Goal: Information Seeking & Learning: Learn about a topic

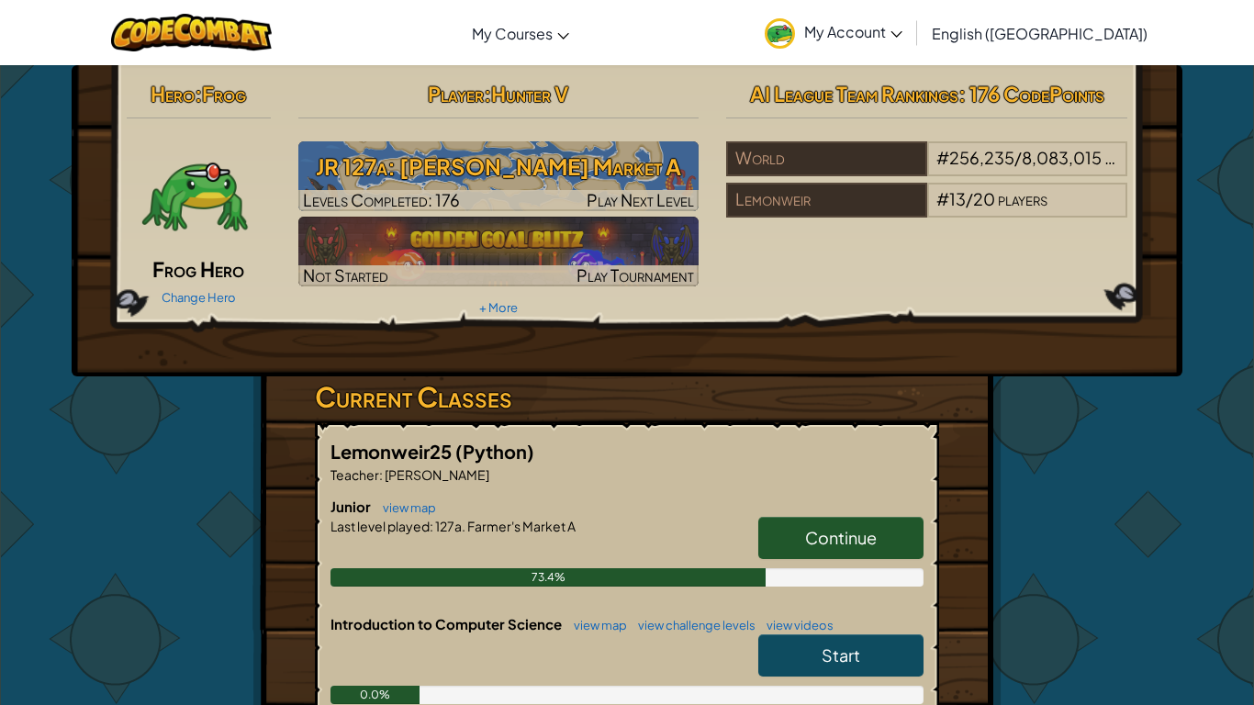
click at [868, 546] on span "Continue" at bounding box center [841, 537] width 72 height 21
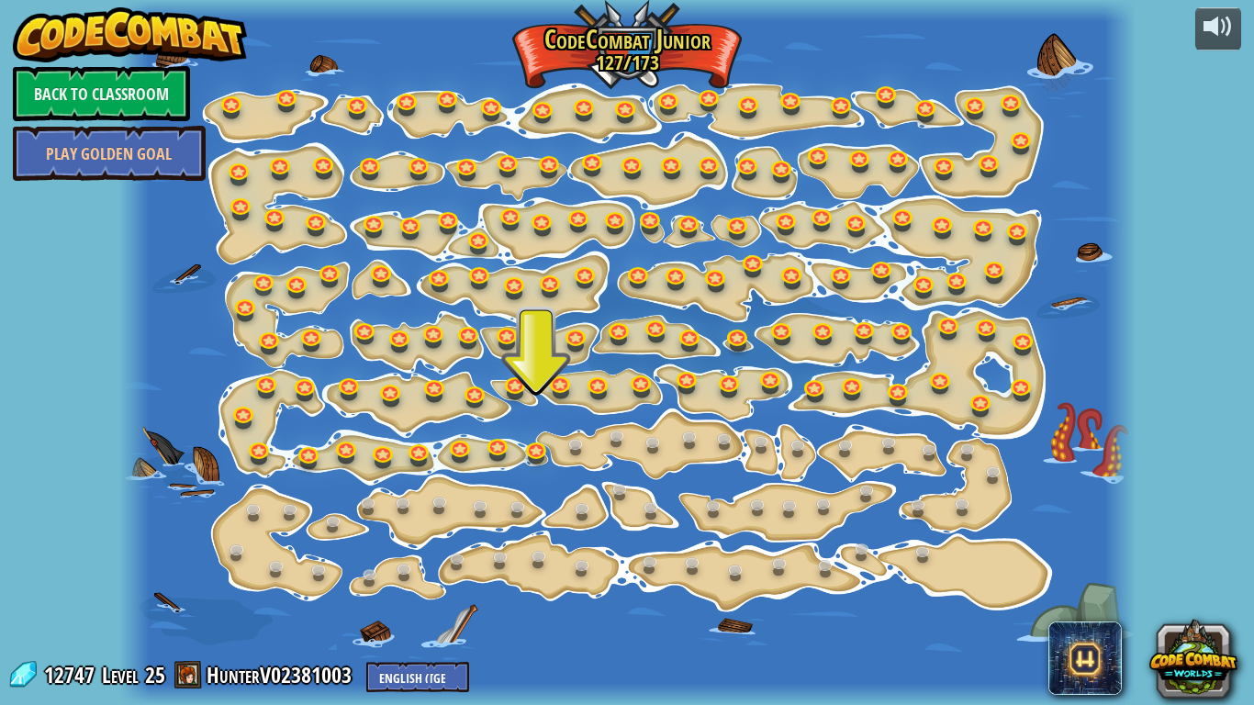
click at [538, 469] on div at bounding box center [627, 352] width 1016 height 705
click at [532, 463] on link at bounding box center [538, 447] width 37 height 37
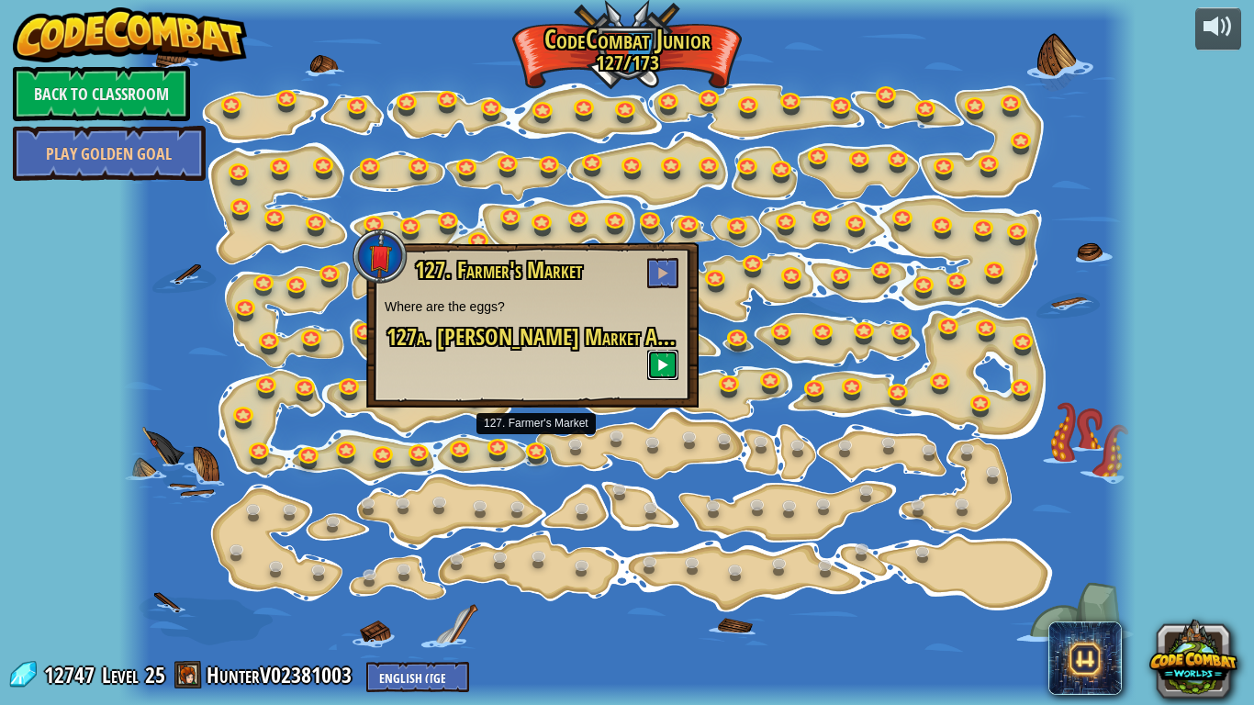
click at [670, 357] on button at bounding box center [662, 365] width 31 height 30
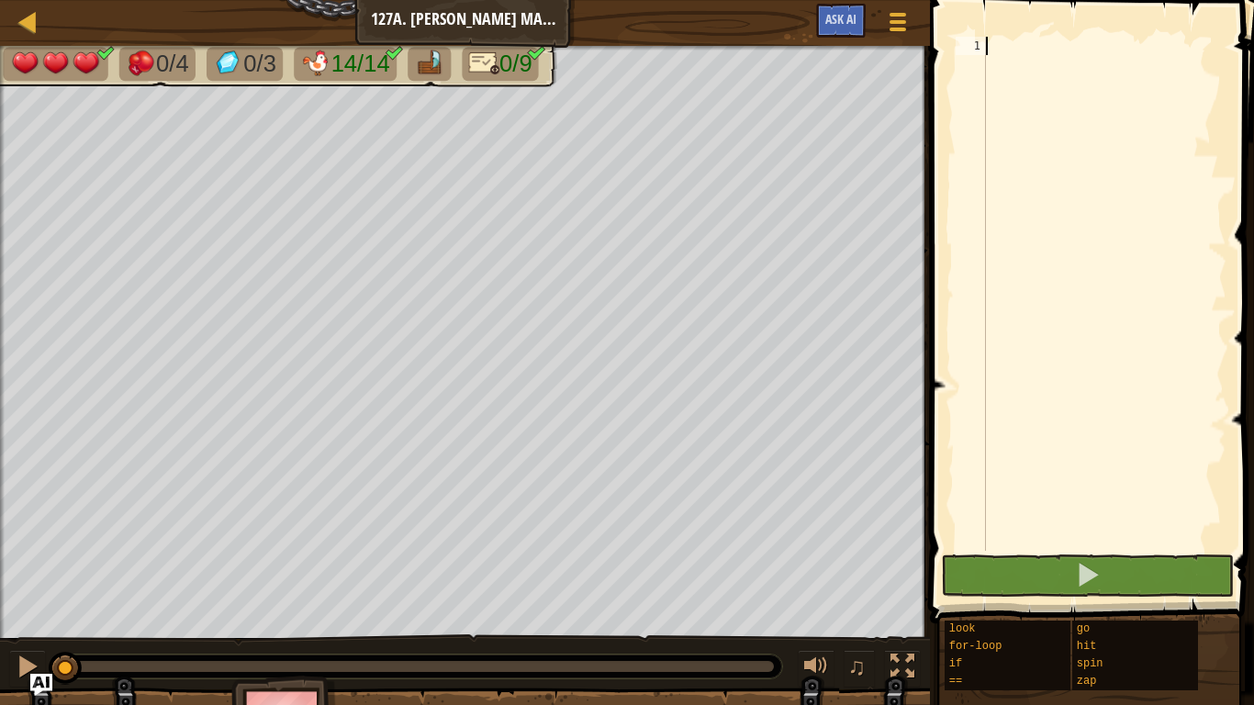
type textarea "d"
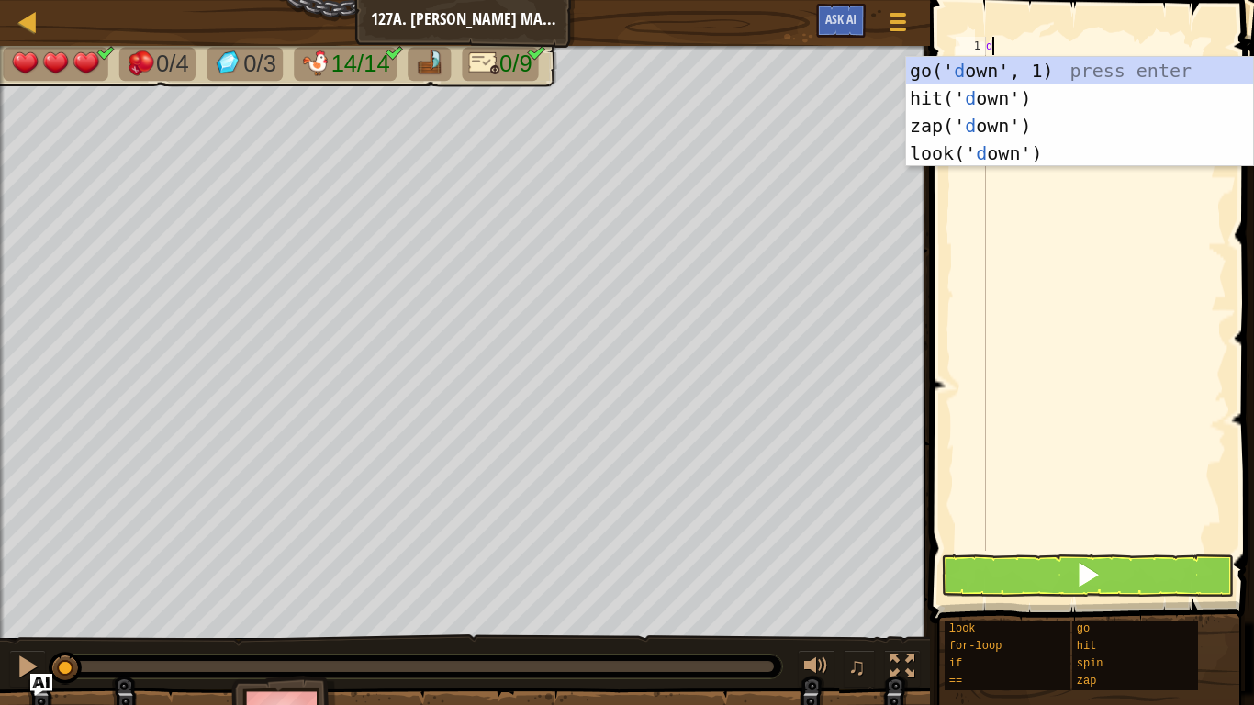
scroll to position [8, 0]
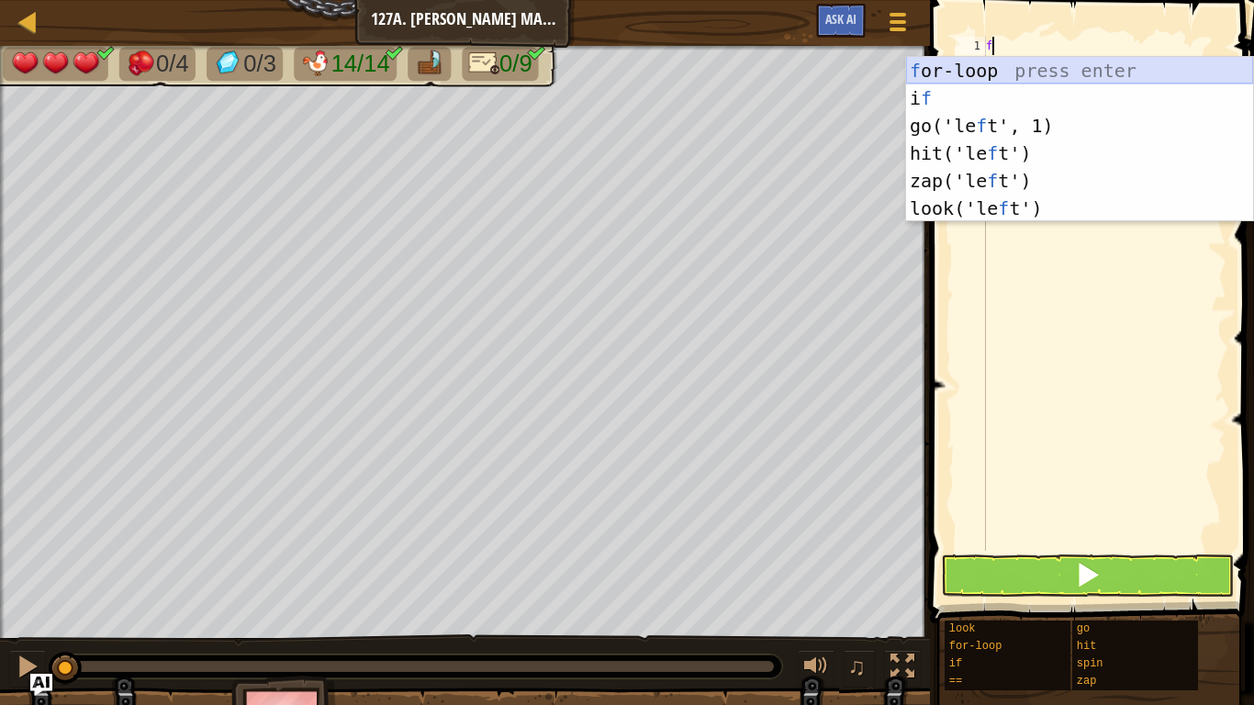
click at [933, 77] on div "f or-loop press enter i f press enter go('le f t', 1) press enter hit('le f t')…" at bounding box center [1079, 167] width 347 height 220
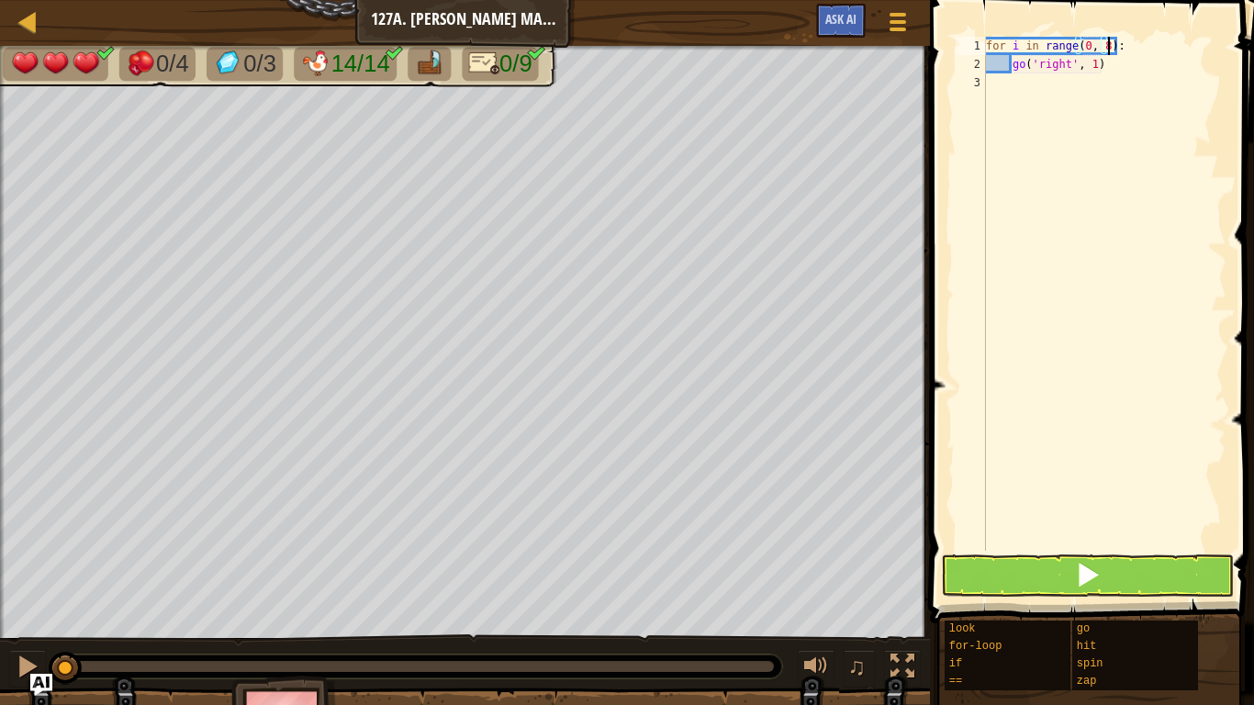
scroll to position [8, 17]
click at [1151, 68] on div "for i in range ( 0 , 8 ) : go ( 'right' , 1 )" at bounding box center [1104, 312] width 244 height 551
type textarea "go('right', 1)"
type textarea "g"
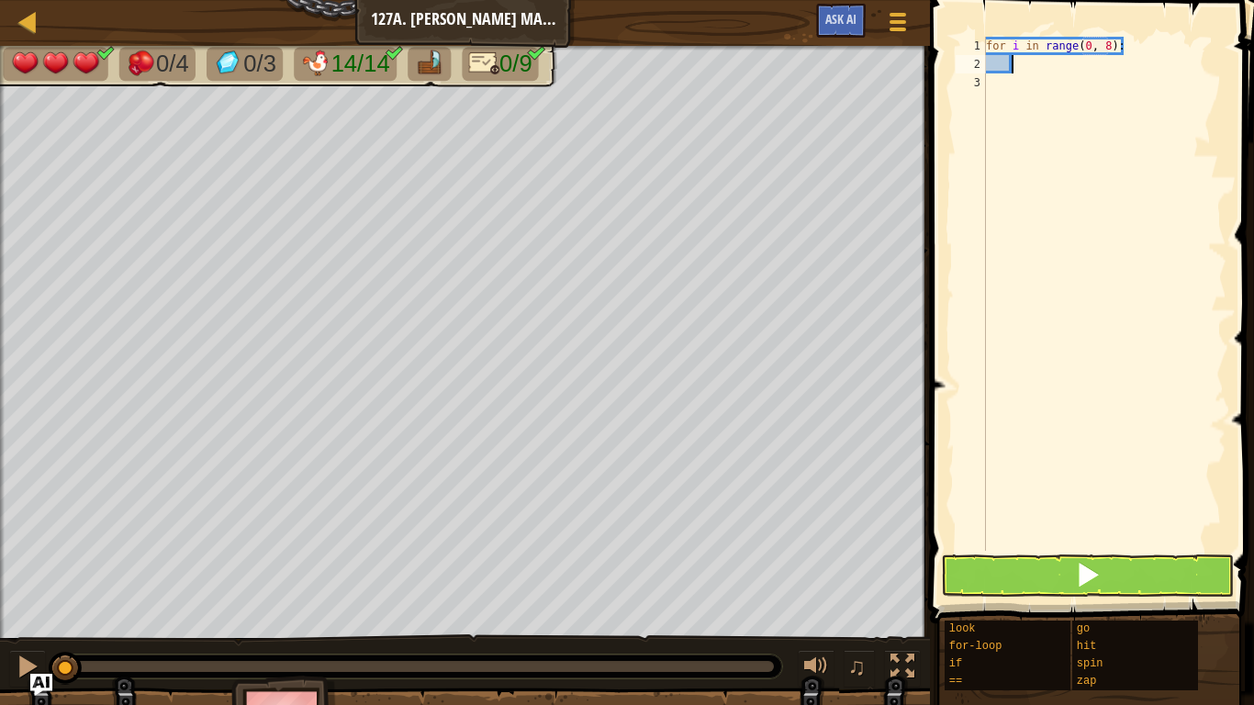
type textarea "f"
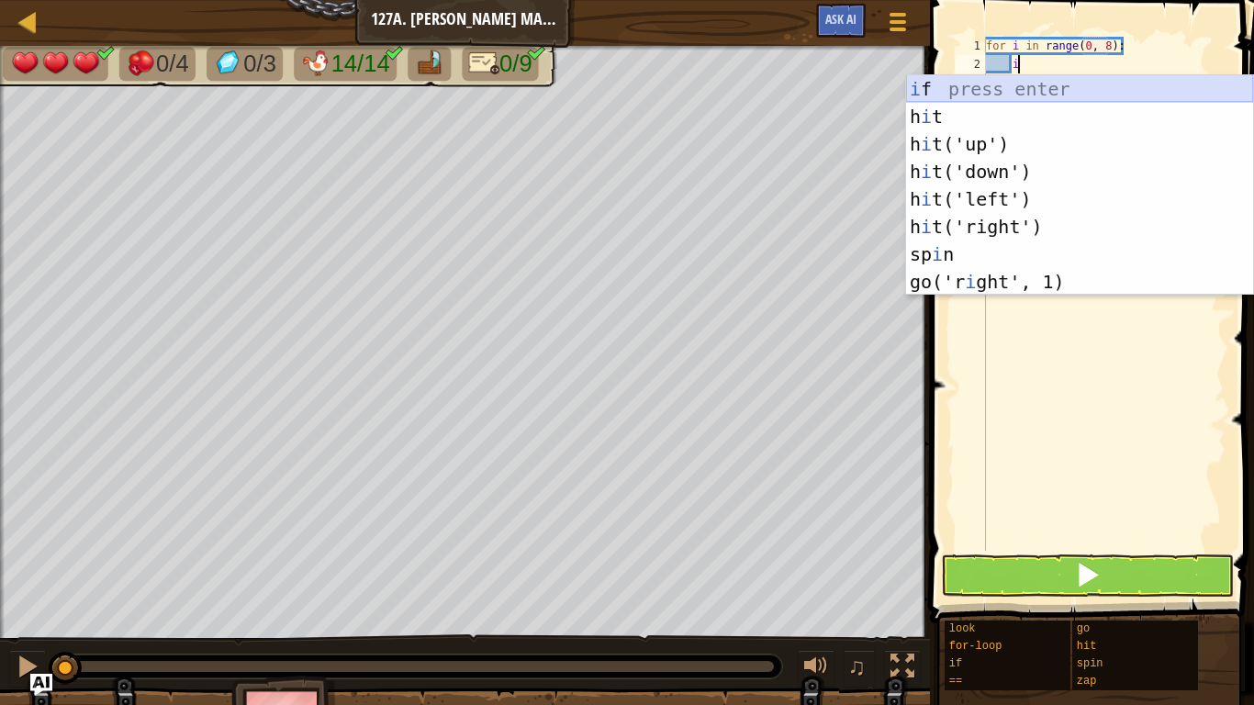
click at [1092, 85] on div "i f press enter h i t press enter h i t('up') press enter h i t('down') press e…" at bounding box center [1079, 212] width 347 height 275
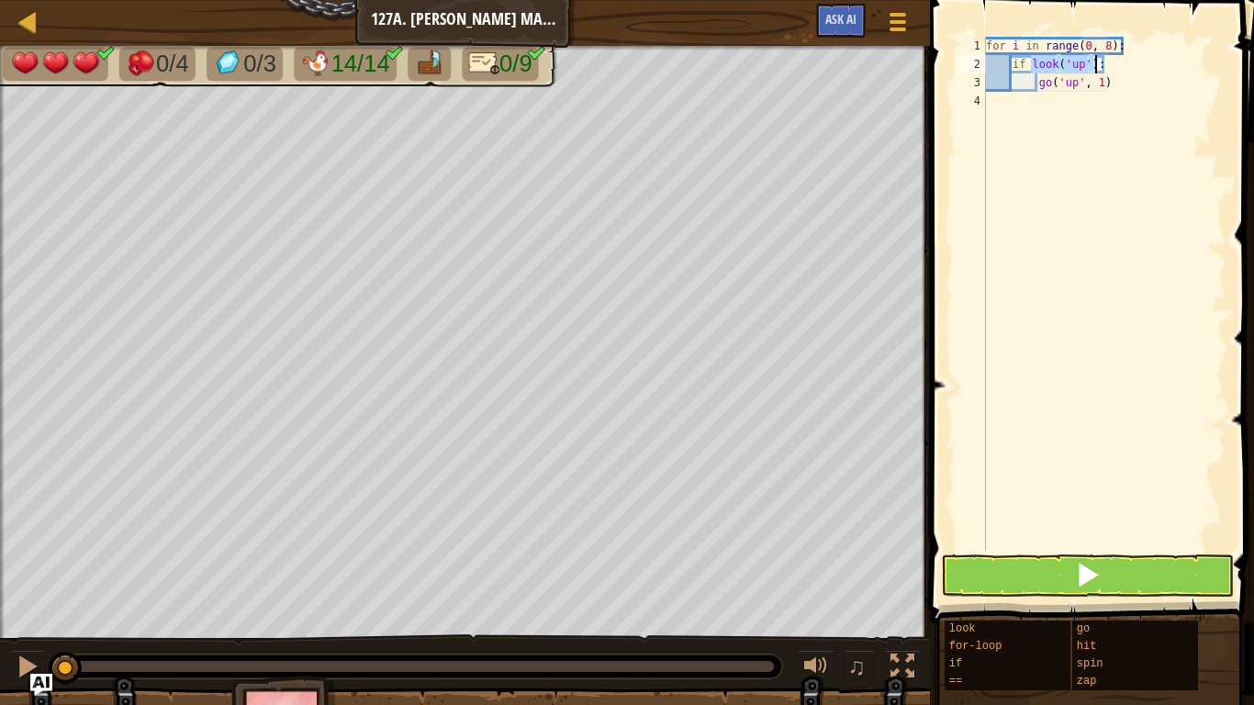
click at [1081, 67] on div "for i in range ( 0 , 8 ) : if look ( 'up' ) : go ( 'up' , 1 )" at bounding box center [1104, 294] width 244 height 514
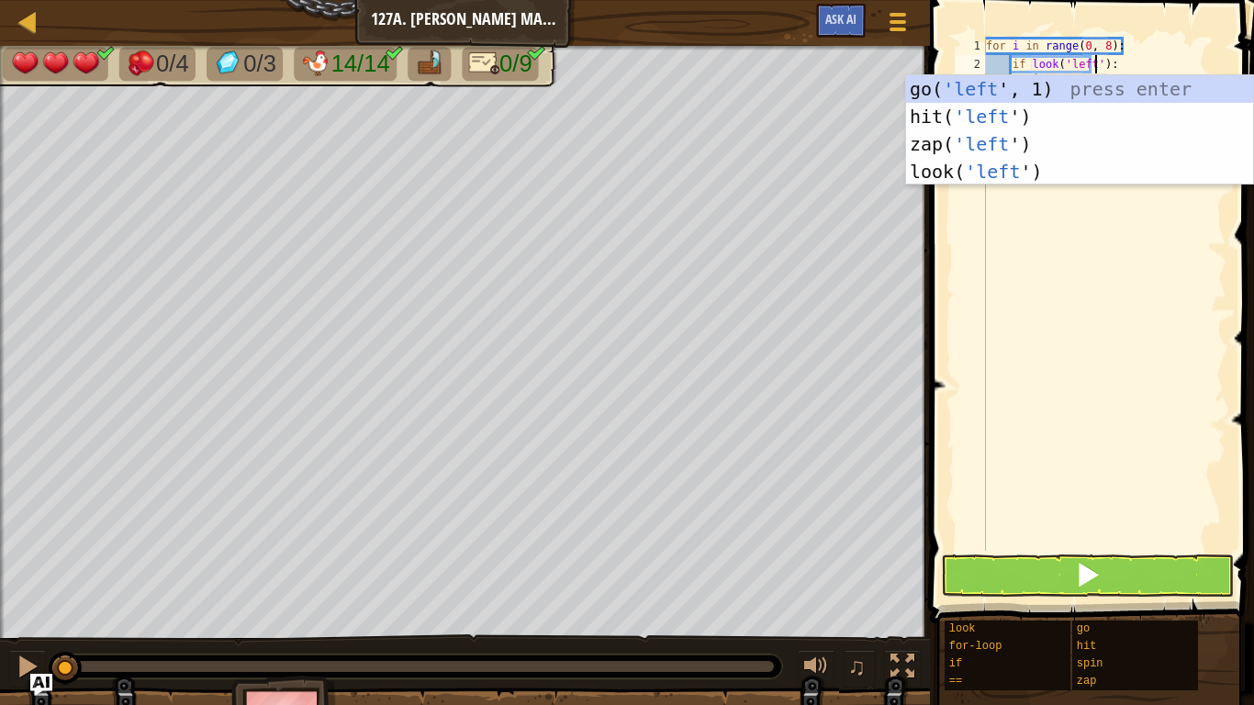
scroll to position [8, 16]
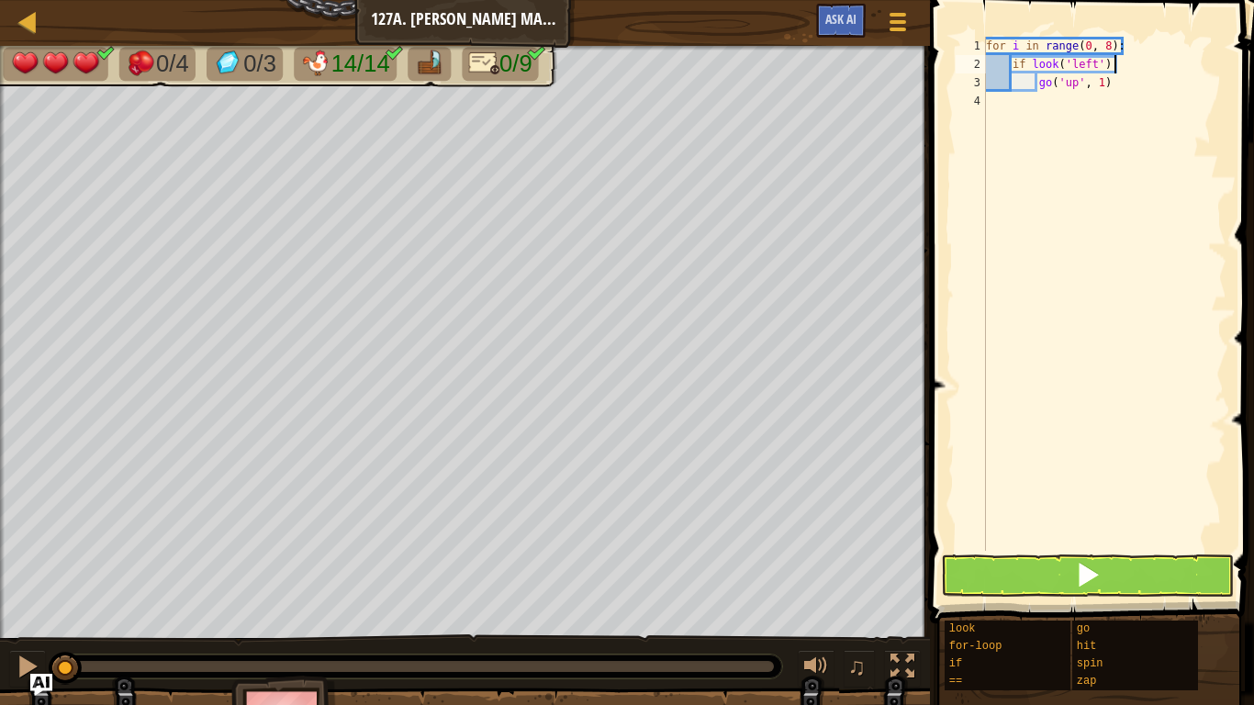
click at [1127, 71] on div "for i in range ( 0 , 8 ) : if look ( 'left' ) : go ( 'up' , 1 )" at bounding box center [1104, 312] width 244 height 551
type textarea "if look('left') == 'gem'"
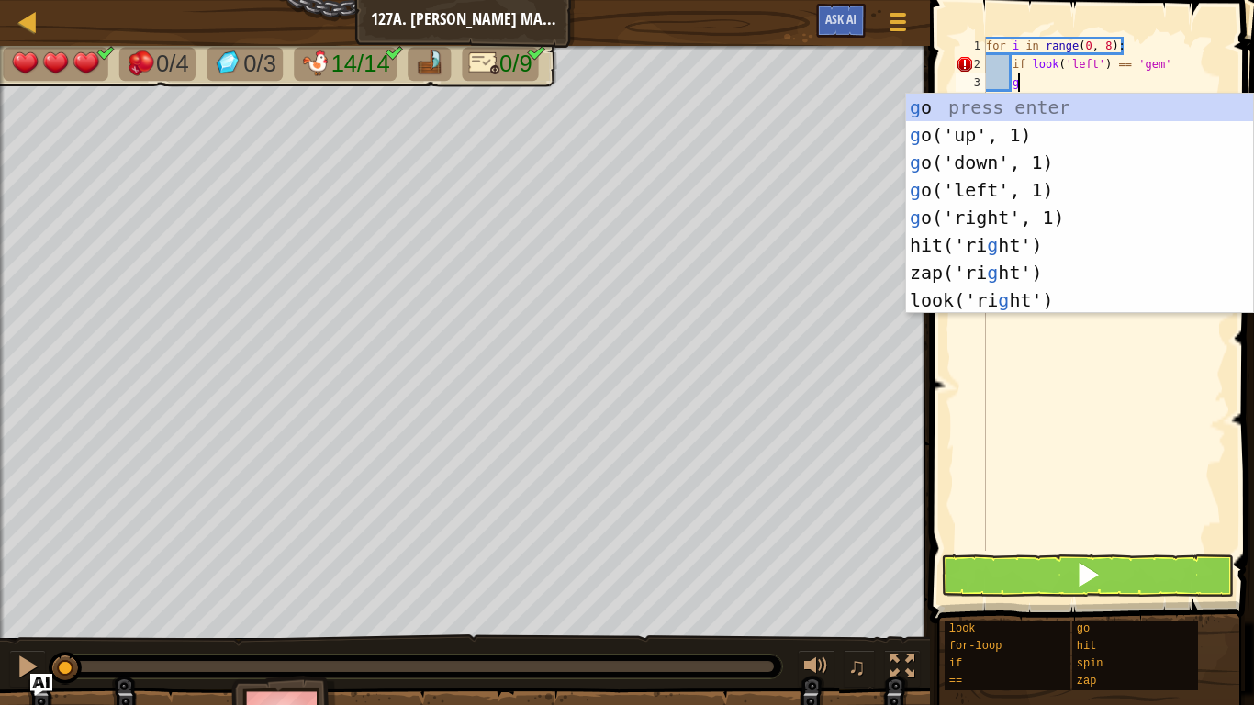
type textarea "go"
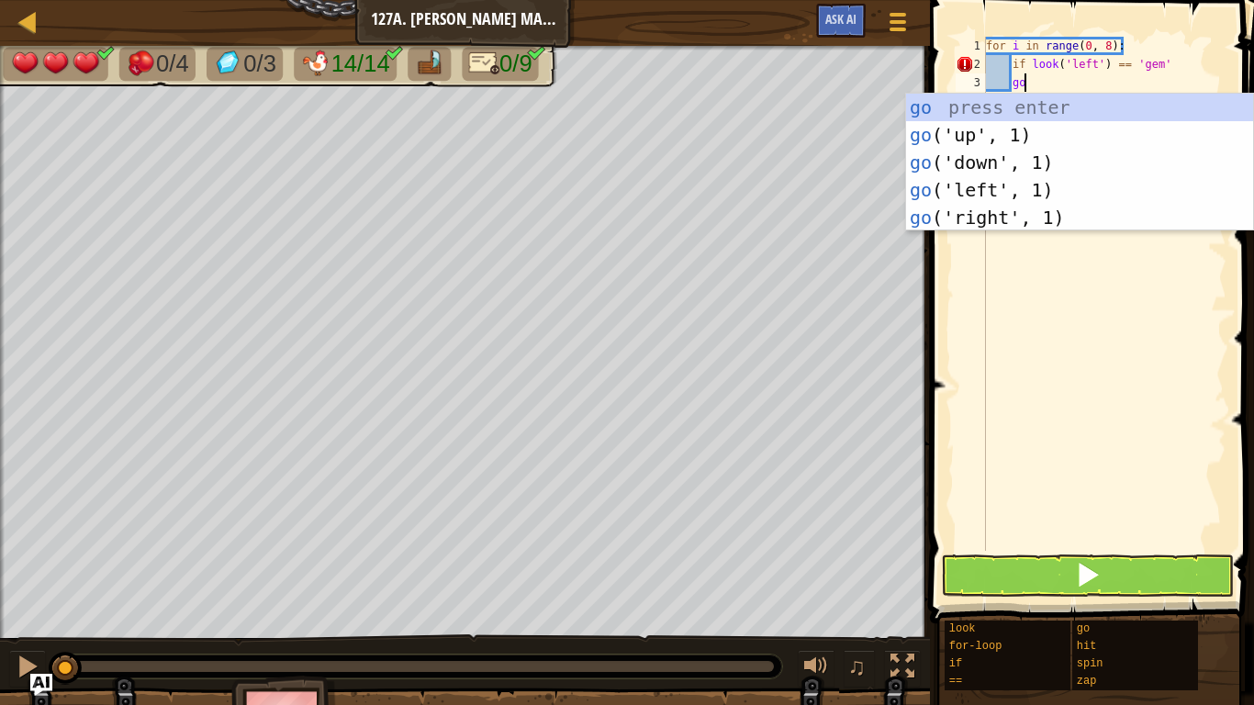
scroll to position [8, 5]
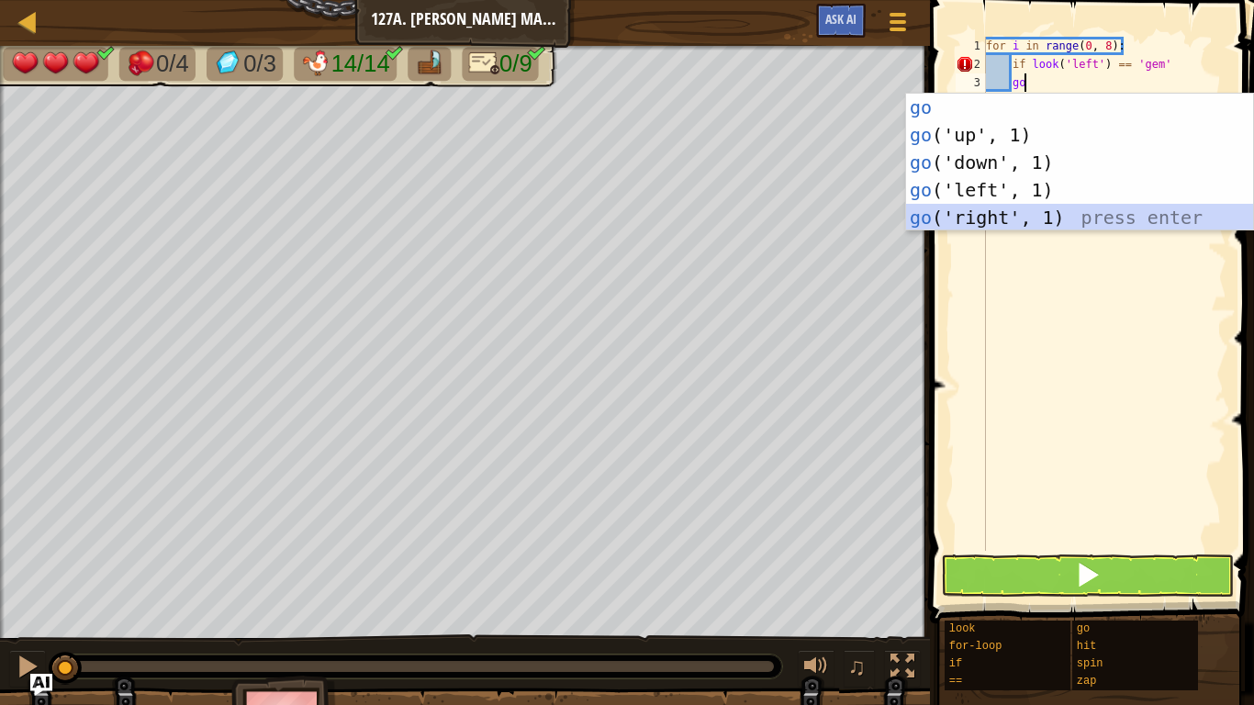
click at [963, 225] on div "go press enter go ('up', 1) press enter go ('down', 1) press enter go ('left', …" at bounding box center [1079, 190] width 347 height 193
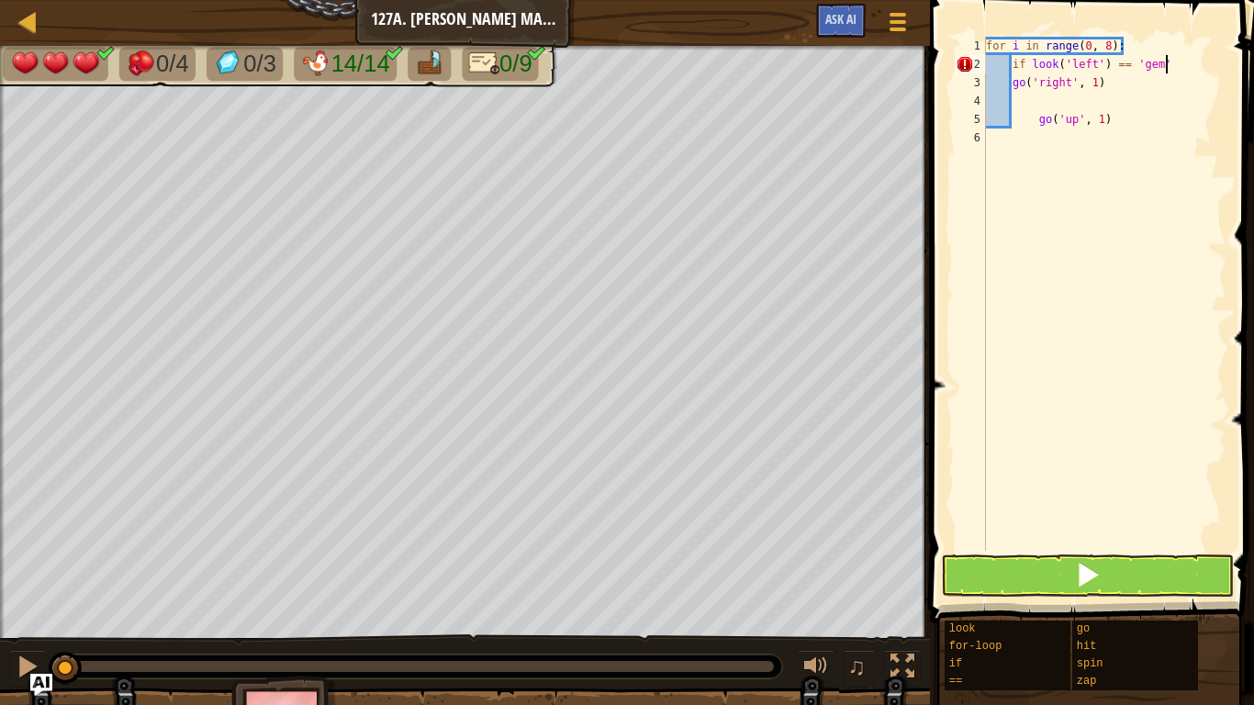
click at [1179, 65] on div "for i in range ( 0 , 8 ) : if look ( 'left' ) == 'gem' go ( 'right' , 1 ) go ( …" at bounding box center [1104, 312] width 244 height 551
click at [1014, 89] on div "for i in range ( 0 , 8 ) : if look ( 'left' ) == 'gem' : go ( 'right' , 1 ) go …" at bounding box center [1104, 312] width 244 height 551
click at [1124, 124] on div "for i in range ( 0 , 8 ) : if look ( 'left' ) == 'gem' : go ( 'right' , 1 ) go …" at bounding box center [1104, 312] width 244 height 551
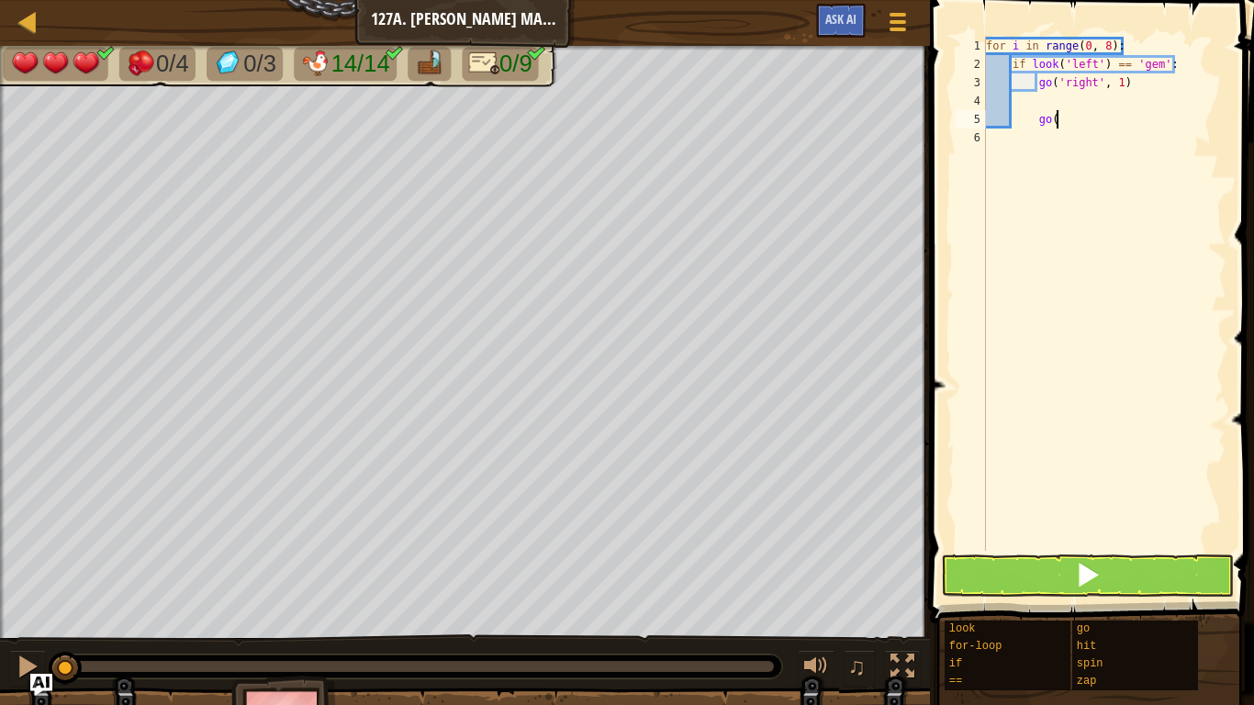
type textarea "g"
type textarea "="
click at [1146, 87] on div "for i in range ( 0 , 8 ) : if look ( 'left' ) == 'gem' : go ( 'right' , 1 )" at bounding box center [1104, 312] width 244 height 551
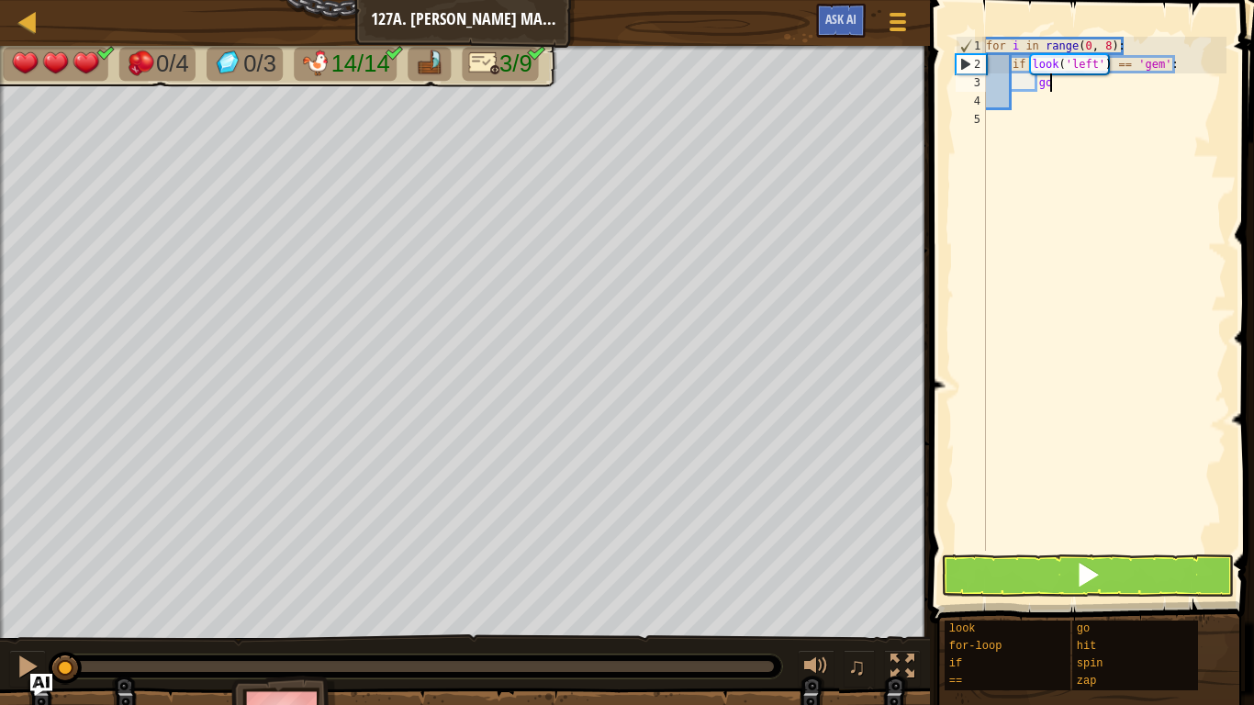
type textarea "g"
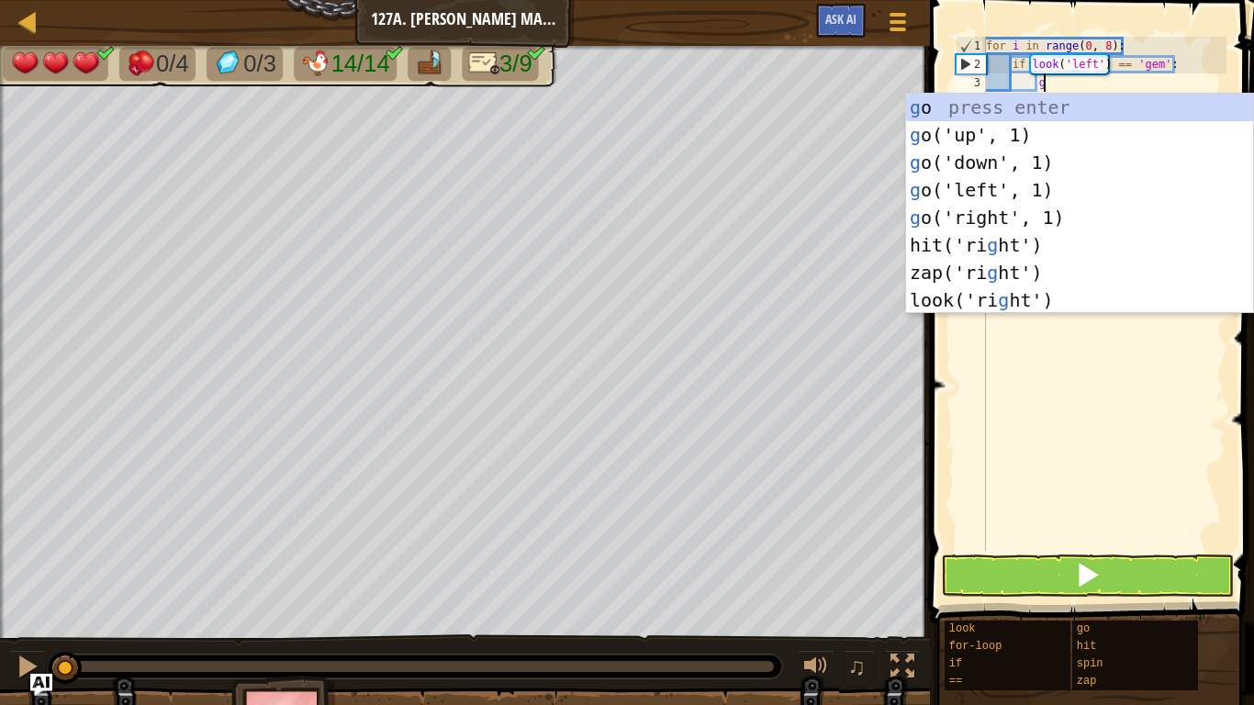
type textarea "go"
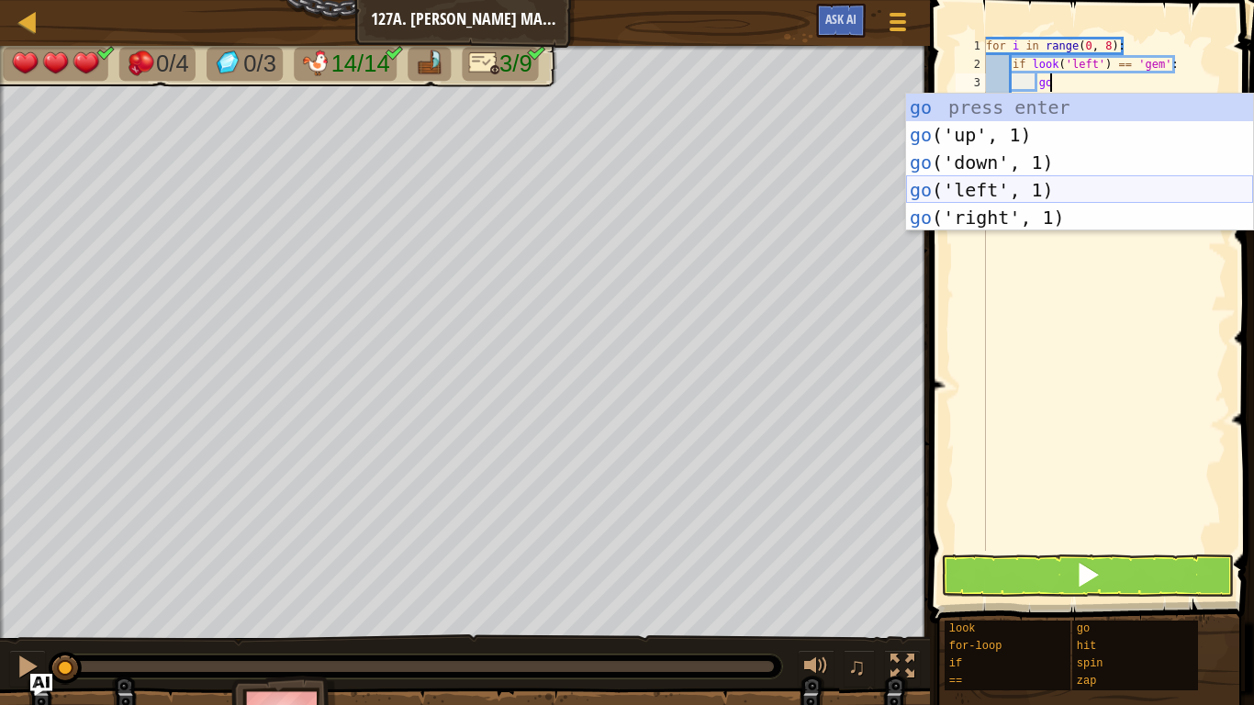
click at [1046, 190] on div "go press enter go ('up', 1) press enter go ('down', 1) press enter go ('left', …" at bounding box center [1079, 190] width 347 height 193
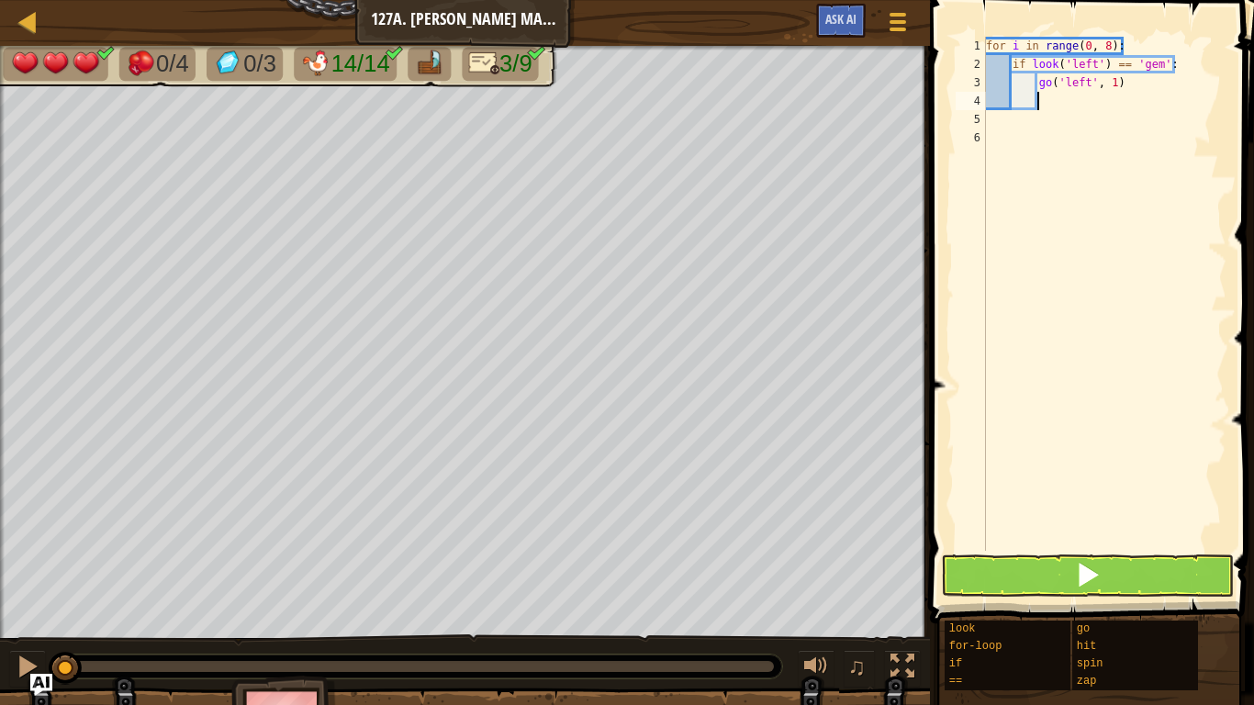
type textarea "go"
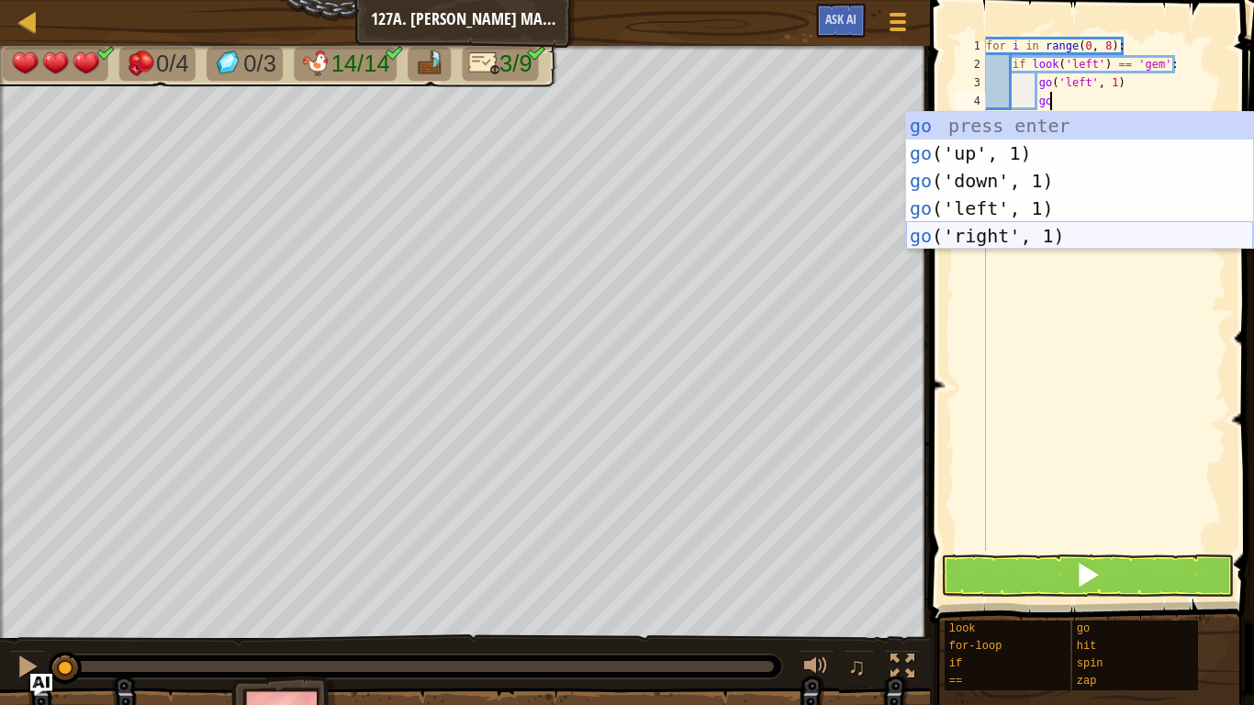
click at [1024, 223] on div "go press enter go ('up', 1) press enter go ('down', 1) press enter go ('left', …" at bounding box center [1079, 208] width 347 height 193
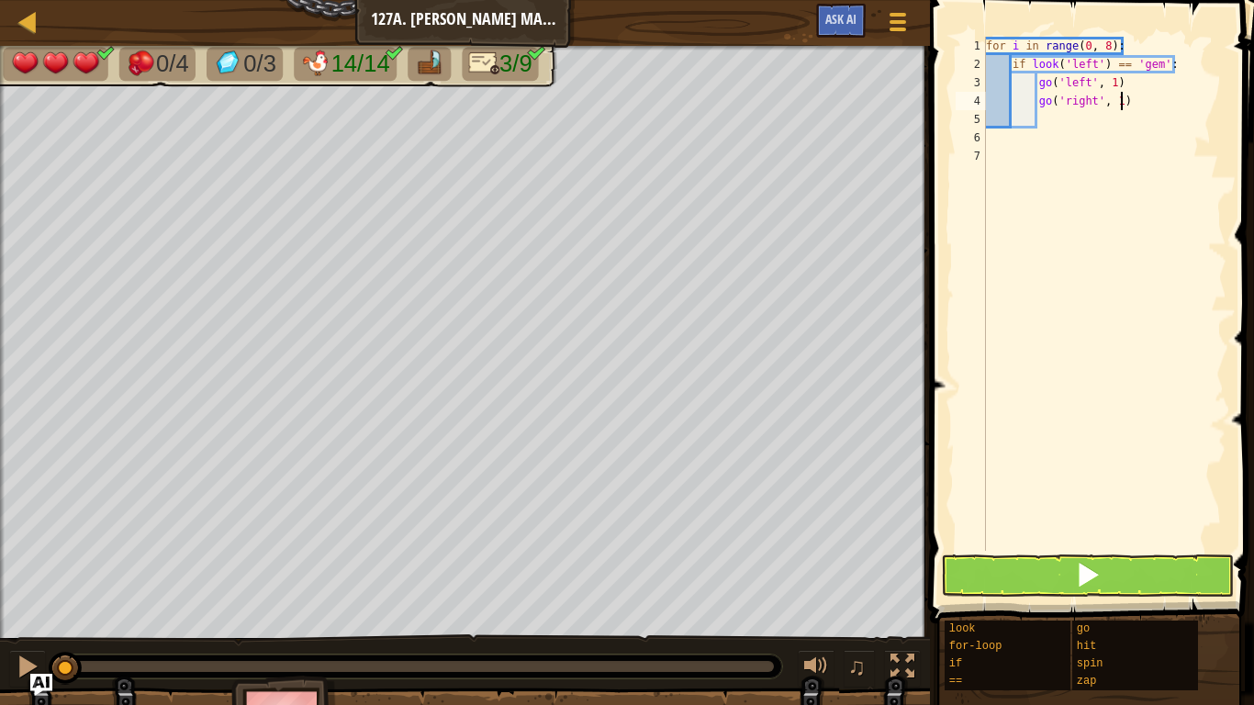
click at [1124, 103] on div "for i in range ( 0 , 8 ) : if look ( 'left' ) == 'gem' : go ( 'left' , 1 ) go (…" at bounding box center [1104, 312] width 244 height 551
click at [1118, 84] on div "for i in range ( 0 , 8 ) : if look ( 'left' ) == 'gem' : go ( 'left' , 1 ) go (…" at bounding box center [1104, 312] width 244 height 551
click at [1115, 84] on div "for i in range ( 0 , 8 ) : if look ( 'left' ) == 'gem' : go ( 'left' , 1 ) go (…" at bounding box center [1104, 312] width 244 height 551
type textarea "go('left', 3)"
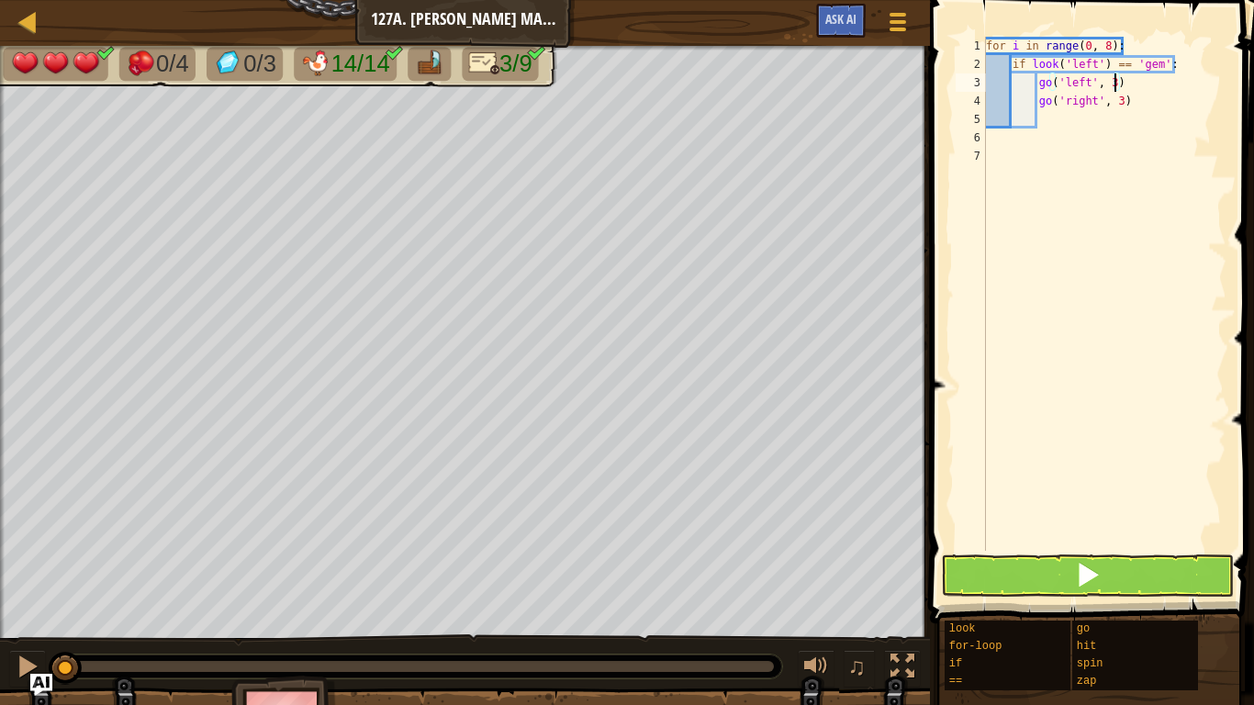
click at [1103, 121] on div "for i in range ( 0 , 8 ) : if look ( 'left' ) == 'gem' : go ( 'left' , 3 ) go (…" at bounding box center [1104, 312] width 244 height 551
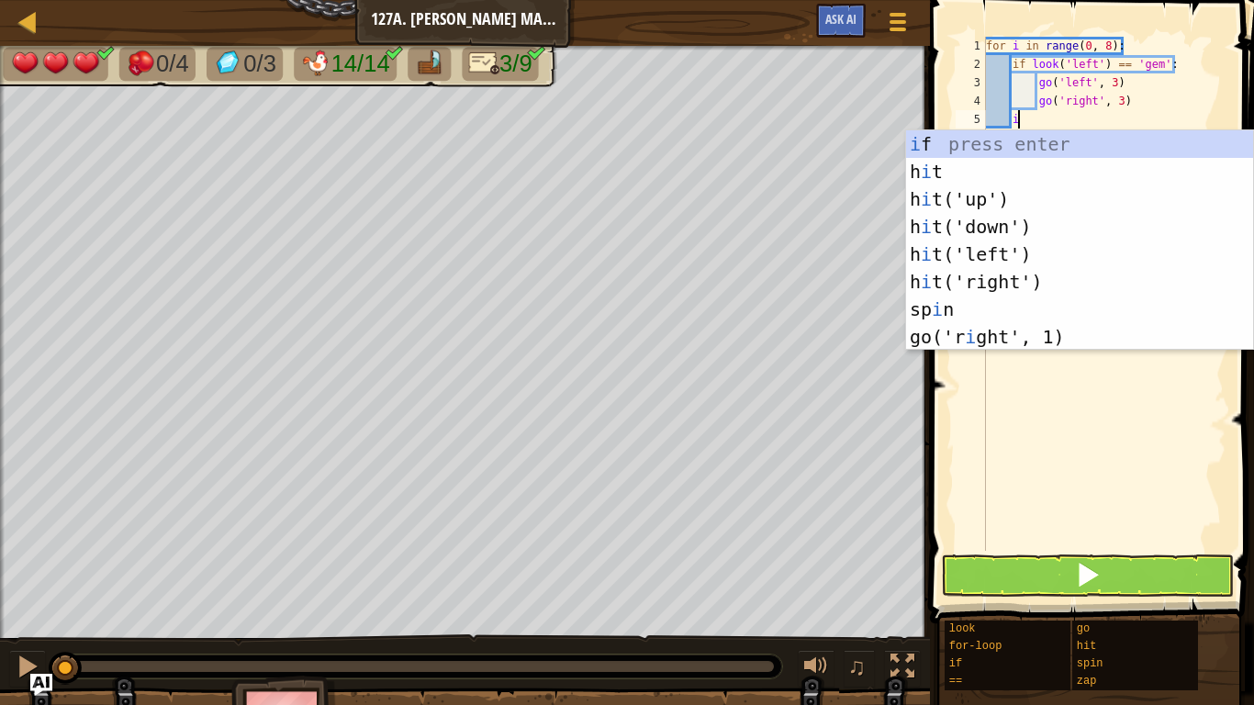
scroll to position [8, 5]
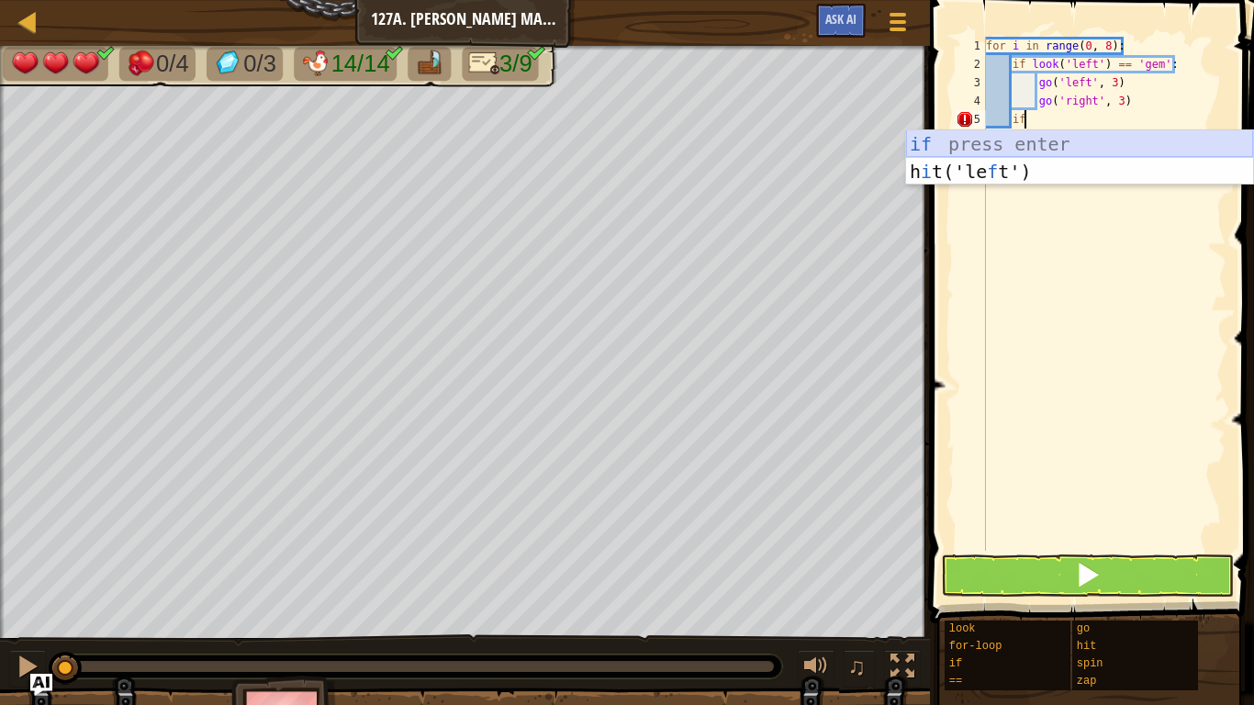
click at [1005, 152] on div "if press enter h i t('le f t') press enter" at bounding box center [1079, 185] width 347 height 110
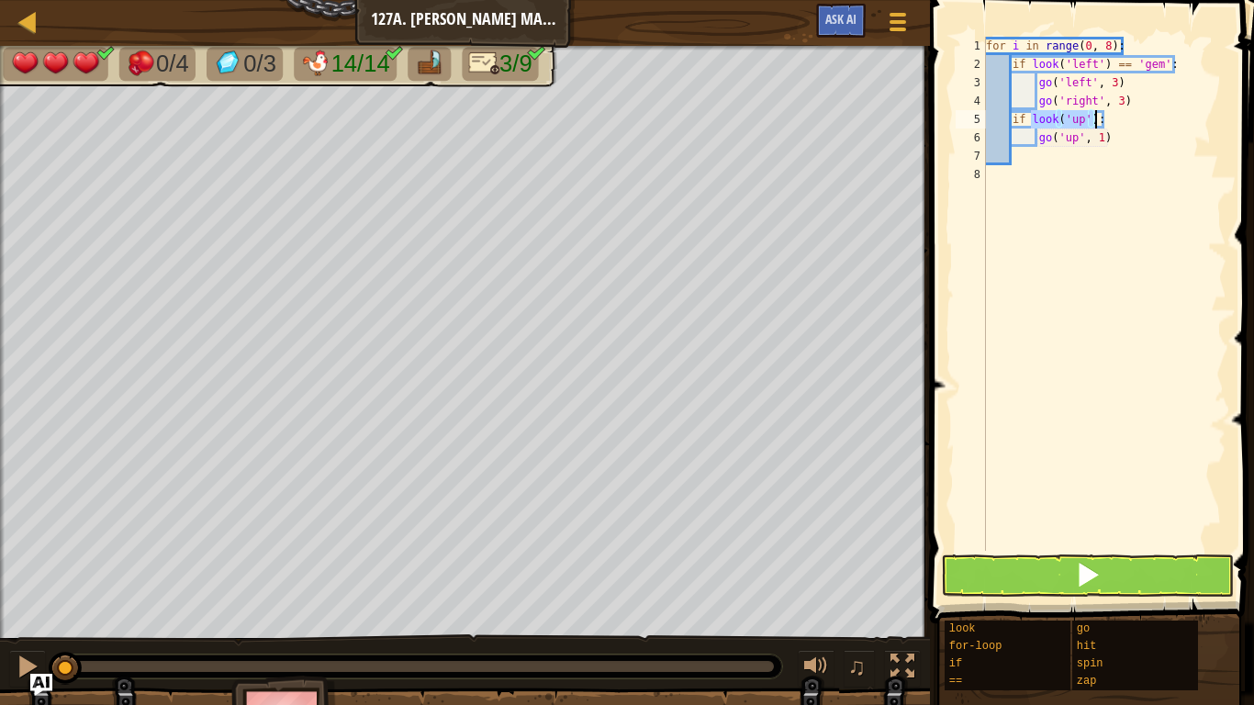
click at [1079, 121] on div "for i in range ( 0 , 8 ) : if look ( 'left' ) == 'gem' : go ( 'left' , 3 ) go (…" at bounding box center [1104, 294] width 244 height 514
click at [1084, 120] on div "for i in range ( 0 , 8 ) : if look ( 'left' ) == 'gem' : go ( 'left' , 3 ) go (…" at bounding box center [1104, 312] width 244 height 551
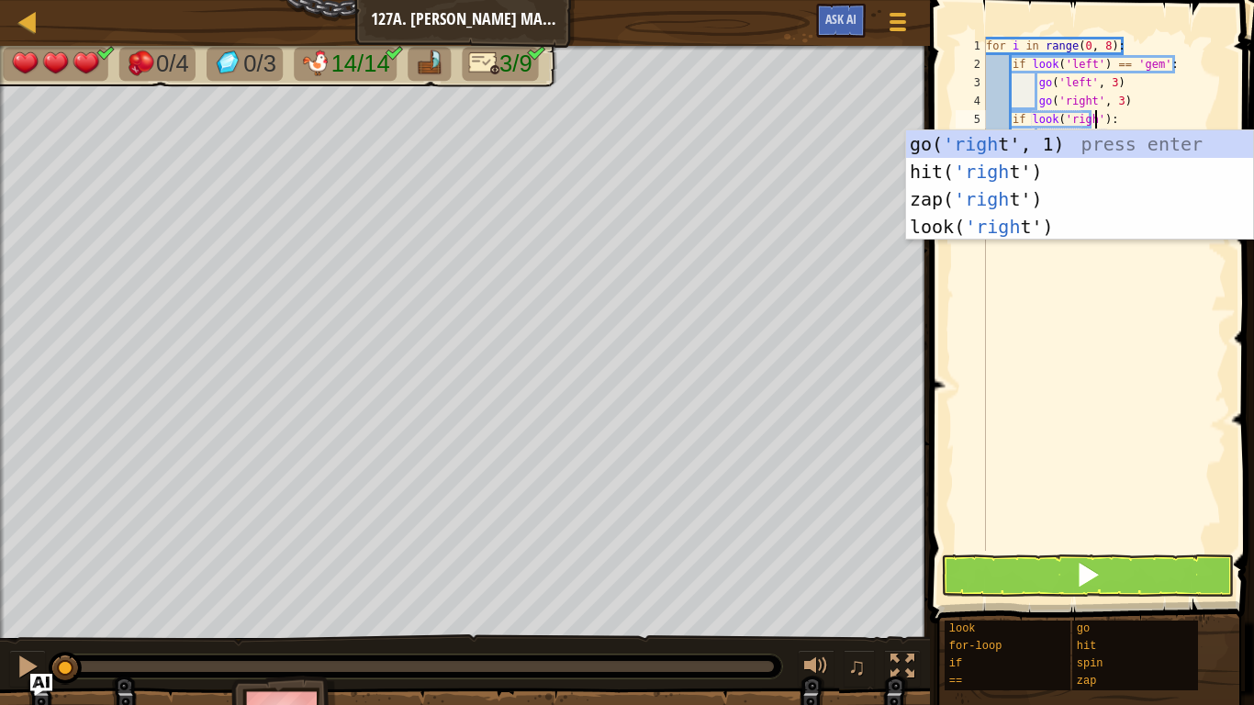
scroll to position [8, 17]
click at [1181, 118] on div "for i in range ( 0 , 8 ) : if look ( 'left' ) == 'gem' : go ( 'left' , 3 ) go (…" at bounding box center [1104, 312] width 244 height 551
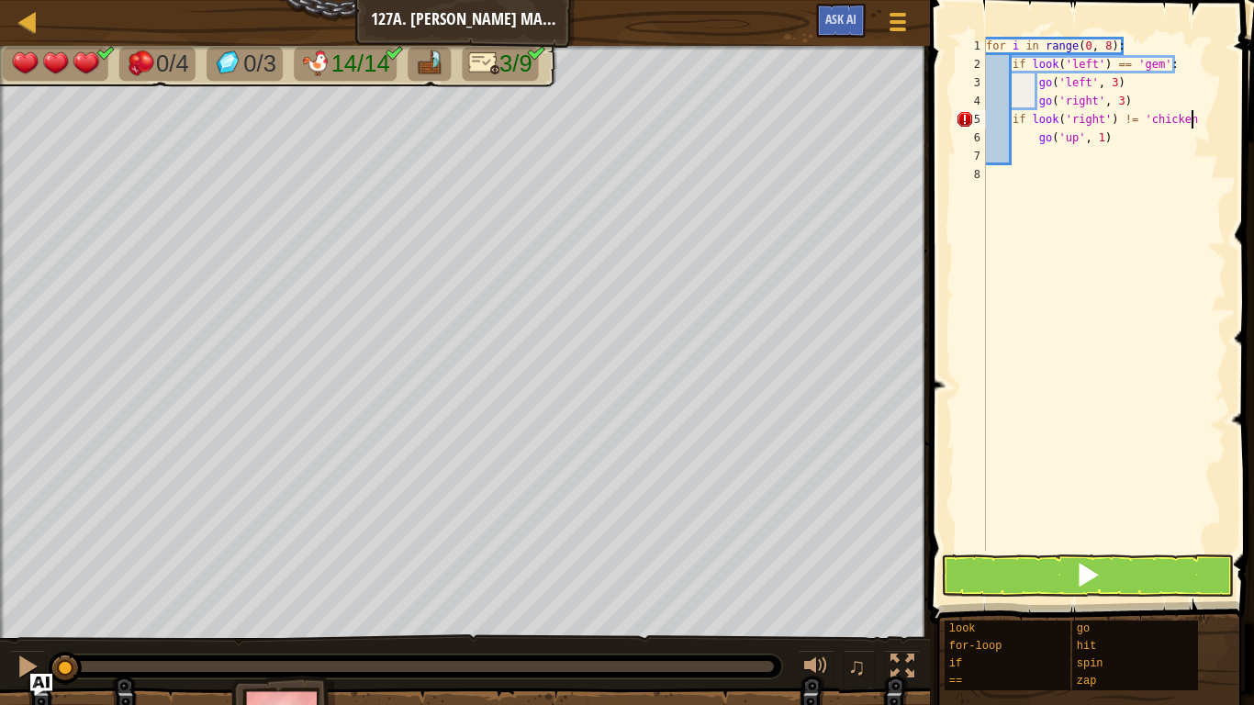
scroll to position [8, 29]
type textarea "if look('right') != 'chicken':"
type textarea "z"
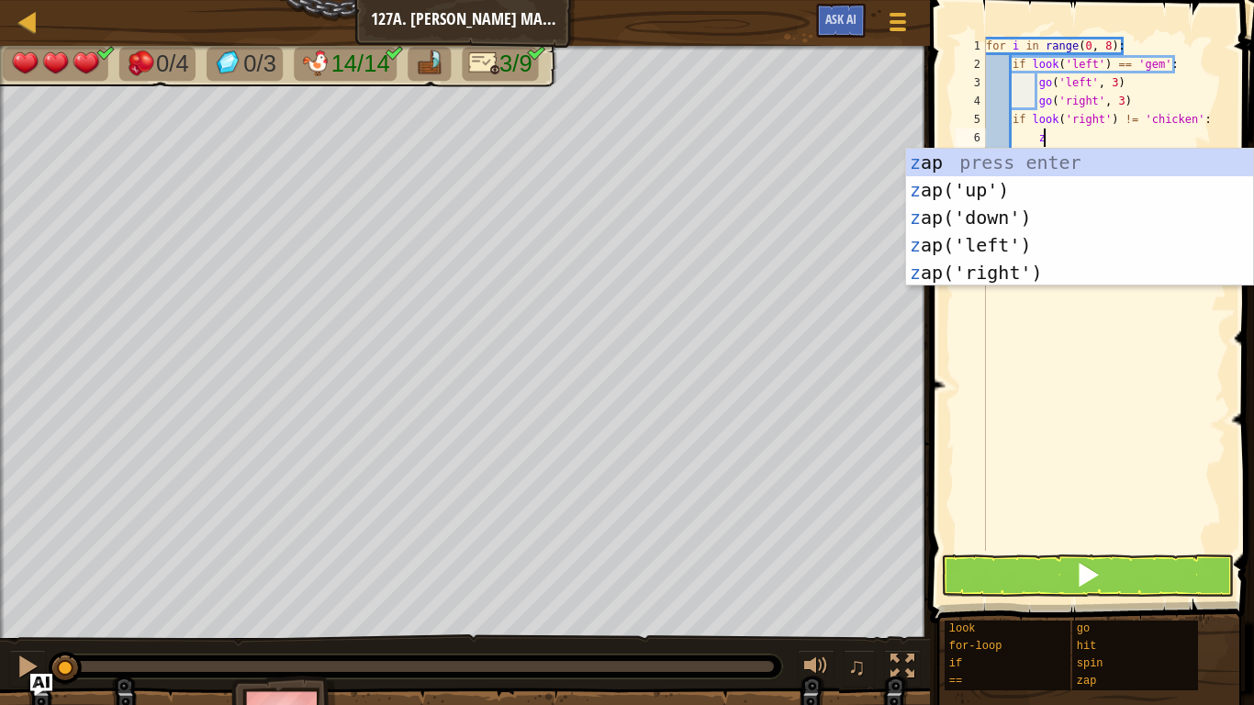
scroll to position [8, 7]
click at [1010, 266] on div "z ap press enter z ap('up') press enter z ap('down') press enter z ap('left') p…" at bounding box center [1079, 245] width 347 height 193
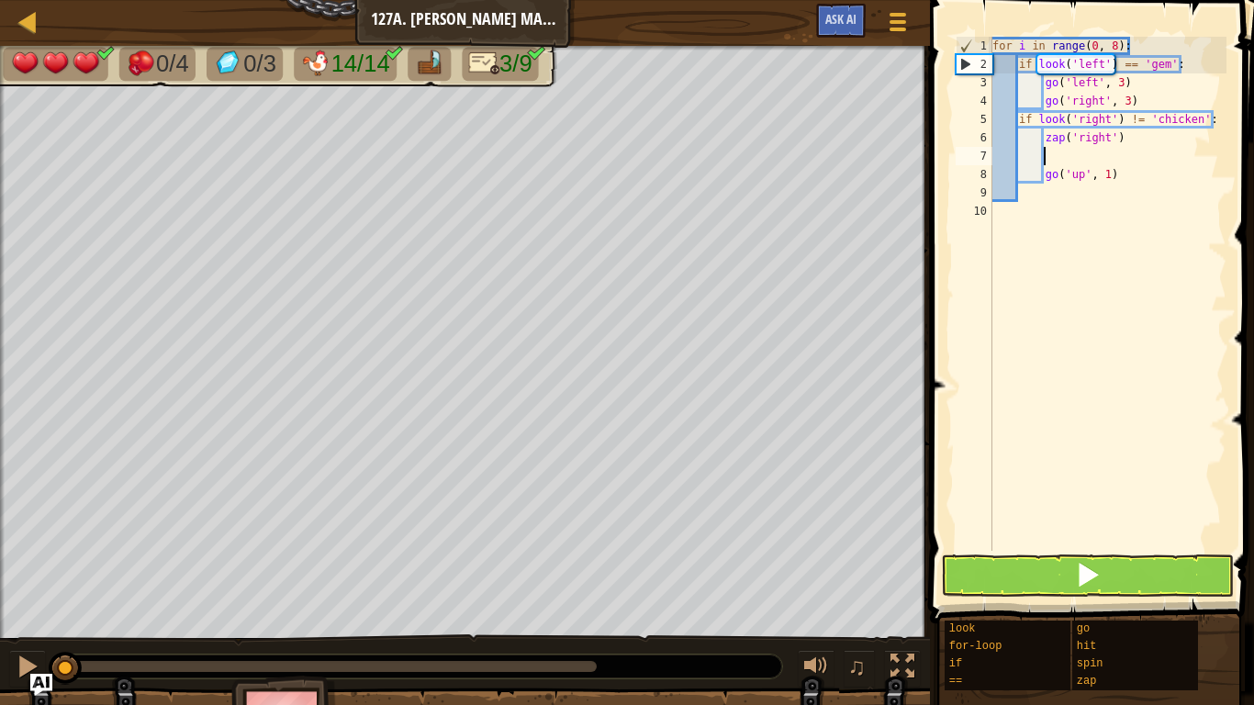
scroll to position [8, 6]
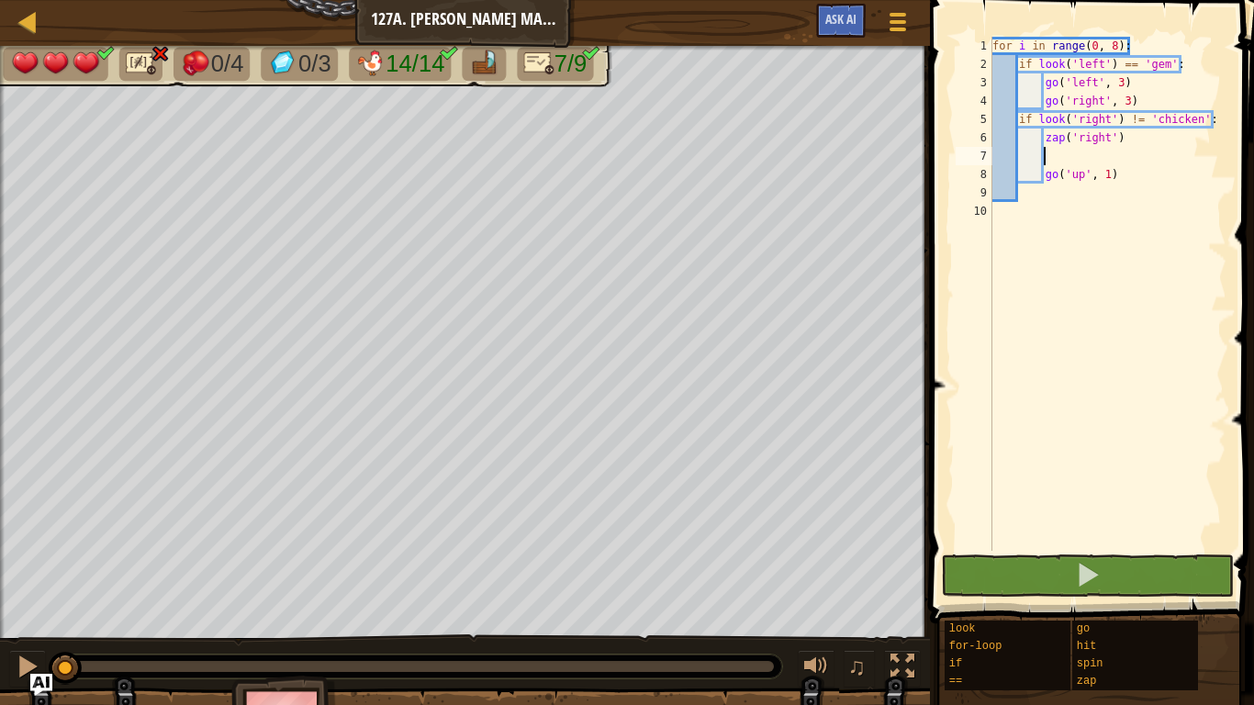
click at [1126, 180] on div "for i in range ( 0 , 8 ) : if look ( 'left' ) == 'gem' : go ( 'left' , 3 ) go (…" at bounding box center [1108, 312] width 238 height 551
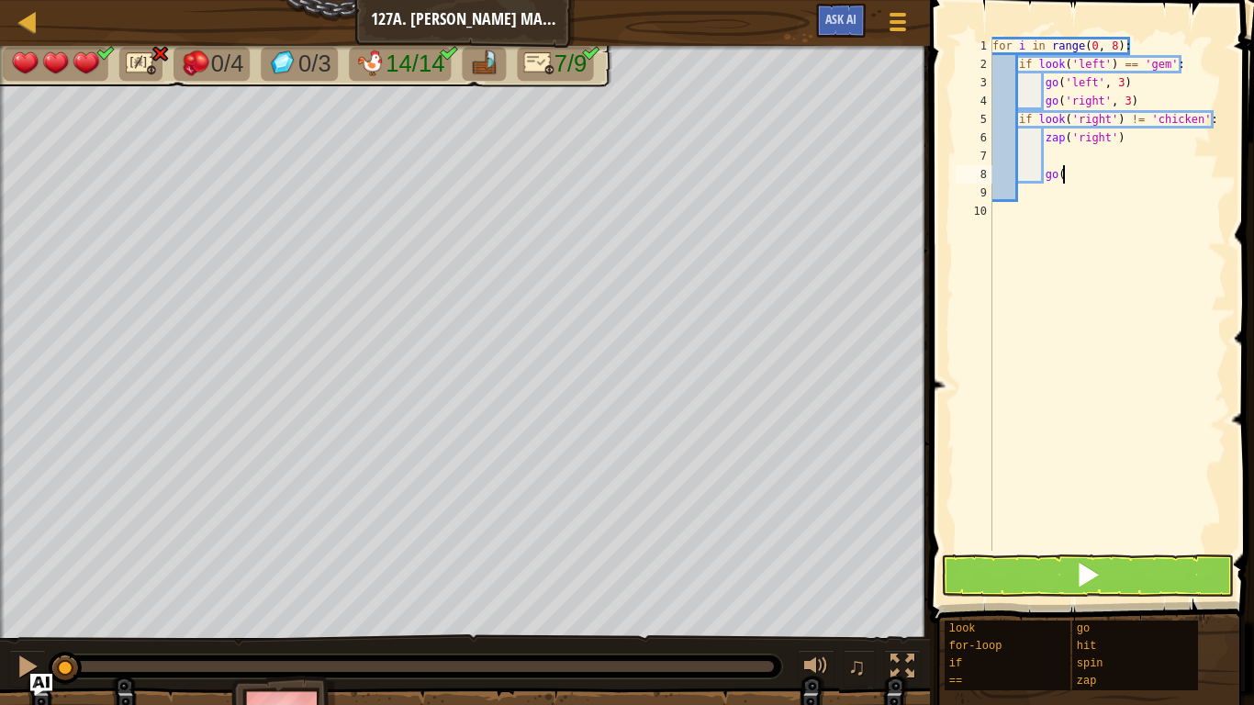
type textarea "g"
type textarea "go"
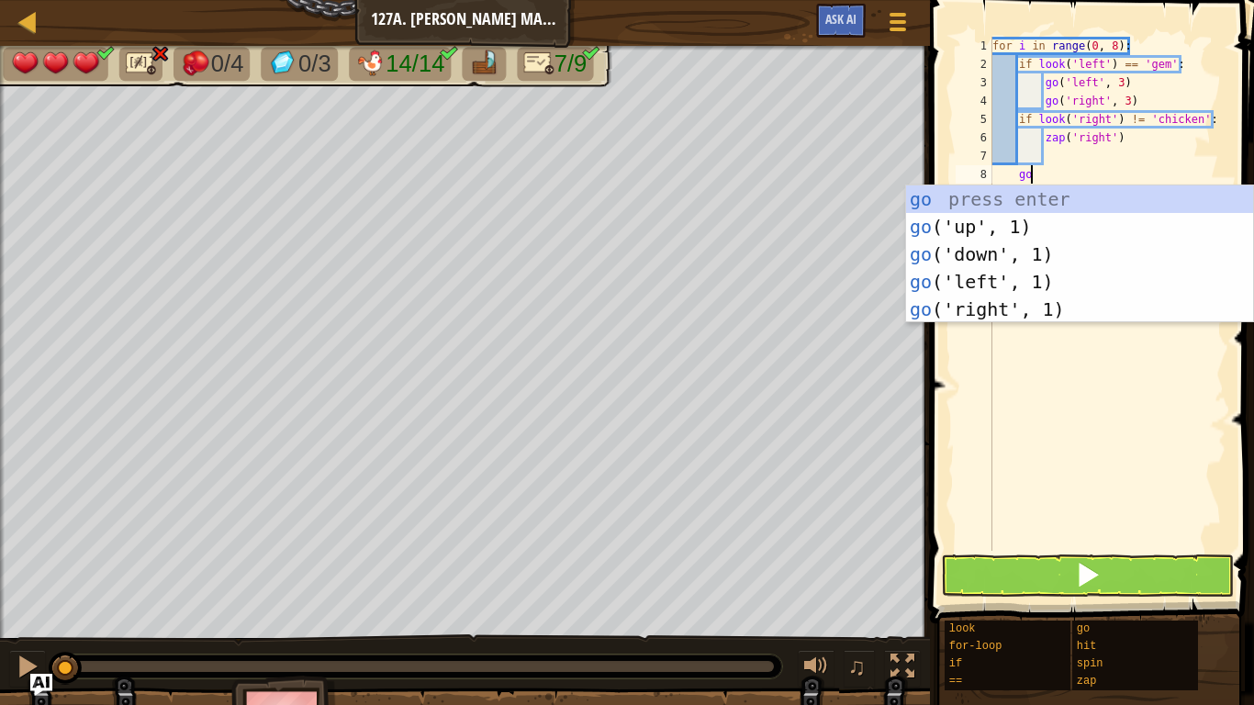
scroll to position [8, 5]
click at [1004, 254] on div "go press enter go ('up', 1) press enter go ('down', 1) press enter go ('left', …" at bounding box center [1079, 281] width 347 height 193
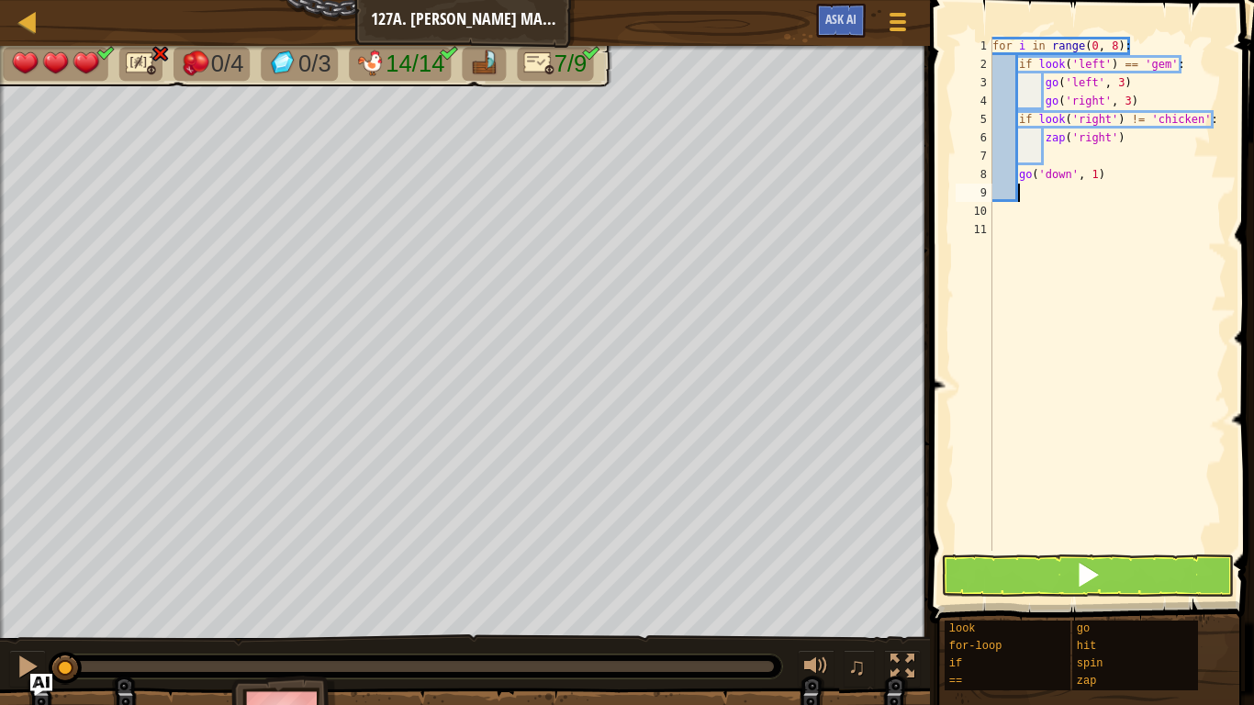
scroll to position [8, 3]
click at [1058, 573] on button at bounding box center [1087, 575] width 293 height 42
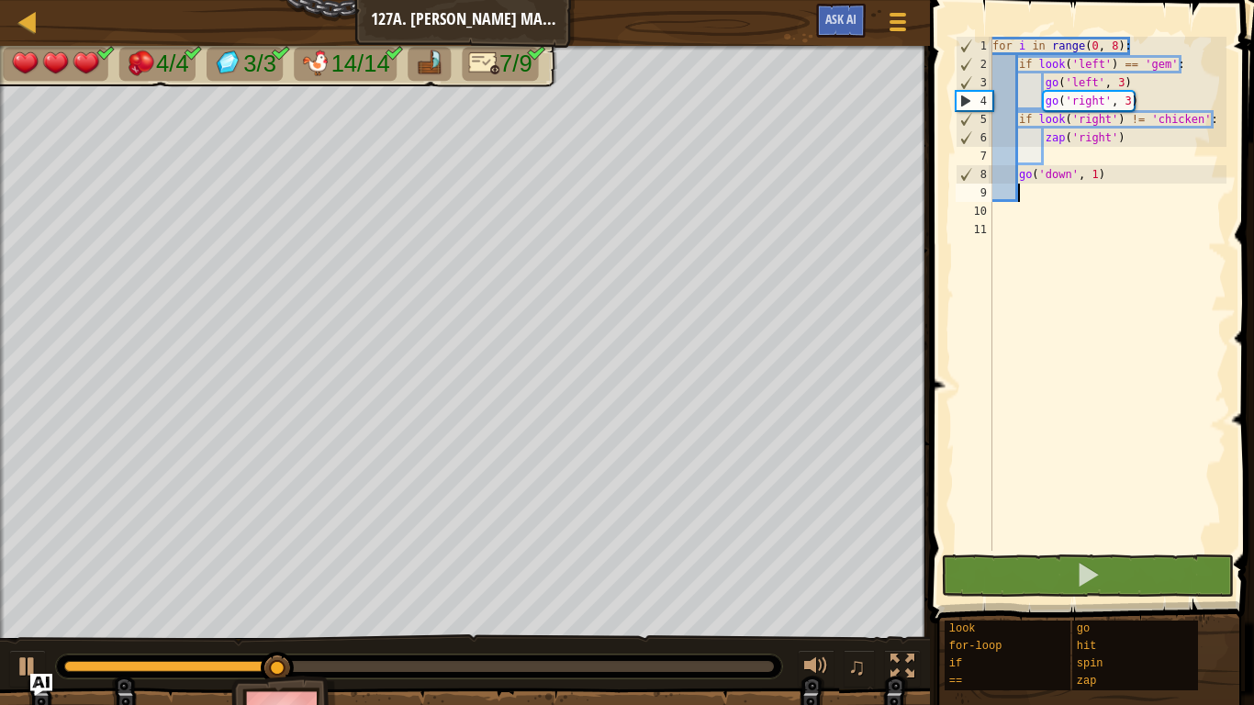
click at [1130, 100] on div "for i in range ( 0 , 8 ) : if look ( 'left' ) == 'gem' : go ( 'left' , 3 ) go (…" at bounding box center [1108, 312] width 238 height 551
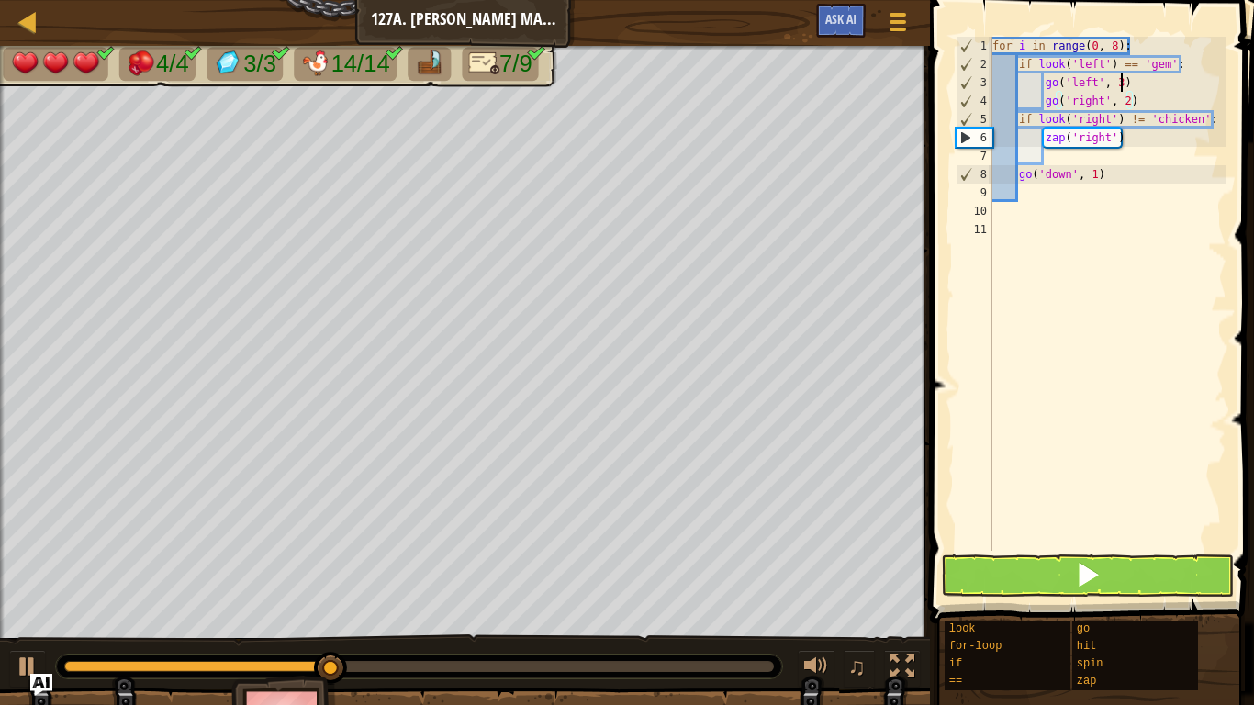
click at [1119, 83] on div "for i in range ( 0 , 8 ) : if look ( 'left' ) == 'gem' : go ( 'left' , 3 ) go (…" at bounding box center [1108, 312] width 238 height 551
type textarea "go('left', 2)"
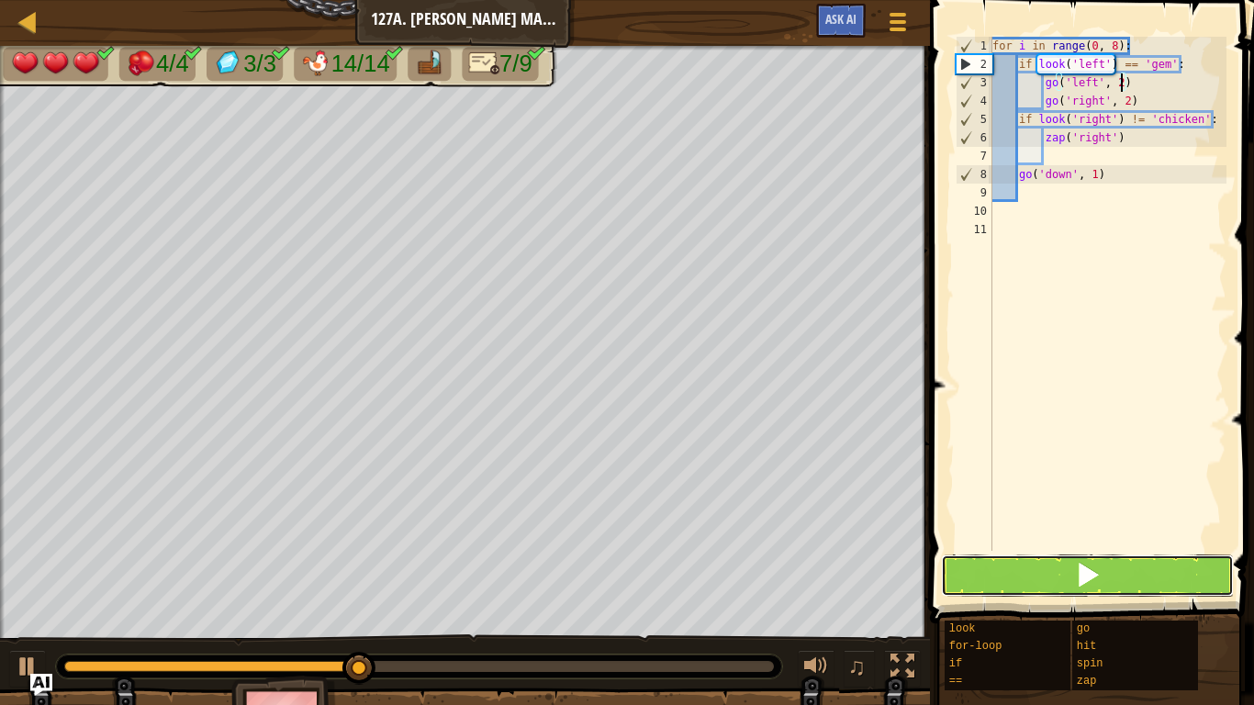
click at [1164, 589] on button at bounding box center [1087, 575] width 293 height 42
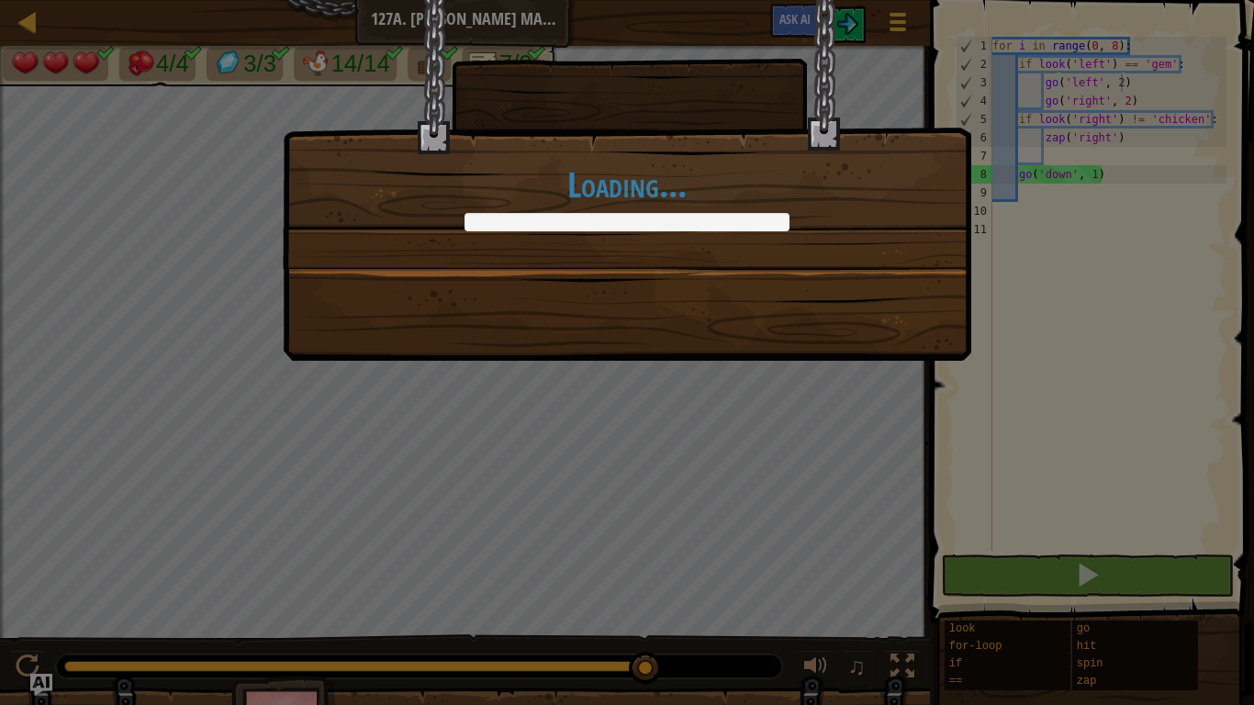
drag, startPoint x: 220, startPoint y: 670, endPoint x: 846, endPoint y: 704, distance: 627.0
click at [846, 2] on body "Map Junior 127a. [PERSON_NAME] Market A Game Menu Ask AI 1 הההההההההההההההההההה…" at bounding box center [627, 1] width 1254 height 2
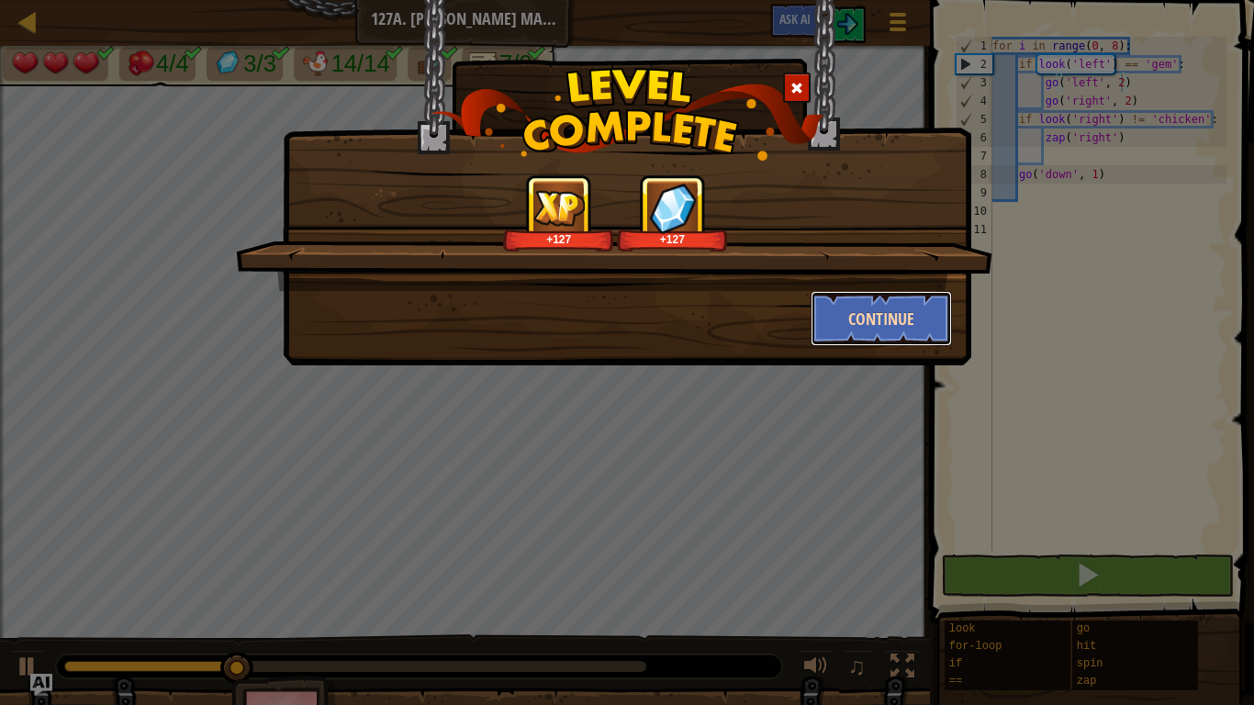
click at [854, 315] on button "Continue" at bounding box center [882, 318] width 142 height 55
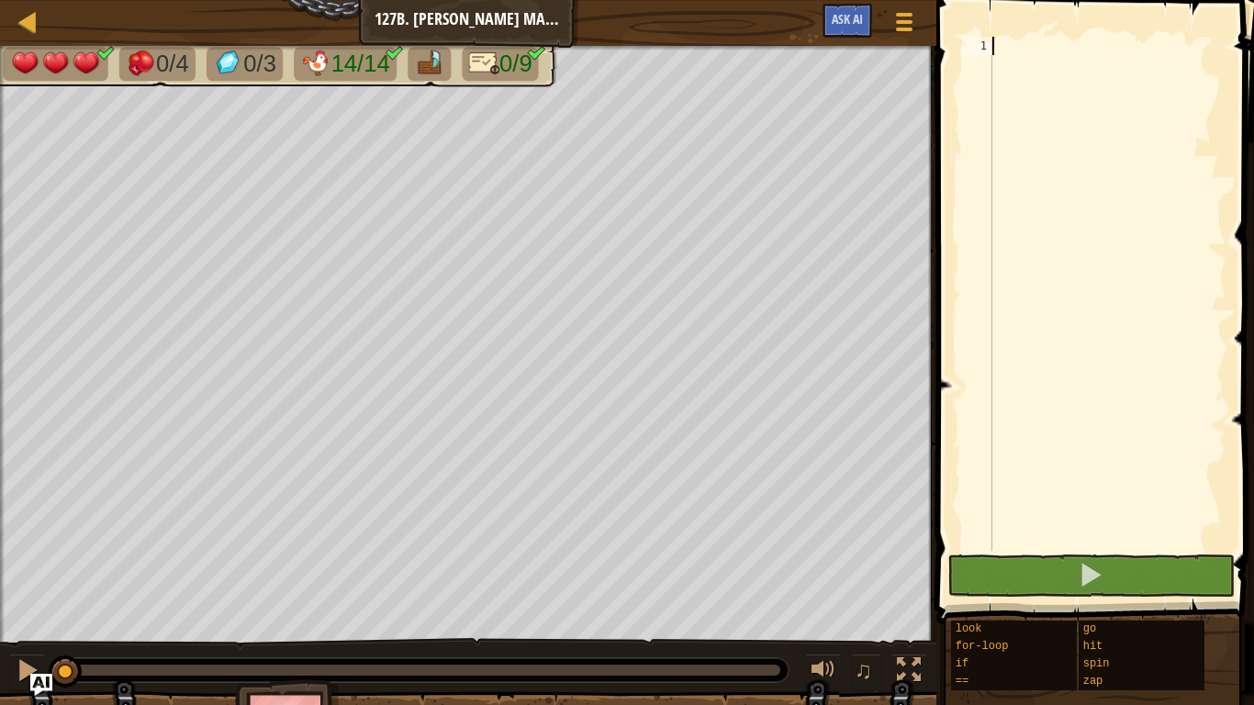
type textarea "9"
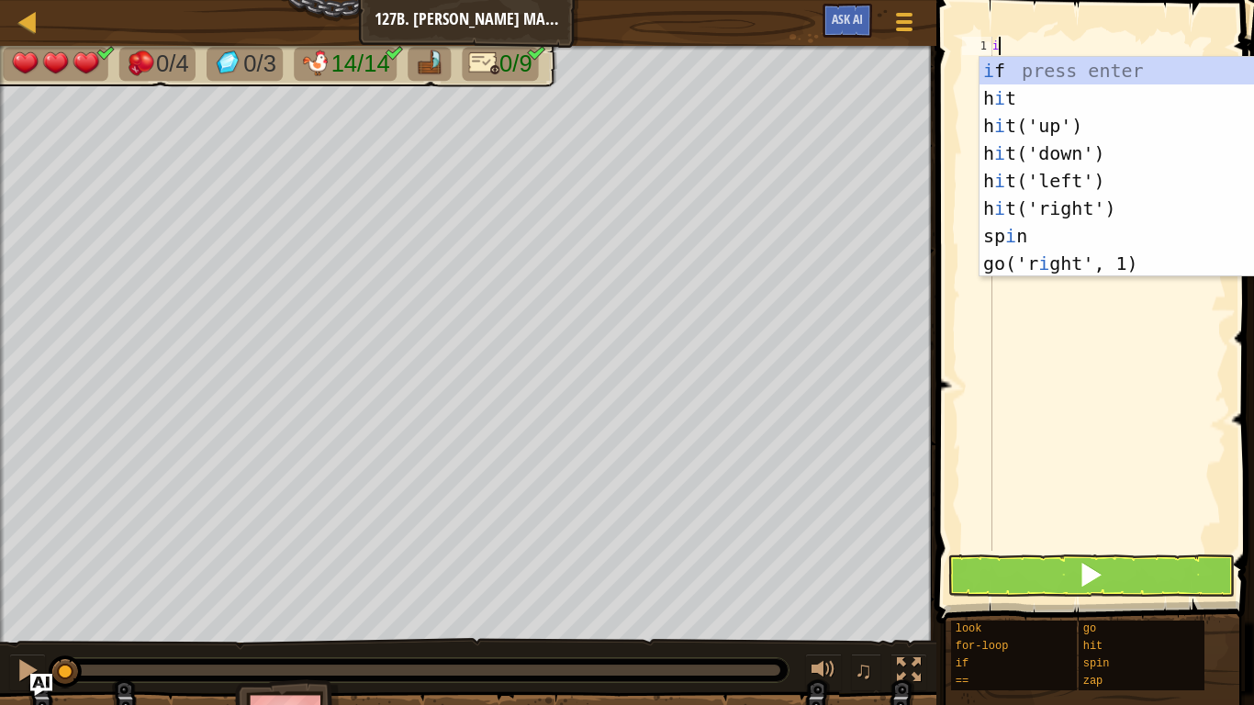
scroll to position [8, 1]
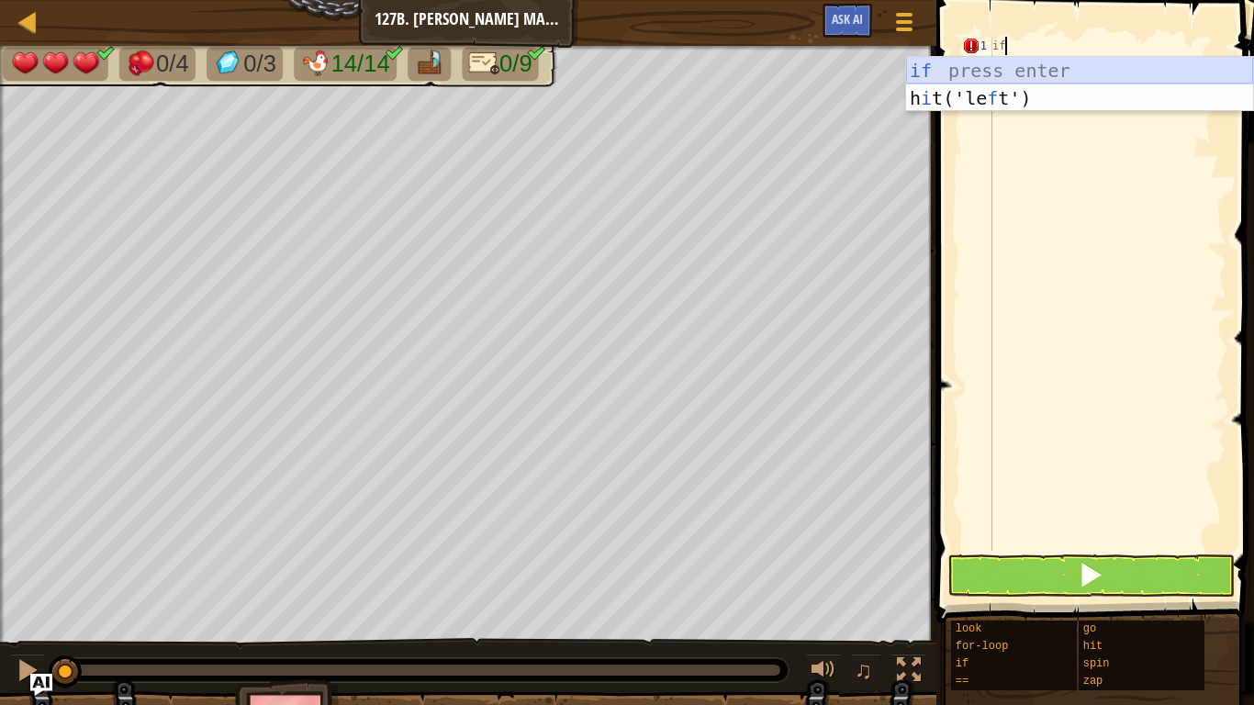
click at [934, 80] on div "if press enter h i t('le f t') press enter" at bounding box center [1079, 112] width 347 height 110
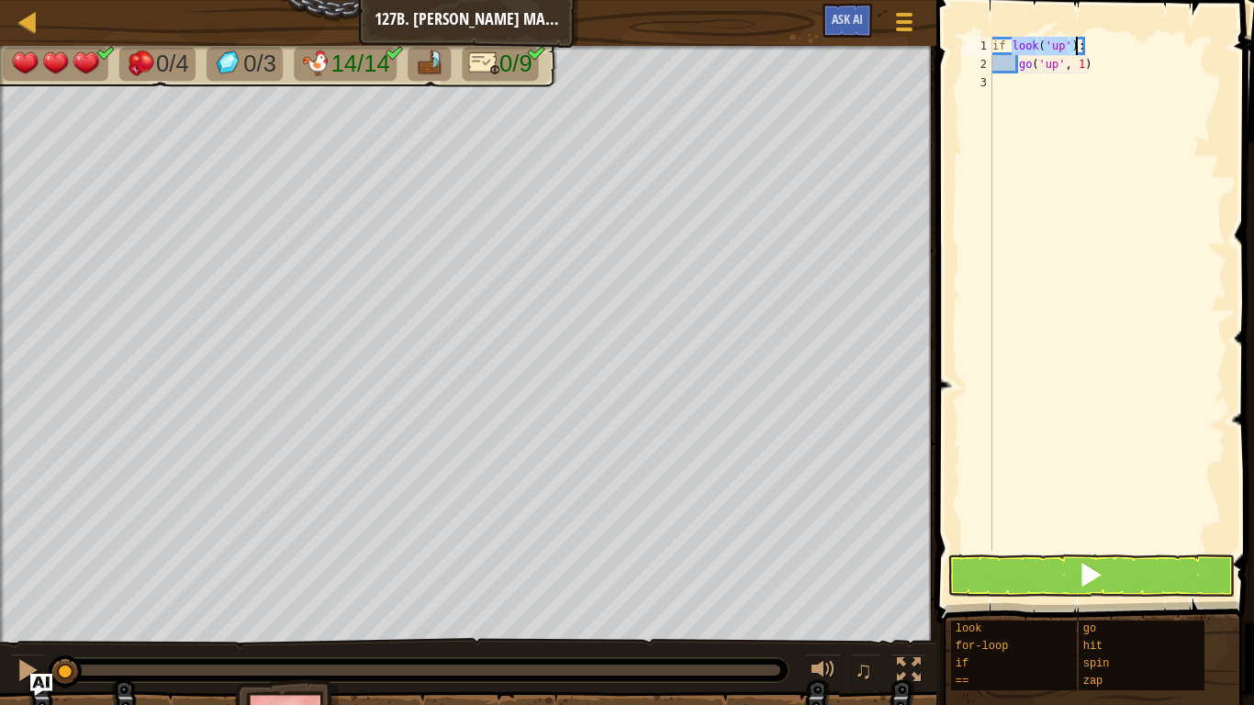
click at [1066, 51] on div "if look ( 'up' ) : go ( 'up' , 1 )" at bounding box center [1108, 294] width 238 height 514
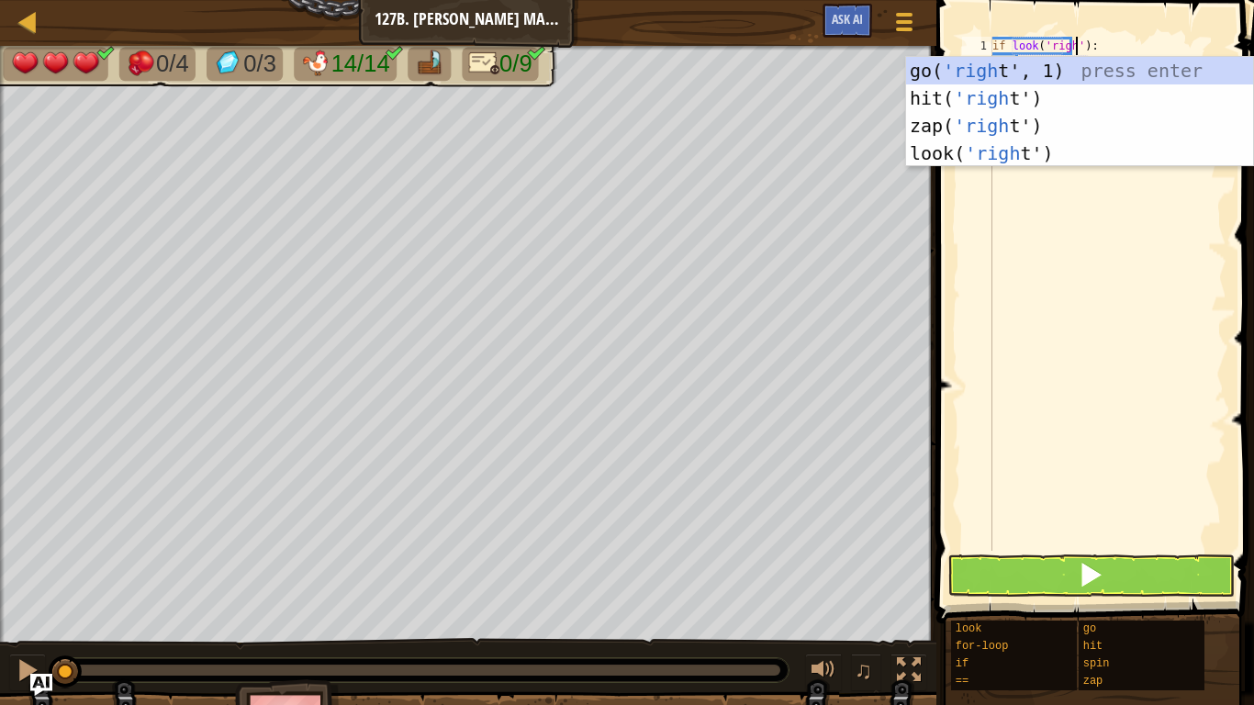
scroll to position [8, 14]
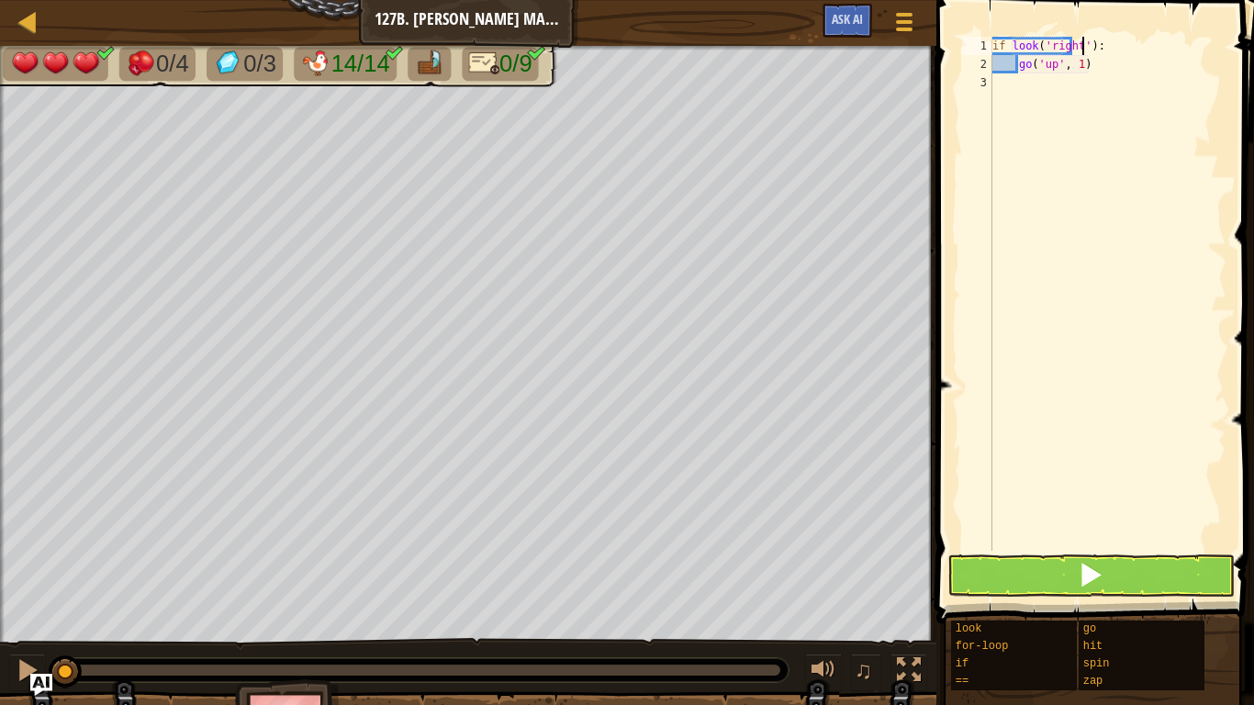
click at [1083, 43] on div "if look ( 'right' ) : go ( 'up' , 1 )" at bounding box center [1108, 312] width 238 height 551
click at [1103, 70] on div "if look ( 'right' ) : go ( 'up' , 1 )" at bounding box center [1108, 312] width 238 height 551
type textarea "g"
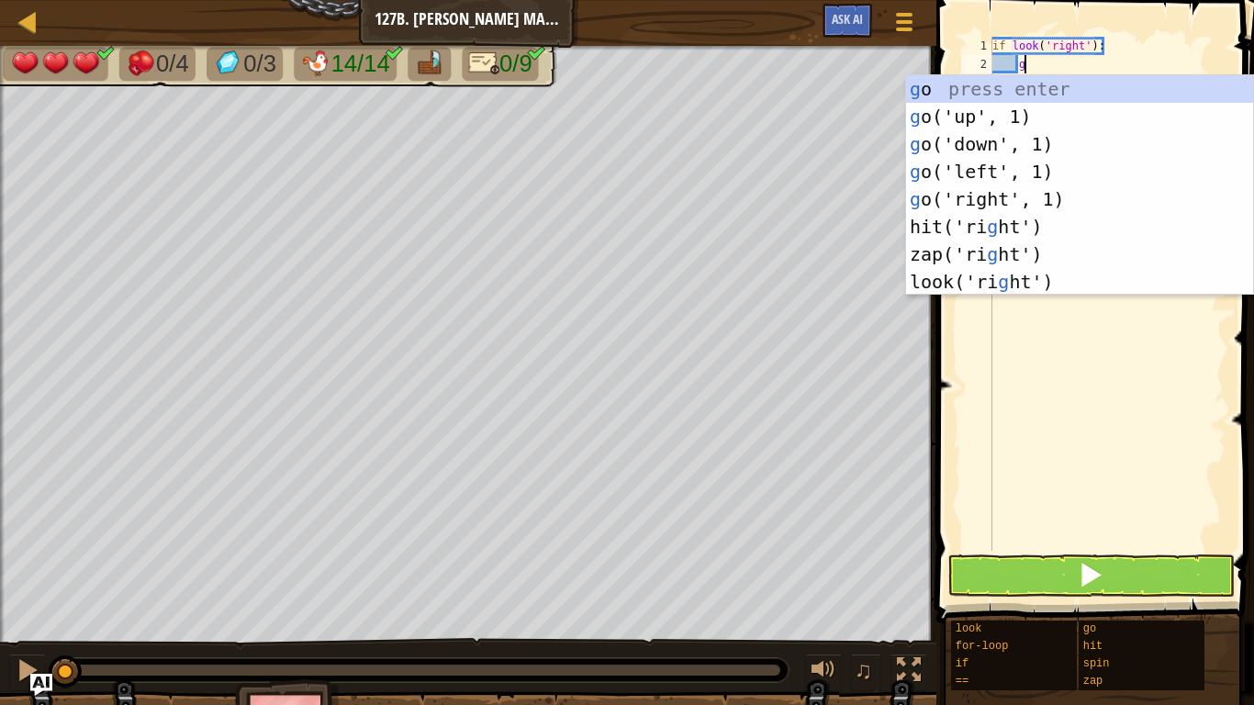
type textarea "go"
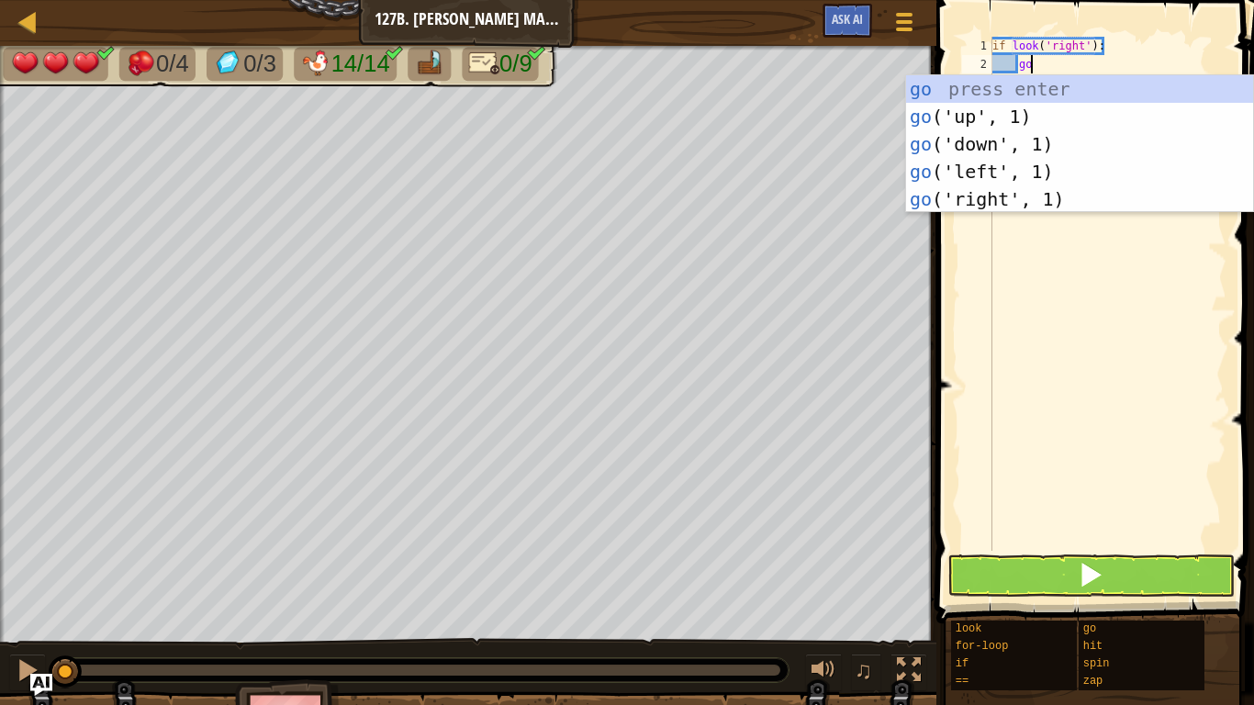
scroll to position [8, 5]
click at [1022, 204] on div "go press enter go ('up', 1) press enter go ('down', 1) press enter go ('left', …" at bounding box center [1079, 171] width 347 height 193
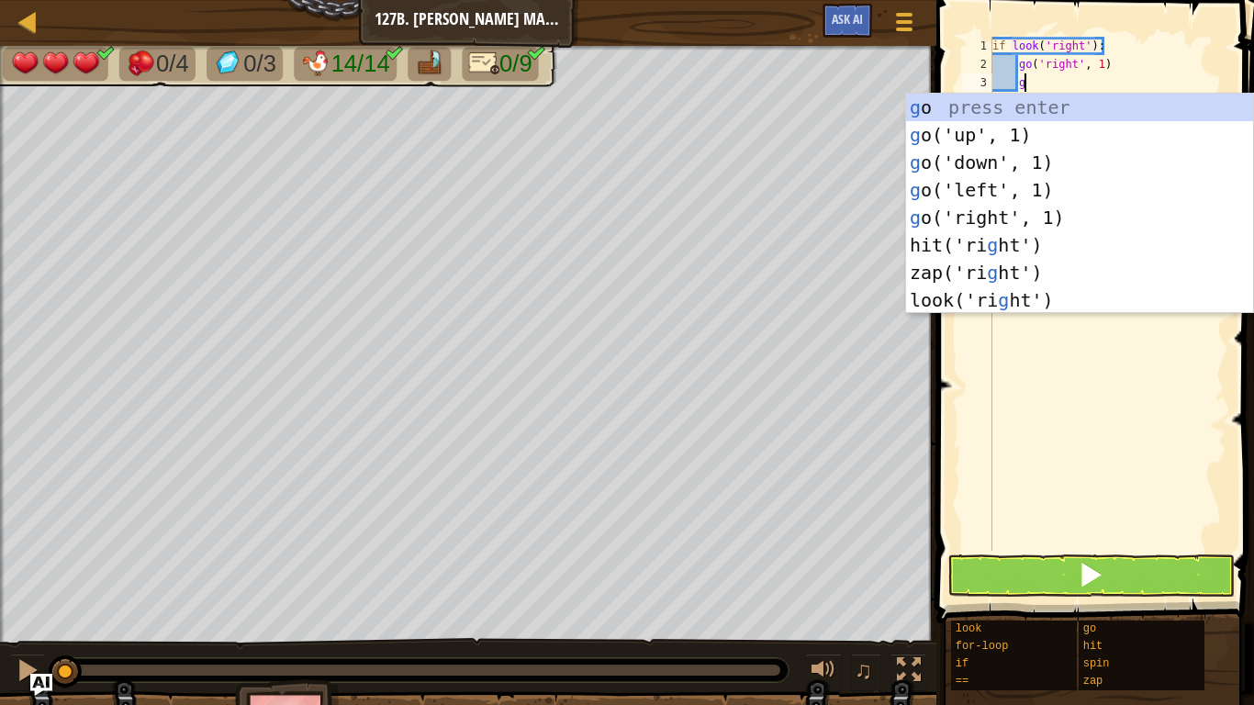
type textarea "go"
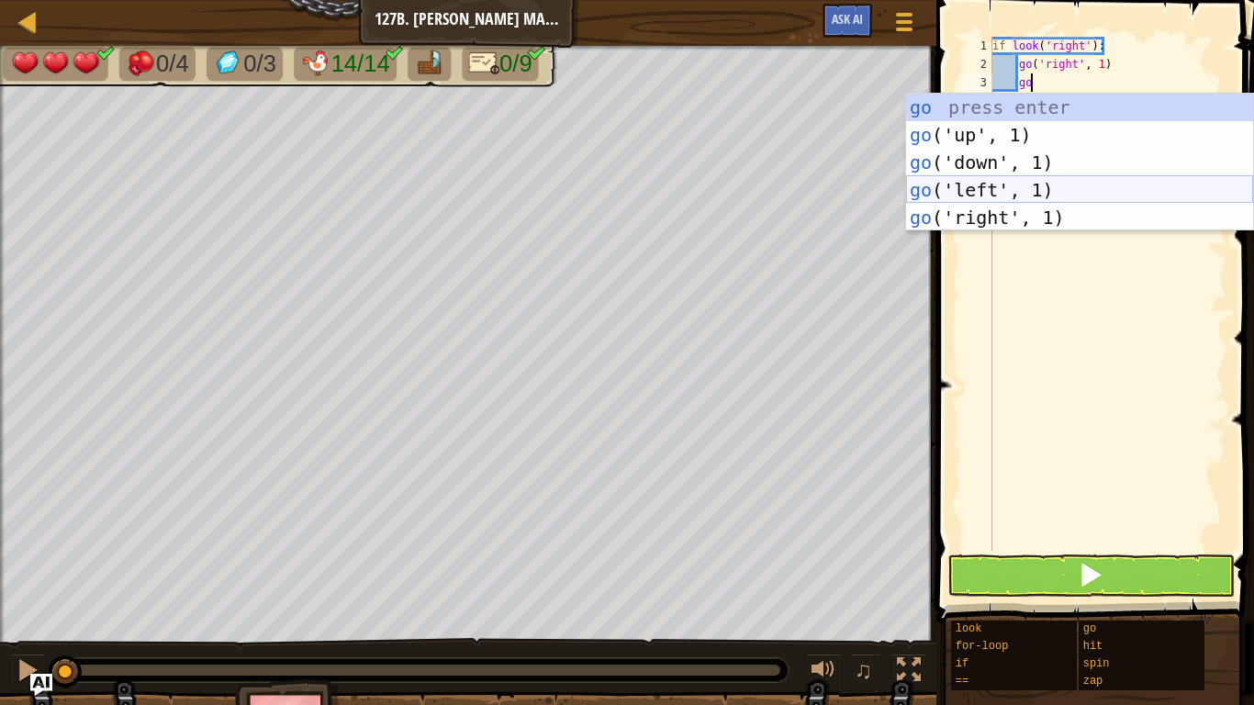
click at [1033, 193] on div "go press enter go ('up', 1) press enter go ('down', 1) press enter go ('left', …" at bounding box center [1079, 190] width 347 height 193
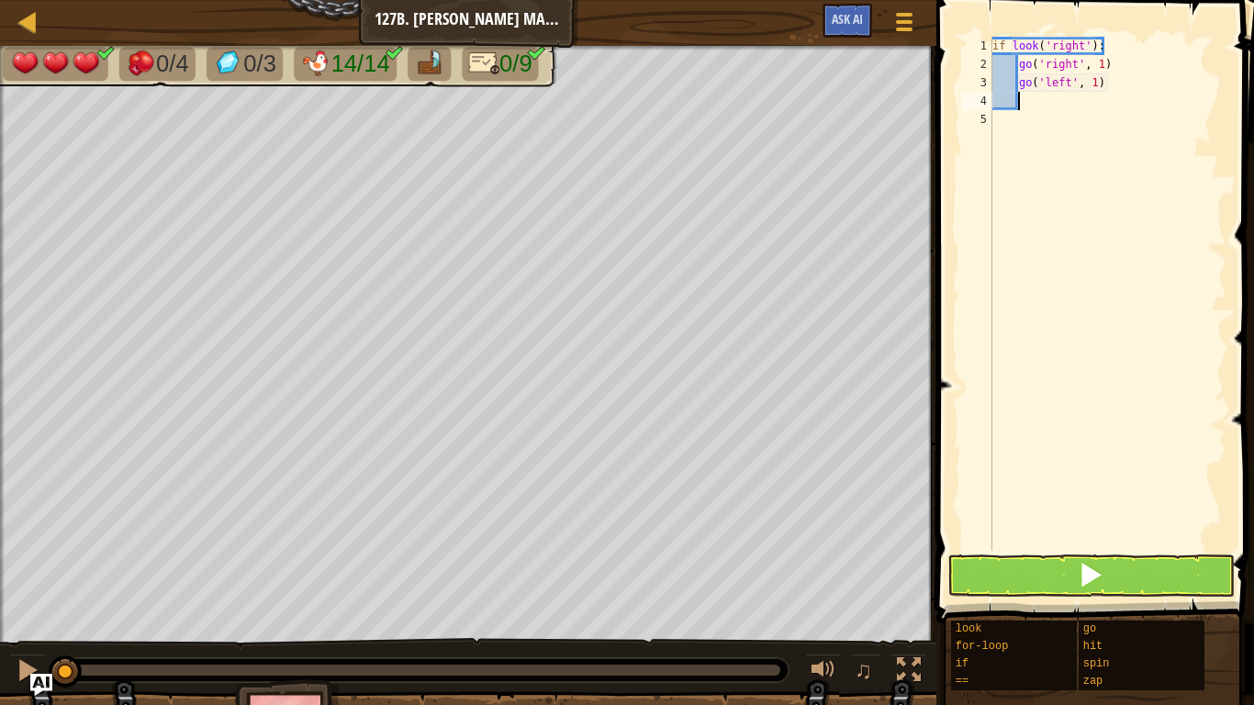
scroll to position [8, 3]
click at [1099, 88] on div "if look ( 'right' ) : go ( 'right' , 1 ) go ( 'left' , 1 )" at bounding box center [1108, 312] width 238 height 551
click at [1098, 89] on div "if look ( 'right' ) : go ( 'right' , 1 ) go ( 'left' , 1 )" at bounding box center [1108, 312] width 238 height 551
click at [1101, 71] on div "if look ( 'right' ) : go ( 'right' , 1 ) go ( 'left' , 3 )" at bounding box center [1108, 312] width 238 height 551
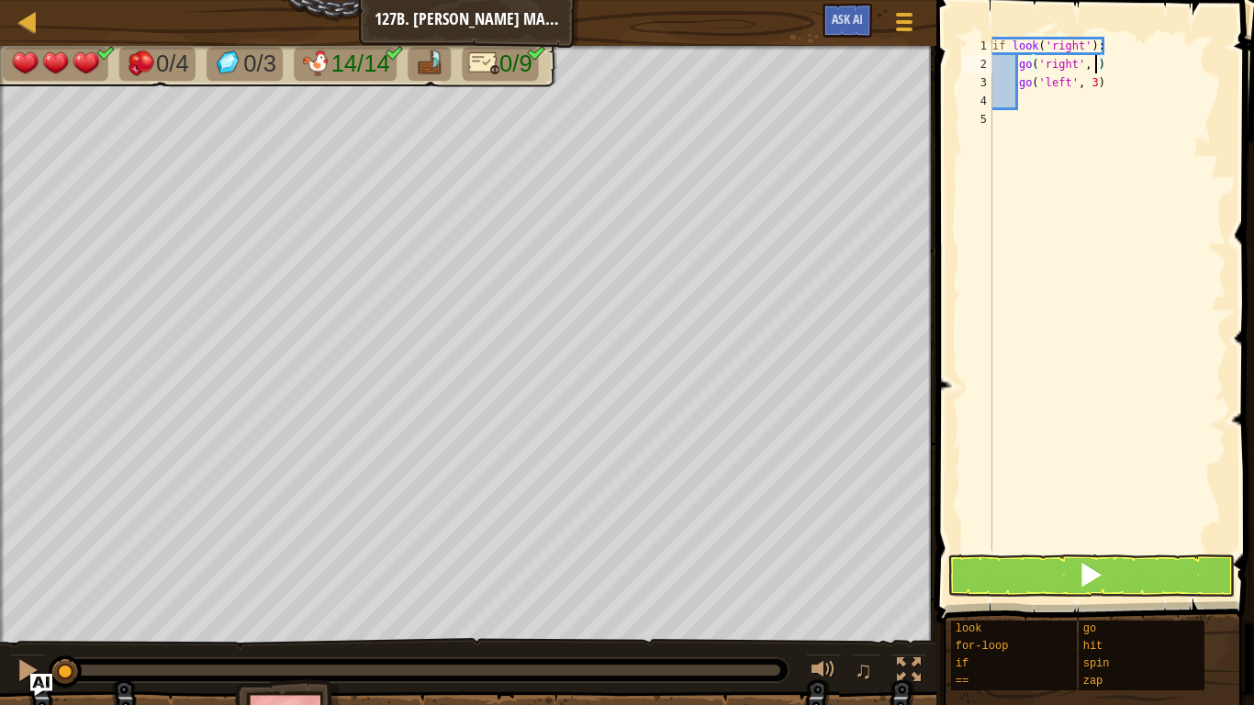
scroll to position [8, 16]
click at [994, 50] on div "if look ( 'right' ) : go ( 'right' , 3 ) go ( 'left' , 3 )" at bounding box center [1108, 312] width 238 height 551
type textarea "if look('right'):"
click at [1004, 30] on span at bounding box center [1097, 285] width 332 height 677
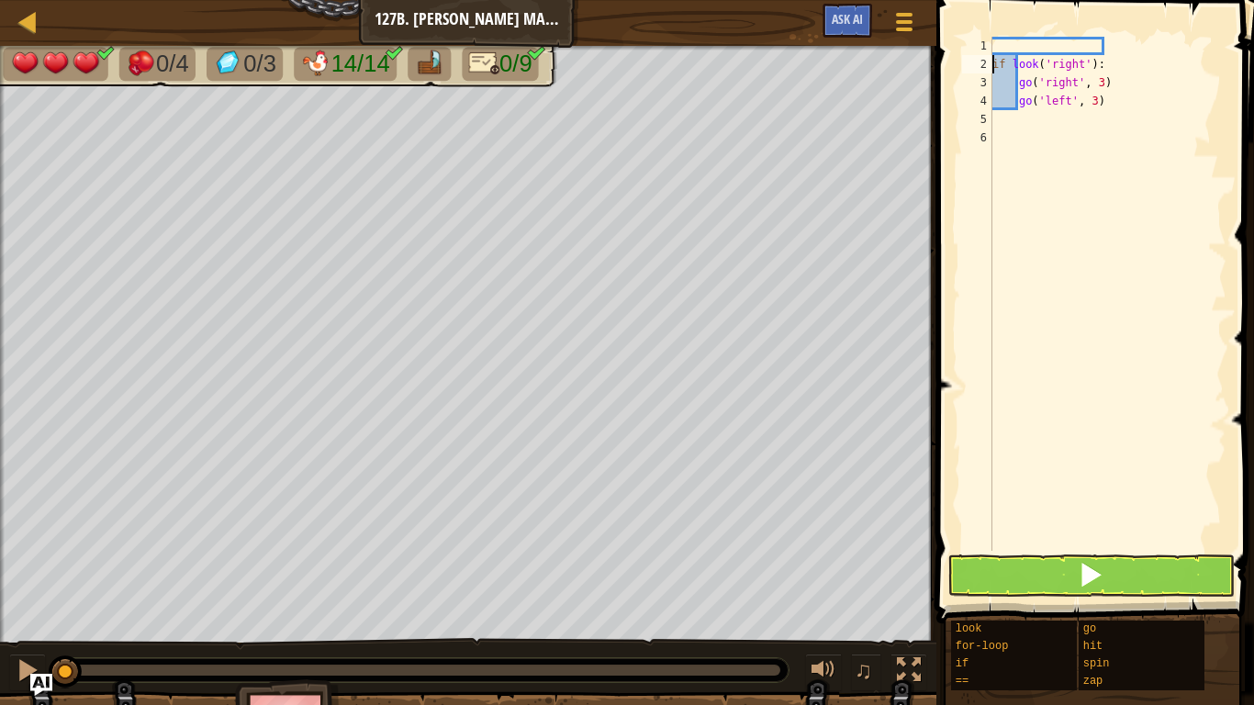
click at [1007, 32] on span at bounding box center [1097, 285] width 332 height 677
click at [1018, 47] on div "if look ( 'right' ) : go ( 'right' , 3 ) go ( 'left' , 3 )" at bounding box center [1108, 312] width 238 height 551
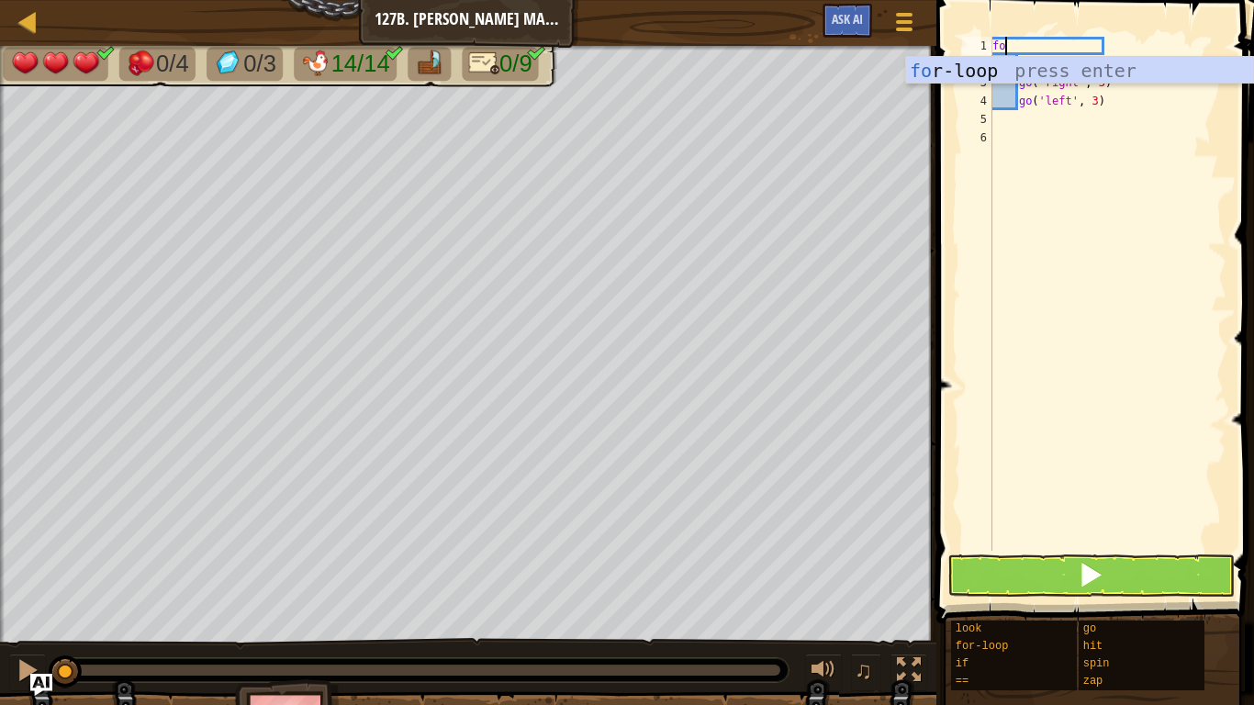
scroll to position [8, 1]
click at [1008, 72] on div "fo r-loop press enter" at bounding box center [1079, 98] width 347 height 83
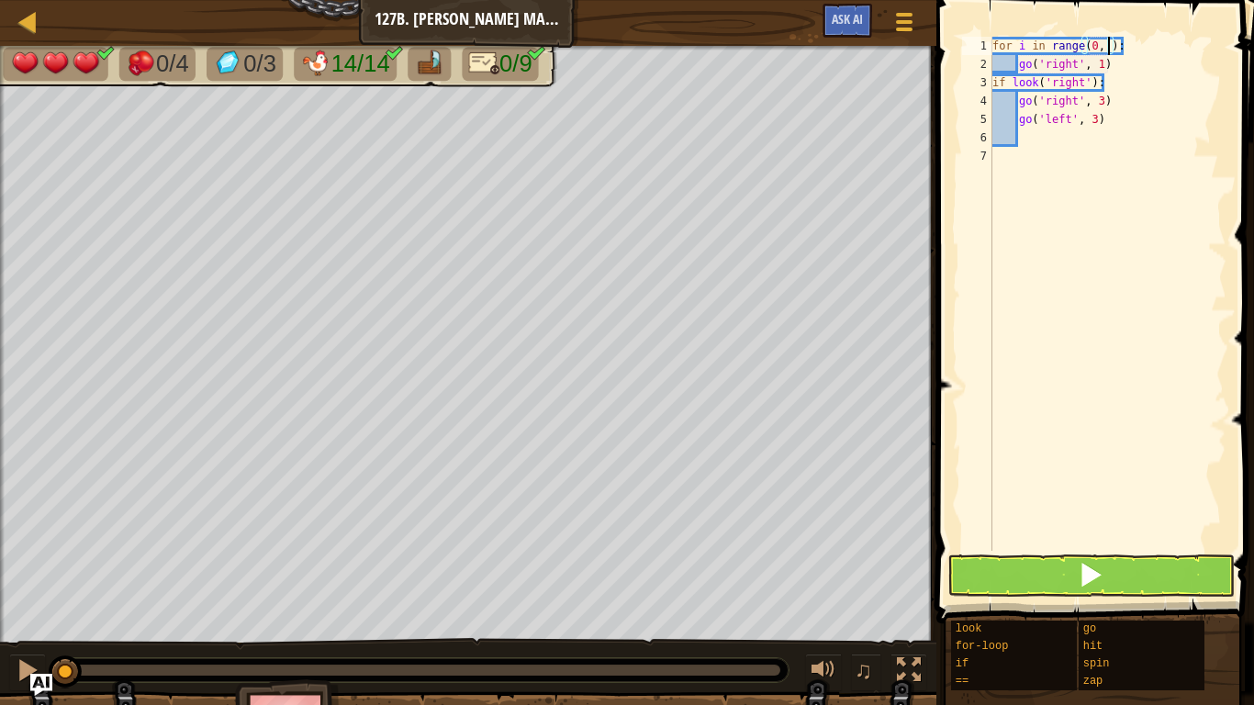
scroll to position [8, 18]
click at [1112, 70] on div "for i in range ( 0 , 7 ) : go ( 'right' , 1 ) if look ( 'right' ) : go ( 'right…" at bounding box center [1108, 312] width 238 height 551
type textarea "go('right', 1)"
type textarea "g"
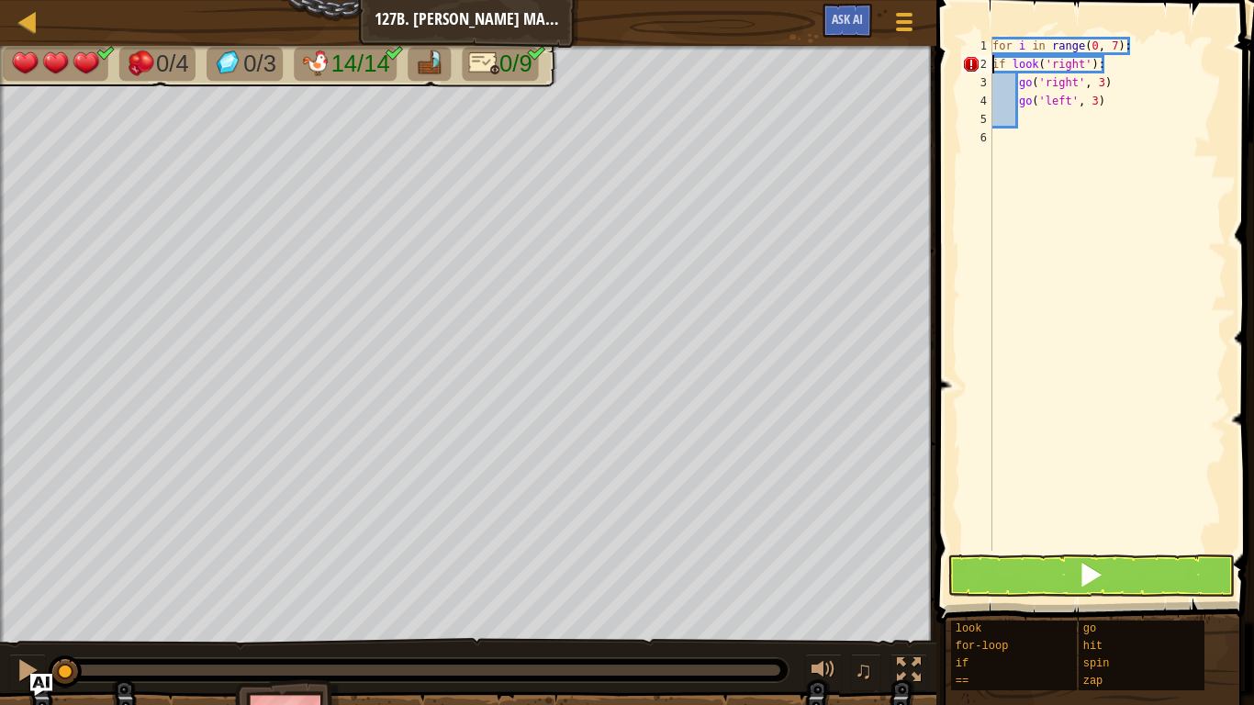
click at [992, 67] on div "for i in range ( 0 , 7 ) : if look ( 'right' ) : go ( 'right' , 3 ) go ( 'left'…" at bounding box center [1108, 312] width 238 height 551
click at [1013, 88] on div "for i in range ( 0 , 7 ) : if look ( 'right' ) : go ( 'right' , 3 ) go ( 'left'…" at bounding box center [1108, 312] width 238 height 551
click at [1021, 103] on div "for i in range ( 0 , 7 ) : if look ( 'right' ) : go ( 'right' , 3 ) go ( 'left'…" at bounding box center [1108, 312] width 238 height 551
click at [1024, 68] on div "for i in range ( 0 , 7 ) : if look ( 'right' ) : go ( 'right' , 3 ) go ( 'left'…" at bounding box center [1108, 312] width 238 height 551
click at [1050, 91] on div "for i in range ( 0 , 7 ) : if look ( 'right' ) : go ( 'right' , 3 ) go ( 'left'…" at bounding box center [1108, 312] width 238 height 551
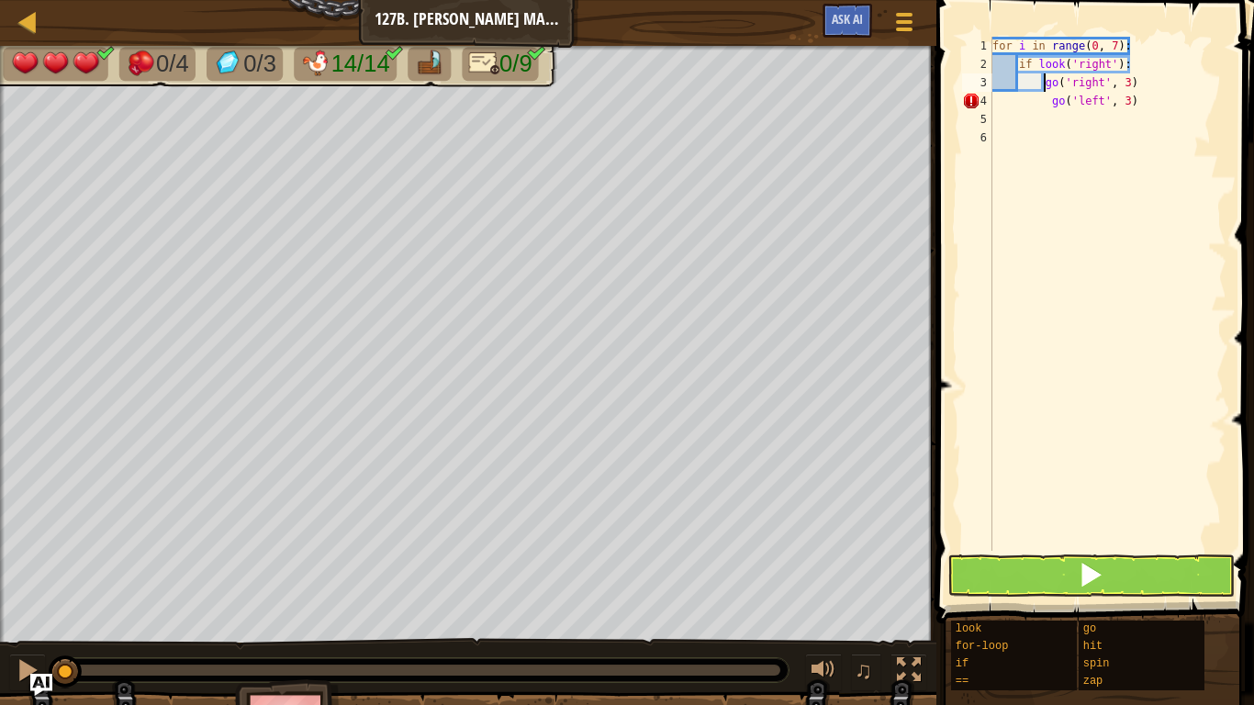
click at [1052, 97] on div "for i in range ( 0 , 7 ) : if look ( 'right' ) : go ( 'right' , 3 ) go ( 'left'…" at bounding box center [1108, 312] width 238 height 551
type textarea "go('left', 3)"
click at [1170, 100] on div "for i in range ( 0 , 7 ) : if look ( 'right' ) : go ( 'right' , 3 ) go ( 'left'…" at bounding box center [1108, 312] width 238 height 551
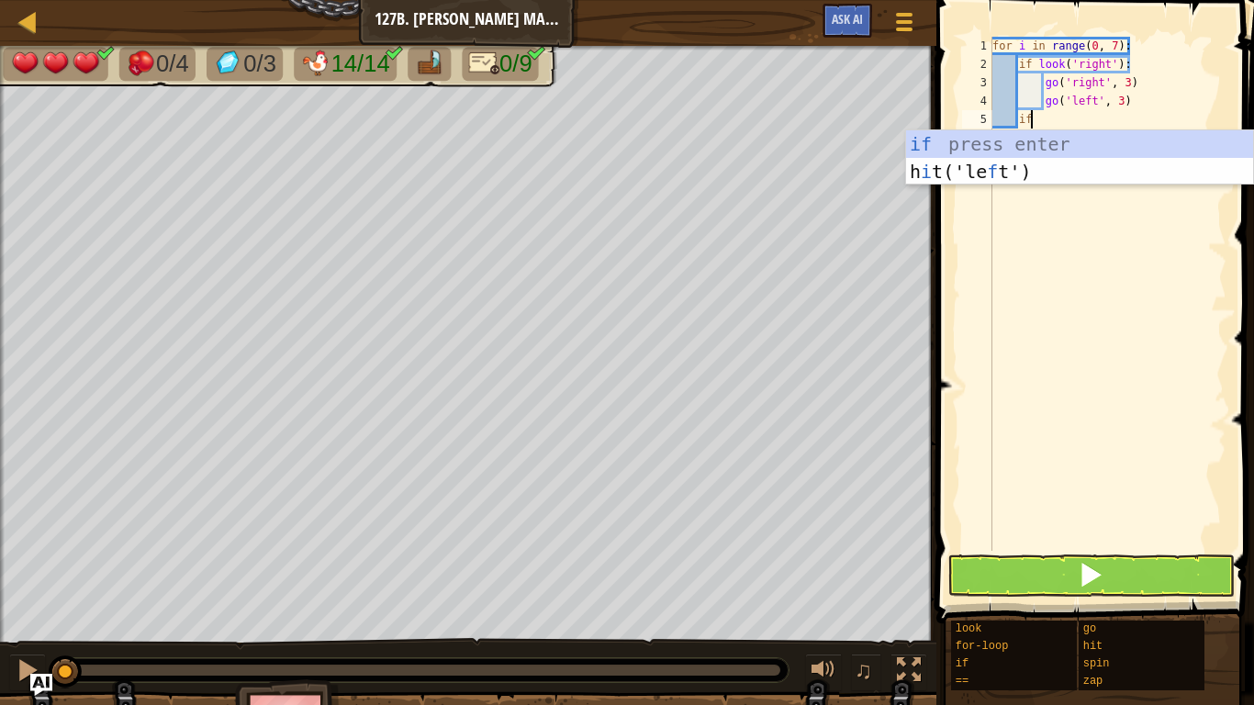
scroll to position [8, 5]
click at [1011, 140] on div "if press enter h i t('le f t') press enter" at bounding box center [1079, 185] width 347 height 110
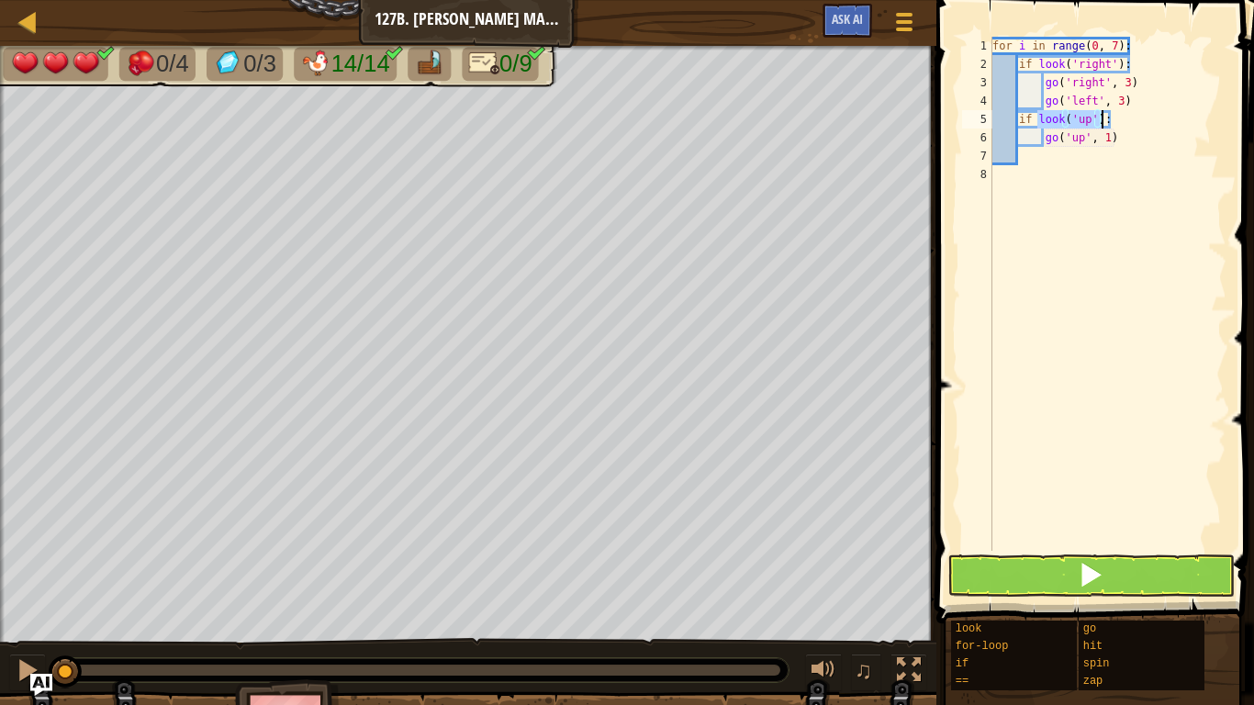
click at [1087, 122] on div "for i in range ( 0 , 7 ) : if look ( 'right' ) : go ( 'right' , 3 ) go ( 'left'…" at bounding box center [1108, 294] width 238 height 514
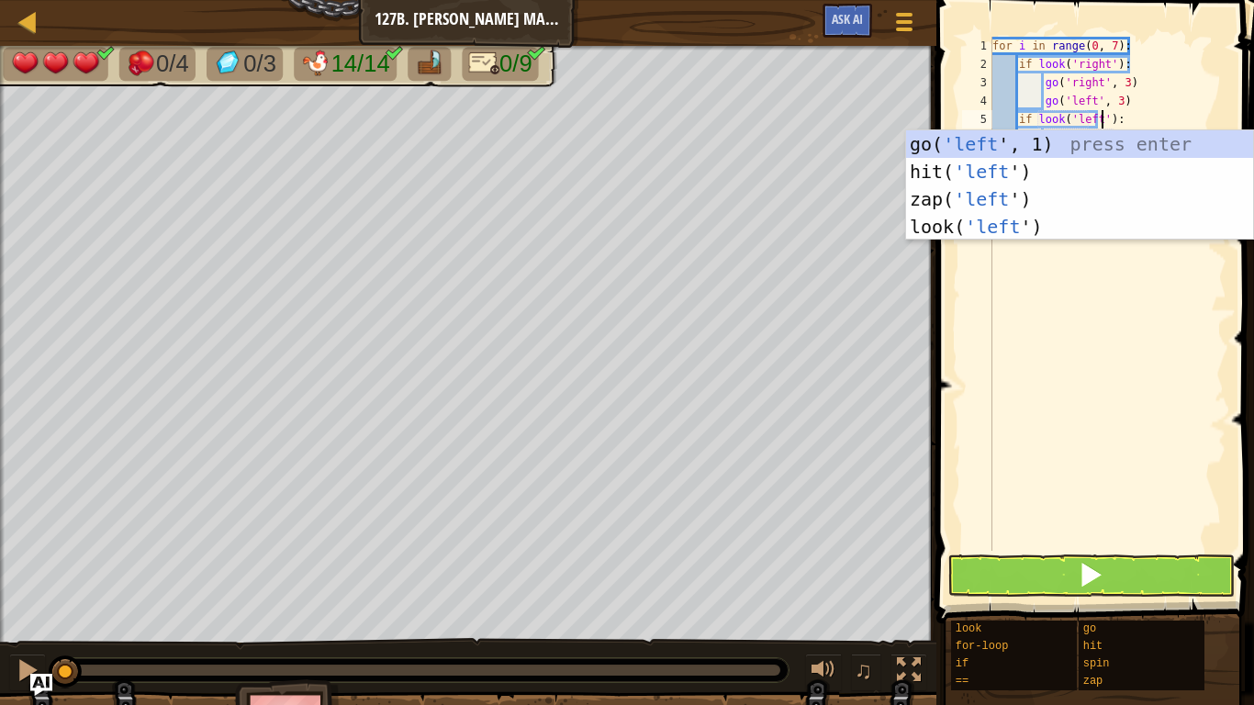
scroll to position [8, 17]
click at [1151, 73] on div "for i in range ( 0 , 7 ) : if look ( 'right' ) : go ( 'right' , 3 ) go ( 'left'…" at bounding box center [1108, 312] width 238 height 551
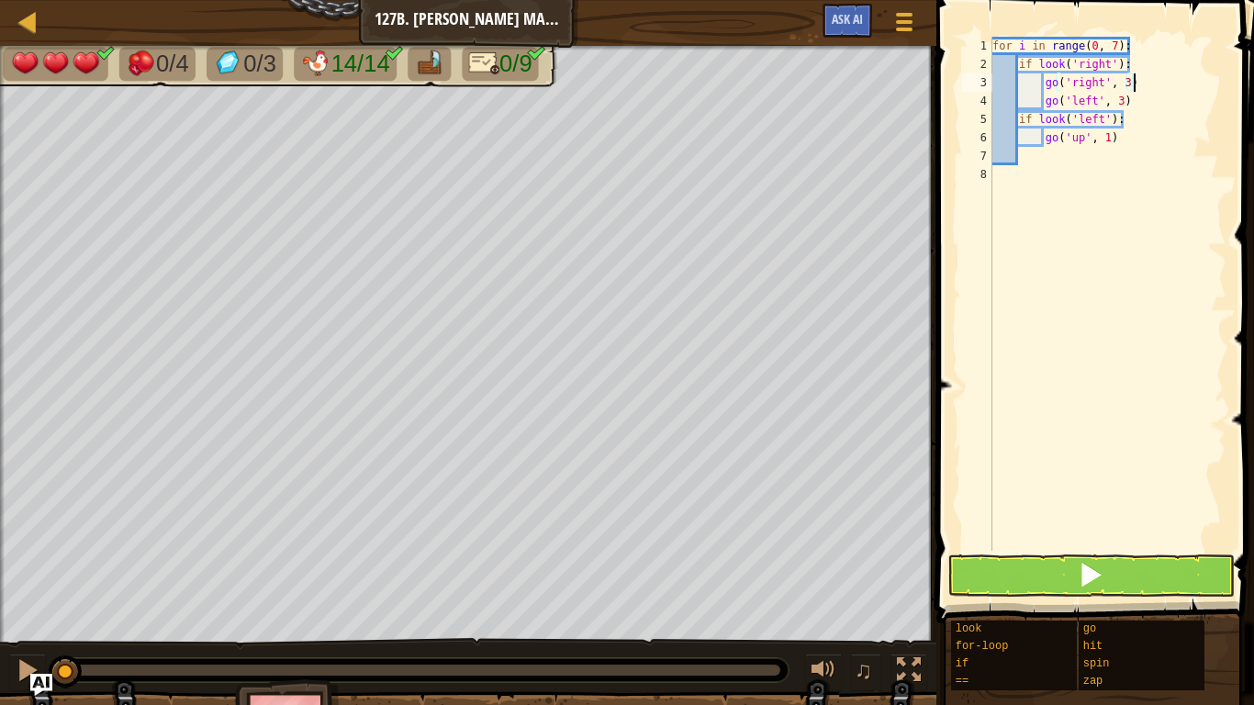
click at [1121, 140] on div "for i in range ( 0 , 7 ) : if look ( 'right' ) : go ( 'right' , 3 ) go ( 'left'…" at bounding box center [1108, 312] width 238 height 551
type textarea "g"
type textarea "z"
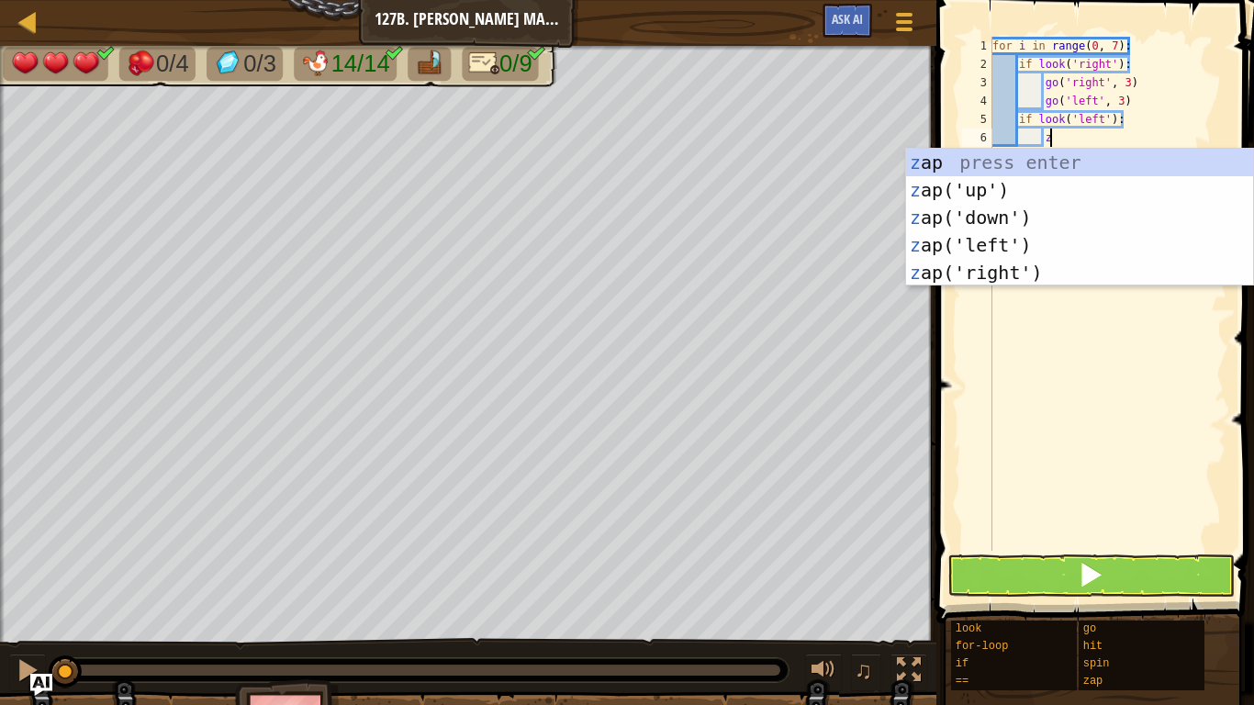
scroll to position [8, 7]
click at [1047, 238] on div "z ap press enter z ap('up') press enter z ap('down') press enter z ap('left') p…" at bounding box center [1079, 245] width 347 height 193
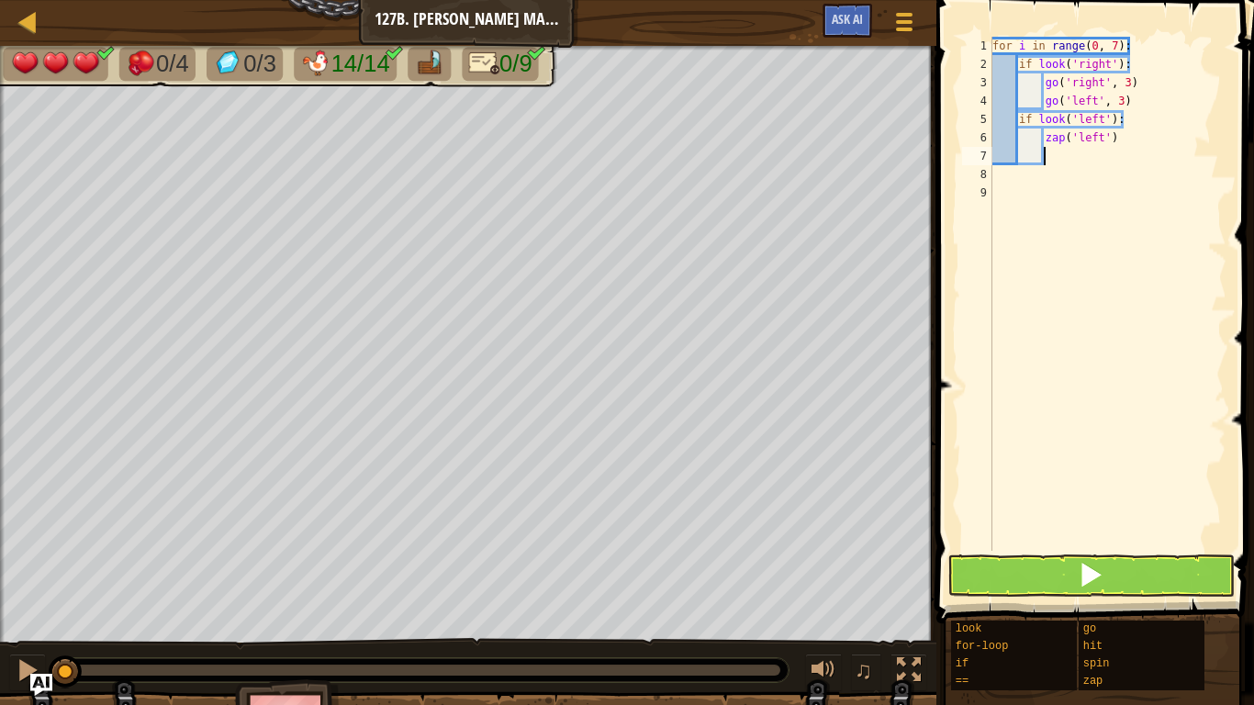
scroll to position [8, 6]
click at [1128, 116] on div "for i in range ( 0 , 7 ) : if look ( 'right' ) : go ( 'right' , 3 ) go ( 'left'…" at bounding box center [1108, 312] width 238 height 551
click at [1135, 59] on div "for i in range ( 0 , 7 ) : if look ( 'right' ) : go ( 'right' , 3 ) go ( 'left'…" at bounding box center [1108, 312] width 238 height 551
click at [1122, 119] on div "for i in range ( 0 , 7 ) : if look ( 'right' ) == 'gem' : go ( 'right' , 3 ) go…" at bounding box center [1108, 312] width 238 height 551
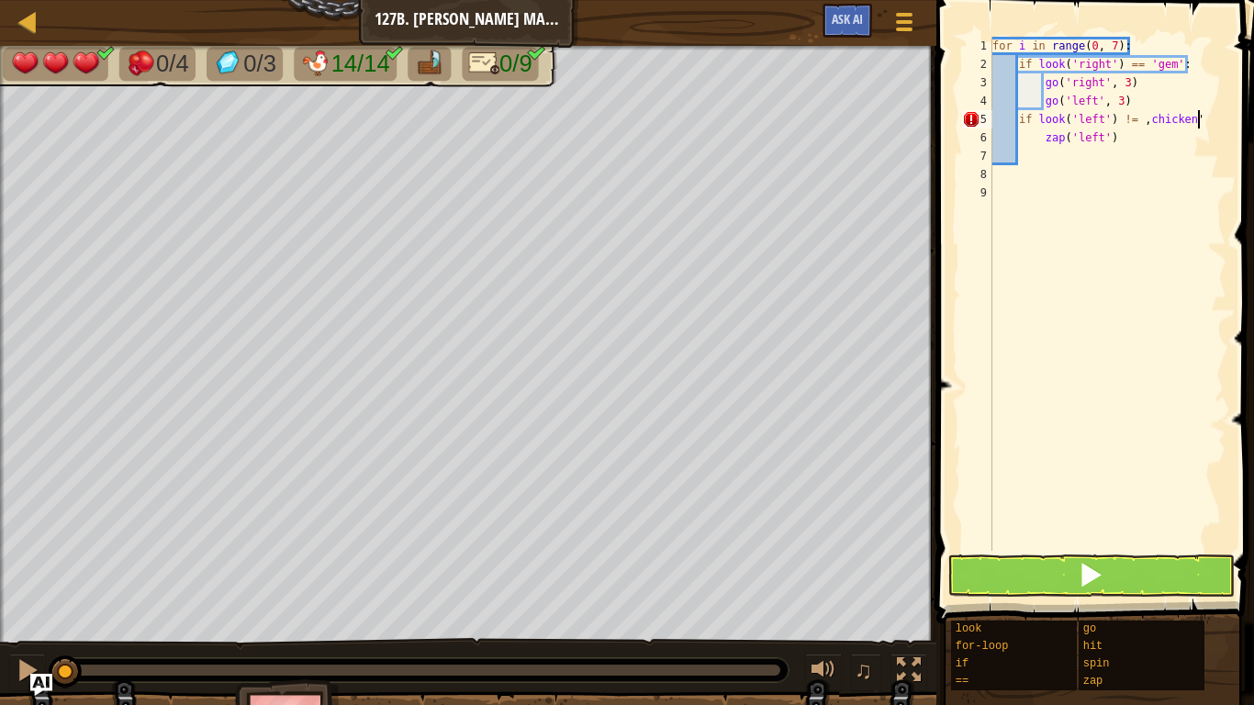
scroll to position [8, 28]
click at [1144, 127] on div "for i in range ( 0 , 7 ) : if look ( 'right' ) == 'gem' : go ( 'right' , 3 ) go…" at bounding box center [1108, 312] width 238 height 551
click at [1203, 122] on div "for i in range ( 0 , 7 ) : if look ( 'right' ) == 'gem' : go ( 'right' , 3 ) go…" at bounding box center [1108, 312] width 238 height 551
type textarea "if look('left') != 'chicken':"
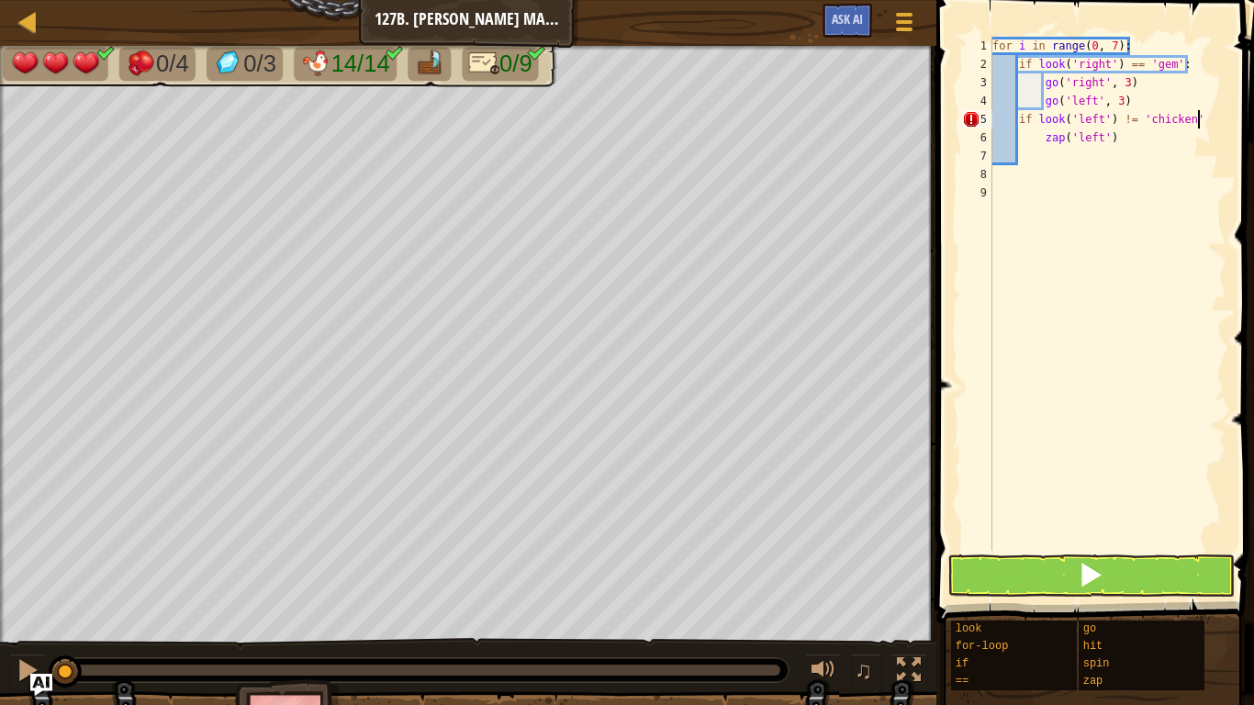
scroll to position [8, 29]
click at [1147, 147] on div "for i in range ( 0 , 7 ) : if look ( 'right' ) == 'gem' : go ( 'right' , 3 ) go…" at bounding box center [1108, 312] width 238 height 551
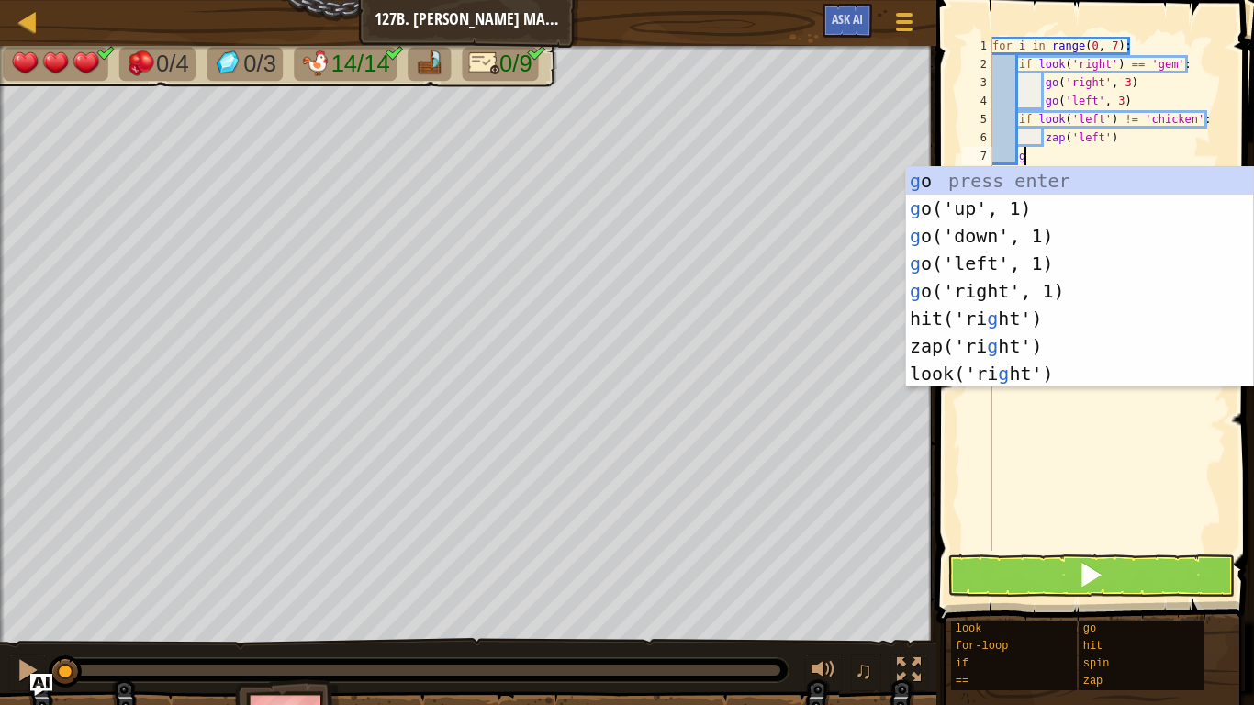
type textarea "go"
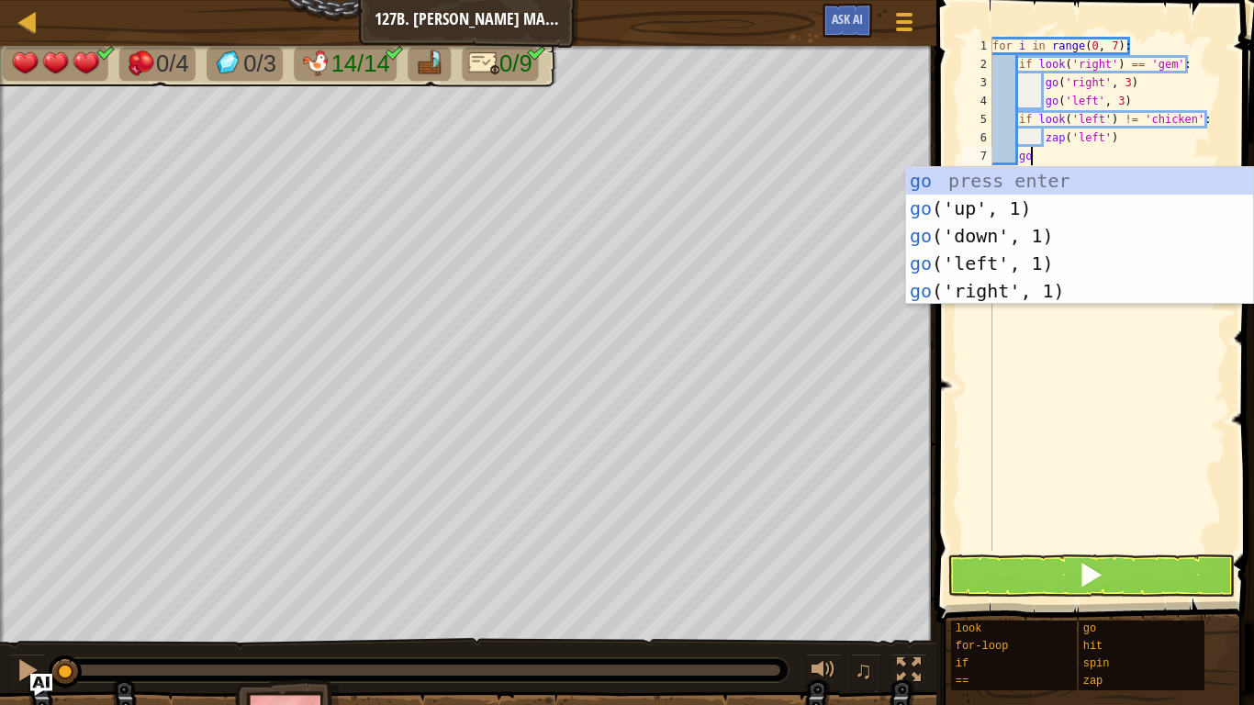
scroll to position [8, 5]
click at [1051, 212] on div "go press enter go ('up', 1) press enter go ('down', 1) press enter go ('left', …" at bounding box center [1079, 263] width 347 height 193
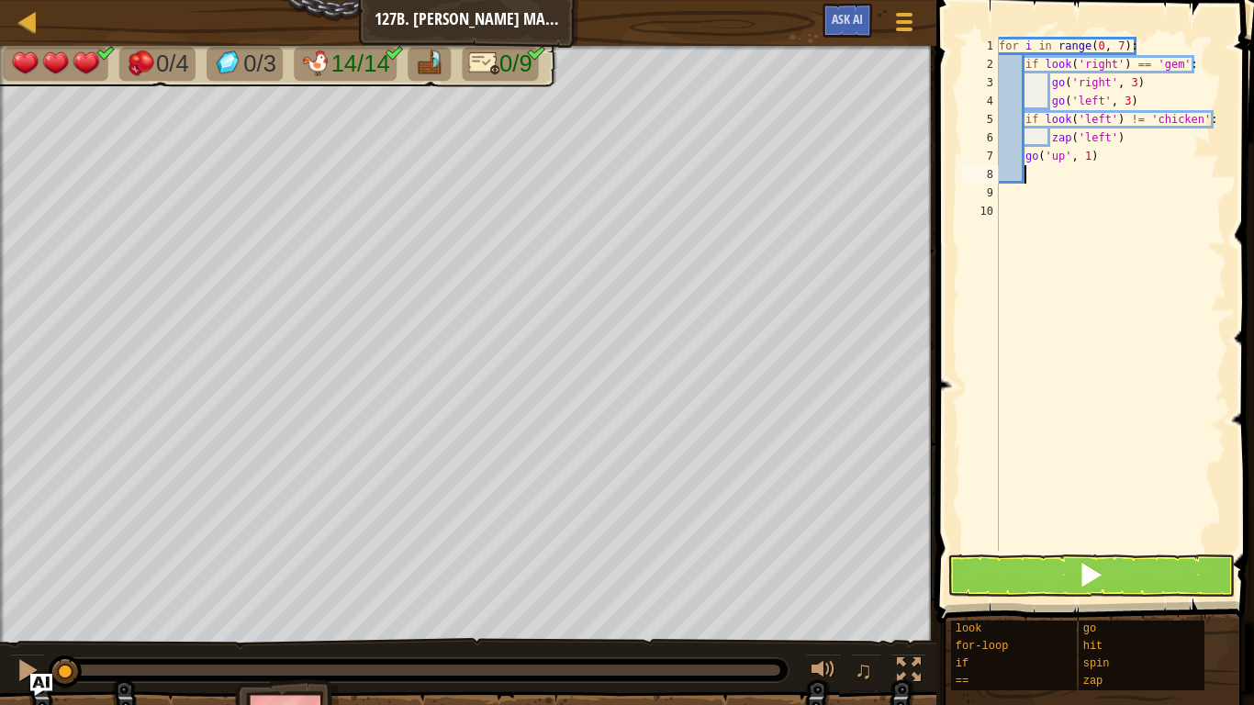
scroll to position [8, 3]
click at [1105, 545] on div "for i in range ( 0 , 7 ) : if look ( 'right' ) == 'gem' : go ( 'right' , 3 ) go…" at bounding box center [1110, 312] width 231 height 551
click at [1101, 559] on button at bounding box center [1090, 575] width 286 height 42
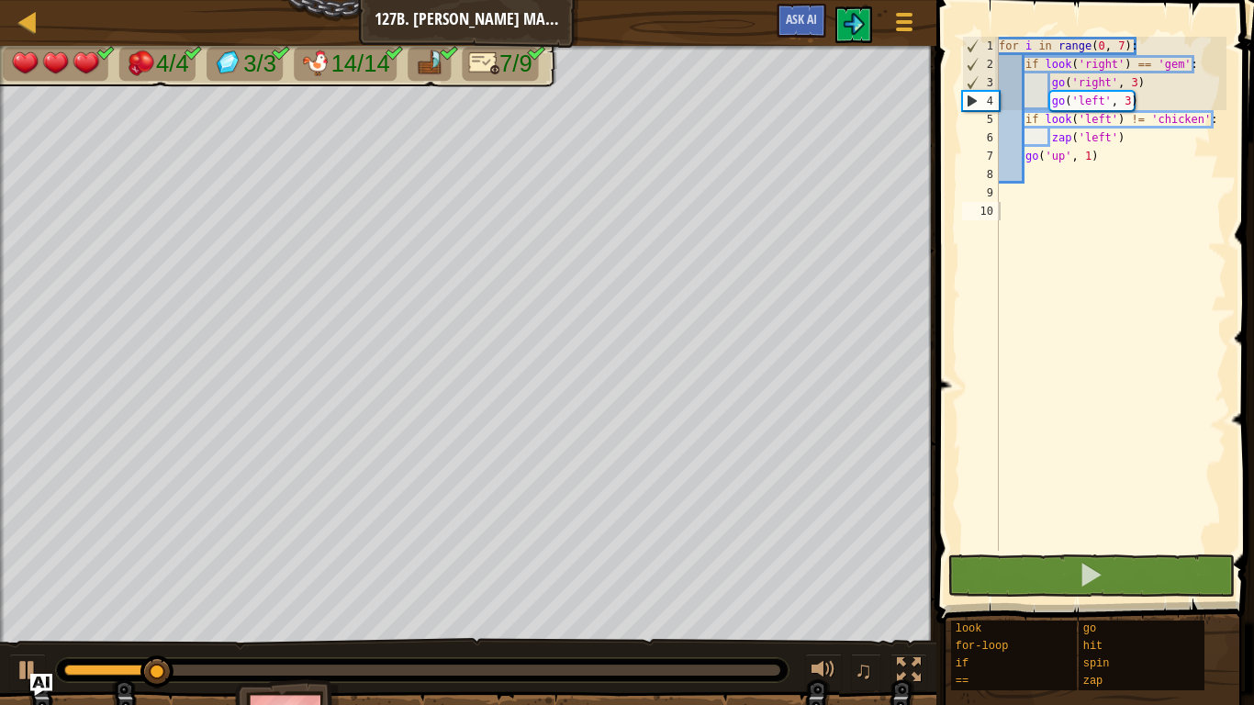
drag, startPoint x: 165, startPoint y: 676, endPoint x: 194, endPoint y: 677, distance: 28.5
click at [194, 677] on div at bounding box center [422, 670] width 733 height 24
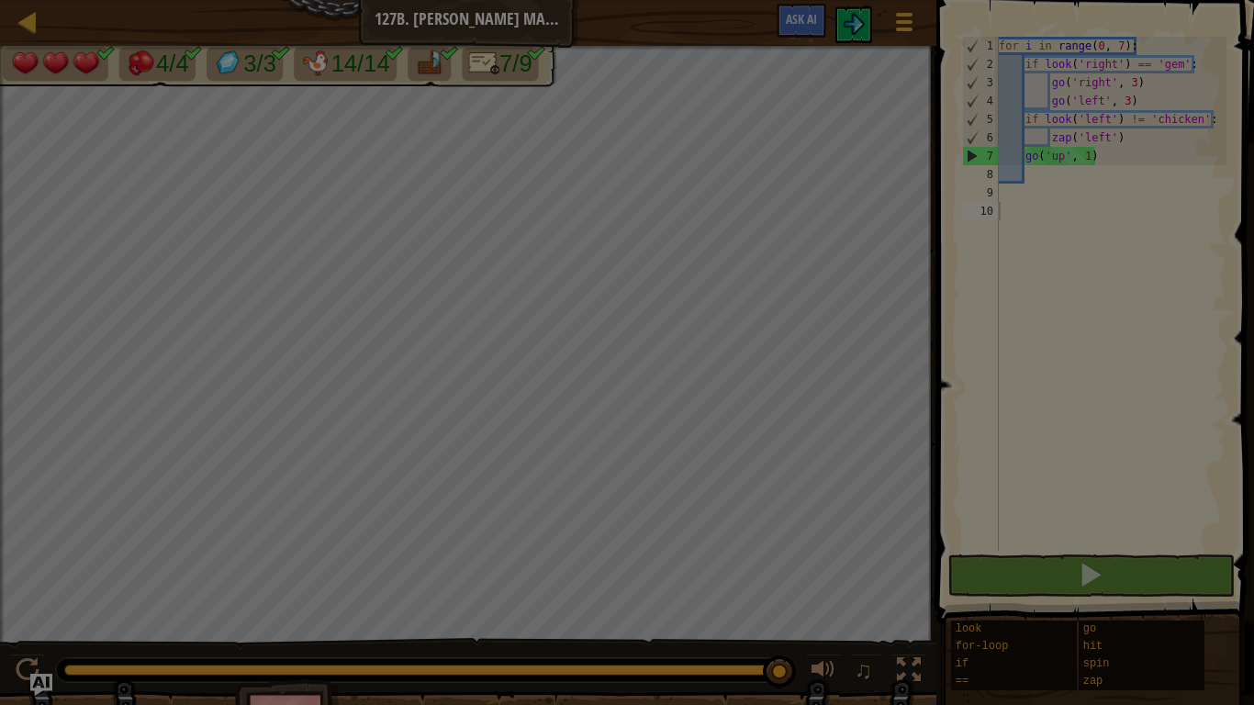
drag, startPoint x: 186, startPoint y: 667, endPoint x: 779, endPoint y: 683, distance: 593.2
click at [868, 2] on body "Map Junior 127b. [PERSON_NAME] Market B Game Menu Ask AI 1 הההההההההההההההההההה…" at bounding box center [627, 1] width 1254 height 2
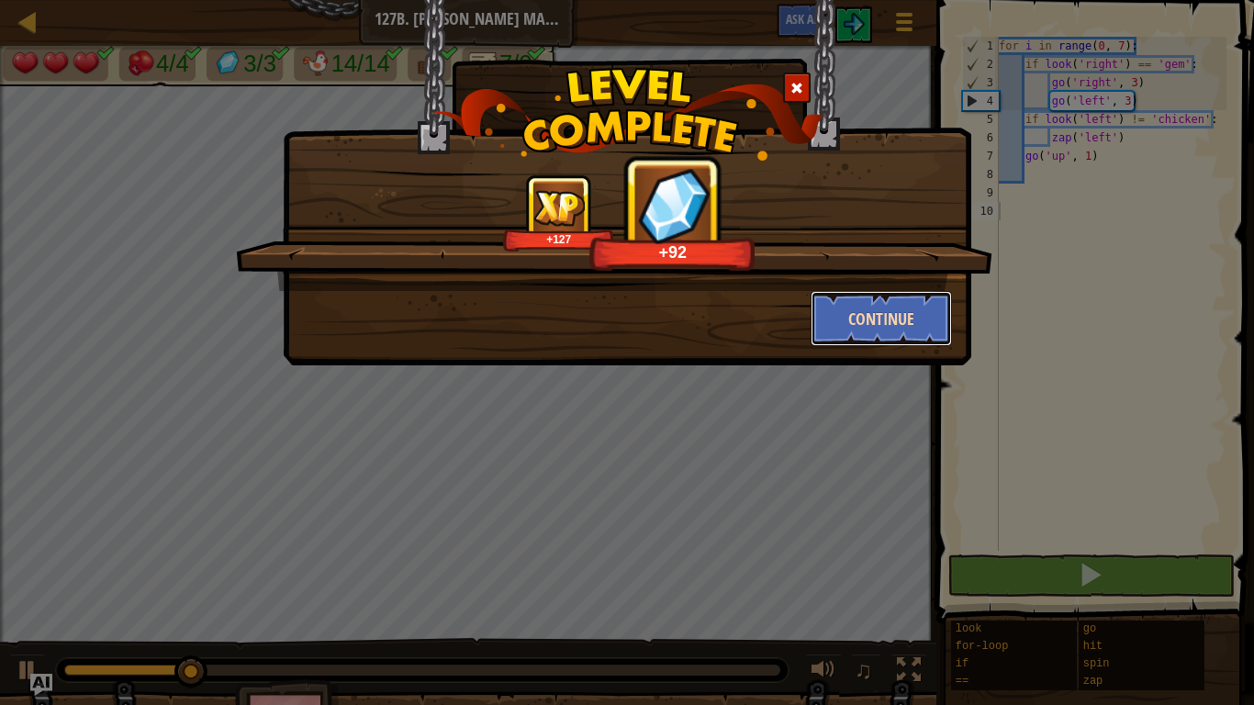
click at [853, 327] on button "Continue" at bounding box center [882, 318] width 142 height 55
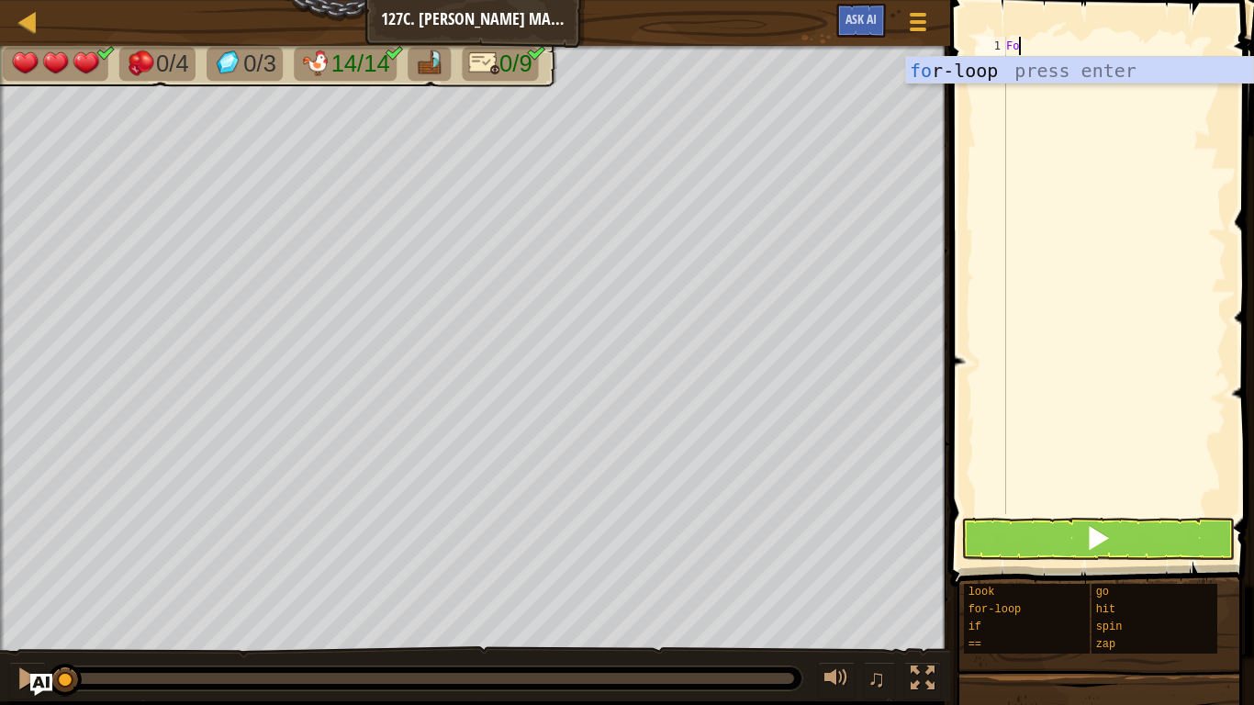
scroll to position [8, 1]
click at [987, 76] on div "fo r-loop press enter" at bounding box center [1079, 98] width 347 height 83
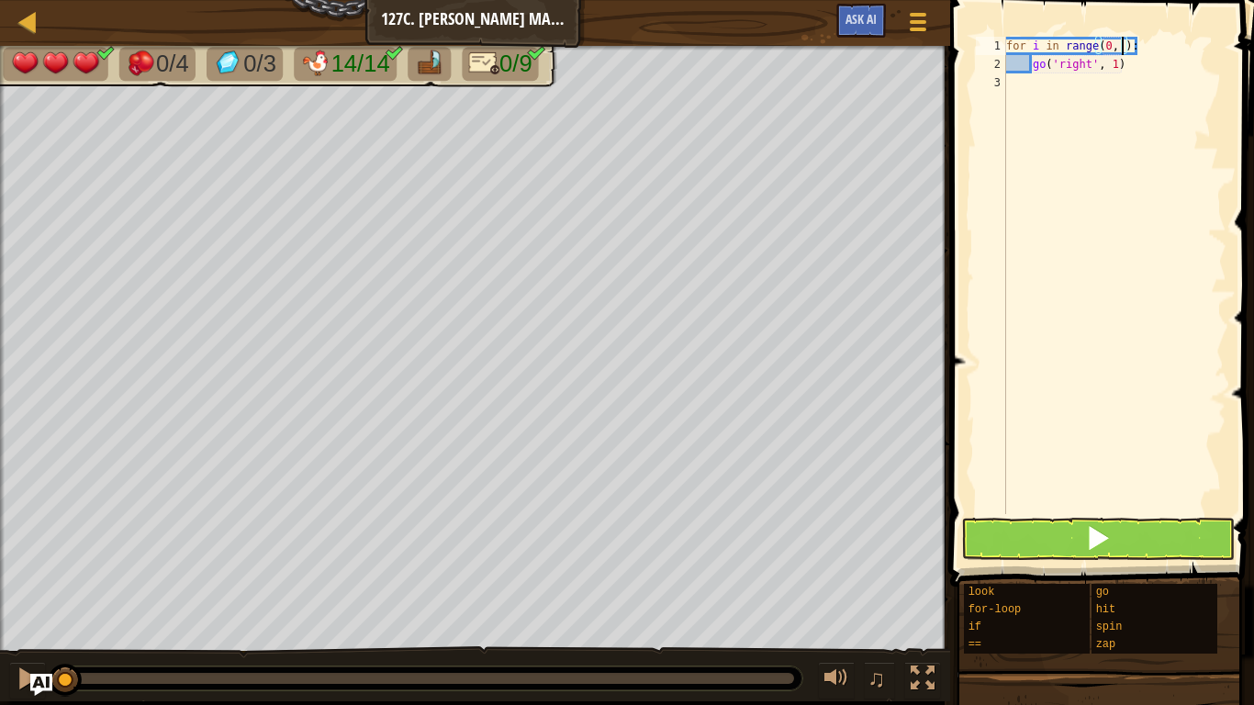
scroll to position [8, 17]
click at [1153, 68] on div "for i in range ( 0 , 8 ) : go ( 'right' , 1 )" at bounding box center [1114, 294] width 224 height 514
type textarea "g"
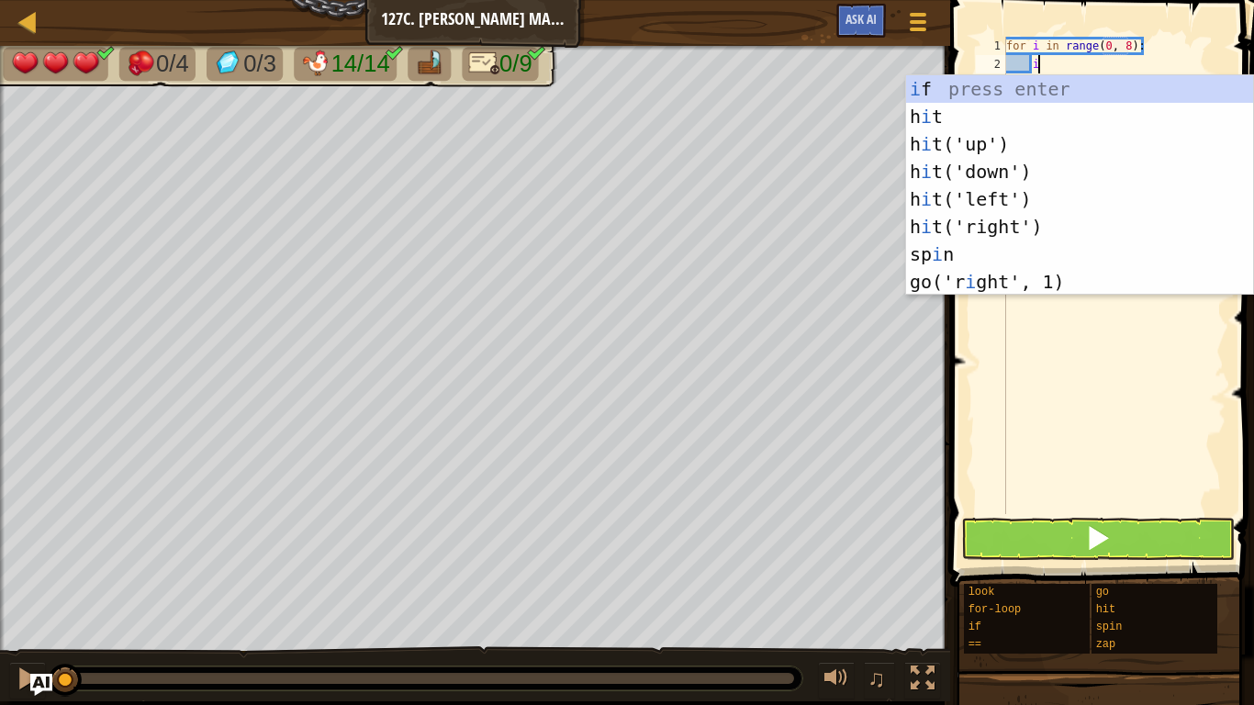
scroll to position [8, 5]
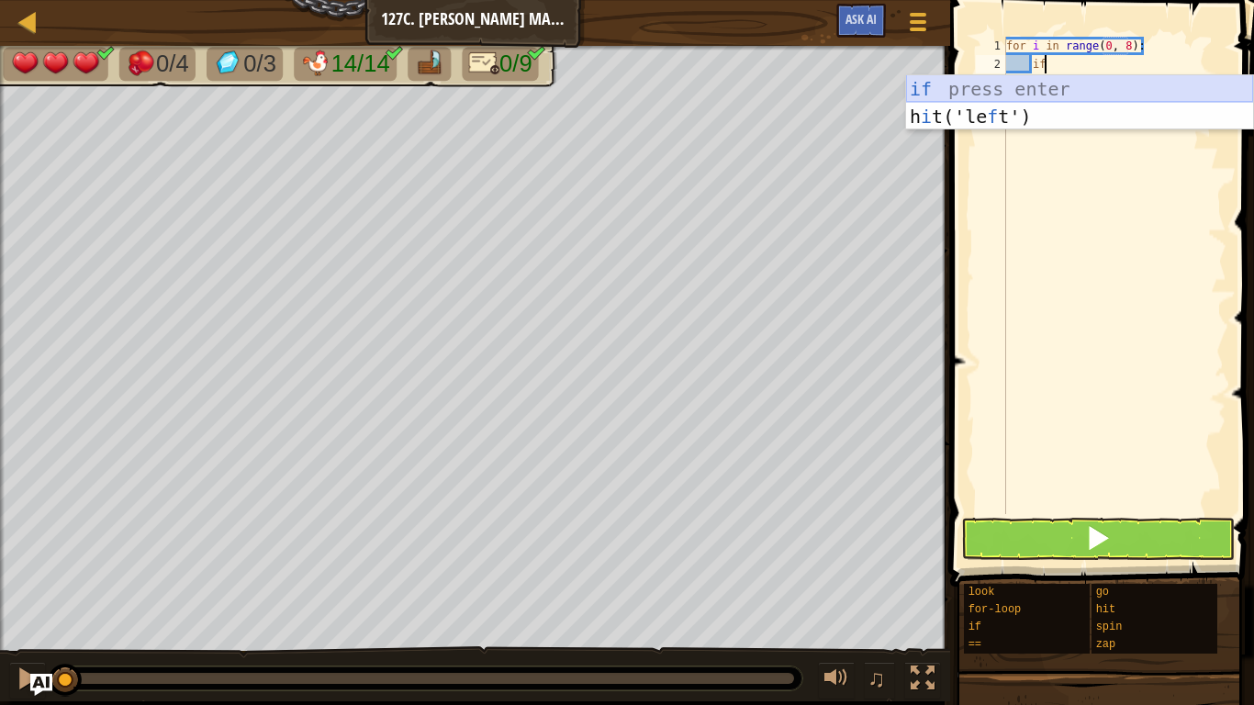
click at [1033, 88] on div "if press enter h i t('le f t') press enter" at bounding box center [1079, 130] width 347 height 110
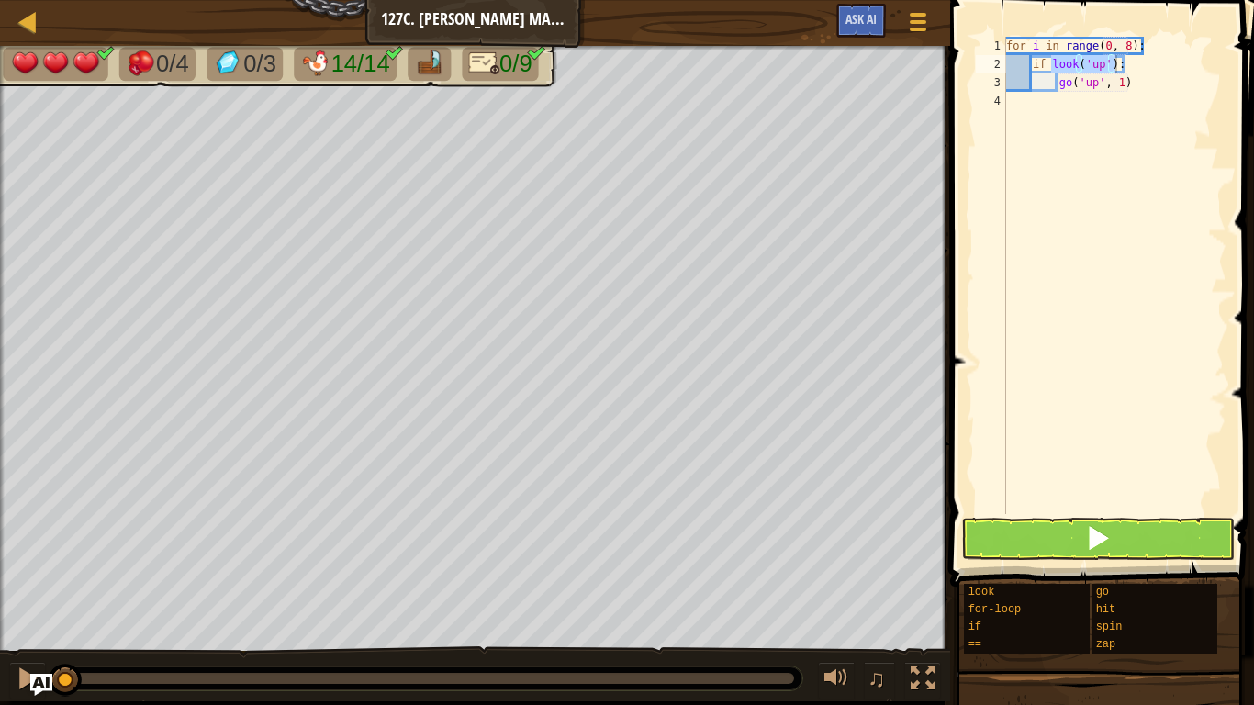
click at [1103, 68] on div "for i in range ( 0 , 8 ) : if look ( 'up' ) : go ( 'up' , 1 )" at bounding box center [1114, 275] width 224 height 477
click at [1139, 88] on div "for i in range ( 0 , 8 ) : if look ( 'up' ) : go ( 'up' , 1 )" at bounding box center [1114, 294] width 224 height 514
type textarea "g"
type textarea "z"
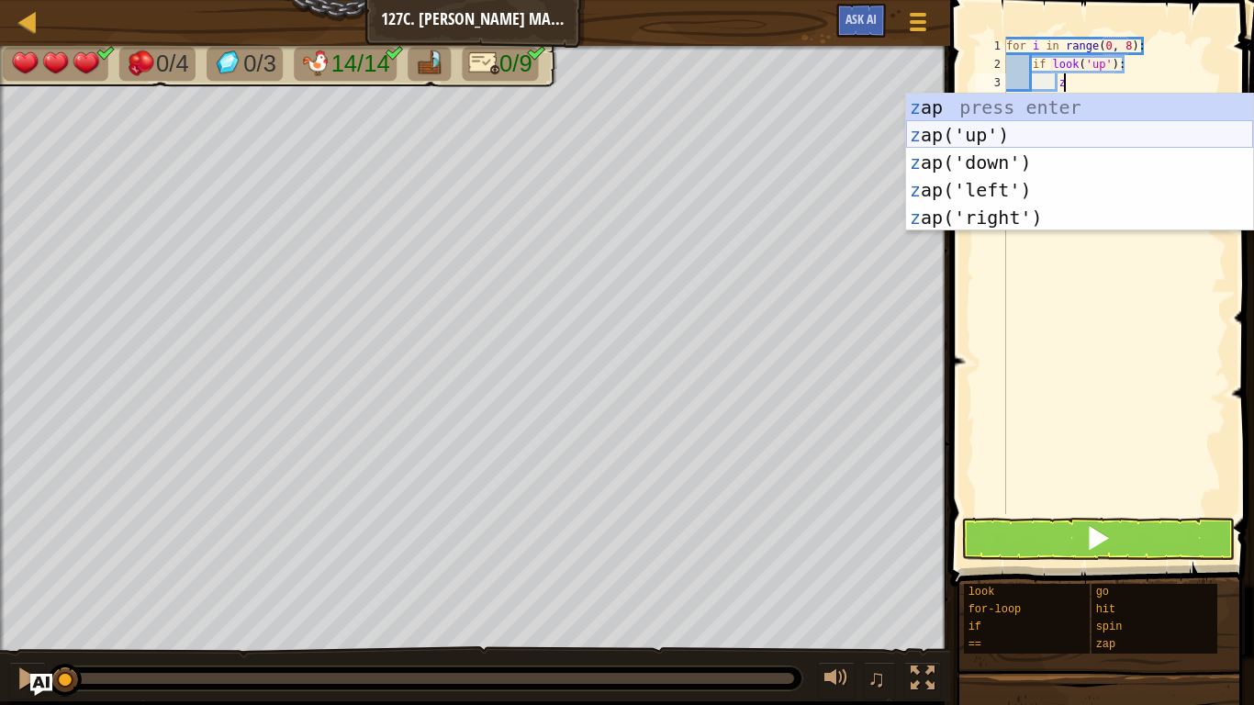
click at [1076, 131] on div "z ap press enter z ap('up') press enter z ap('down') press enter z ap('left') p…" at bounding box center [1079, 190] width 347 height 193
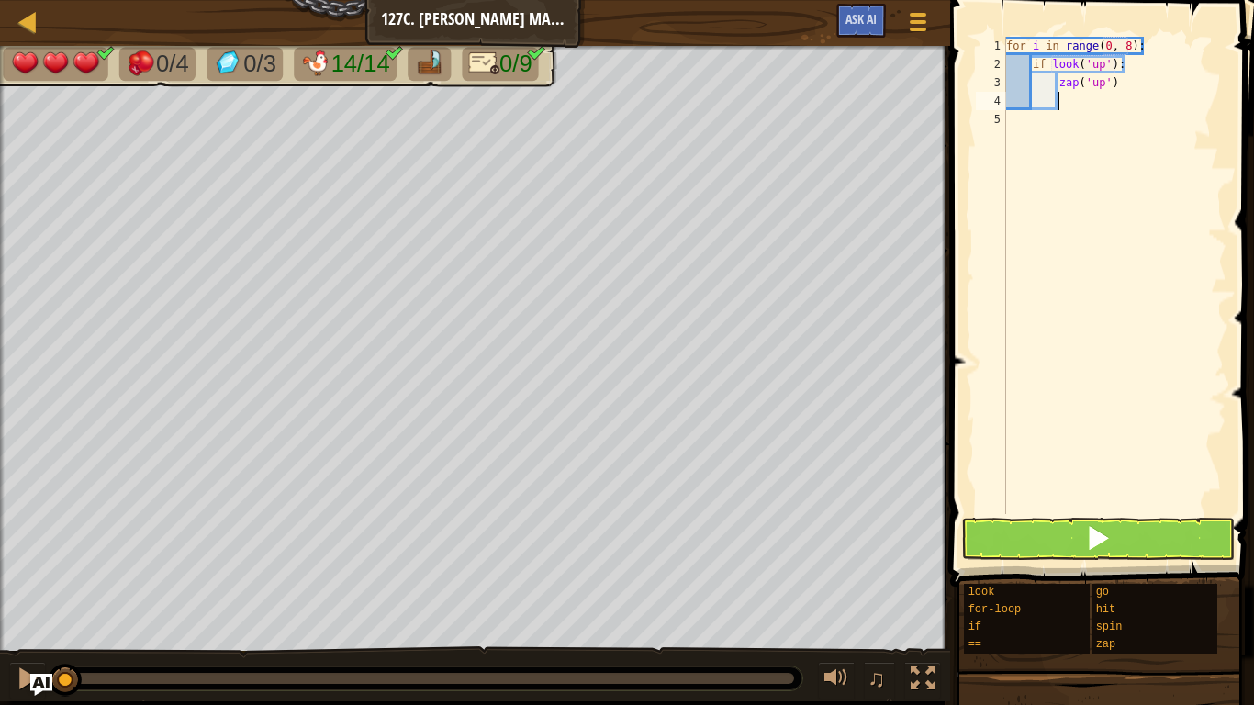
scroll to position [8, 6]
click at [1125, 67] on div "for i in range ( 0 , 8 ) : if look ( 'up' ) : zap ( 'up' )" at bounding box center [1114, 294] width 224 height 514
click at [1142, 84] on div "for i in range ( 0 , 8 ) : if look ( 'up' ) != 'chicken' zap ( 'up' )" at bounding box center [1114, 294] width 224 height 514
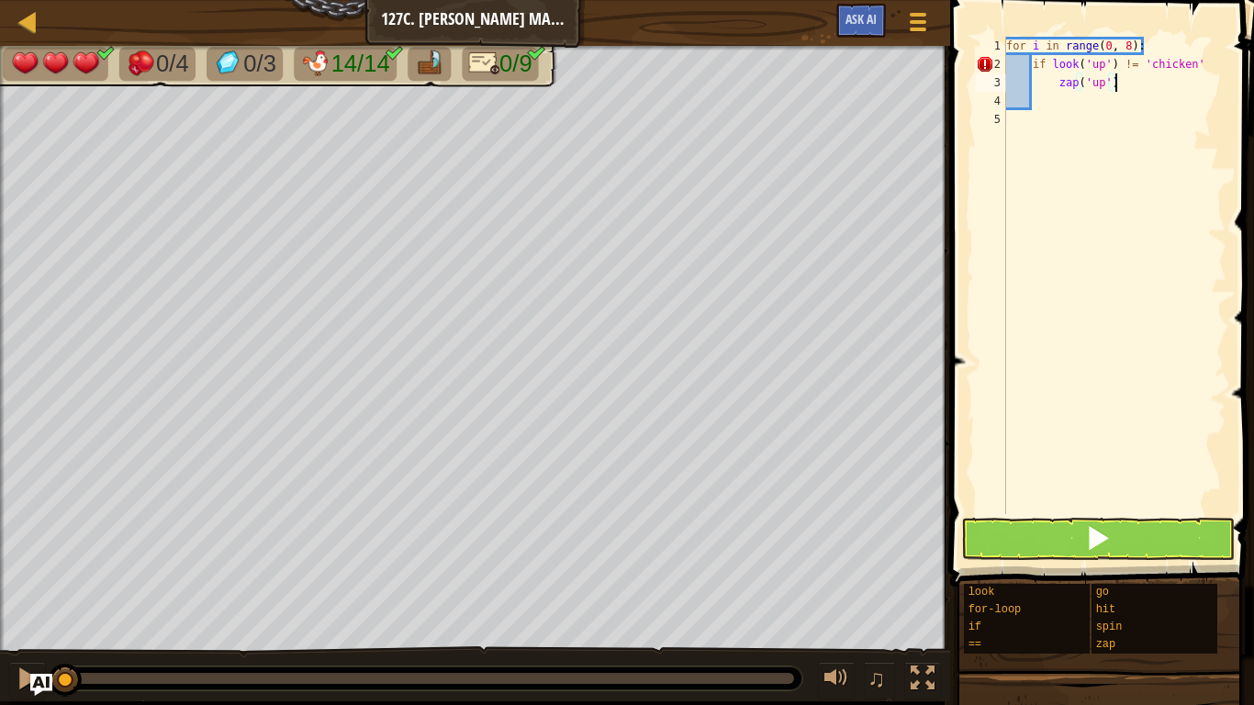
click at [1202, 62] on div "for i in range ( 0 , 8 ) : if look ( 'up' ) != 'chicken' zap ( 'up' )" at bounding box center [1114, 294] width 224 height 514
type textarea "if look('up') != 'chicken':"
click at [1055, 107] on div "for i in range ( 0 , 8 ) : if look ( 'up' ) != 'chicken' : zap ( 'up' )" at bounding box center [1114, 294] width 224 height 514
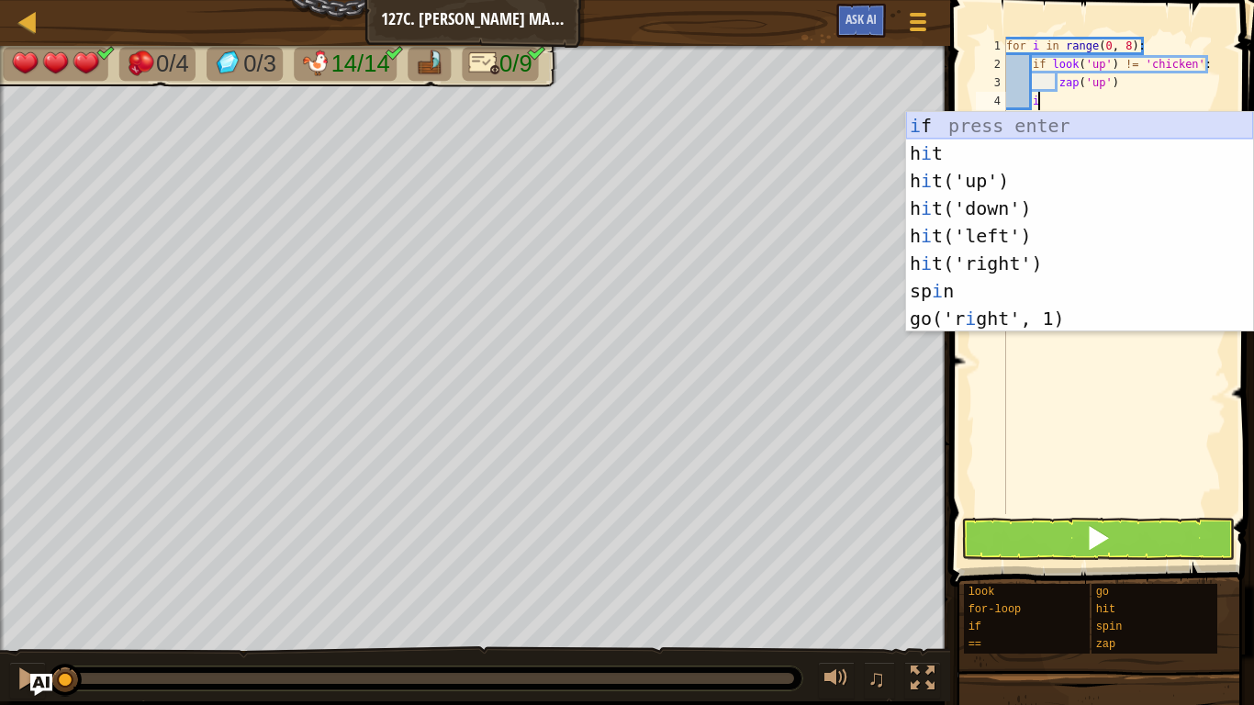
click at [1030, 121] on div "i f press enter h i t press enter h i t('up') press enter h i t('down') press e…" at bounding box center [1079, 249] width 347 height 275
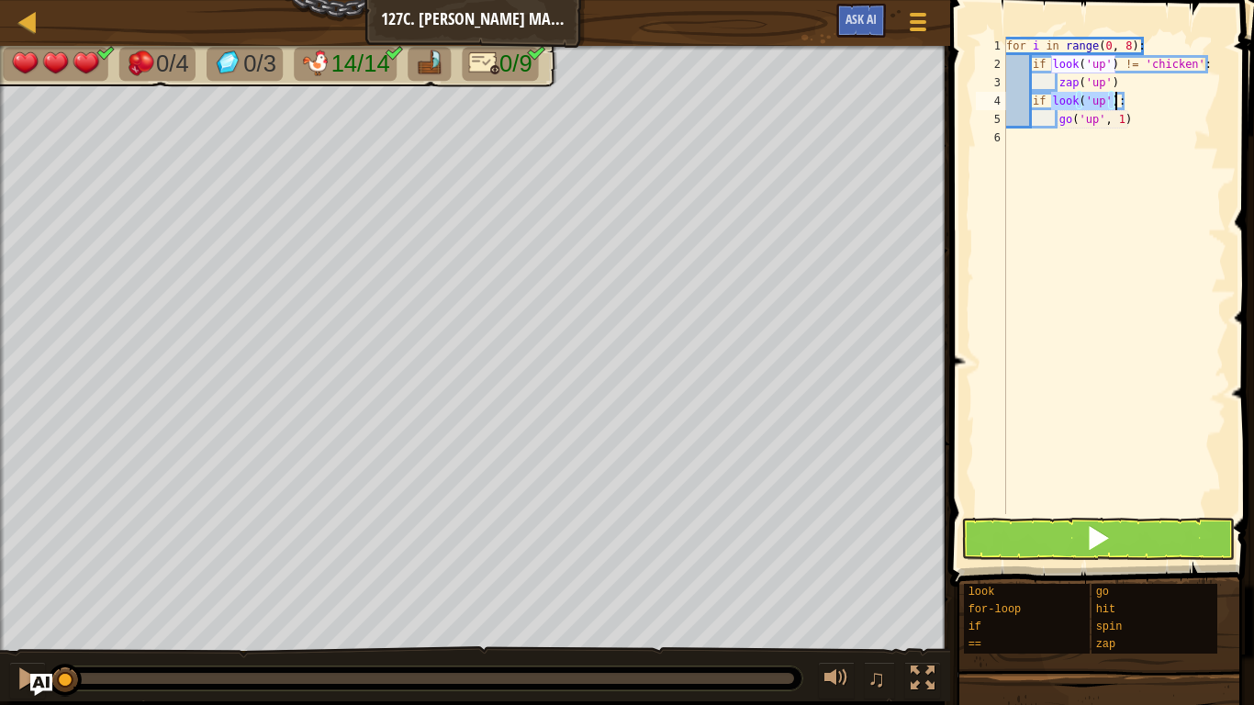
click at [1101, 104] on div "for i in range ( 0 , 8 ) : if look ( 'up' ) != 'chicken' : zap ( 'up' ) if look…" at bounding box center [1114, 275] width 224 height 477
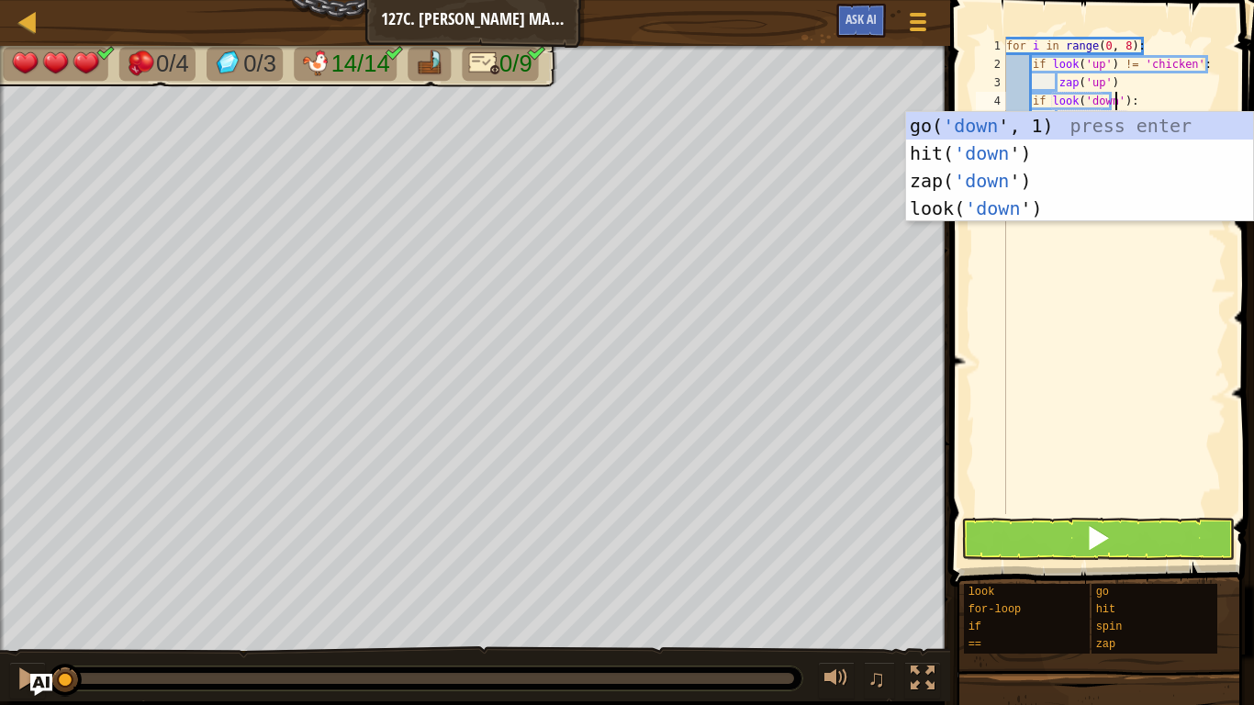
scroll to position [8, 16]
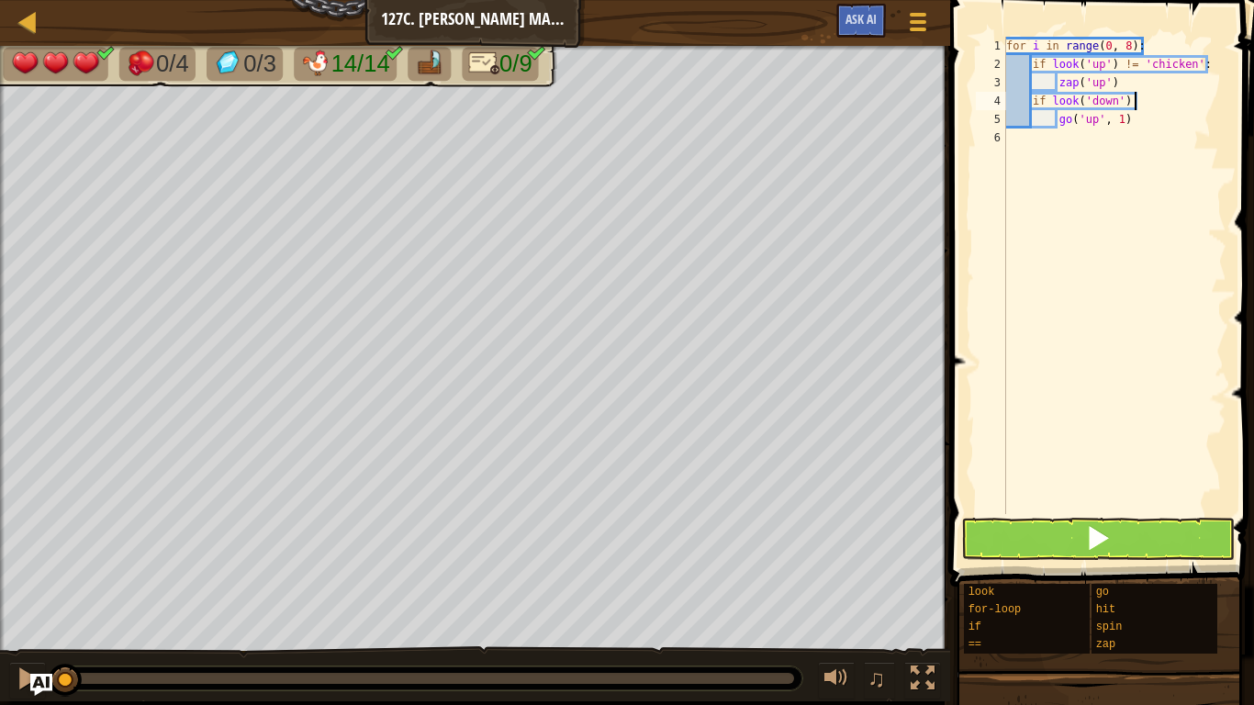
click at [1136, 106] on div "for i in range ( 0 , 8 ) : if look ( 'up' ) != 'chicken' : zap ( 'up' ) if look…" at bounding box center [1114, 294] width 224 height 514
click at [1142, 119] on div "for i in range ( 0 , 8 ) : if look ( 'up' ) != 'chicken' : zap ( 'up' ) if look…" at bounding box center [1114, 294] width 224 height 514
type textarea "g"
type textarea "if look('down') == 'gem':"
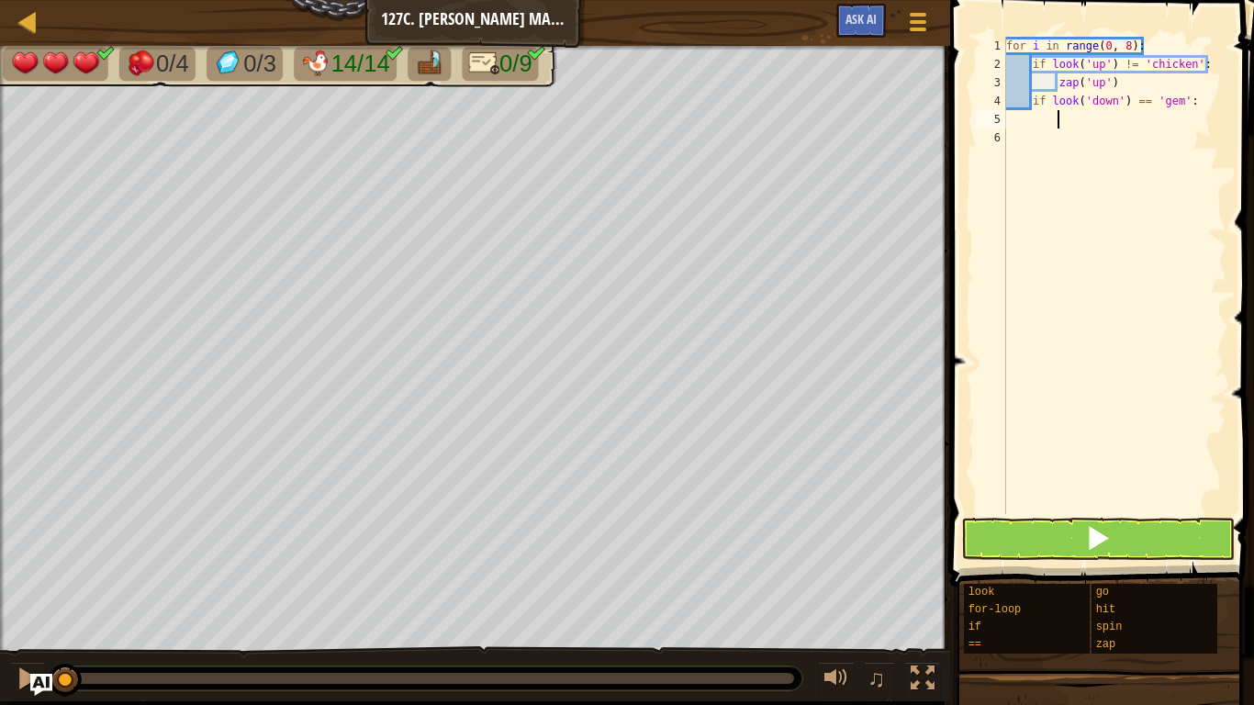
type textarea "z"
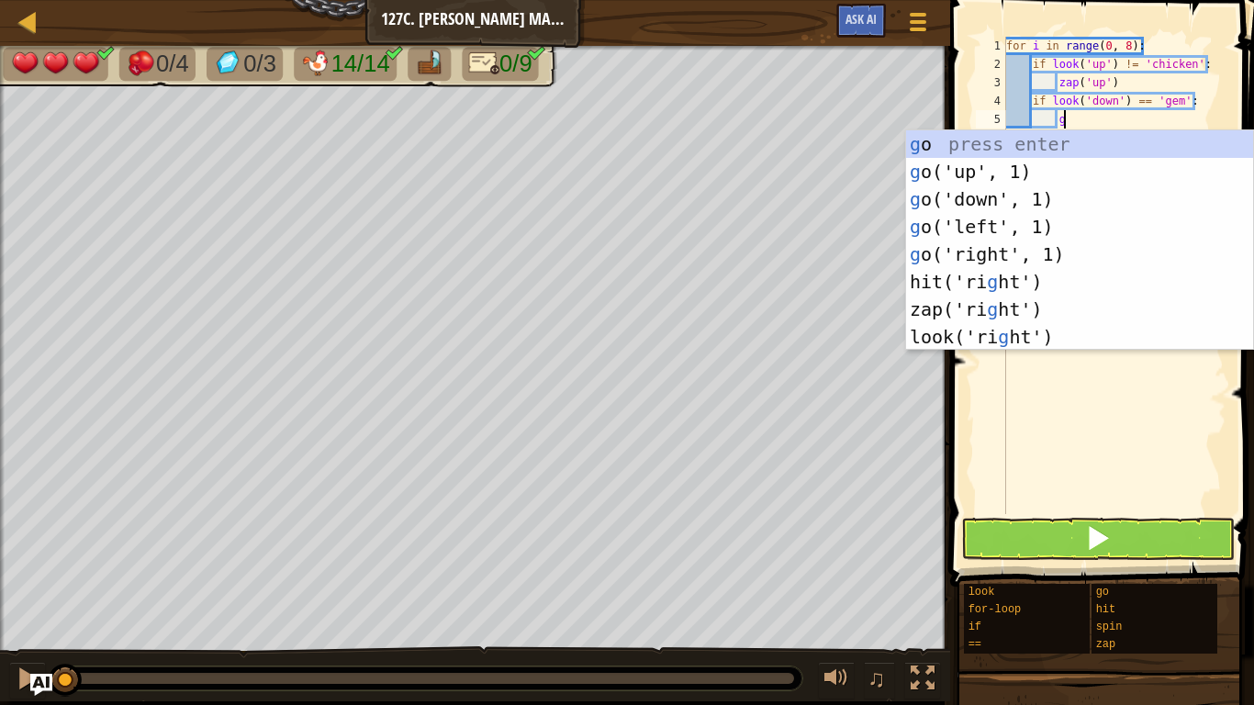
type textarea "go"
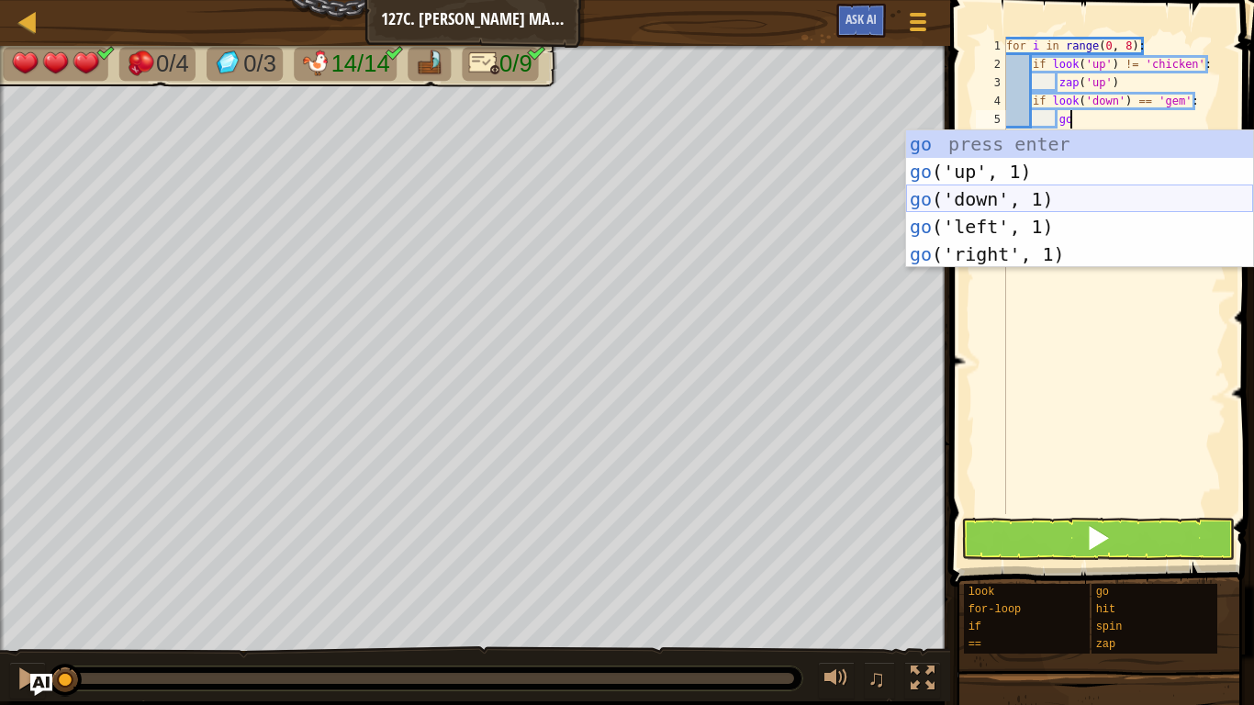
click at [1058, 198] on div "go press enter go ('up', 1) press enter go ('down', 1) press enter go ('left', …" at bounding box center [1079, 226] width 347 height 193
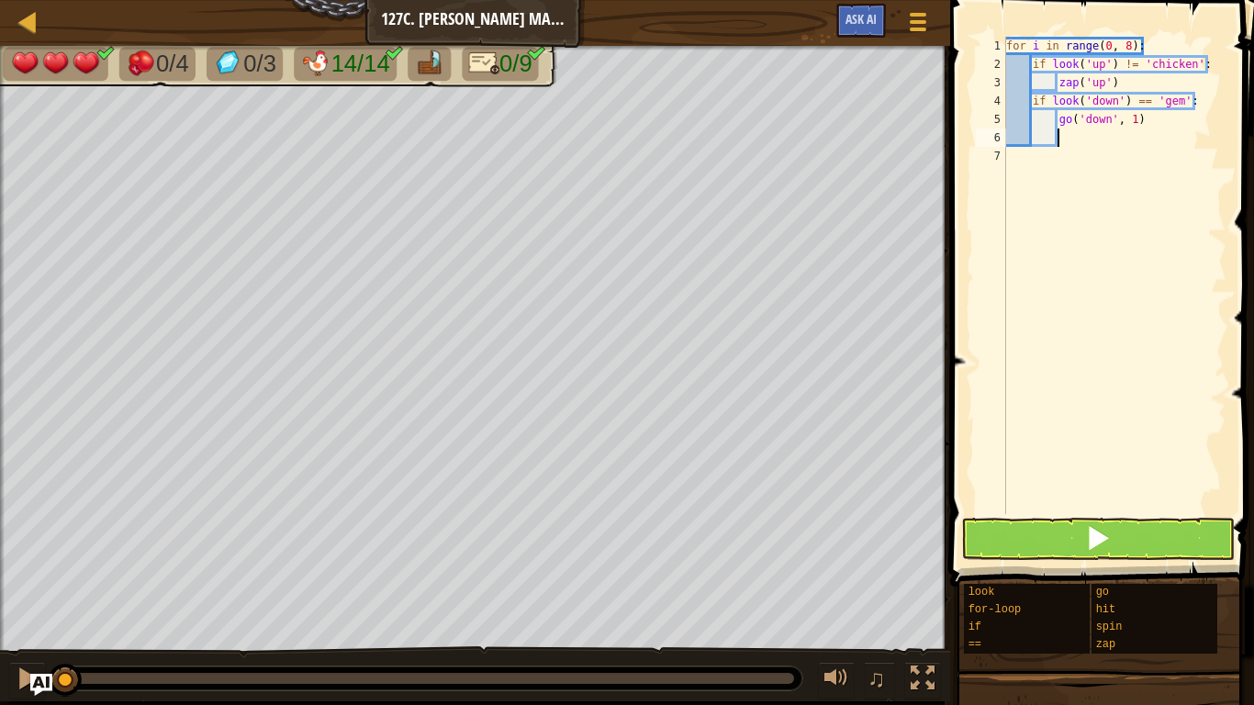
type textarea "go"
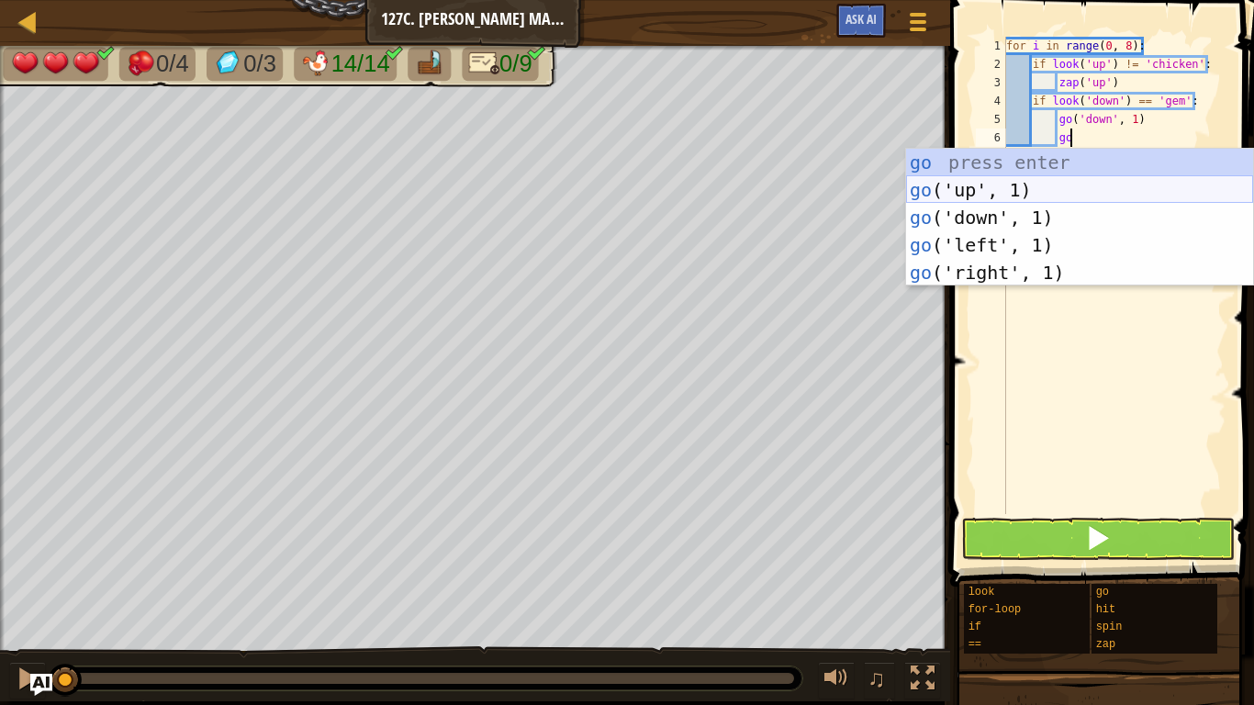
click at [990, 192] on div "go press enter go ('up', 1) press enter go ('down', 1) press enter go ('left', …" at bounding box center [1079, 245] width 347 height 193
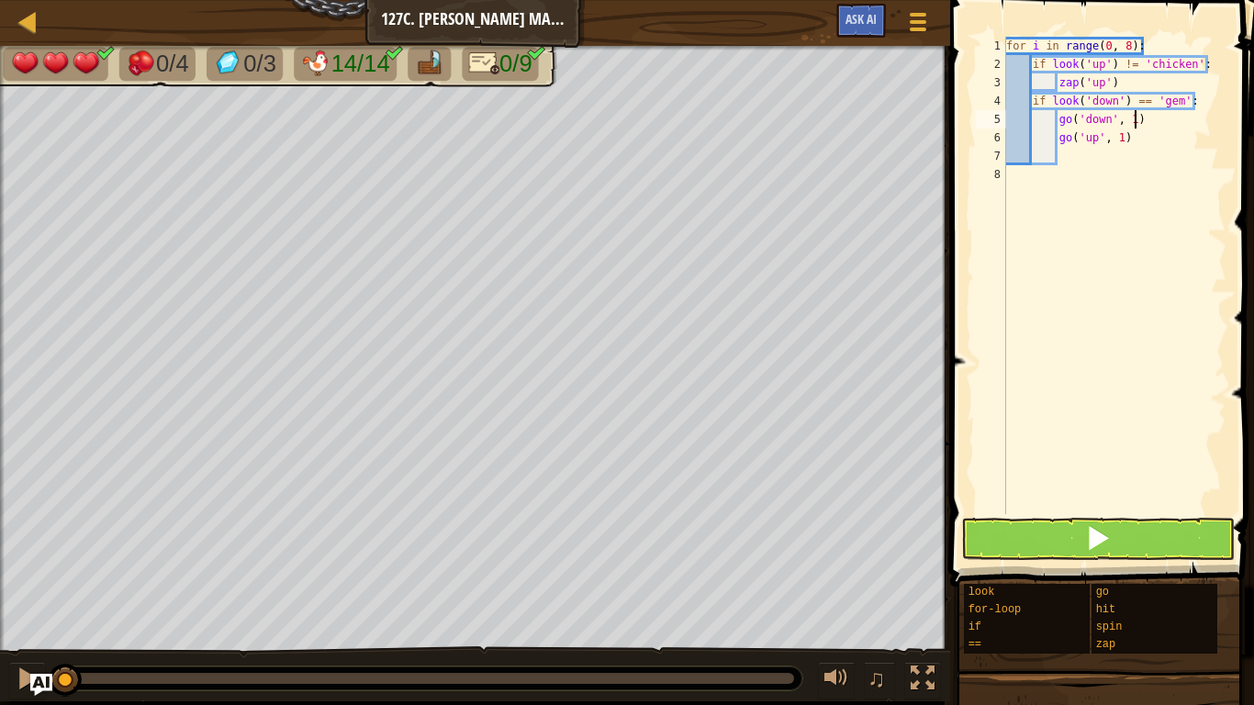
click at [1133, 120] on div "for i in range ( 0 , 8 ) : if look ( 'up' ) != 'chicken' : zap ( 'up' ) if look…" at bounding box center [1114, 294] width 224 height 514
click at [1120, 143] on div "for i in range ( 0 , 8 ) : if look ( 'up' ) != 'chicken' : zap ( 'up' ) if look…" at bounding box center [1114, 294] width 224 height 514
type textarea "go('up', 2)"
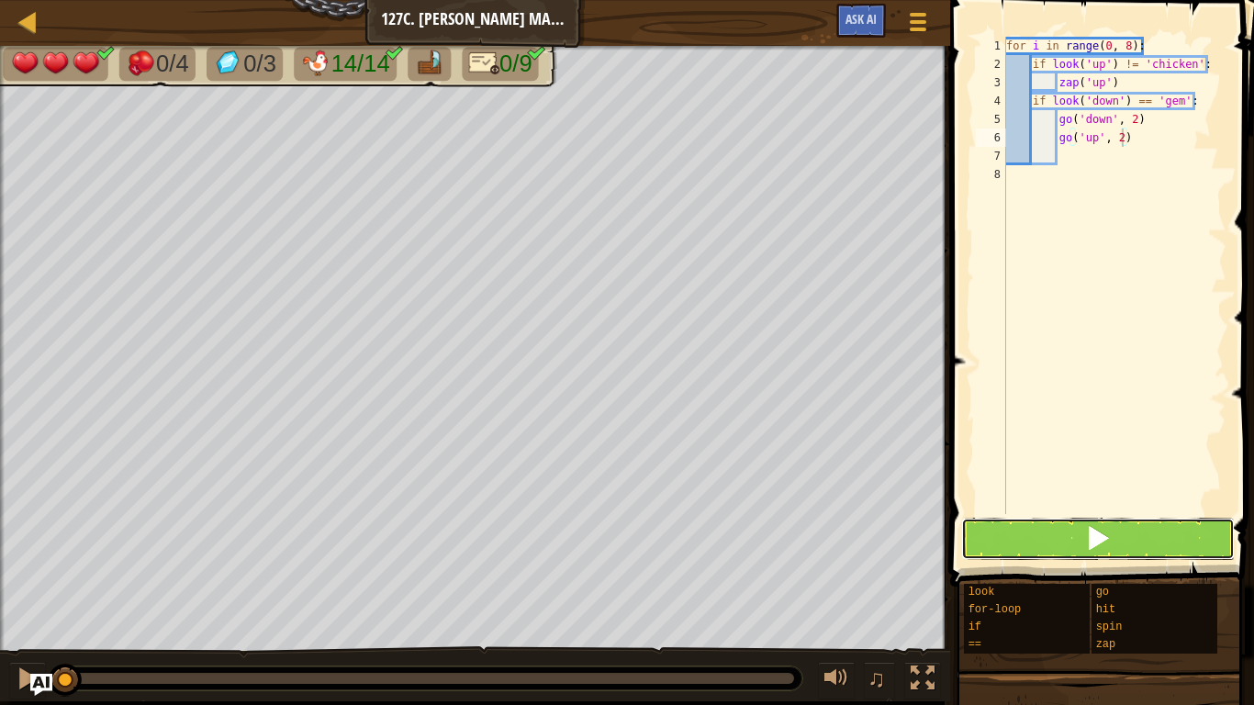
click at [1206, 533] on button at bounding box center [1098, 539] width 274 height 42
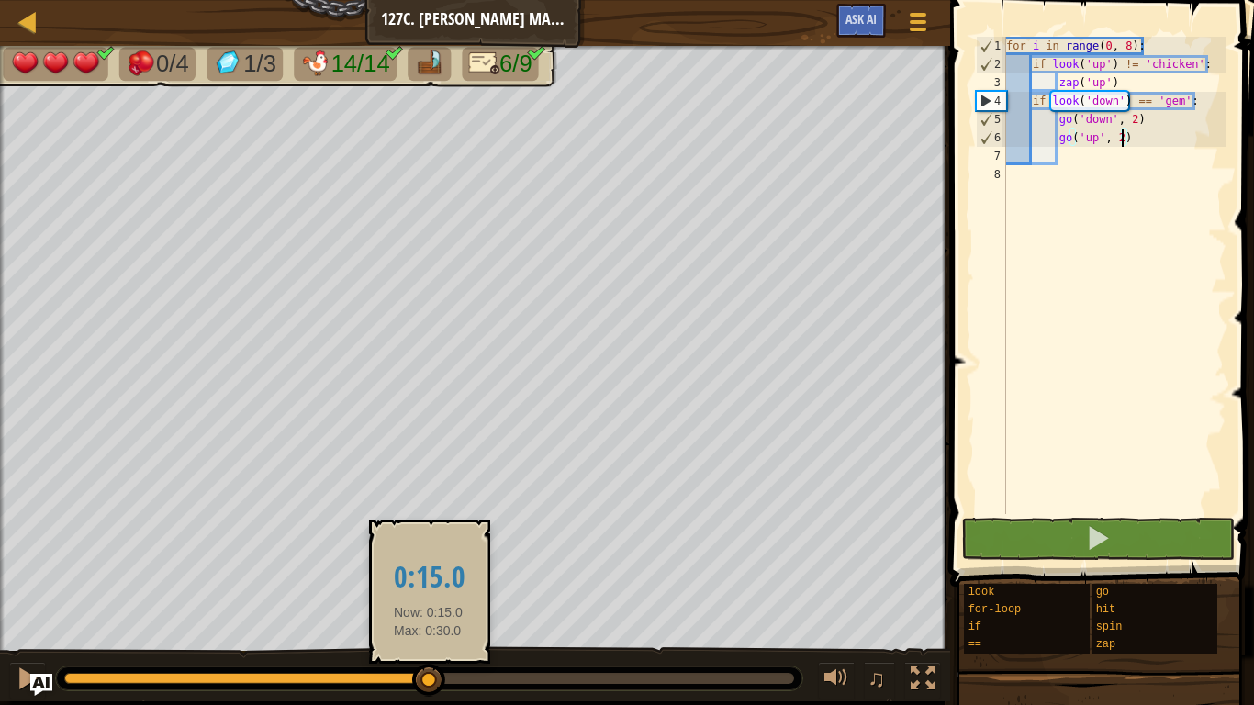
drag, startPoint x: 166, startPoint y: 681, endPoint x: 429, endPoint y: 690, distance: 262.7
click at [429, 684] on div at bounding box center [429, 678] width 730 height 11
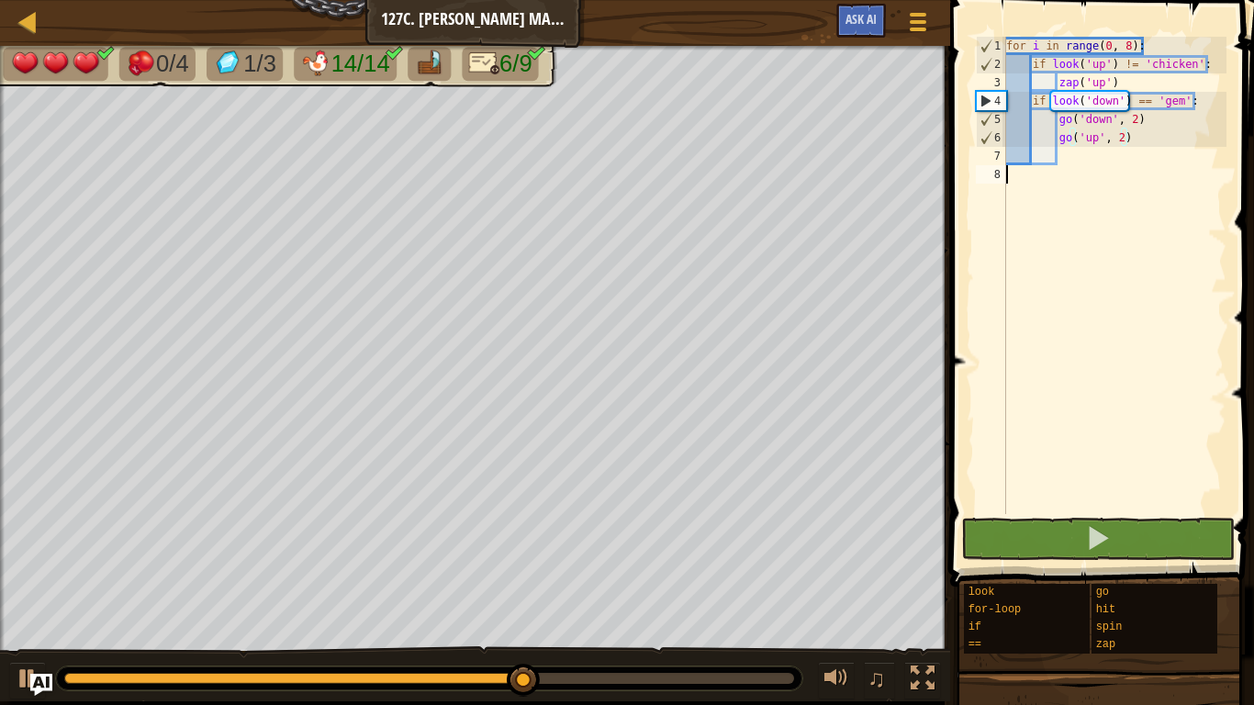
click at [1055, 191] on div "for i in range ( 0 , 8 ) : if look ( 'up' ) != 'chicken' : zap ( 'up' ) if look…" at bounding box center [1114, 294] width 224 height 514
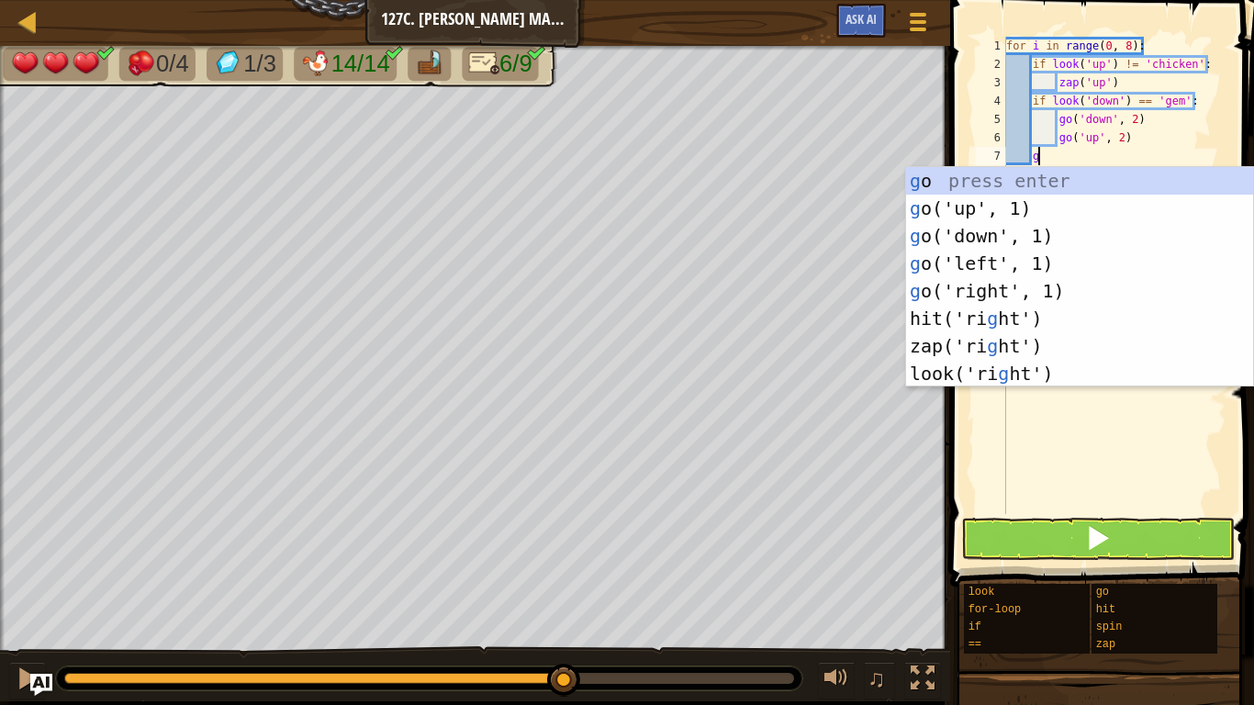
type textarea "go"
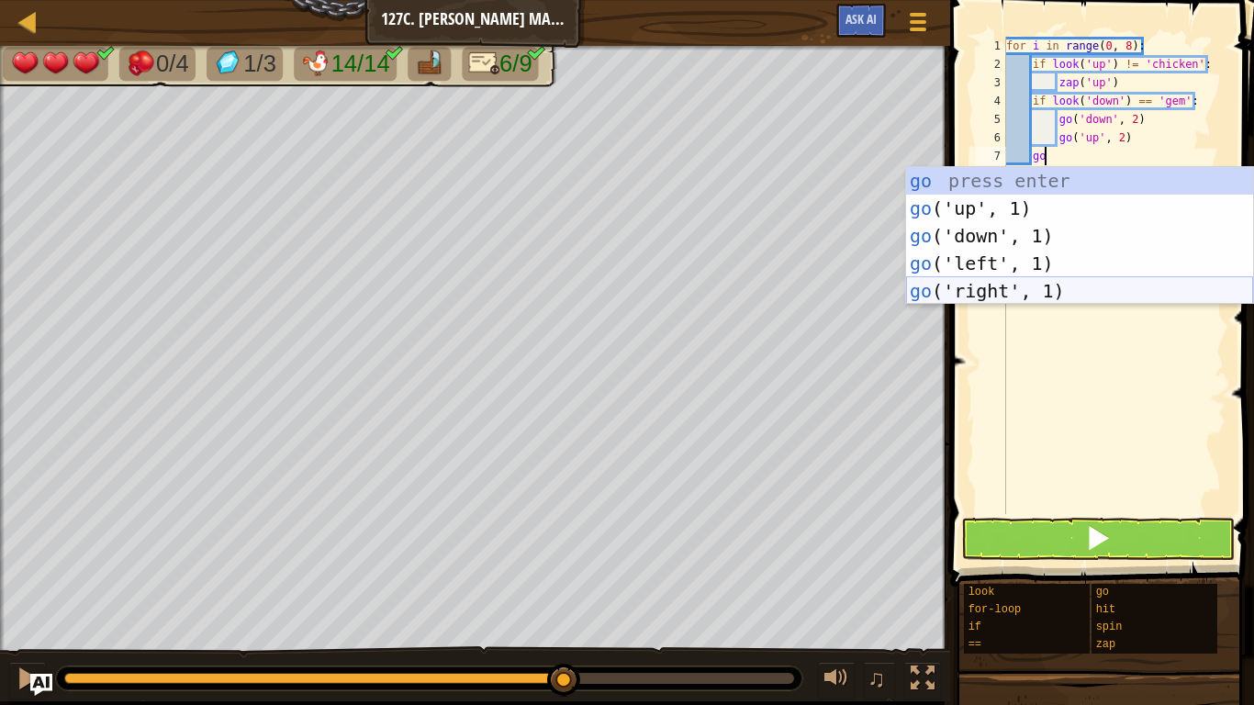
click at [957, 283] on div "go press enter go ('up', 1) press enter go ('down', 1) press enter go ('left', …" at bounding box center [1079, 263] width 347 height 193
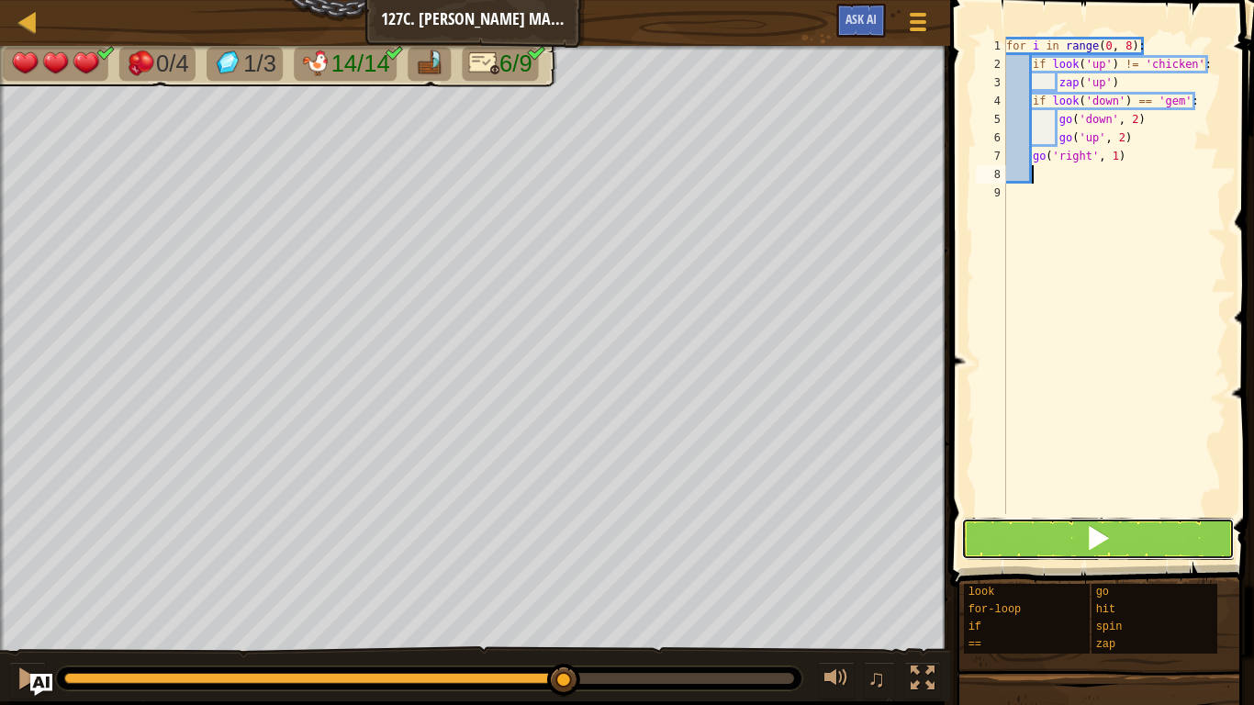
click at [1125, 531] on button at bounding box center [1098, 539] width 274 height 42
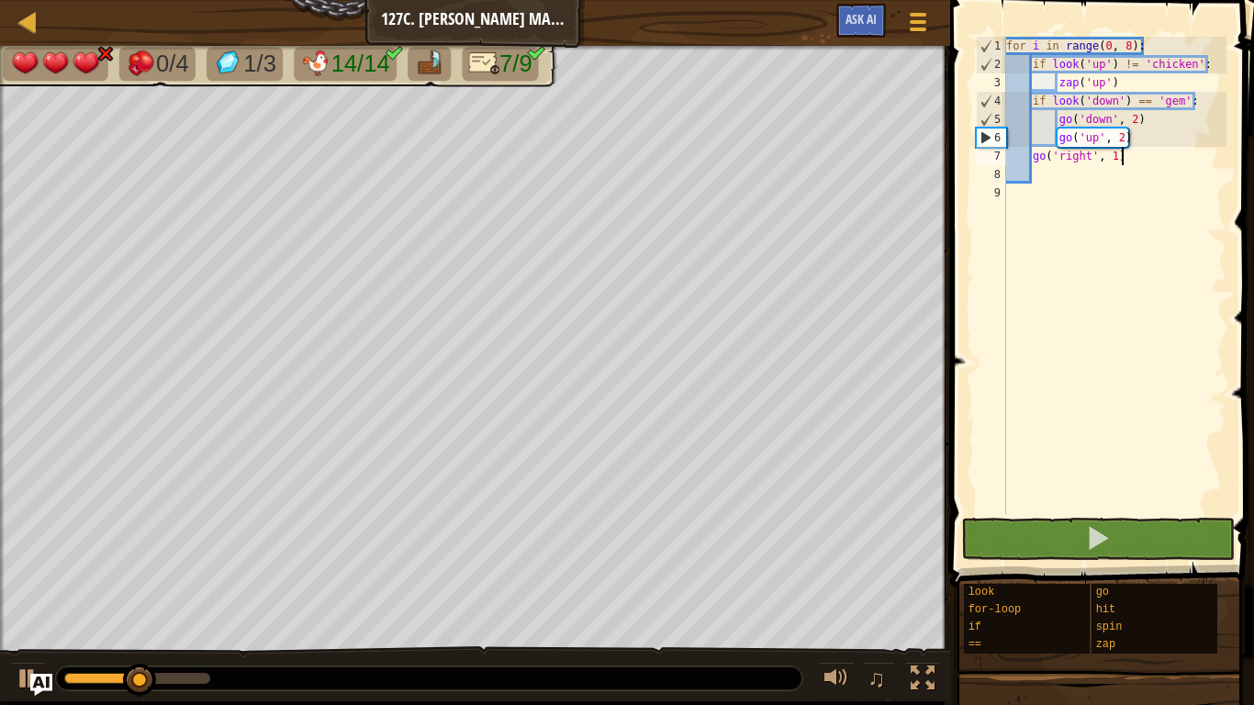
click at [1146, 162] on div "for i in range ( 0 , 8 ) : if look ( 'up' ) != 'chicken' : zap ( 'up' ) if look…" at bounding box center [1114, 294] width 224 height 514
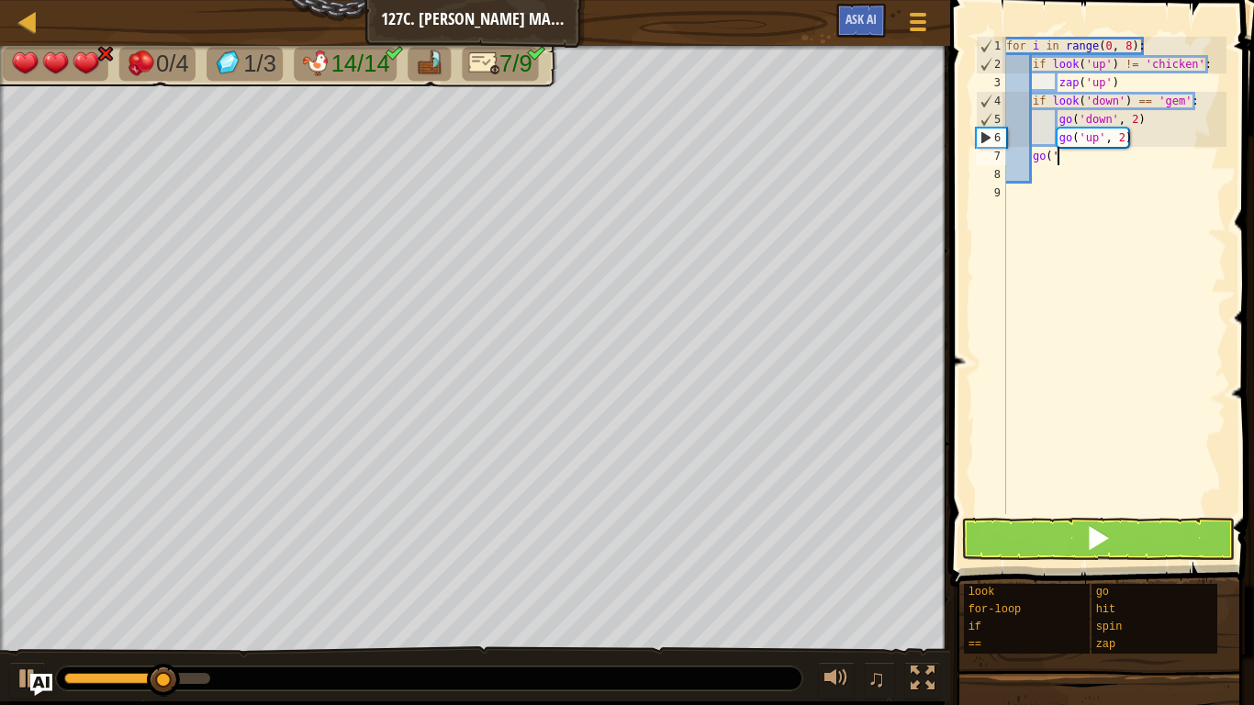
type textarea "g"
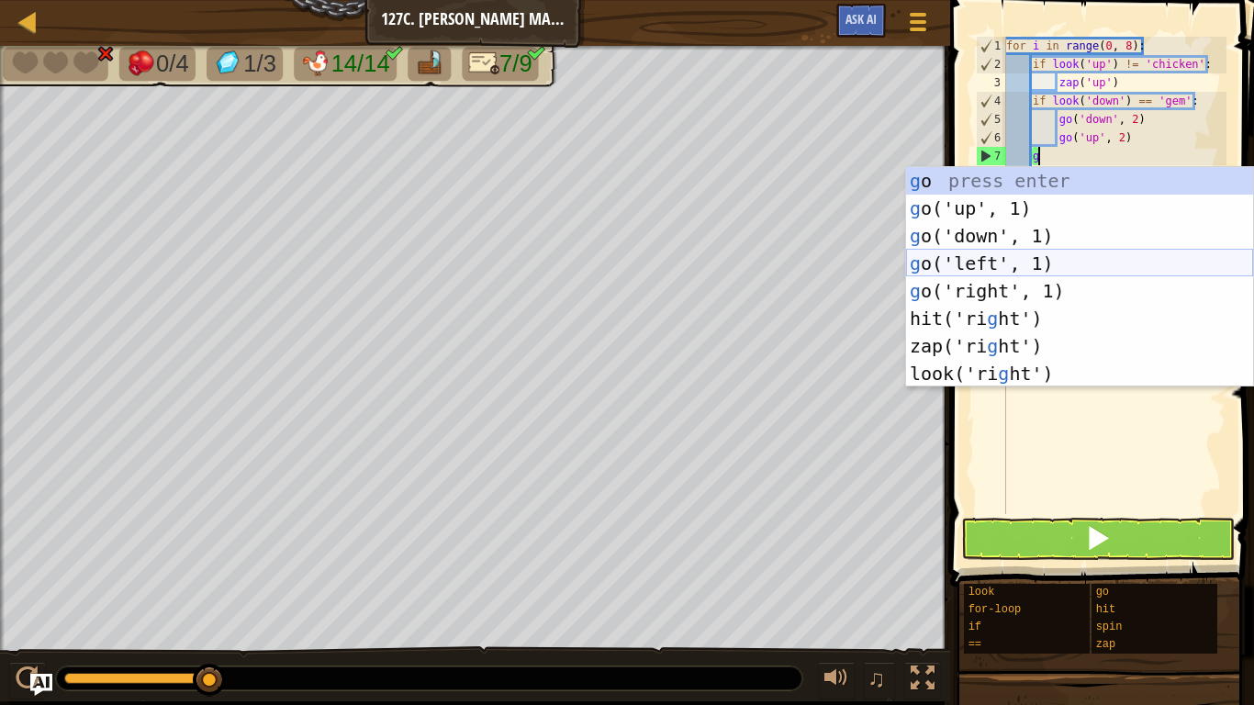
click at [1065, 270] on div "g o press enter g o('up', 1) press enter g o('down', 1) press enter g o('left',…" at bounding box center [1079, 304] width 347 height 275
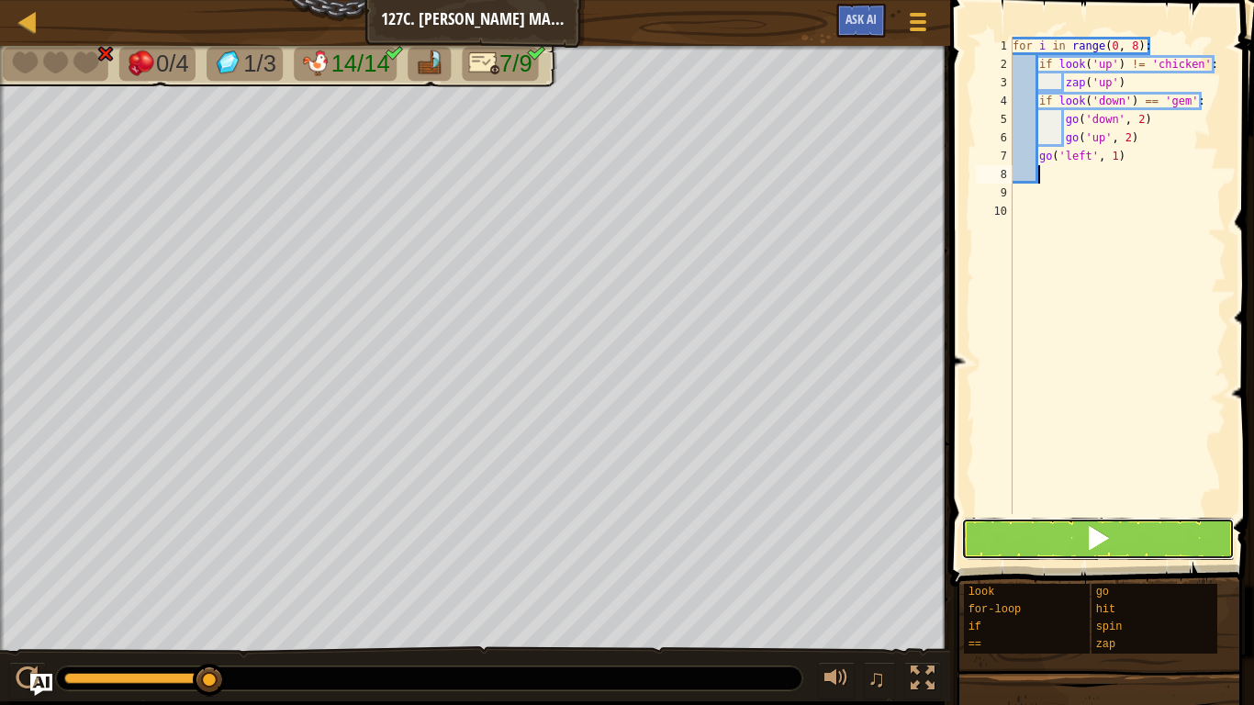
click at [1110, 543] on span at bounding box center [1098, 538] width 26 height 26
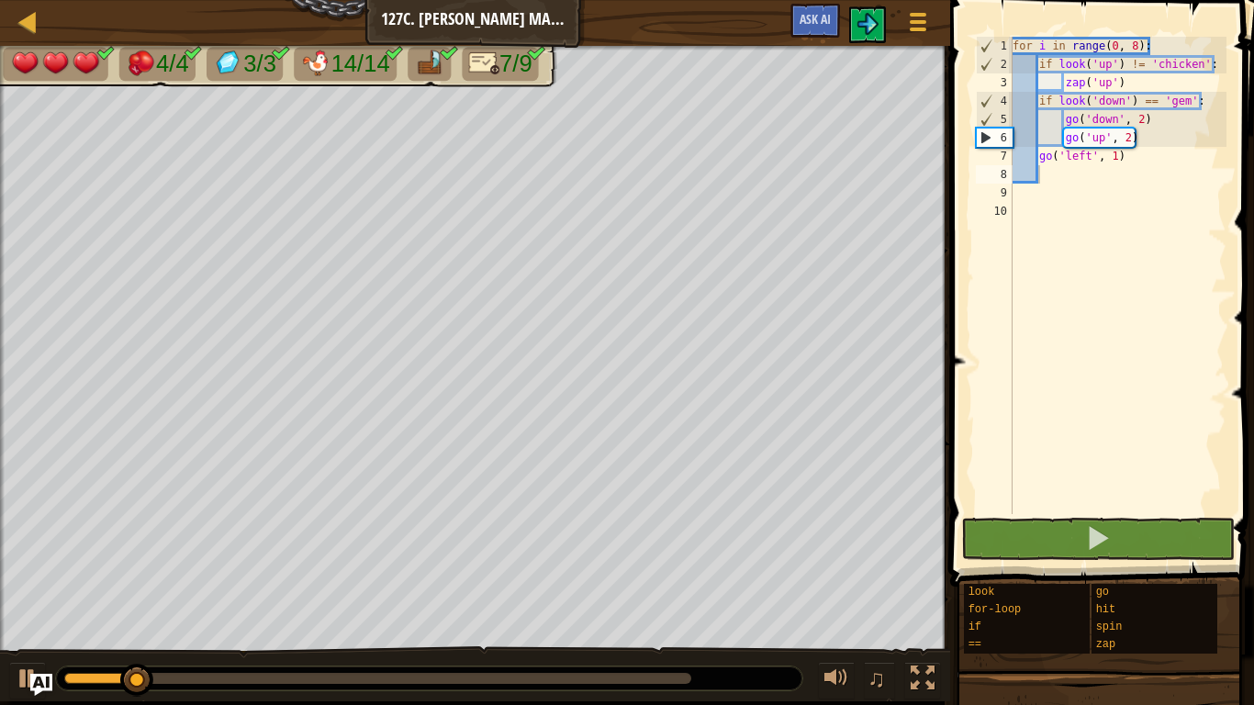
click at [179, 661] on div "♫" at bounding box center [475, 673] width 950 height 55
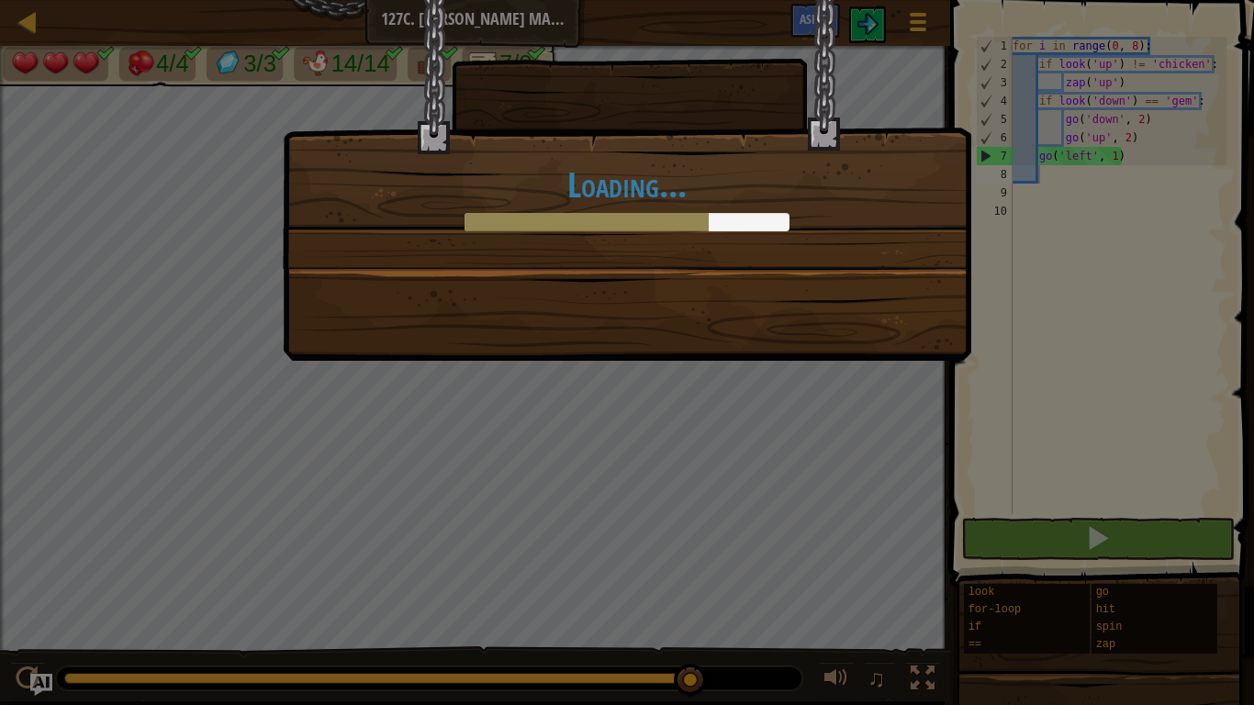
drag, startPoint x: 189, startPoint y: 675, endPoint x: 798, endPoint y: 704, distance: 609.3
click at [798, 2] on body "Map Junior 127c. [PERSON_NAME] Market C Game Menu Ask AI 1 הההההההההההההההההההה…" at bounding box center [627, 1] width 1254 height 2
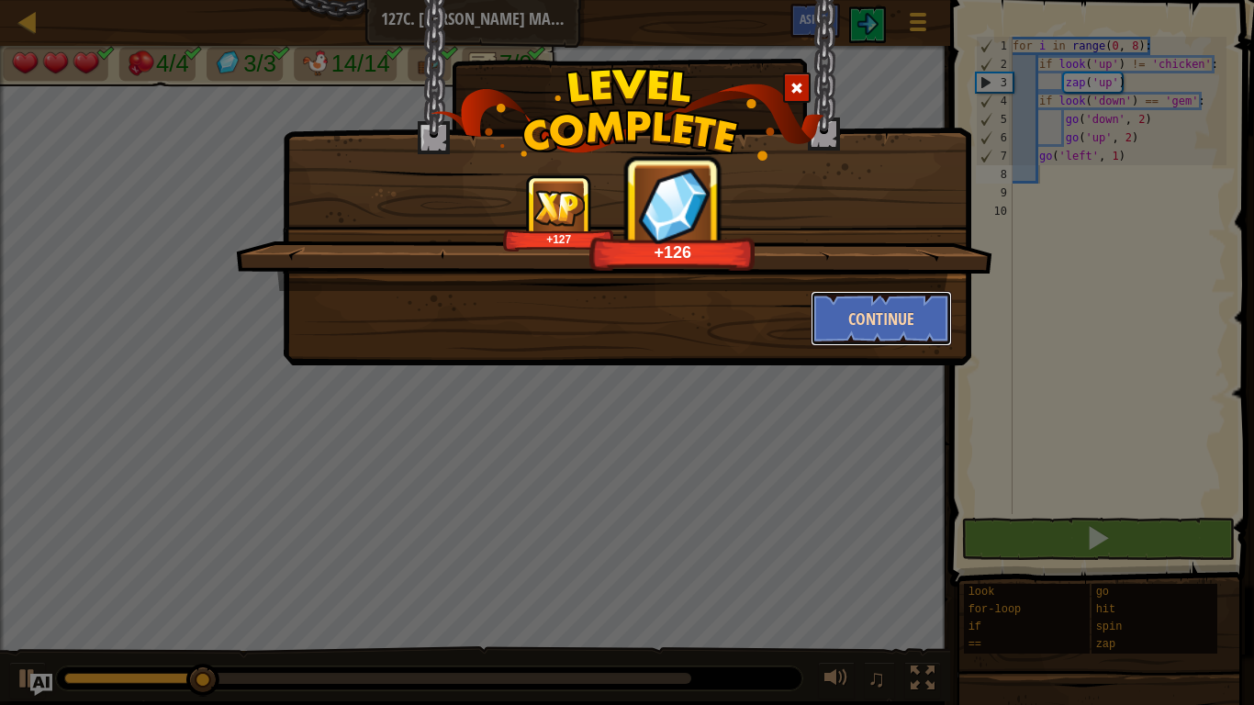
click at [827, 318] on button "Continue" at bounding box center [882, 318] width 142 height 55
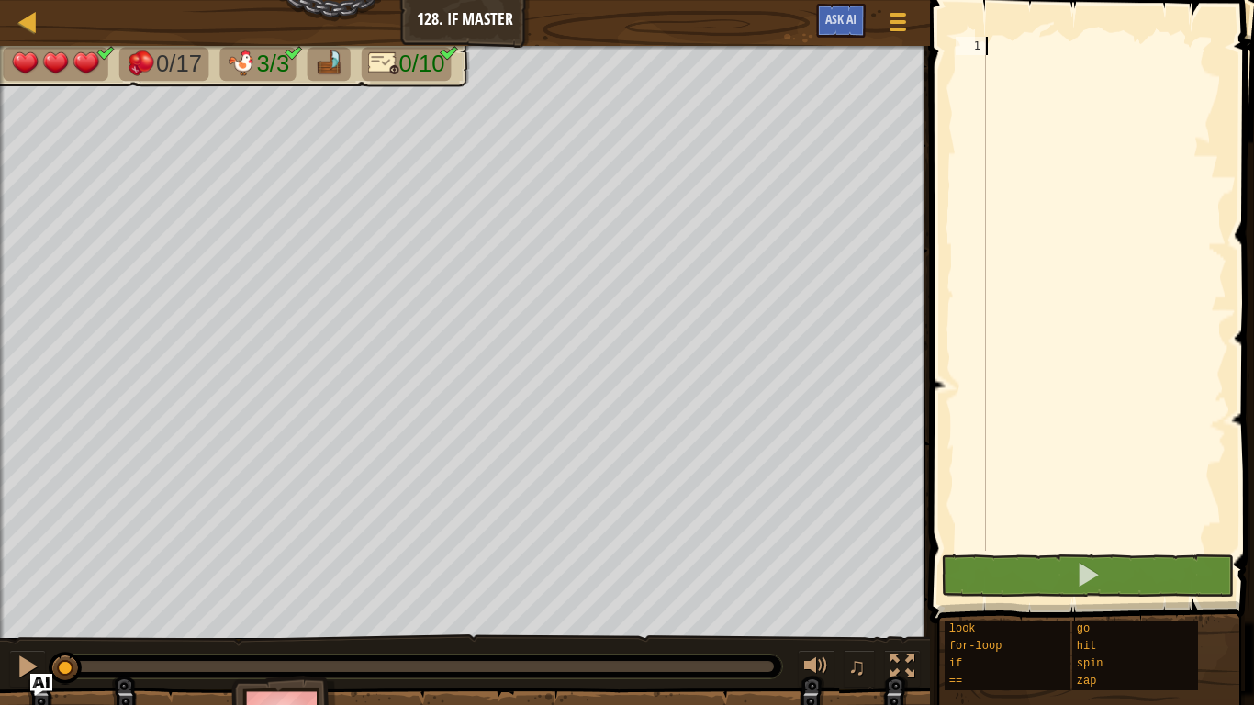
type textarea "o"
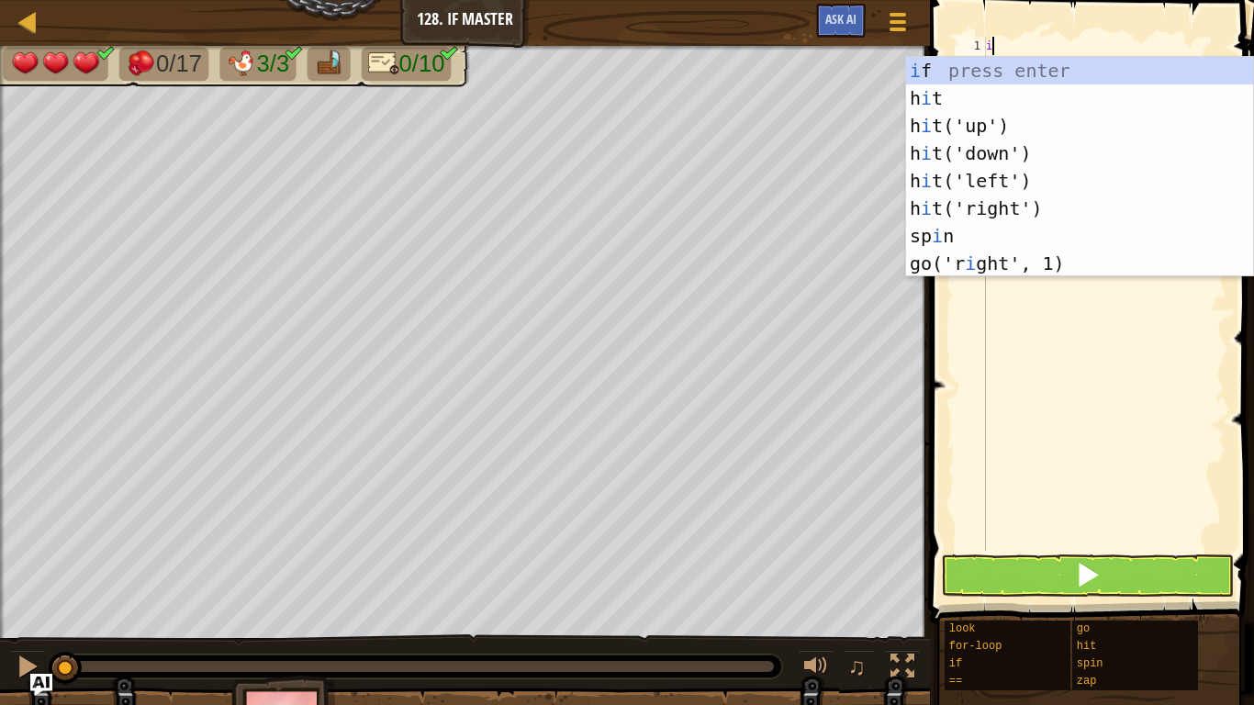
scroll to position [8, 1]
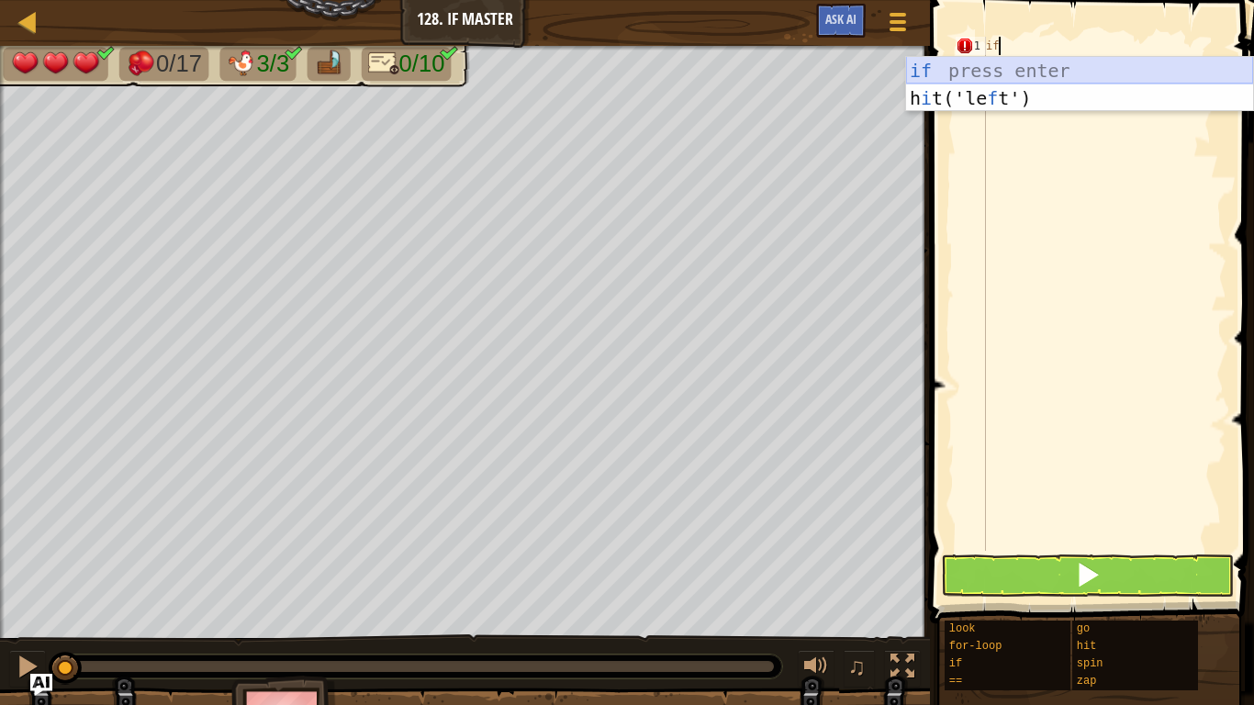
click at [1003, 71] on div "if press enter h i t('le f t') press enter" at bounding box center [1079, 112] width 347 height 110
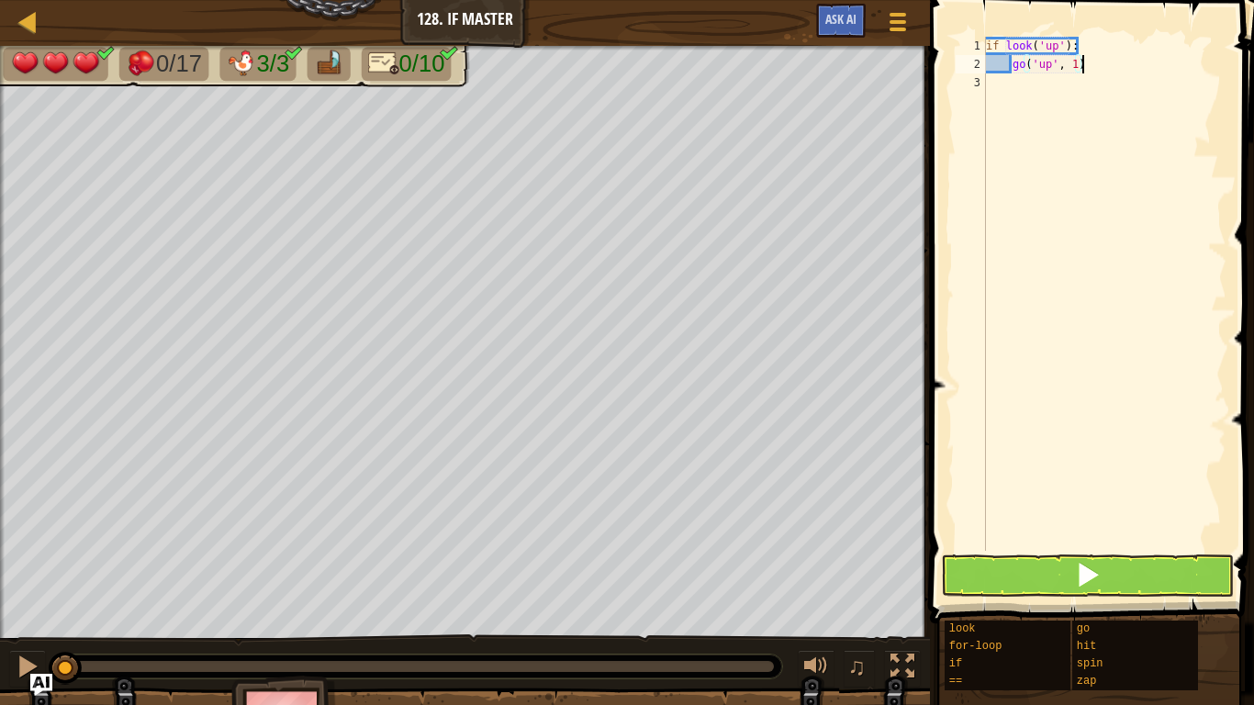
click at [1096, 58] on div "if look ( 'up' ) : go ( 'up' , 1 )" at bounding box center [1104, 312] width 244 height 551
type textarea "g"
type textarea "i"
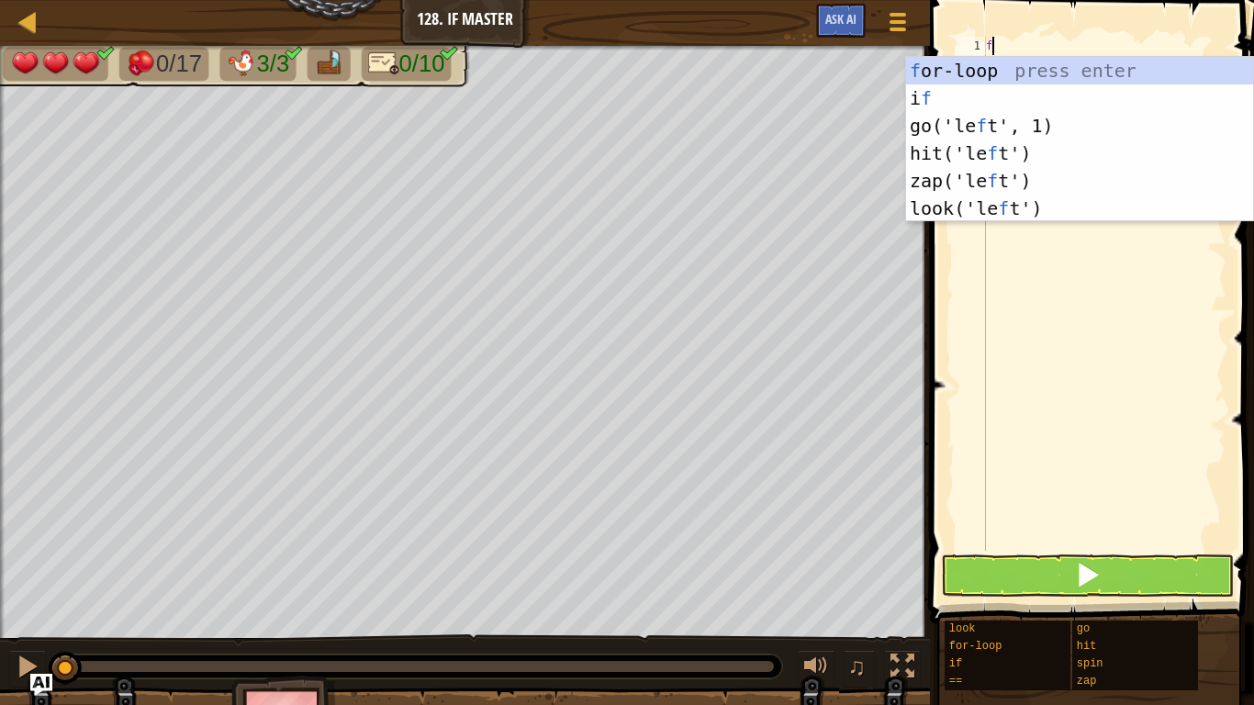
scroll to position [8, 1]
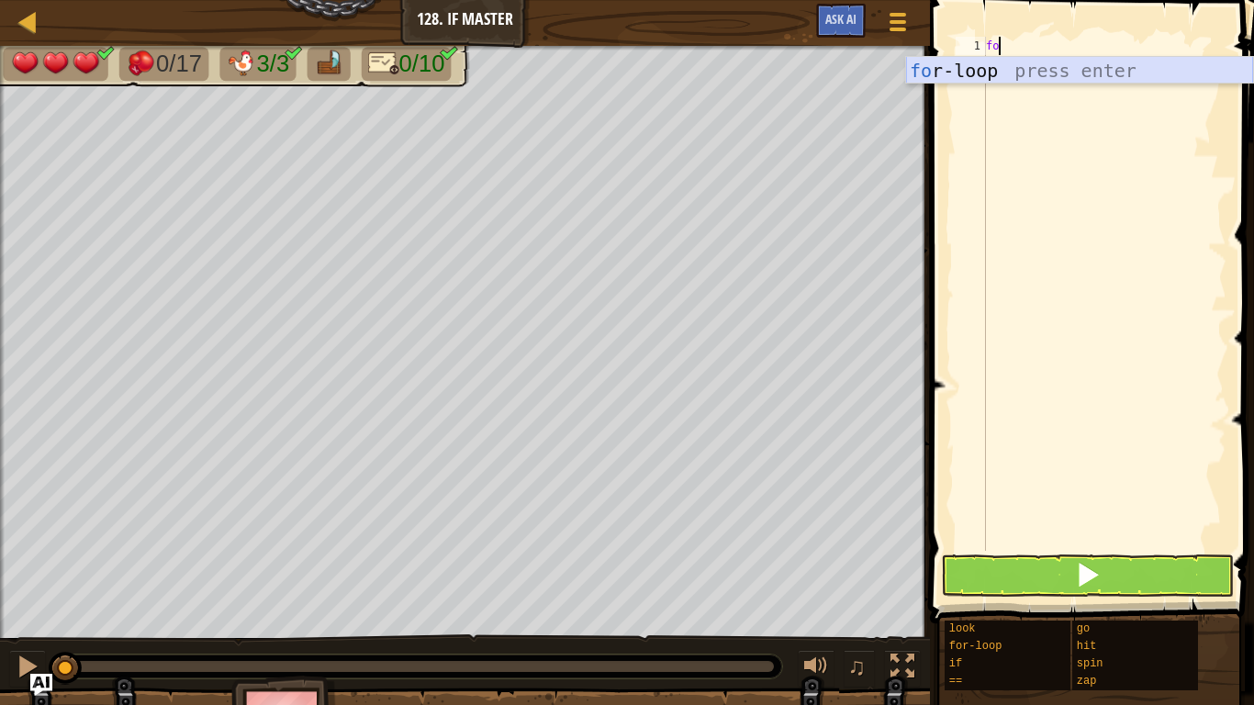
click at [1040, 65] on div "fo r-loop press enter" at bounding box center [1079, 98] width 347 height 83
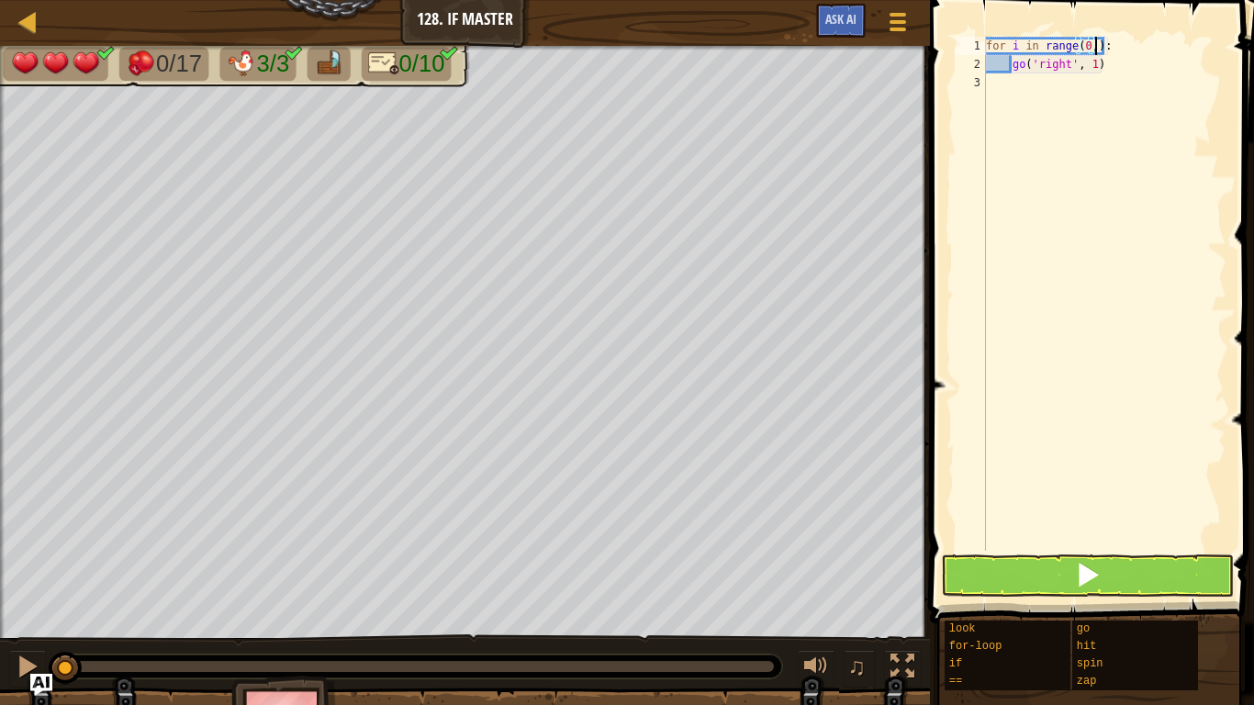
scroll to position [8, 16]
type textarea "for i in range(0, 8):"
click at [1160, 78] on div "for i in range ( 0 , 8 ) : go ( 'right' , 1 )" at bounding box center [1104, 312] width 244 height 551
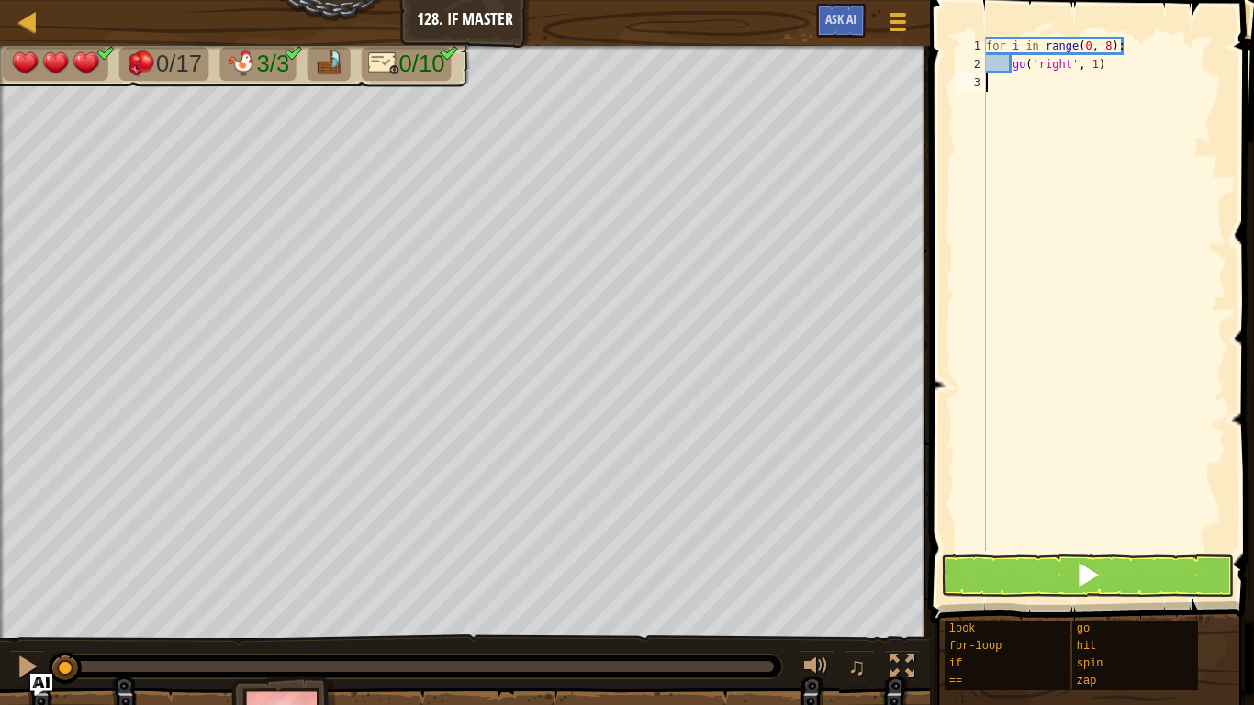
click at [1162, 66] on div "for i in range ( 0 , 8 ) : go ( 'right' , 1 )" at bounding box center [1104, 312] width 244 height 551
type textarea "g"
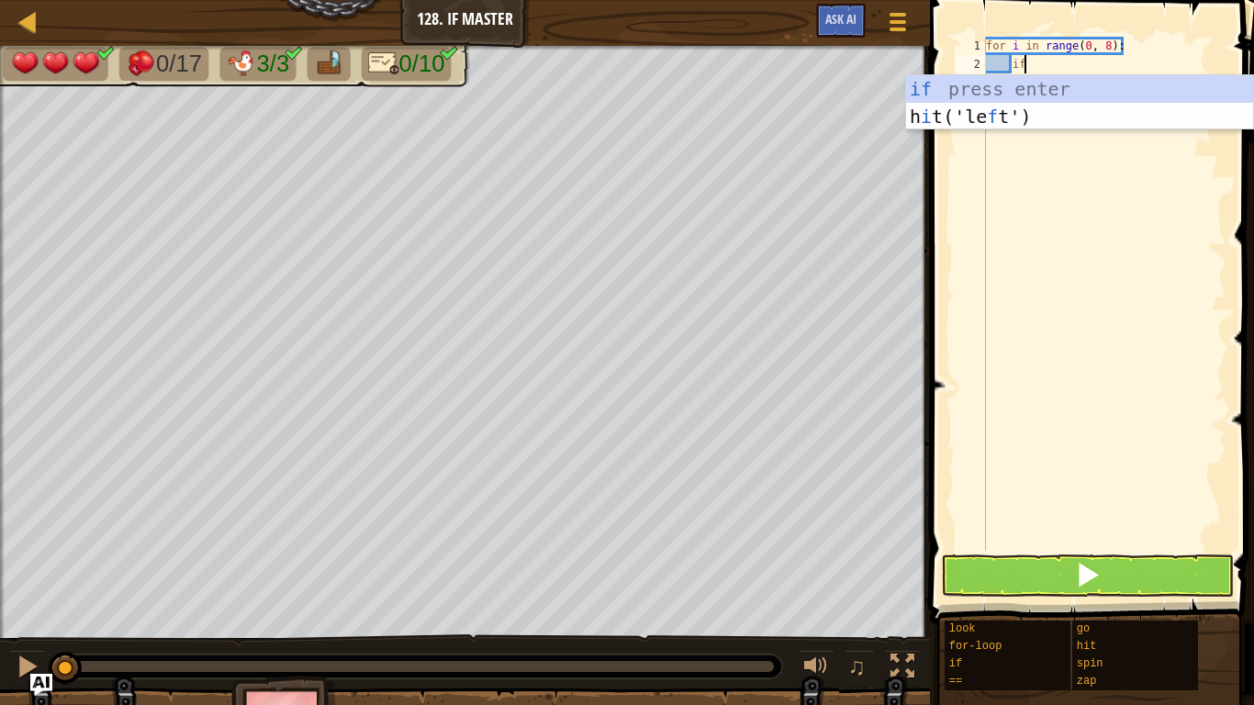
scroll to position [8, 5]
click at [1109, 90] on div "if press enter h i t('le f t') press enter" at bounding box center [1079, 130] width 347 height 110
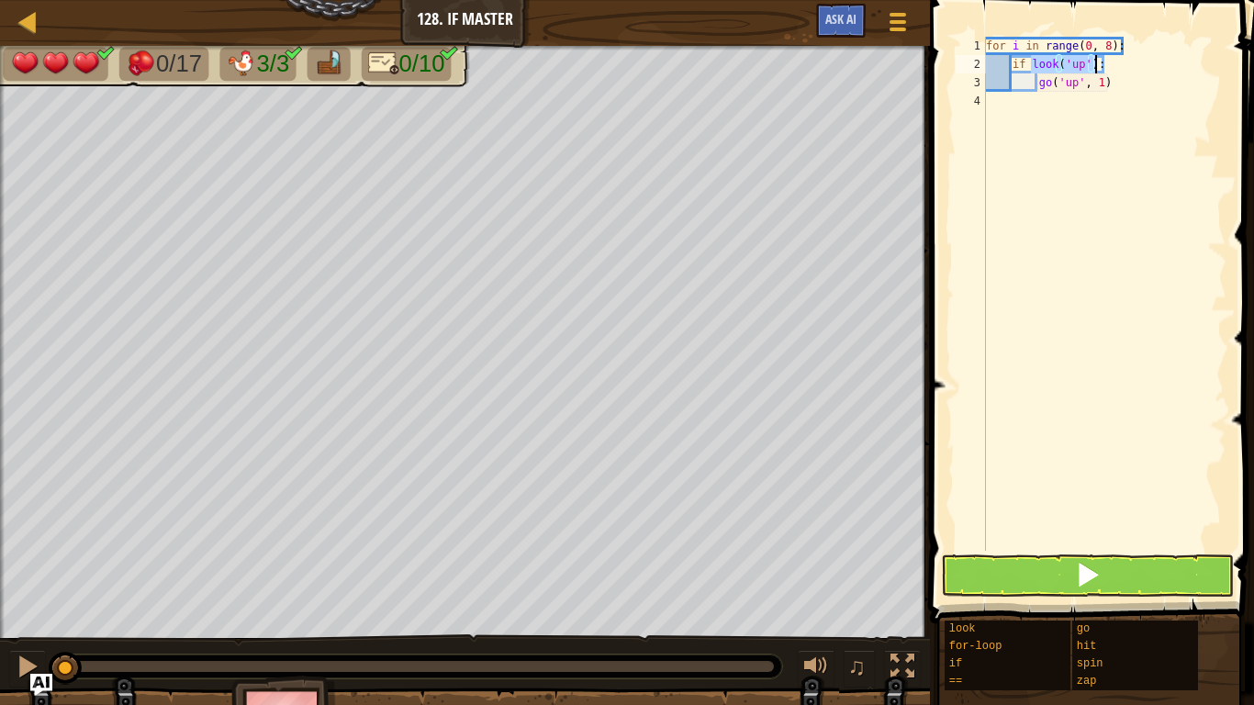
click at [1083, 65] on div "for i in range ( 0 , 8 ) : if look ( 'up' ) : go ( 'up' , 1 )" at bounding box center [1104, 294] width 244 height 514
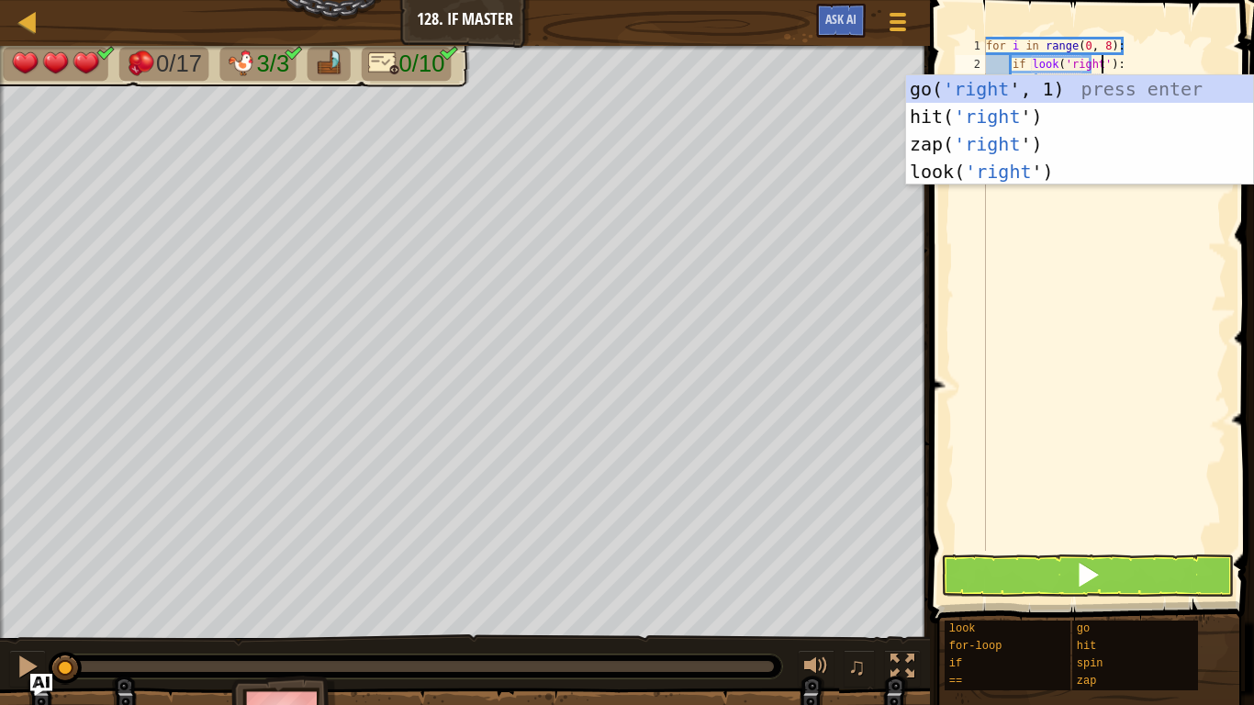
scroll to position [8, 17]
click at [1145, 58] on div "for i in range ( 0 , 8 ) : if look ( 'right' ) : go ( 'up' , 1 )" at bounding box center [1104, 312] width 244 height 551
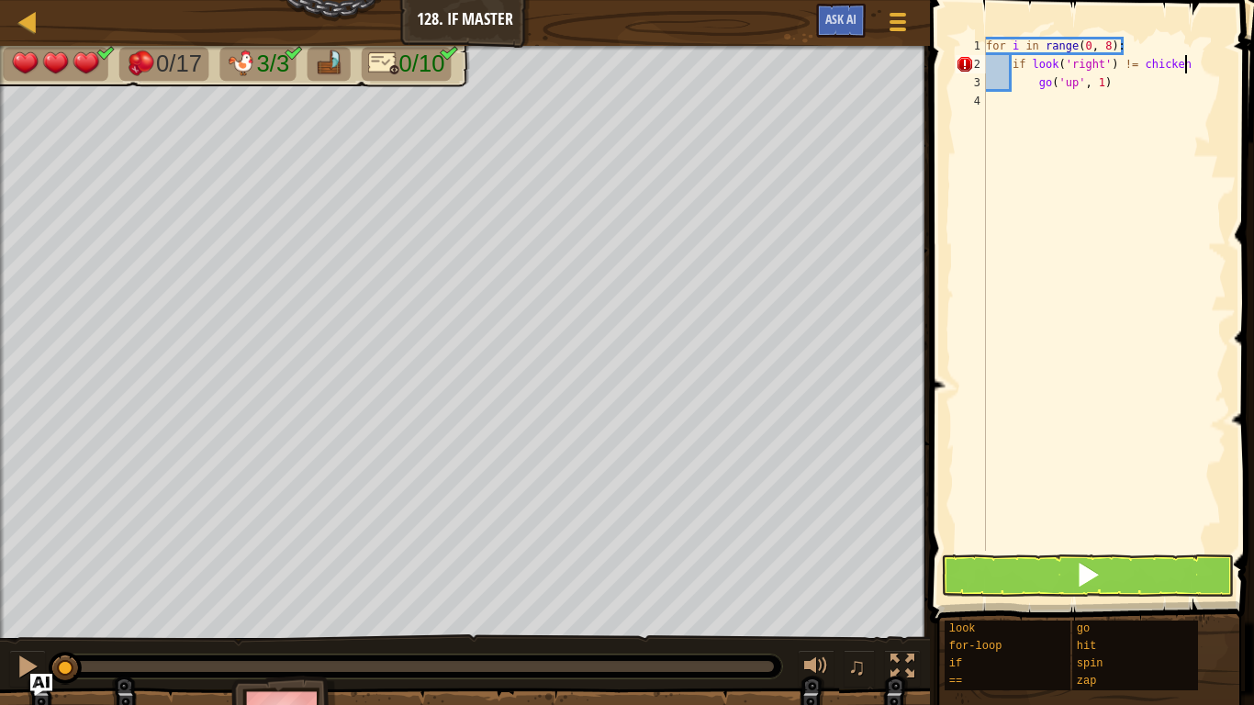
scroll to position [8, 28]
click at [1141, 91] on div "for i in range ( 0 , 8 ) : if look ( 'right' ) != chicken go ( 'up' , 1 )" at bounding box center [1104, 312] width 244 height 551
type textarea "g"
type textarea "if look('right') != chicken"
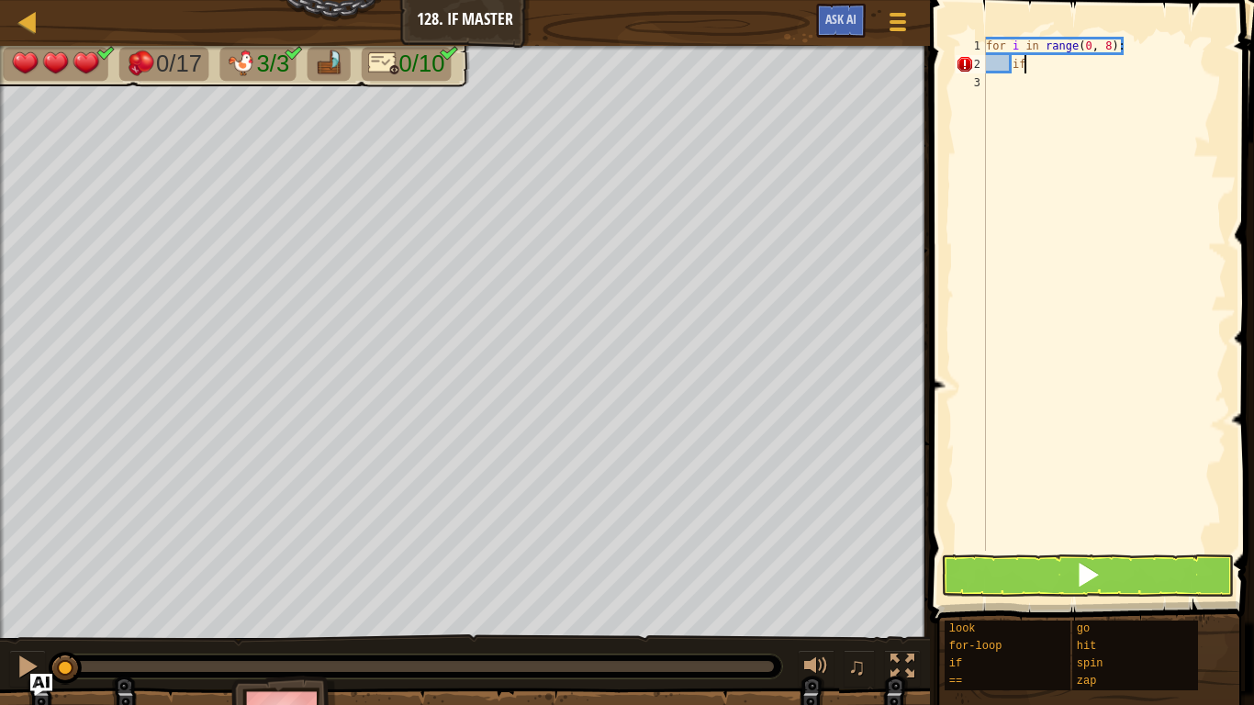
type textarea "i"
type textarea "for i in range(0, 8):"
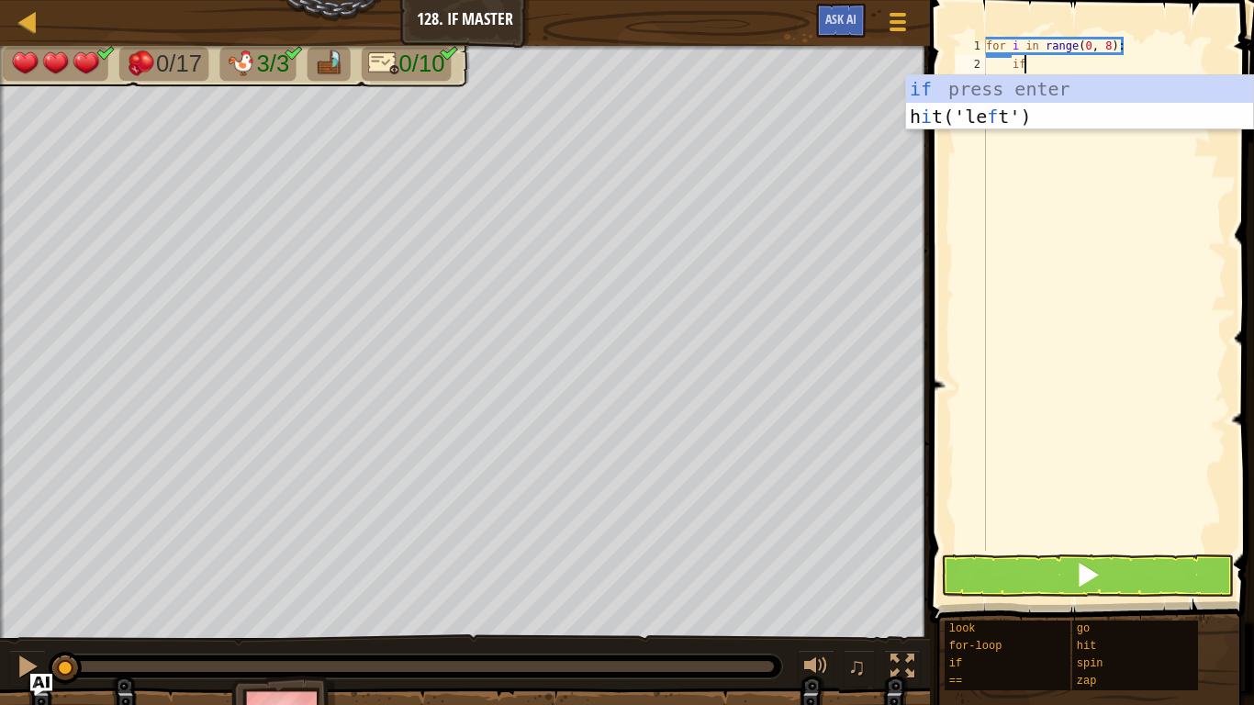
scroll to position [8, 5]
click at [1096, 93] on div "if press enter h i t('le f t') press enter" at bounding box center [1079, 130] width 347 height 110
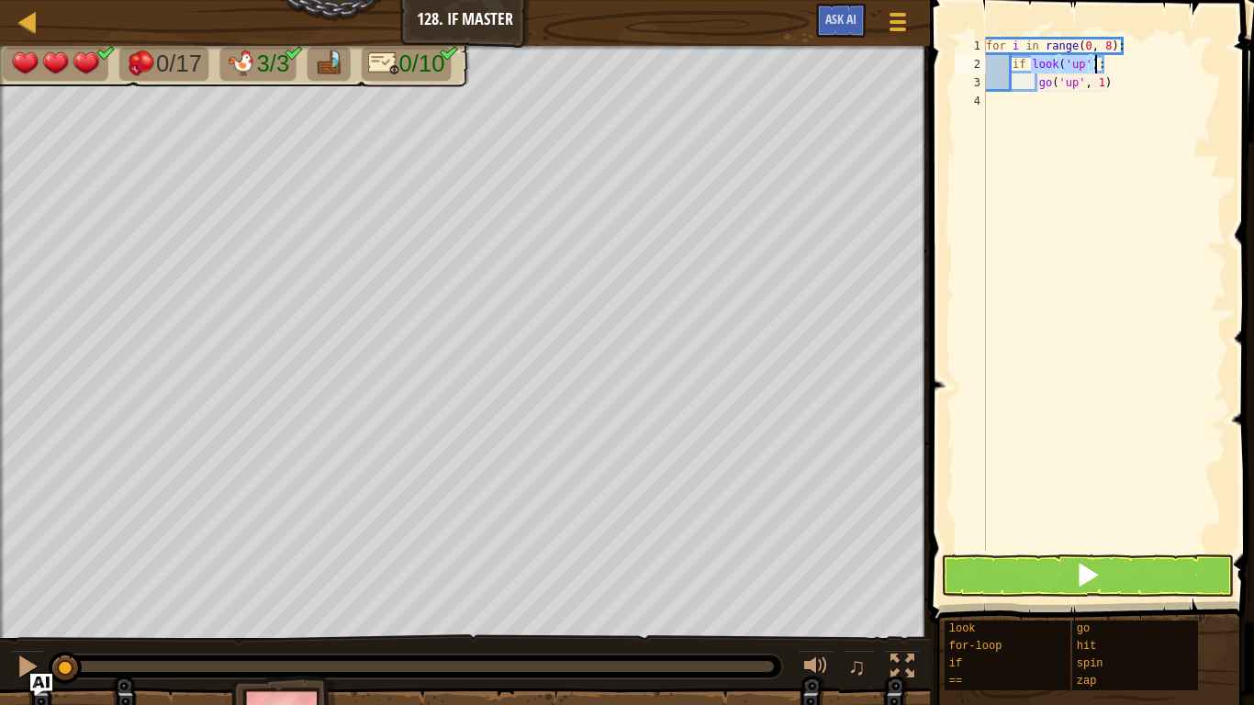
click at [1084, 68] on div "for i in range ( 0 , 8 ) : if look ( 'up' ) : go ( 'up' , 1 )" at bounding box center [1104, 294] width 244 height 514
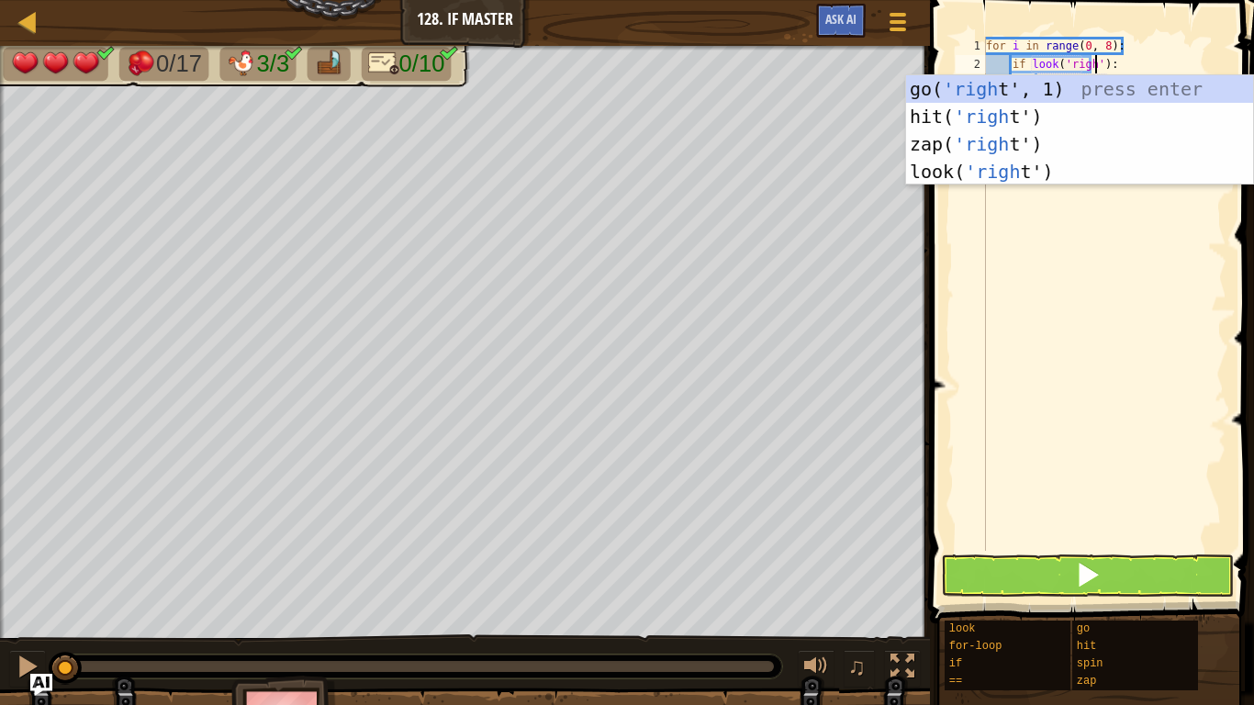
scroll to position [8, 17]
click at [1086, 67] on div "for i in range ( 0 , 8 ) : if look ( 'right' ) : go ( 'up' , 1 )" at bounding box center [1104, 312] width 244 height 551
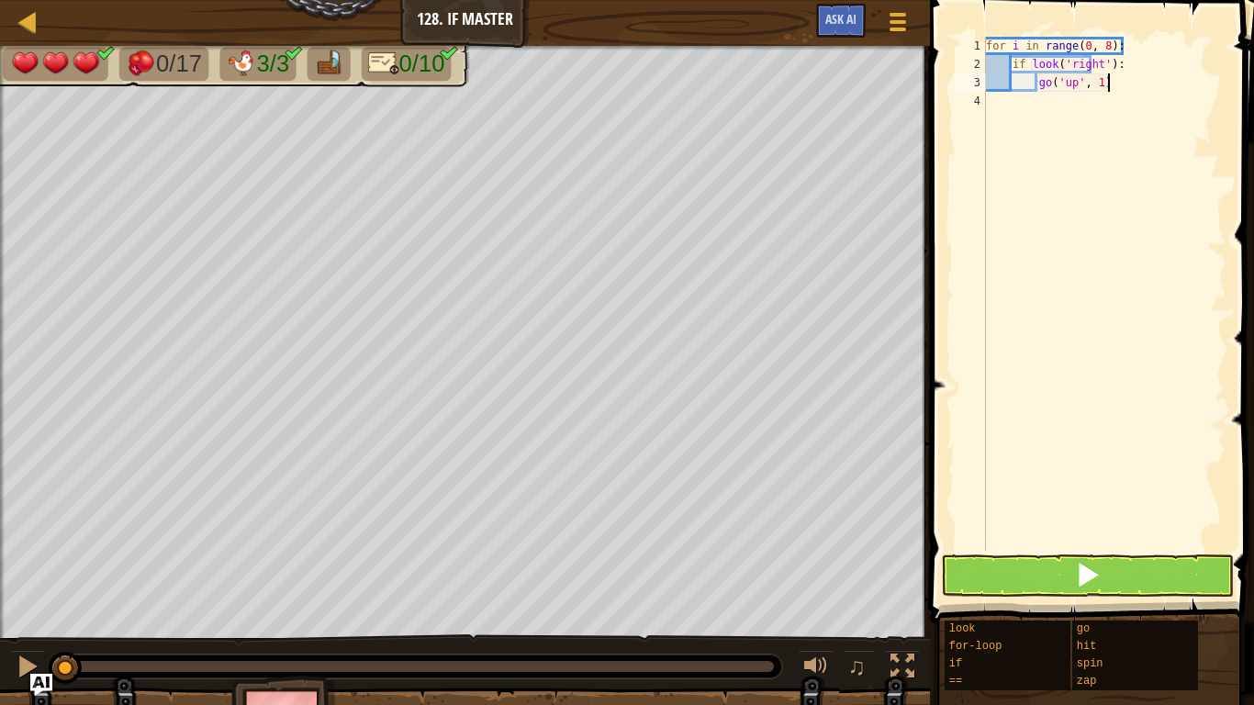
click at [1118, 74] on div "for i in range ( 0 , 8 ) : if look ( 'right' ) : go ( 'up' , 1 )" at bounding box center [1104, 312] width 244 height 551
type textarea "g"
type textarea "go"
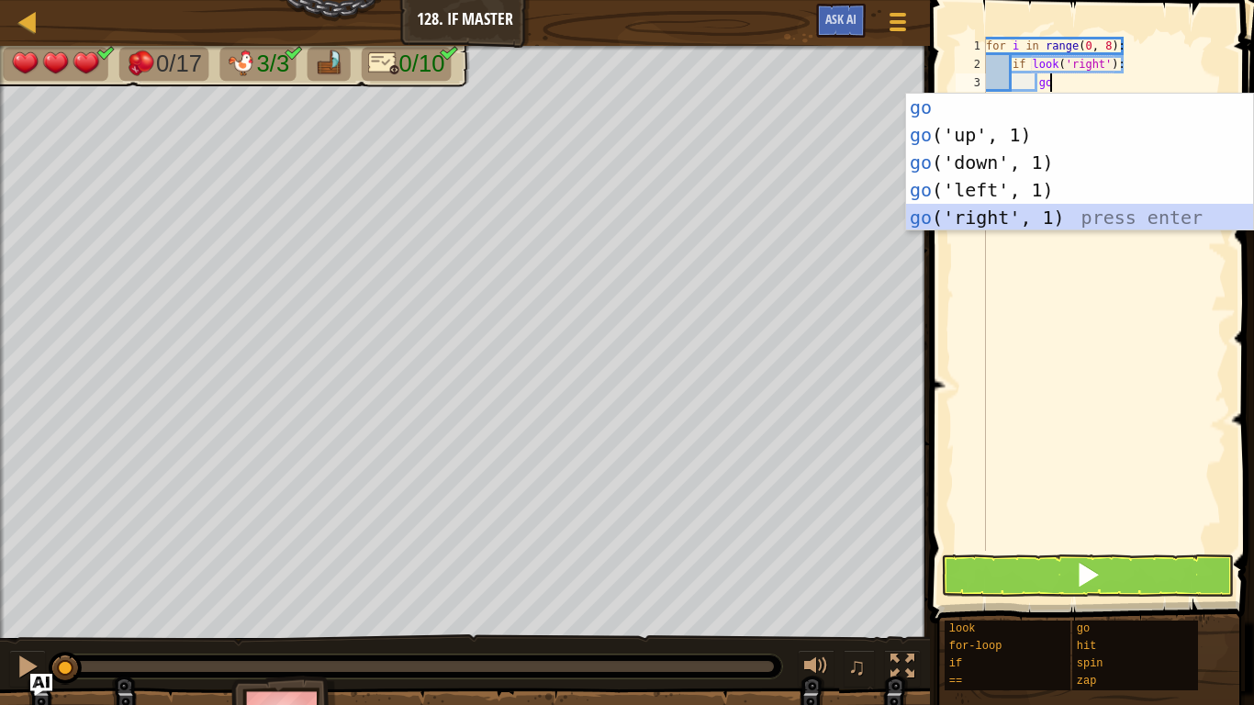
click at [1058, 208] on div "go press enter go ('up', 1) press enter go ('down', 1) press enter go ('left', …" at bounding box center [1079, 190] width 347 height 193
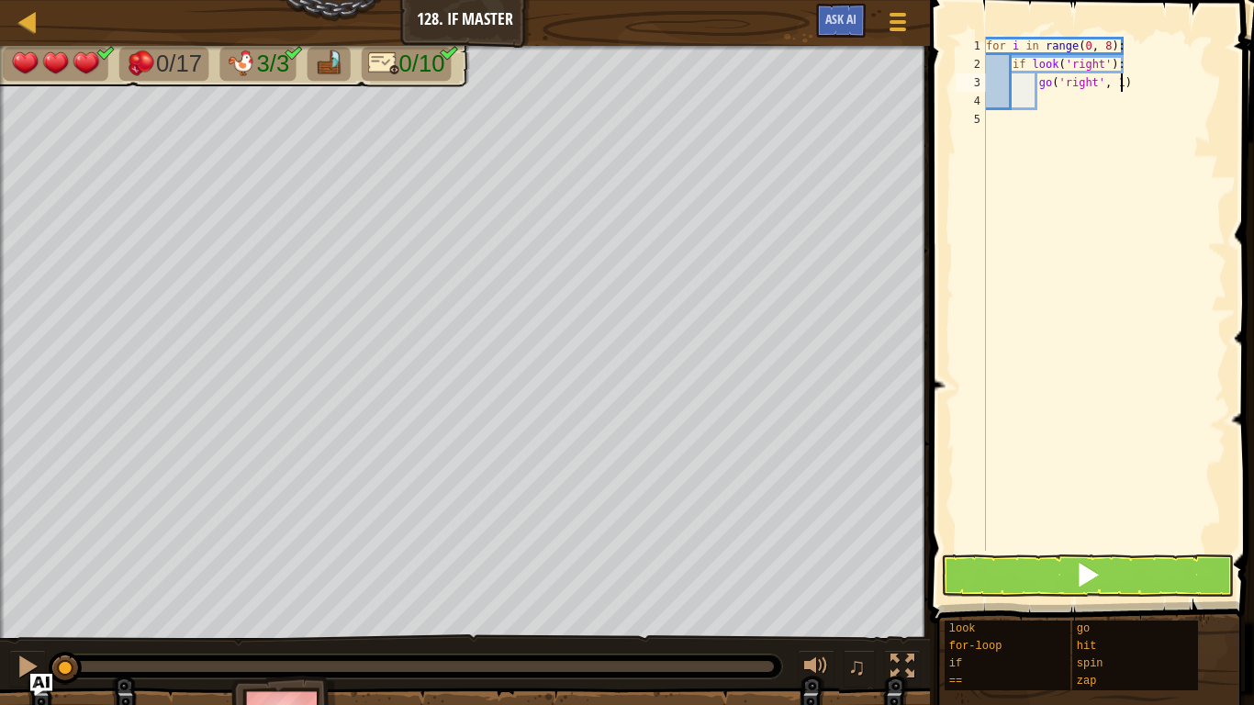
click at [1119, 84] on div "for i in range ( 0 , 8 ) : if look ( 'right' ) : go ( 'right' , 1 )" at bounding box center [1104, 312] width 244 height 551
click at [1158, 87] on div "for i in range ( 0 , 8 ) : if look ( 'right' ) : go ( 'right' , 2 )" at bounding box center [1104, 312] width 244 height 551
type textarea "g"
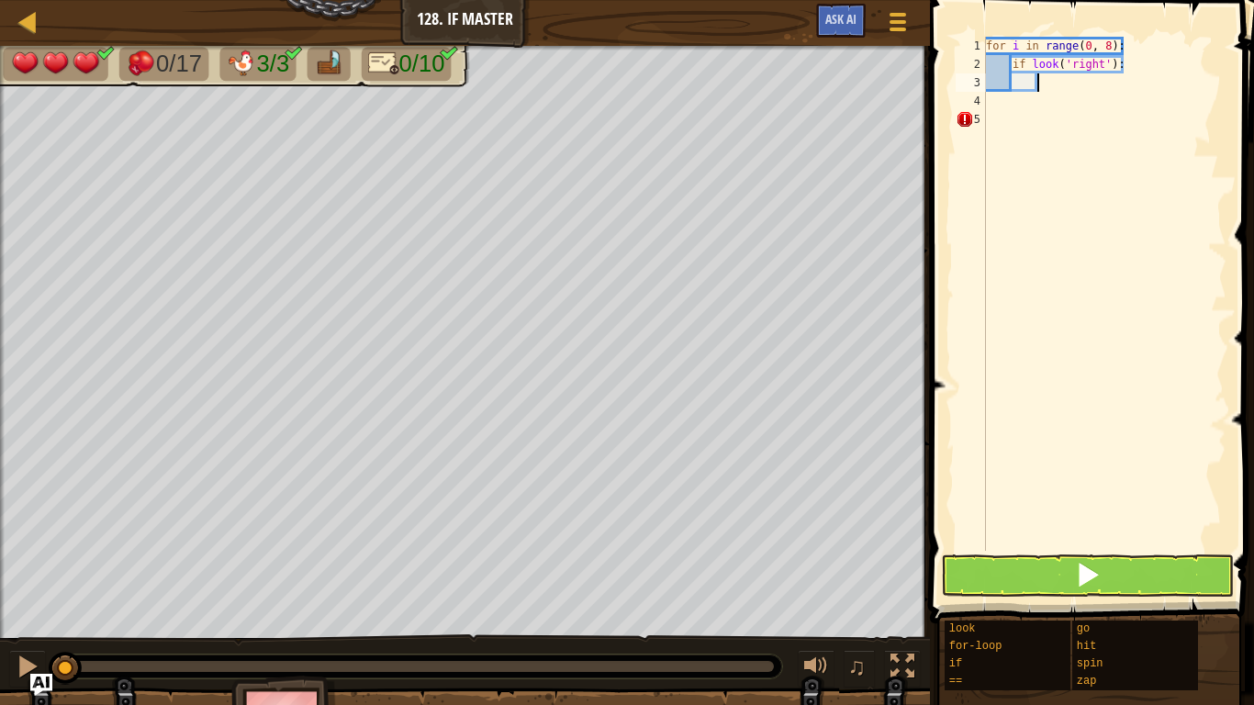
type textarea "z"
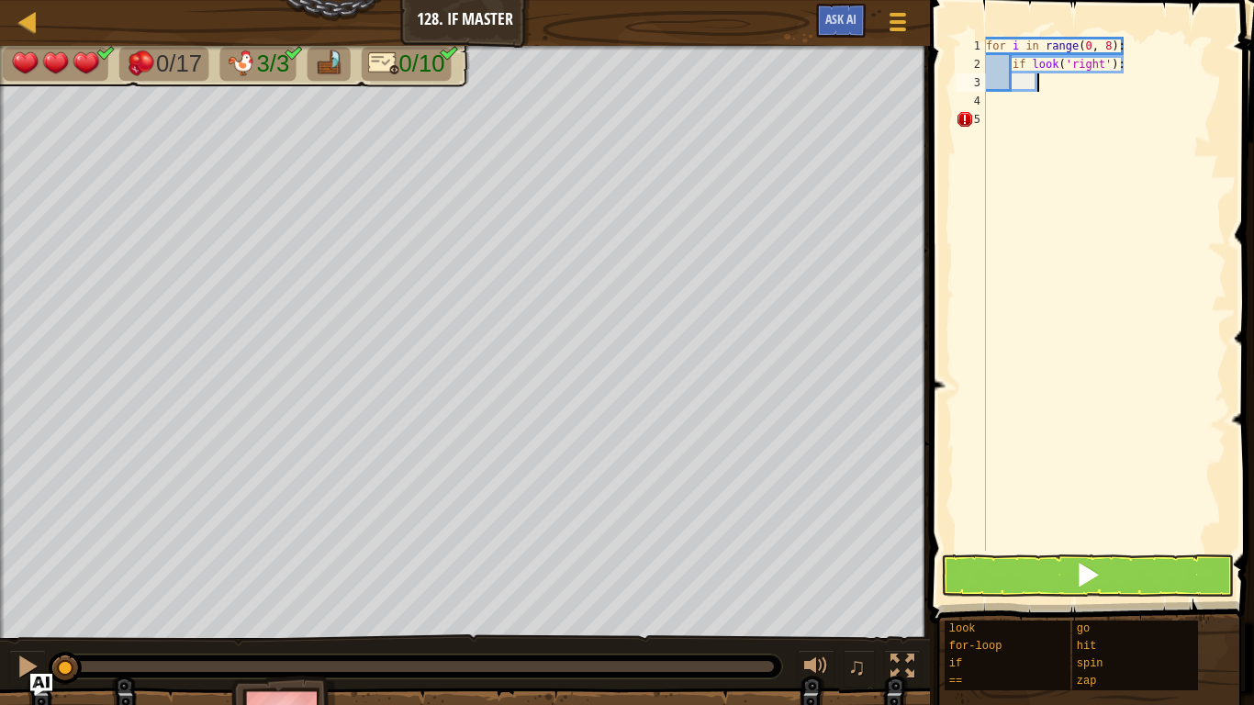
click at [1017, 95] on div "for i in range ( 0 , 8 ) : if look ( 'right' ) :" at bounding box center [1104, 312] width 244 height 551
click at [994, 119] on div "for i in range ( 0 , 8 ) : if look ( 'right' ) :" at bounding box center [1104, 312] width 244 height 551
type textarea "if look('right') == ,slime"
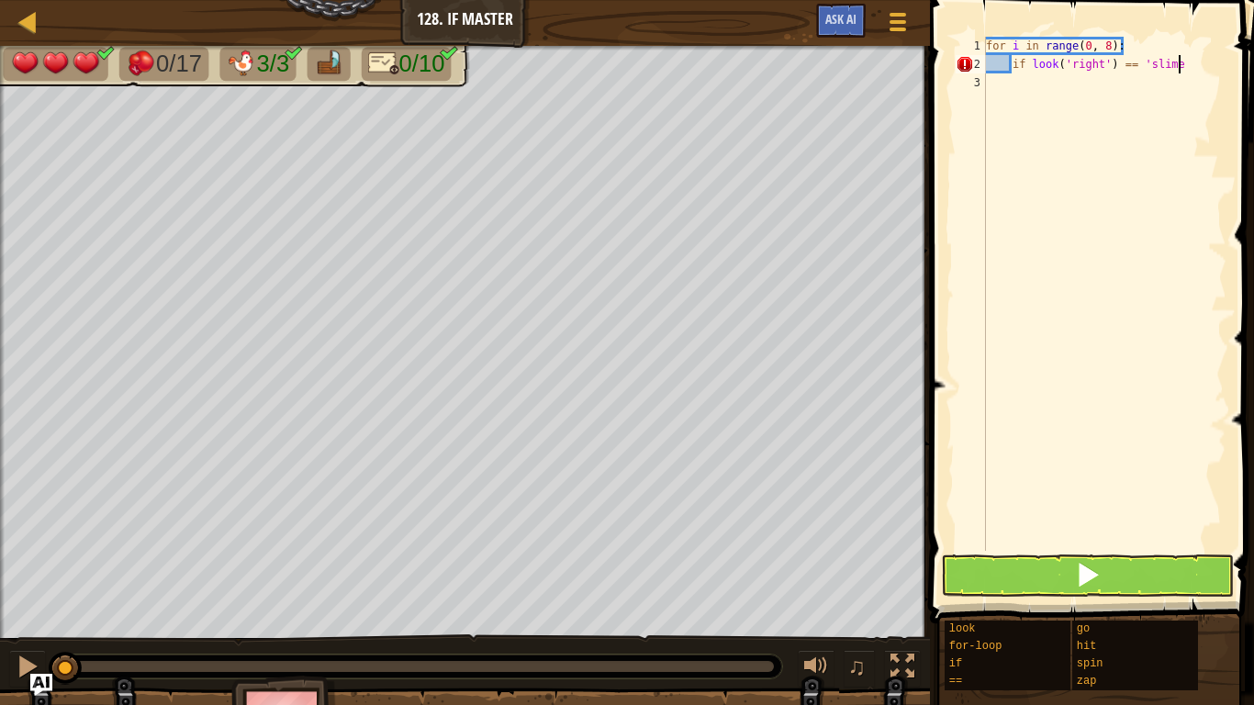
type textarea "if look('right') == 'slime'"
type textarea "if look('right') == 'slime':"
type textarea "z"
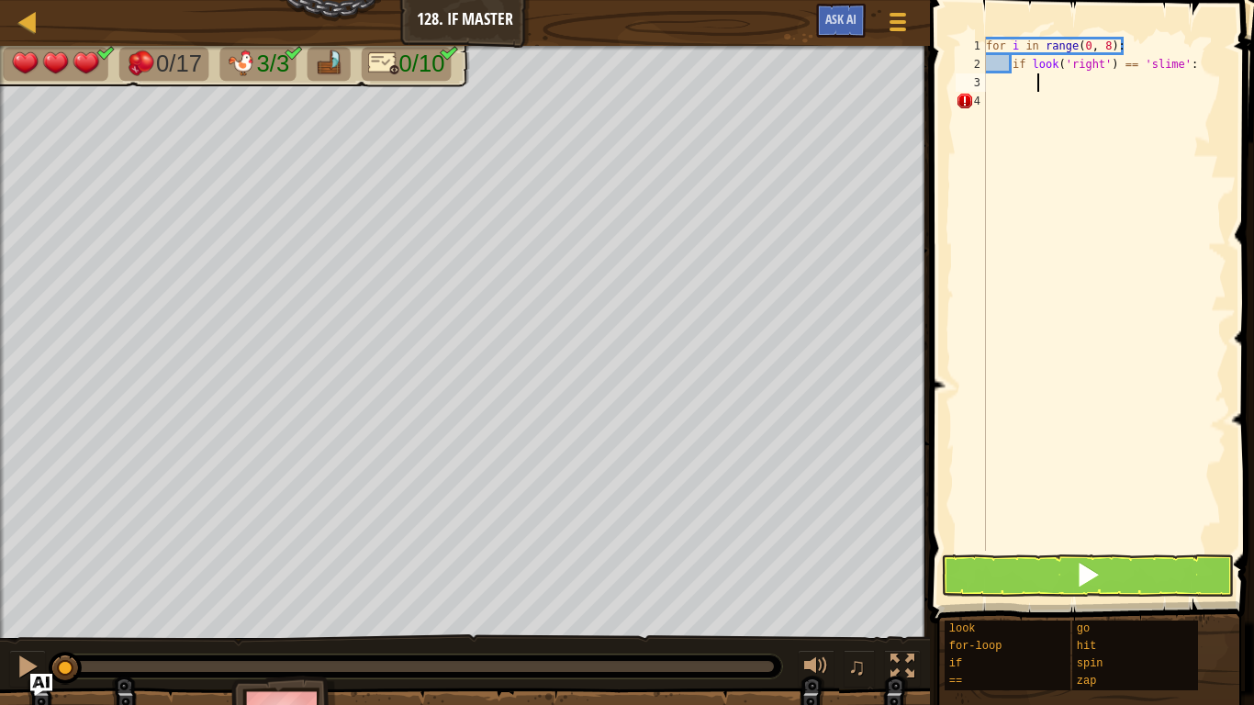
scroll to position [8, 7]
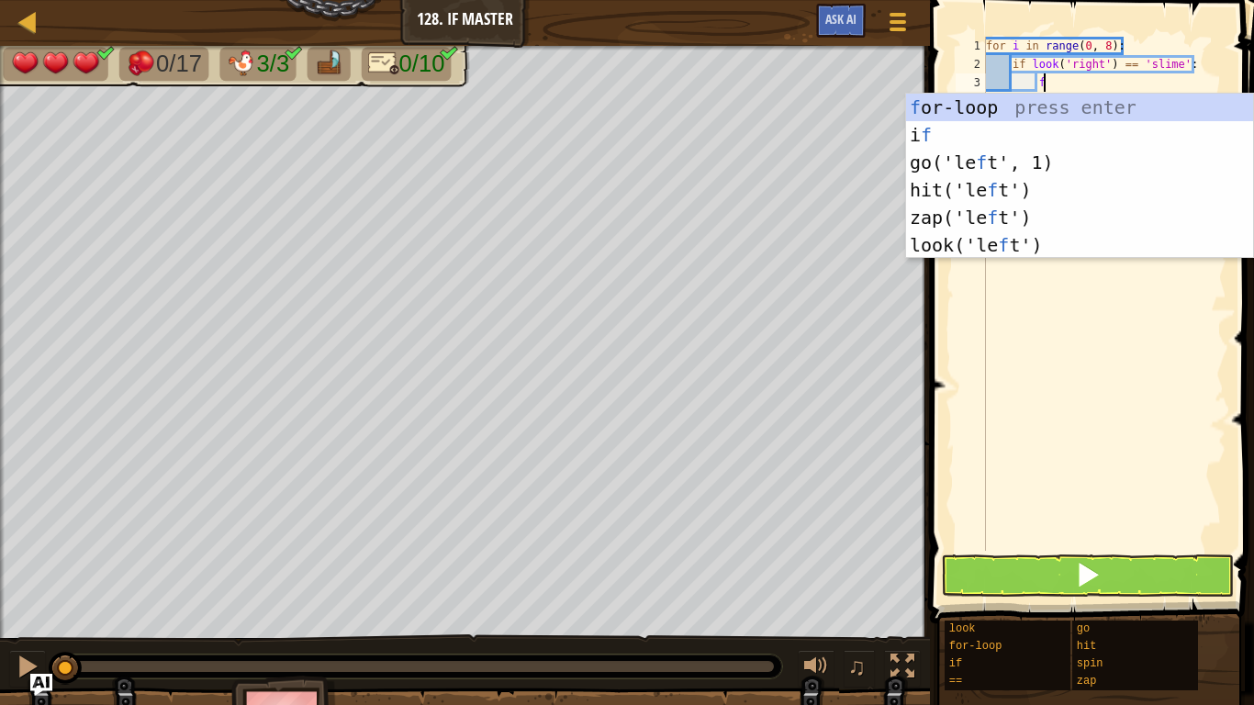
type textarea "fo"
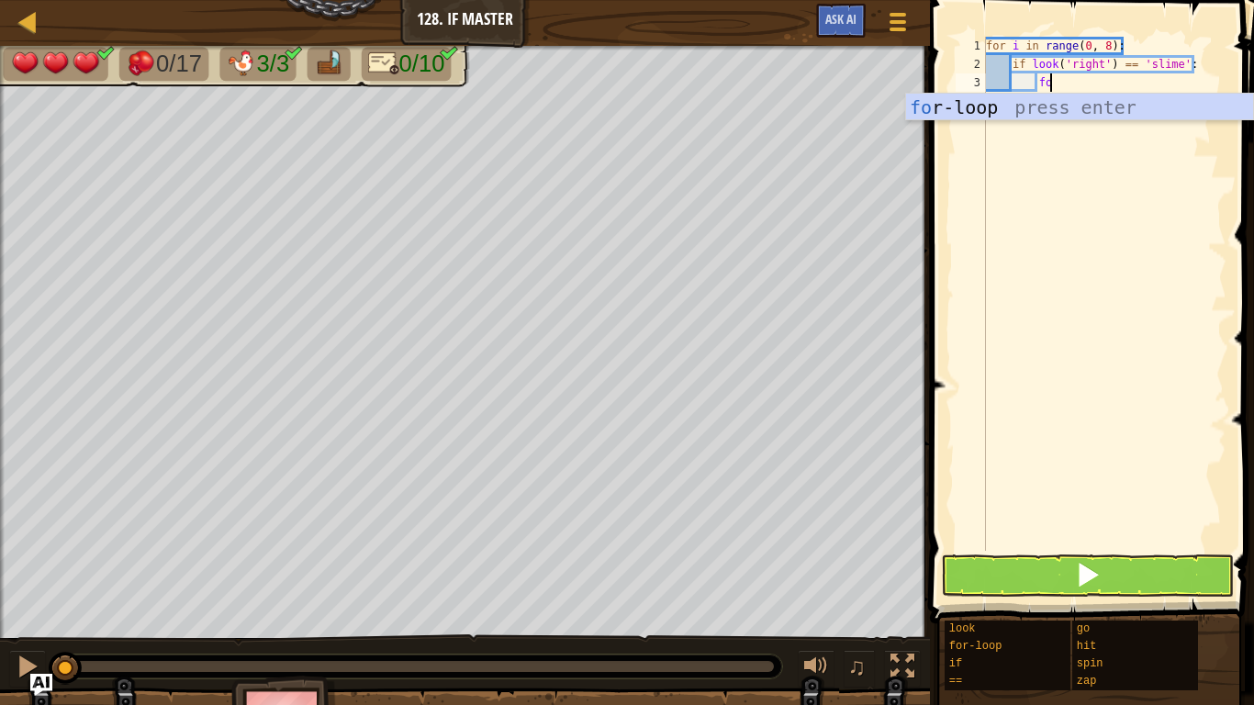
scroll to position [8, 8]
click at [1015, 123] on div "for i in range ( 0 , 8 ) : if look ( 'right' ) == 'slime' : fo" at bounding box center [1104, 312] width 244 height 551
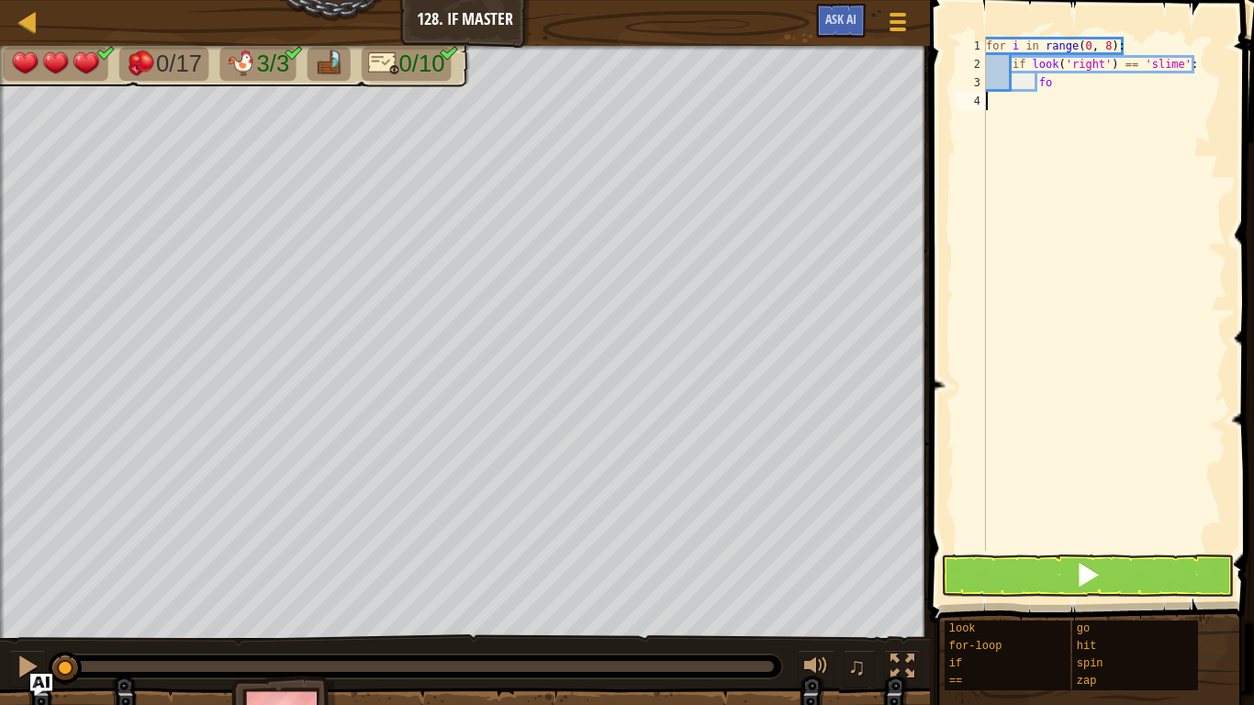
click at [1069, 77] on div "for i in range ( 0 , 8 ) : if look ( 'right' ) == 'slime' : fo" at bounding box center [1104, 312] width 244 height 551
type textarea "f"
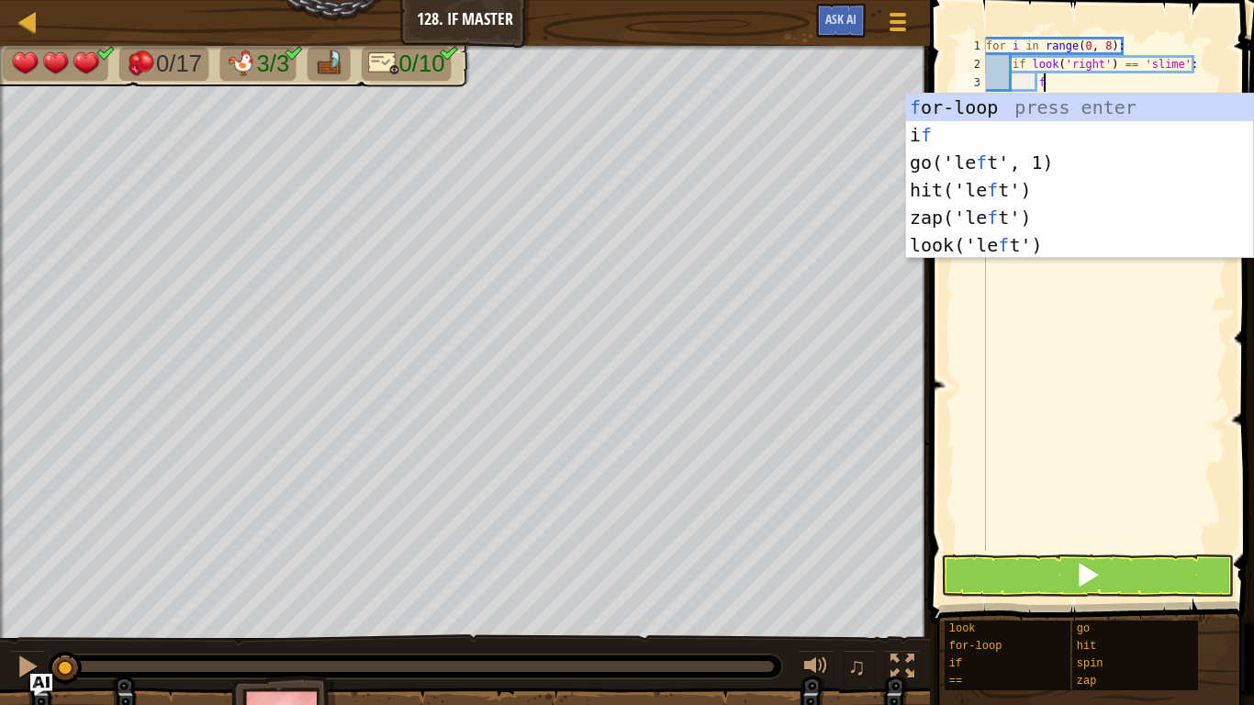
scroll to position [8, 8]
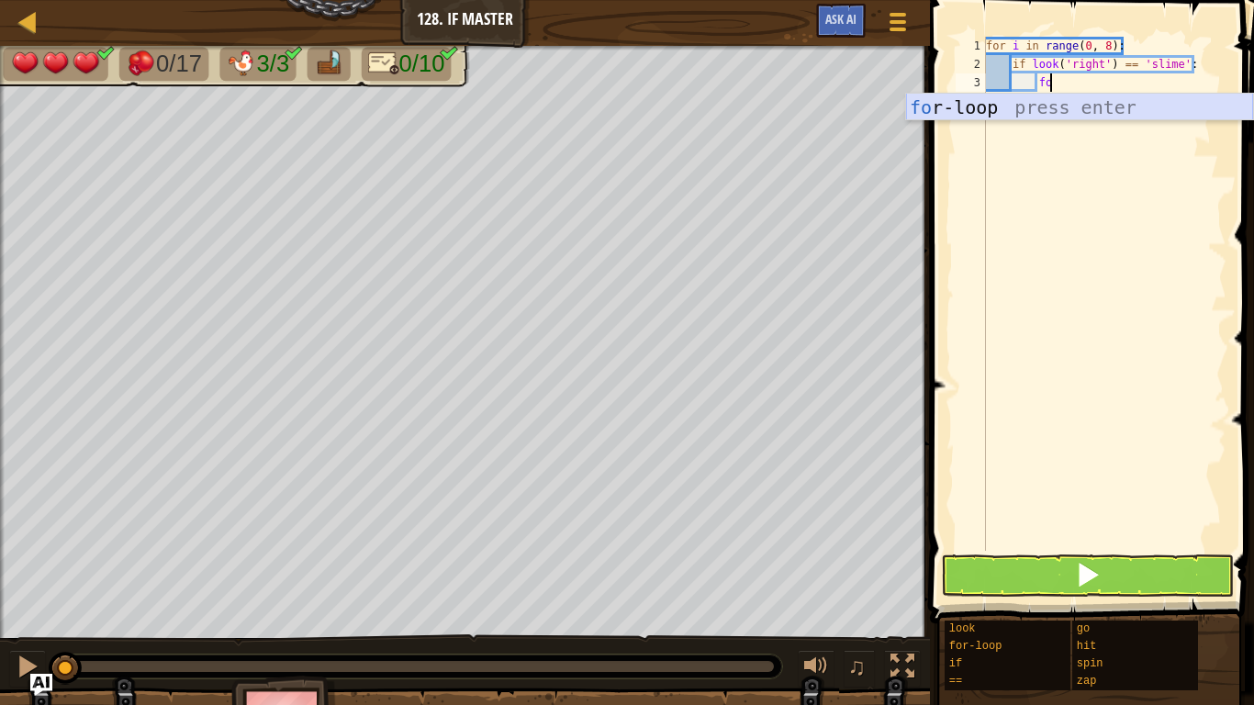
click at [1052, 109] on div "fo r-loop press enter" at bounding box center [1079, 135] width 347 height 83
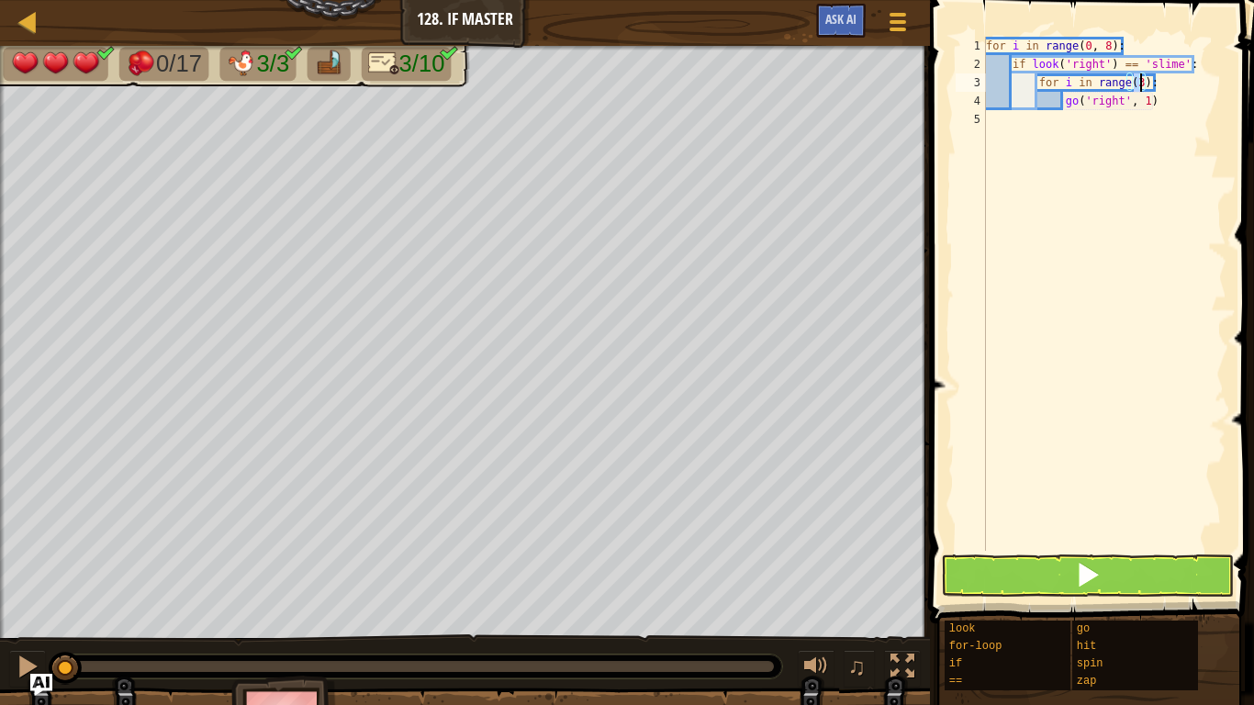
click at [1073, 89] on div "for i in range ( 0 , 8 ) : if look ( 'right' ) == 'slime' : for i in range ( 3 …" at bounding box center [1104, 312] width 244 height 551
click at [1063, 89] on div "for i in range ( 0 , 8 ) : if look ( 'right' ) == 'slime' : for i in range ( 3 …" at bounding box center [1104, 312] width 244 height 551
click at [1069, 87] on div "for i in range ( 0 , 8 ) : if look ( 'right' ) == 'slime' : for i in range ( 3 …" at bounding box center [1104, 312] width 244 height 551
click at [1148, 87] on div "for i in range ( 0 , 8 ) : if look ( 'right' ) == 'slime' : for ij in range ( 3…" at bounding box center [1104, 312] width 244 height 551
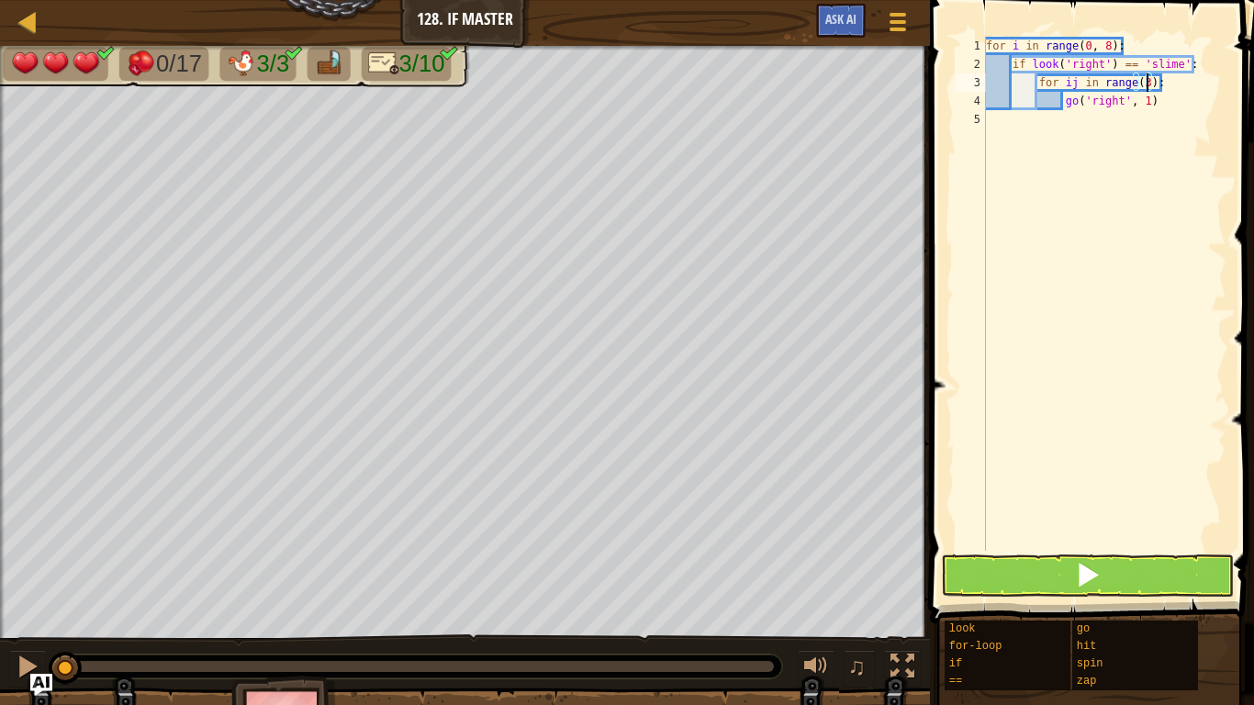
click at [1147, 90] on div "for i in range ( 0 , 8 ) : if look ( 'right' ) == 'slime' : for ij in range ( 3…" at bounding box center [1104, 312] width 244 height 551
click at [1176, 106] on div "for i in range ( 0 , 8 ) : if look ( 'right' ) == 'slime' : for ij in range ( 6…" at bounding box center [1104, 312] width 244 height 551
click at [1147, 87] on div "for i in range ( 0 , 8 ) : if look ( 'right' ) == 'slime' : for ij in range ( 6…" at bounding box center [1104, 312] width 244 height 551
click at [1175, 101] on div "for i in range ( 0 , 8 ) : if look ( 'right' ) == 'slime' : for ij in range ( 7…" at bounding box center [1104, 312] width 244 height 551
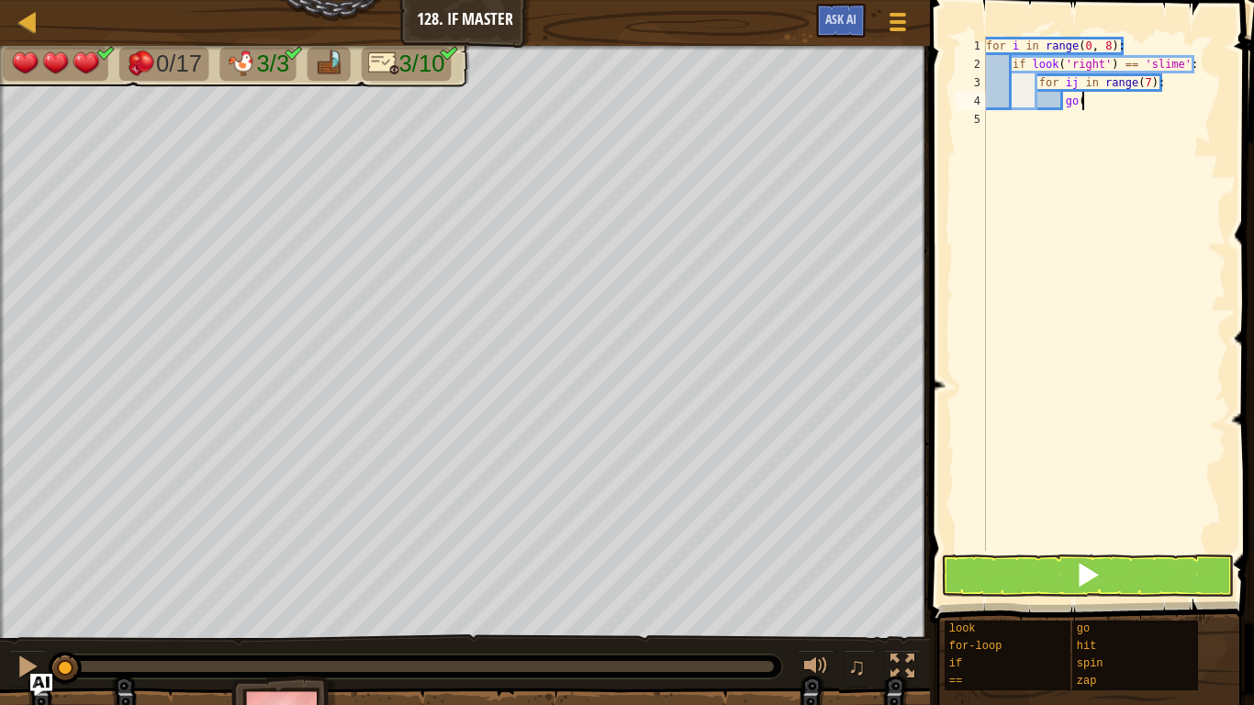
type textarea "g"
type textarea "z"
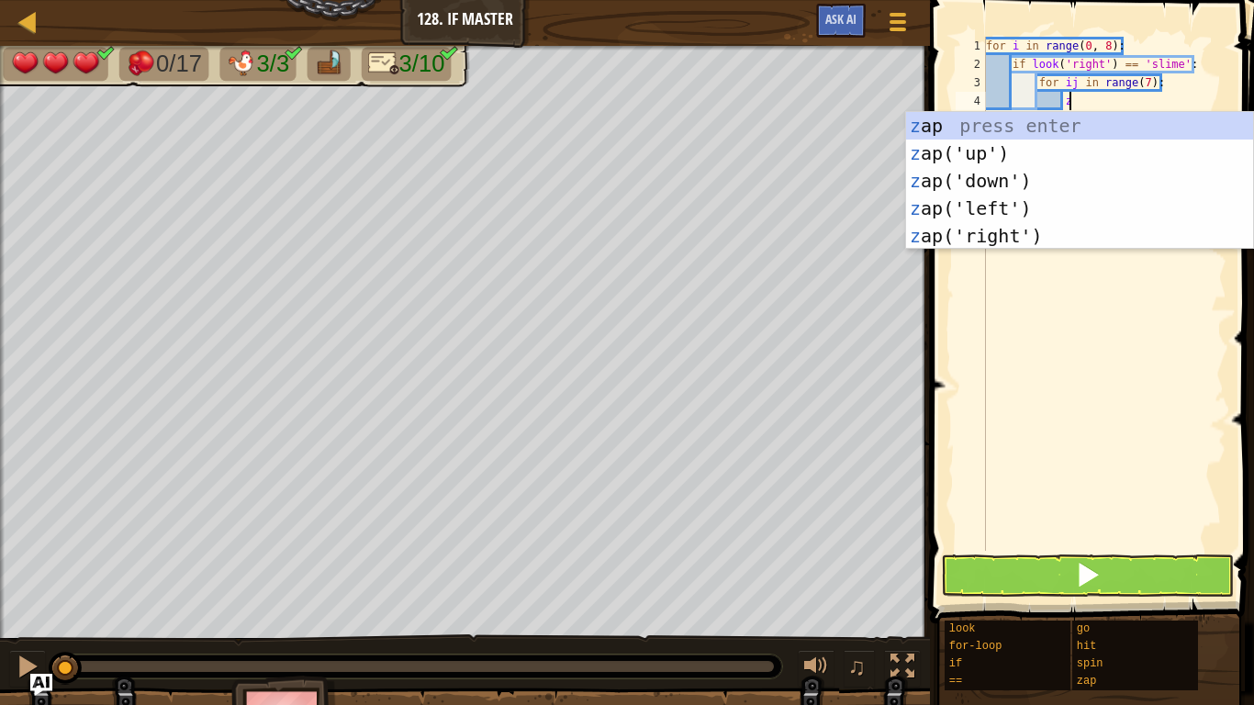
scroll to position [8, 11]
click at [929, 230] on div "z ap press enter z ap('up') press enter z ap('down') press enter z ap('left') p…" at bounding box center [1079, 208] width 347 height 193
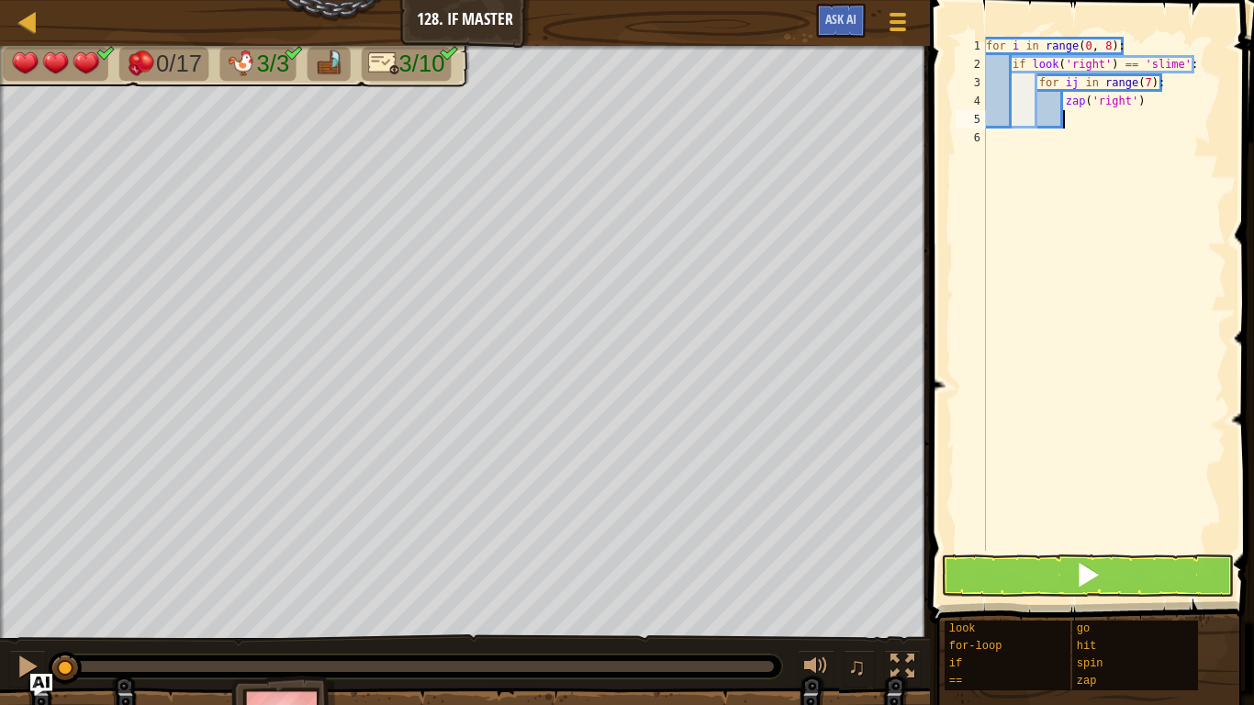
scroll to position [8, 10]
click at [1077, 592] on button at bounding box center [1087, 575] width 293 height 42
click at [1071, 575] on button at bounding box center [1087, 575] width 293 height 42
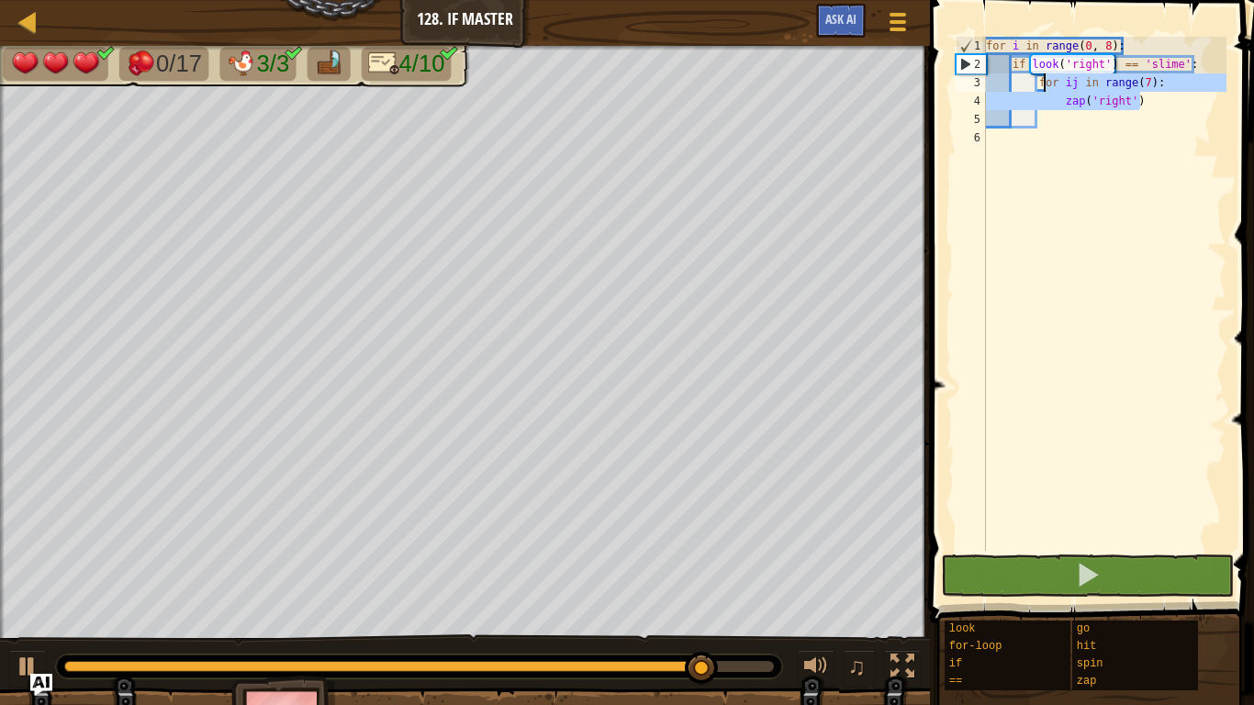
drag, startPoint x: 1171, startPoint y: 96, endPoint x: 1037, endPoint y: 81, distance: 134.9
click at [1037, 81] on div "for i in range ( 0 , 8 ) : if look ( 'right' ) == 'slime' : for ij in range ( 7…" at bounding box center [1104, 312] width 244 height 551
type textarea "for ij in range(7): zap('right')"
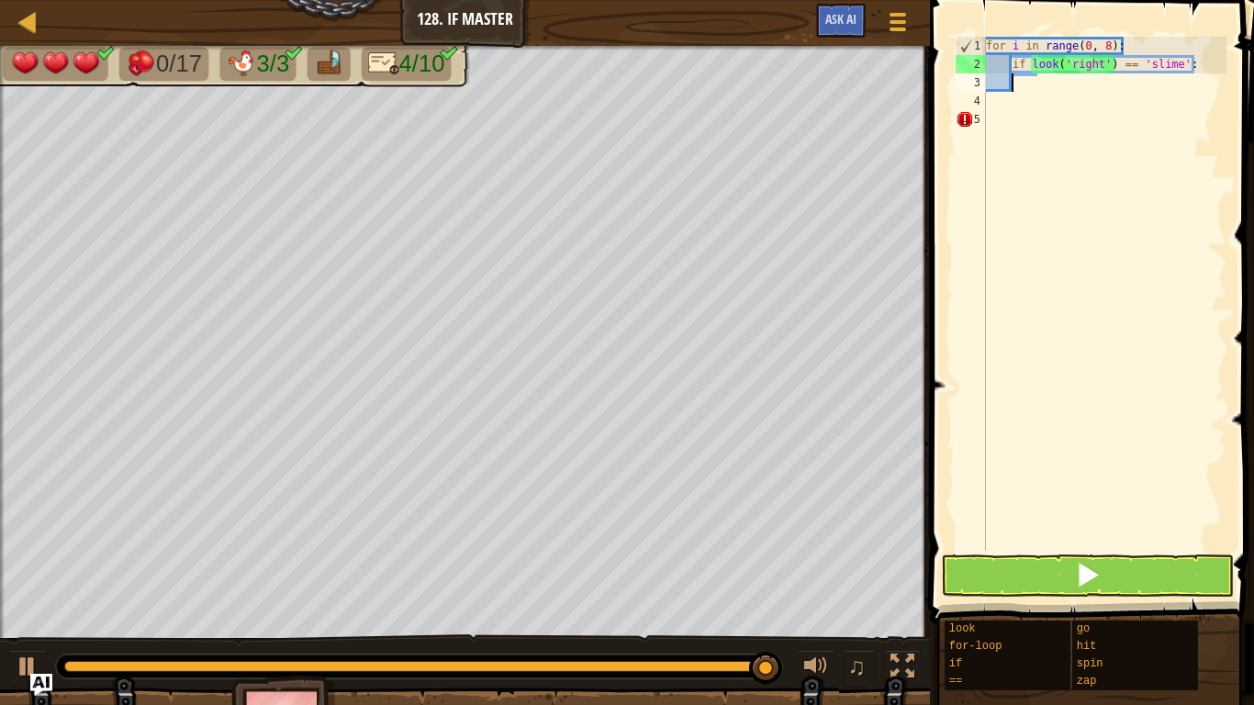
scroll to position [8, 0]
click at [1058, 128] on div "for i in range ( 0 , 8 ) : if look ( 'right' ) == 'slime' :" at bounding box center [1104, 312] width 244 height 551
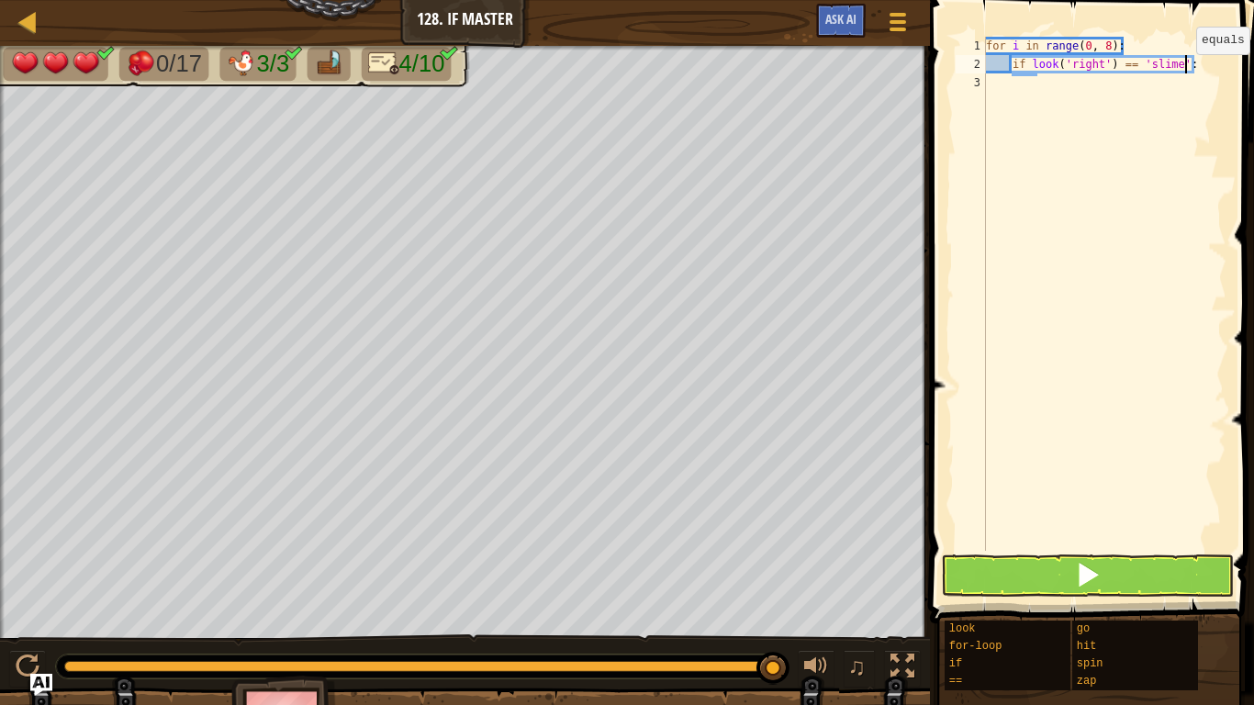
click at [1183, 72] on div "for i in range ( 0 , 8 ) : if look ( 'right' ) == 'slime' :" at bounding box center [1104, 312] width 244 height 551
click at [1181, 70] on div "for i in range ( 0 , 8 ) : if look ( 'right' ) == 'slime' :" at bounding box center [1104, 312] width 244 height 551
click at [1124, 69] on div "for i in range ( 0 , 8 ) : if look ( 'right' ) == 'chicken' :" at bounding box center [1104, 312] width 244 height 551
click at [1126, 68] on div "for i in range ( 0 , 8 ) : if look ( 'right' ) == 'chicken' :" at bounding box center [1104, 312] width 244 height 551
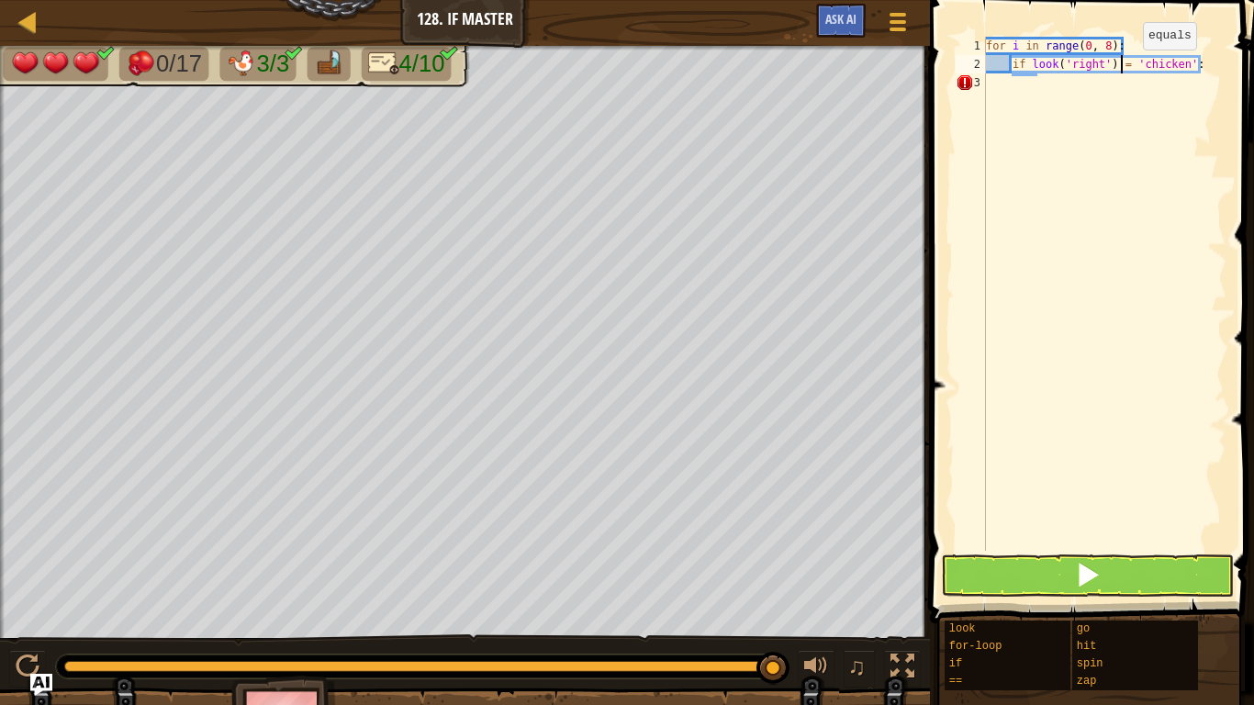
type textarea "if look('right') != 'chicken':"
click at [1208, 62] on div "for i in range ( 0 , 8 ) : if look ( 'right' ) != 'chicken' :" at bounding box center [1104, 312] width 244 height 551
type textarea "z"
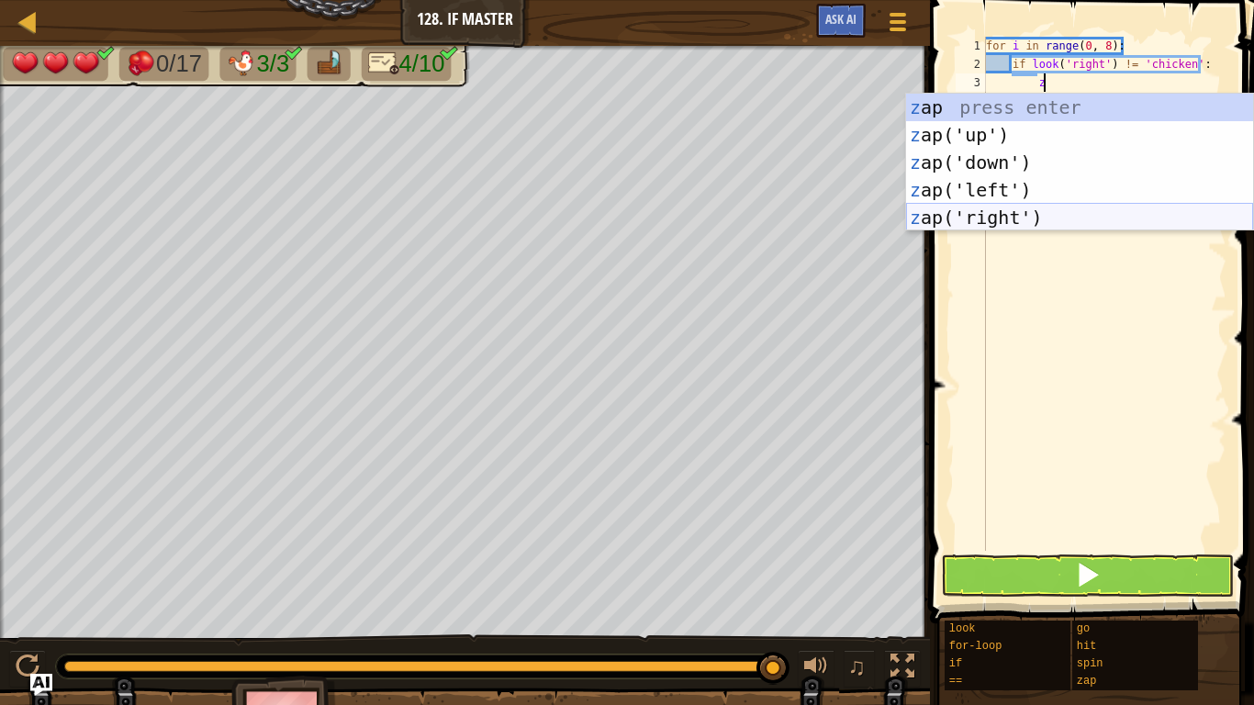
click at [1008, 213] on div "z ap press enter z ap('up') press enter z ap('down') press enter z ap('left') p…" at bounding box center [1079, 190] width 347 height 193
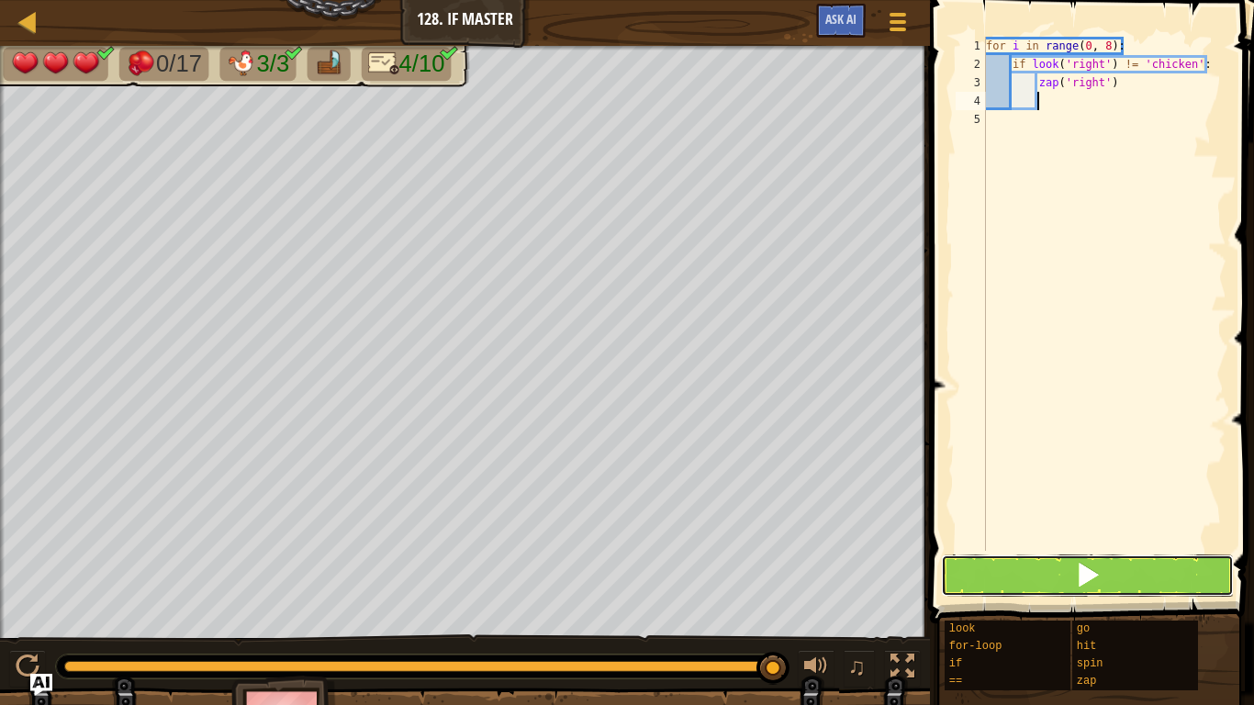
click at [1072, 569] on button at bounding box center [1087, 575] width 293 height 42
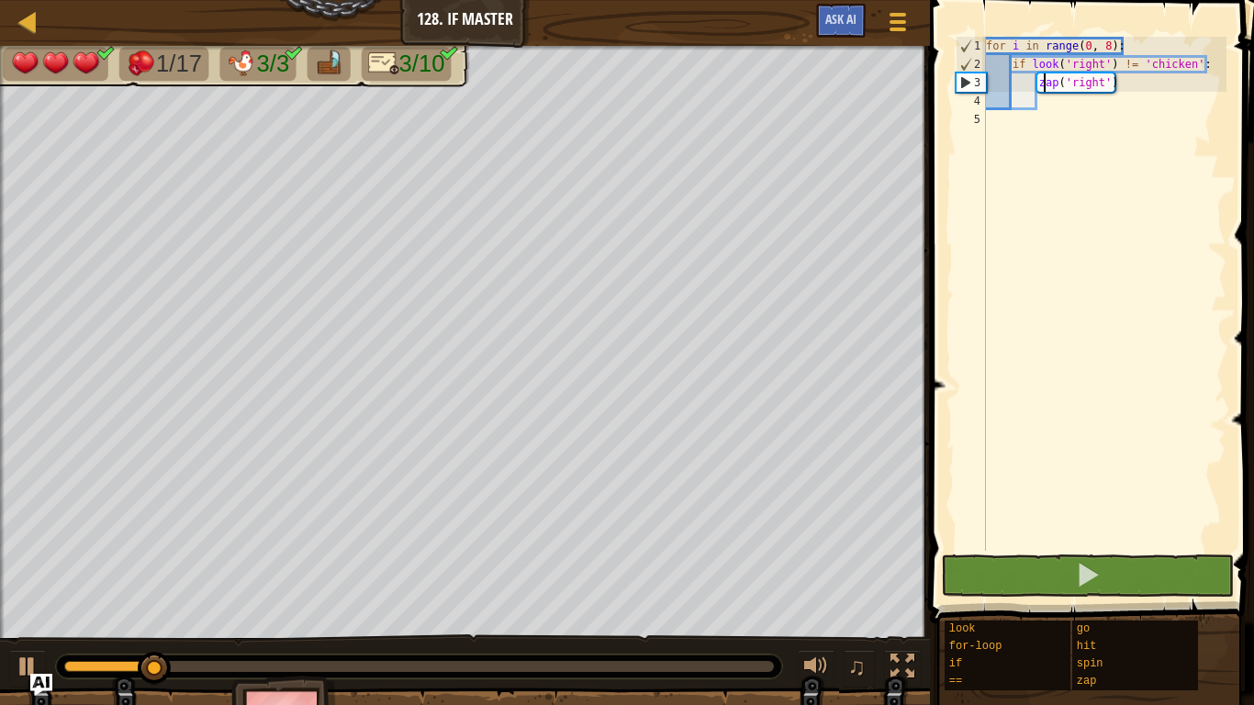
click at [1043, 85] on div "for i in range ( 0 , 8 ) : if look ( 'right' ) != 'chicken' : zap ( 'right' )" at bounding box center [1104, 312] width 244 height 551
type textarea "zap('right')"
click at [1036, 86] on div "for i in range ( 0 , 8 ) : if look ( 'right' ) != 'chicken' : zap ( 'right' )" at bounding box center [1104, 312] width 244 height 551
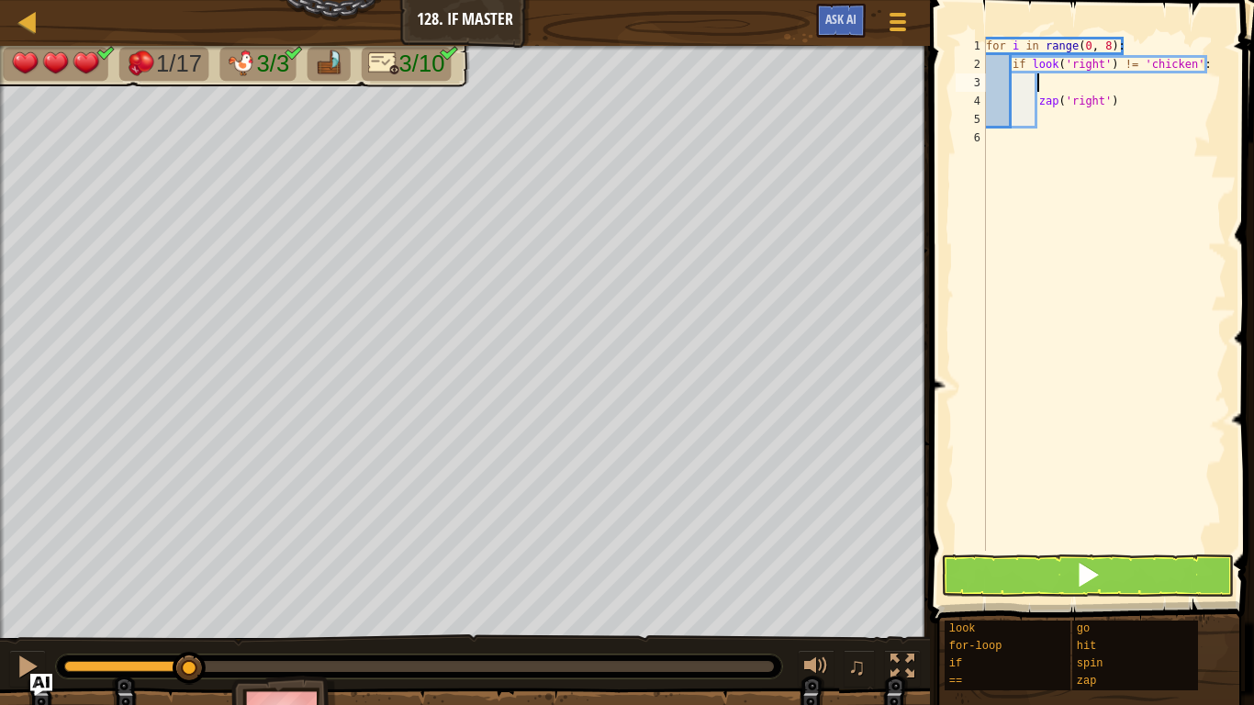
click at [1037, 87] on div "for i in range ( 0 , 8 ) : if look ( 'right' ) != 'chicken' : zap ( 'right' )" at bounding box center [1104, 312] width 244 height 551
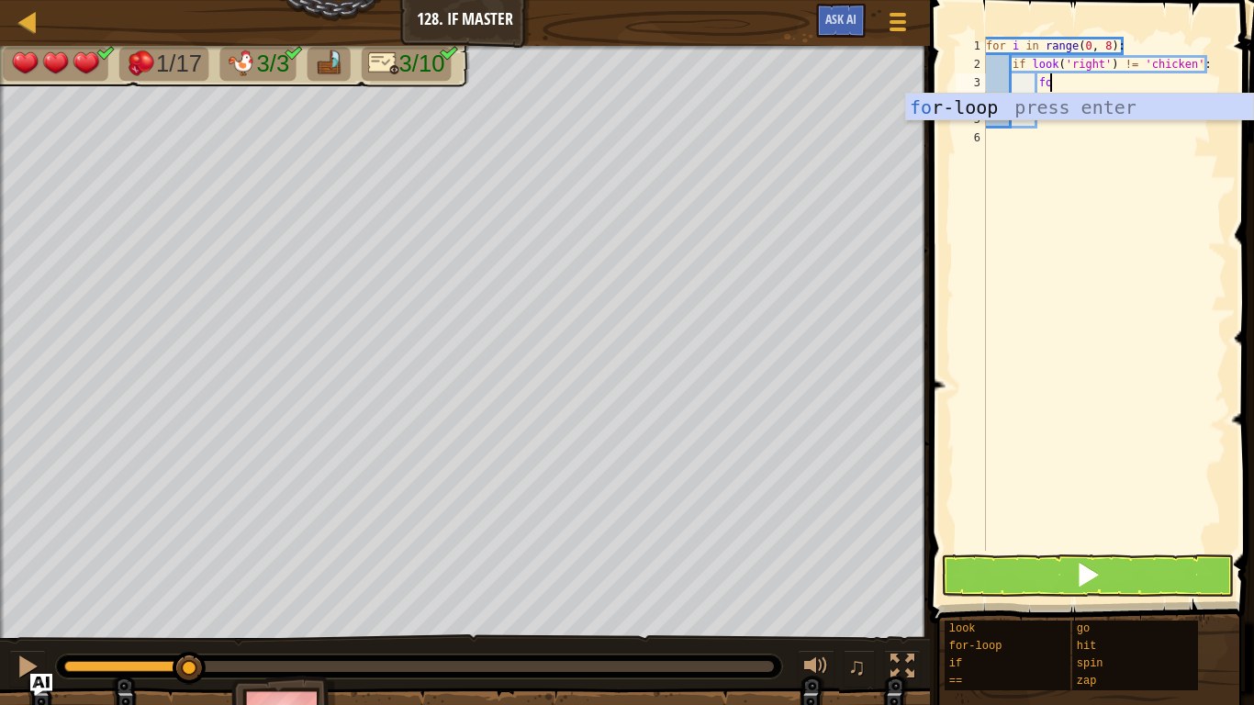
scroll to position [8, 8]
click at [1000, 111] on div "fo r-loop press enter" at bounding box center [1079, 135] width 347 height 83
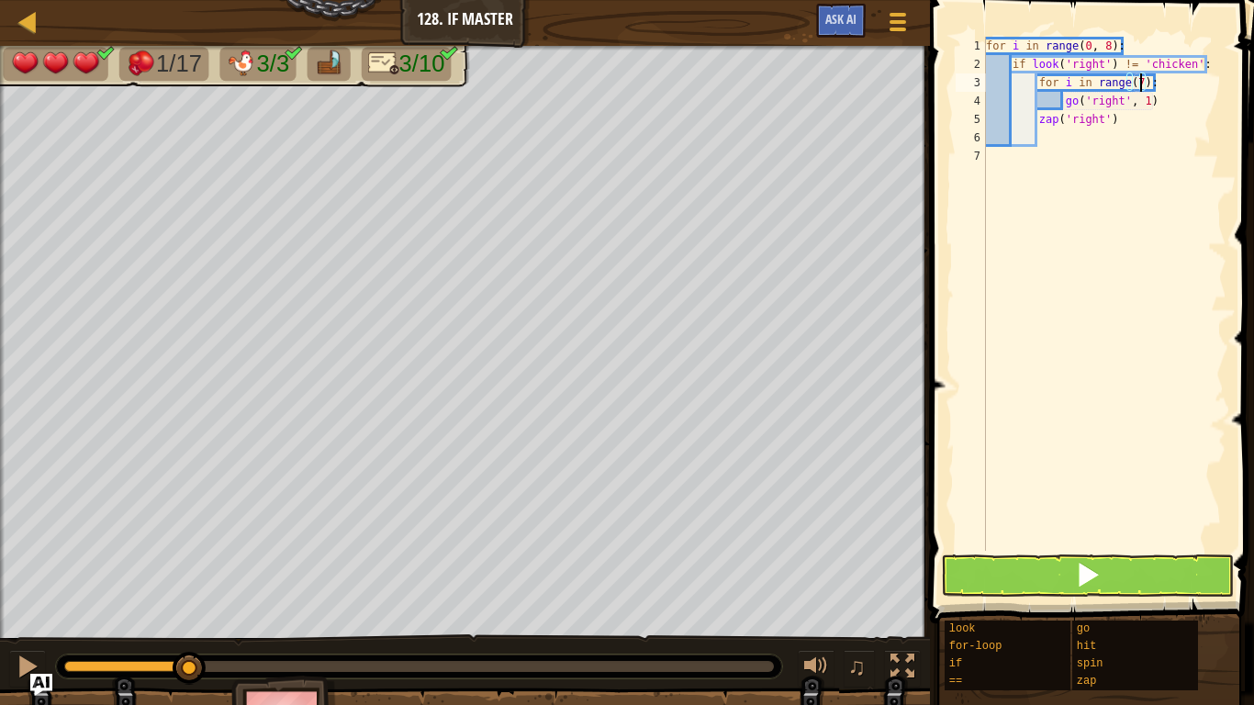
scroll to position [8, 22]
click at [1158, 103] on div "for i in range ( 0 , 8 ) : if look ( 'right' ) != 'chicken' : for i in range ( …" at bounding box center [1104, 312] width 244 height 551
type textarea "g"
click at [1040, 123] on div "for i in range ( 0 , 8 ) : if look ( 'right' ) != 'chicken' : for i in range ( …" at bounding box center [1104, 312] width 244 height 551
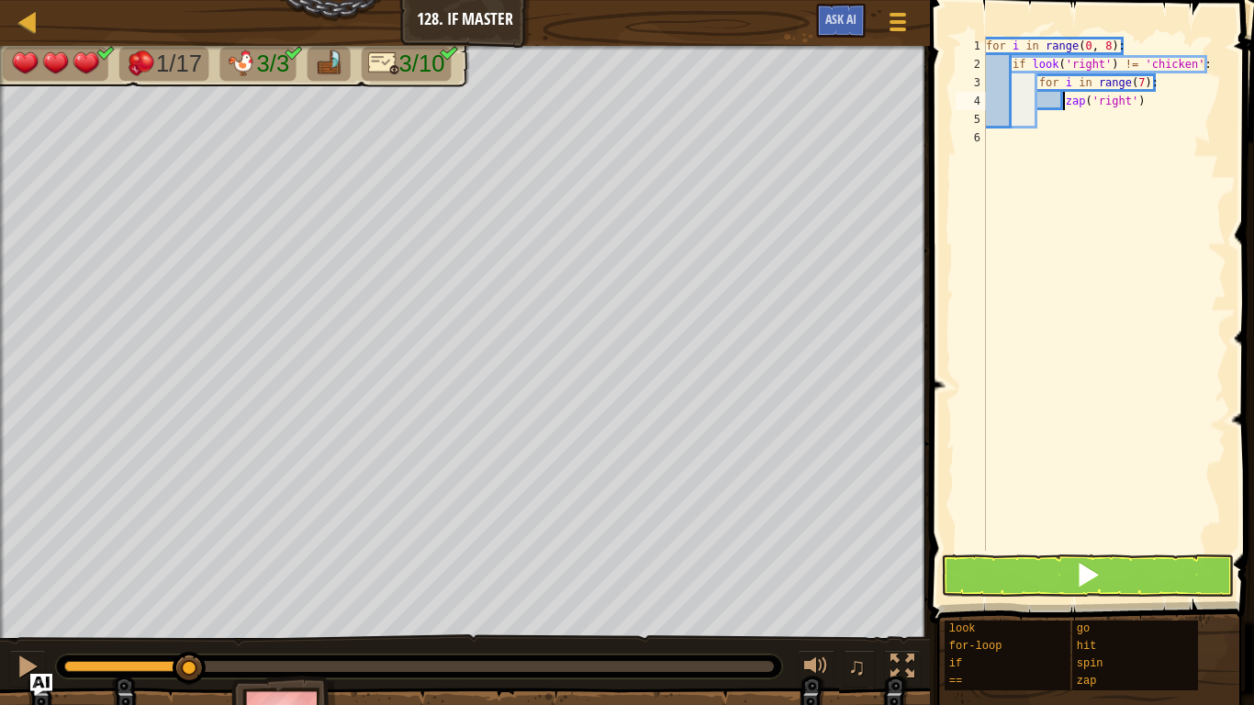
click at [1078, 84] on div "for i in range ( 0 , 8 ) : if look ( 'right' ) != 'chicken' : for i in range ( …" at bounding box center [1104, 312] width 244 height 551
click at [1070, 86] on div "for i in range ( 0 , 8 ) : if look ( 'right' ) != 'chicken' : for i in range ( …" at bounding box center [1104, 312] width 244 height 551
type textarea "for j in range(7):"
click at [1097, 554] on button at bounding box center [1087, 575] width 293 height 42
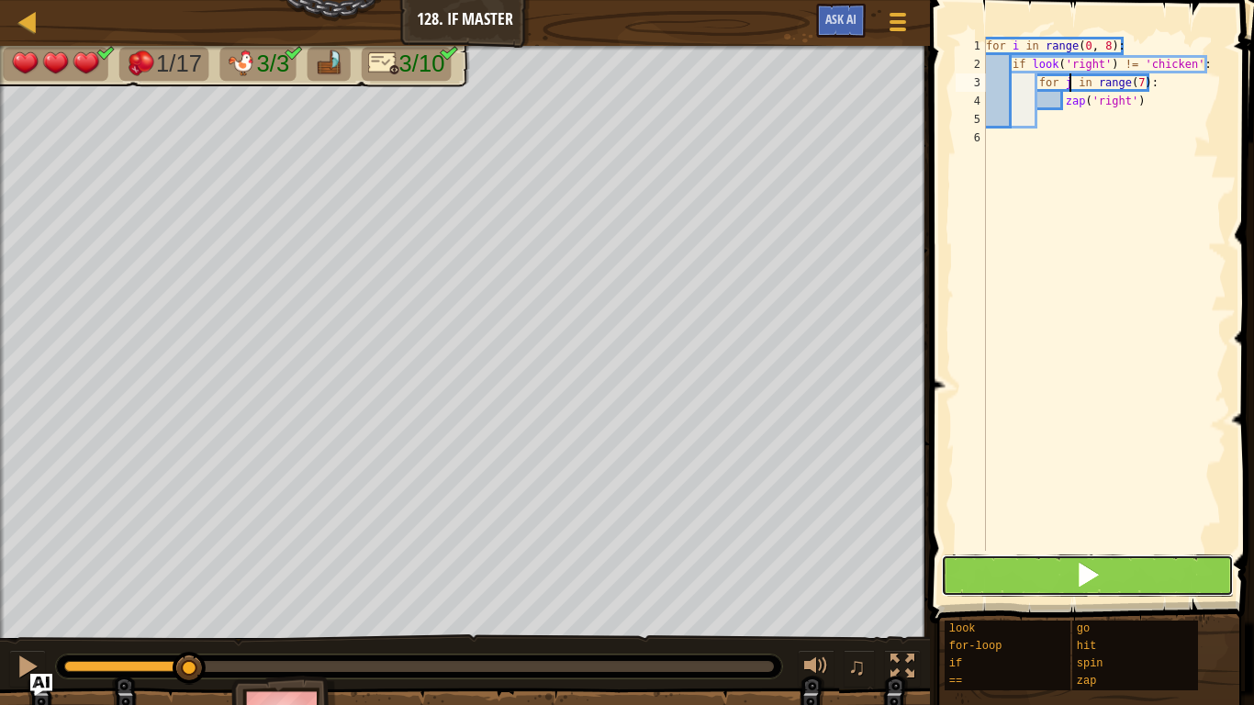
click at [1100, 558] on button at bounding box center [1087, 575] width 293 height 42
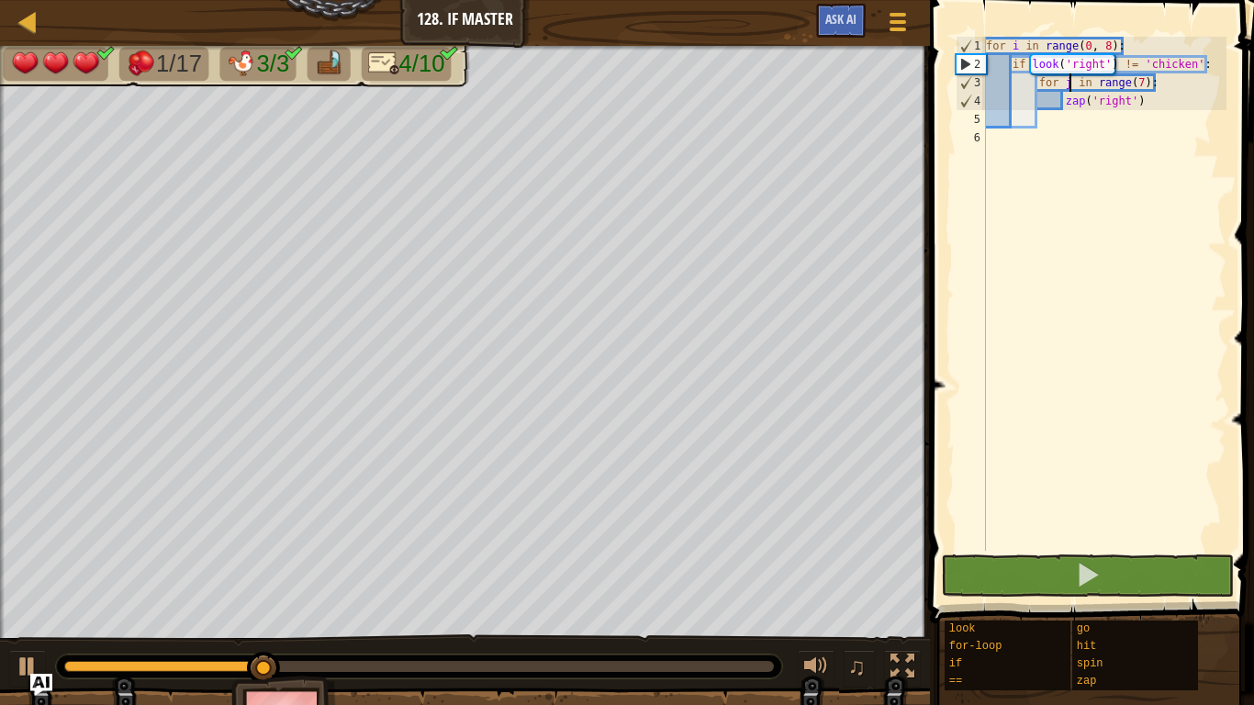
click at [1122, 129] on div "for i in range ( 0 , 8 ) : if look ( 'right' ) != 'chicken' : for j in range ( …" at bounding box center [1104, 312] width 244 height 551
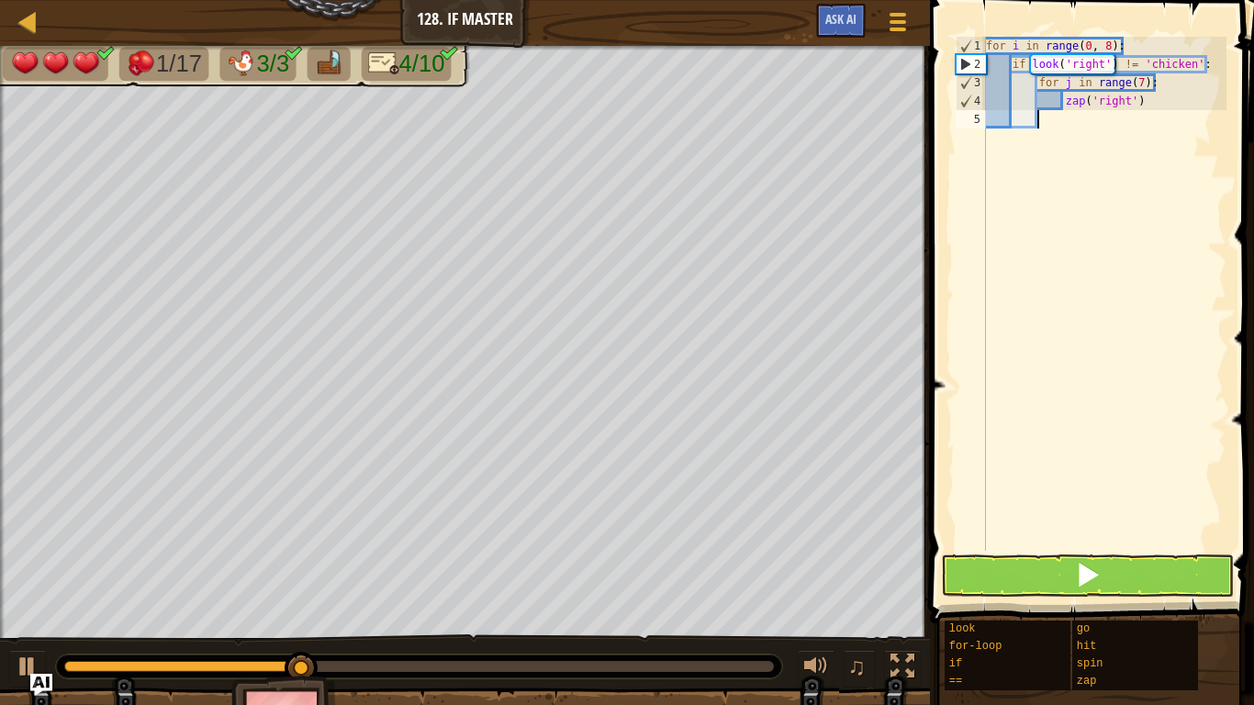
type textarea "go"
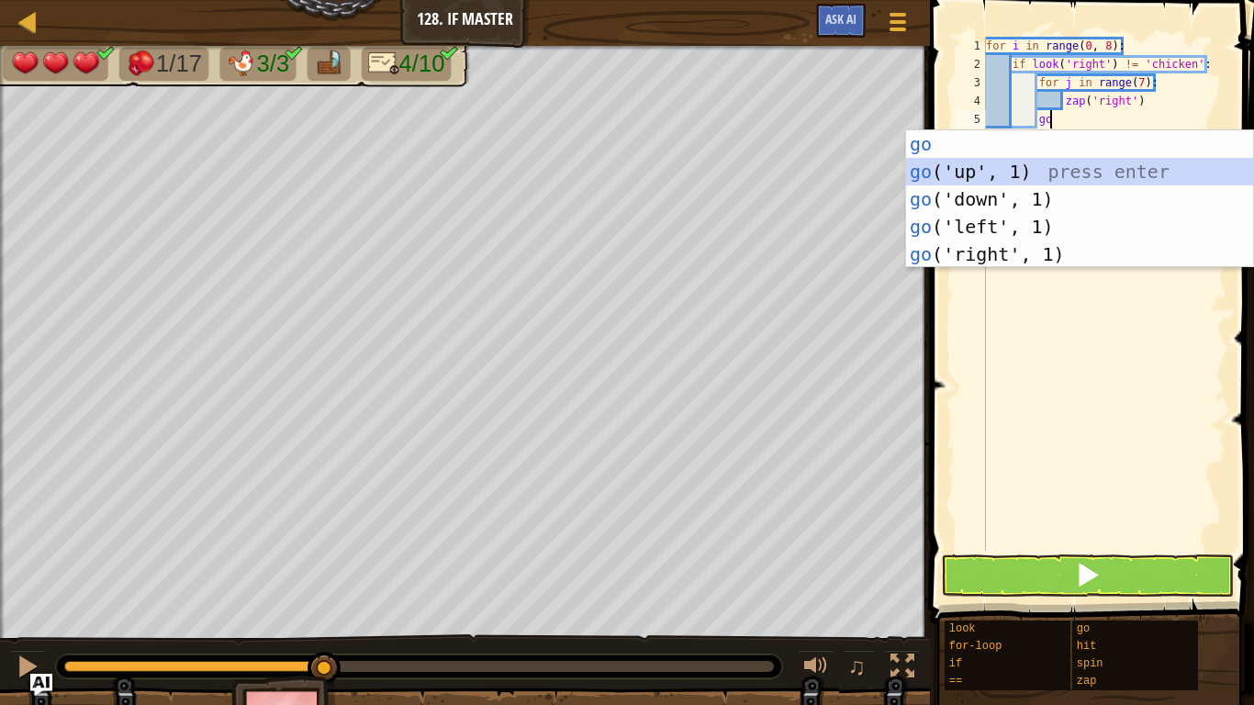
click at [1021, 174] on div "go press enter go ('up', 1) press enter go ('down', 1) press enter go ('left', …" at bounding box center [1079, 226] width 347 height 193
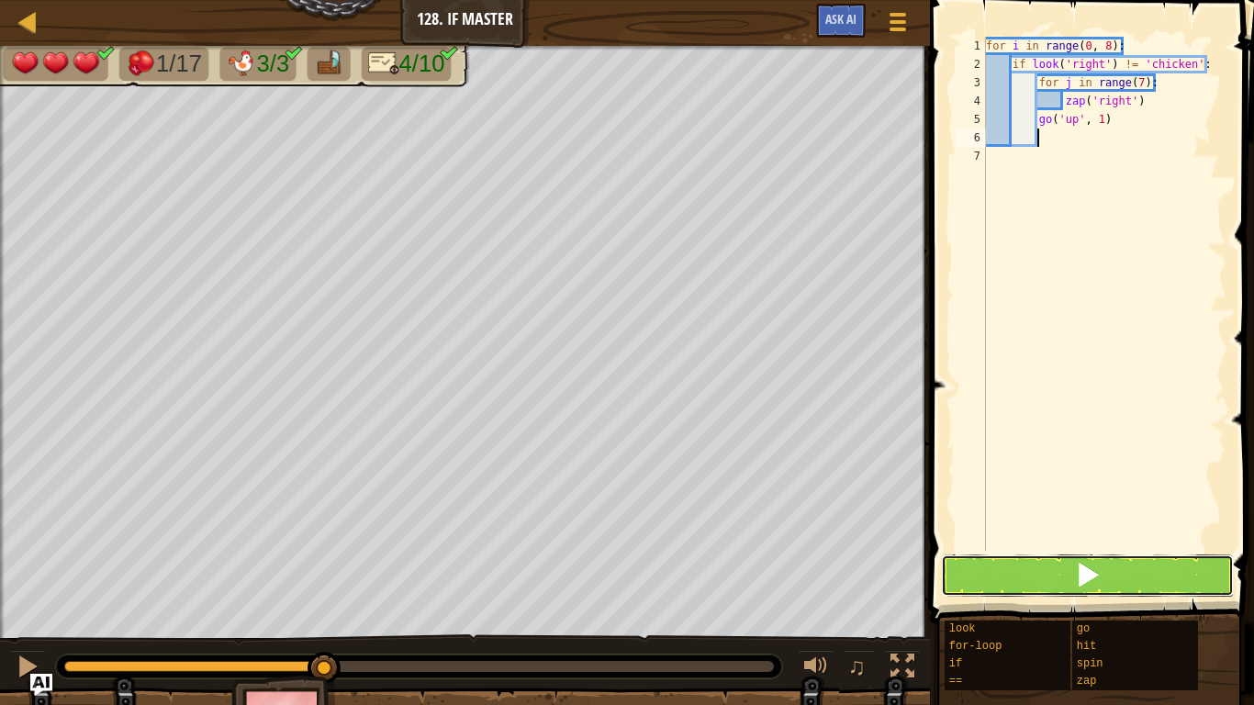
click at [1103, 565] on button at bounding box center [1087, 575] width 293 height 42
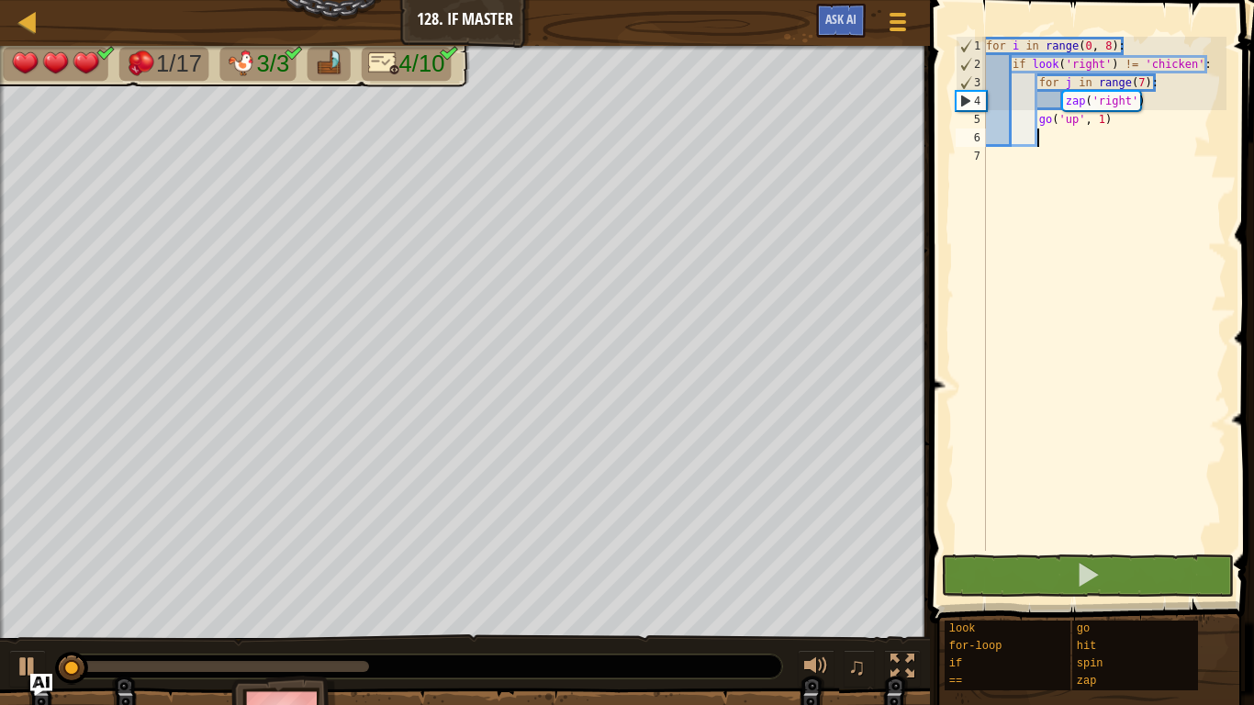
click at [1169, 95] on div "for i in range ( 0 , 8 ) : if look ( 'right' ) != 'chicken' : for j in range ( …" at bounding box center [1104, 312] width 244 height 551
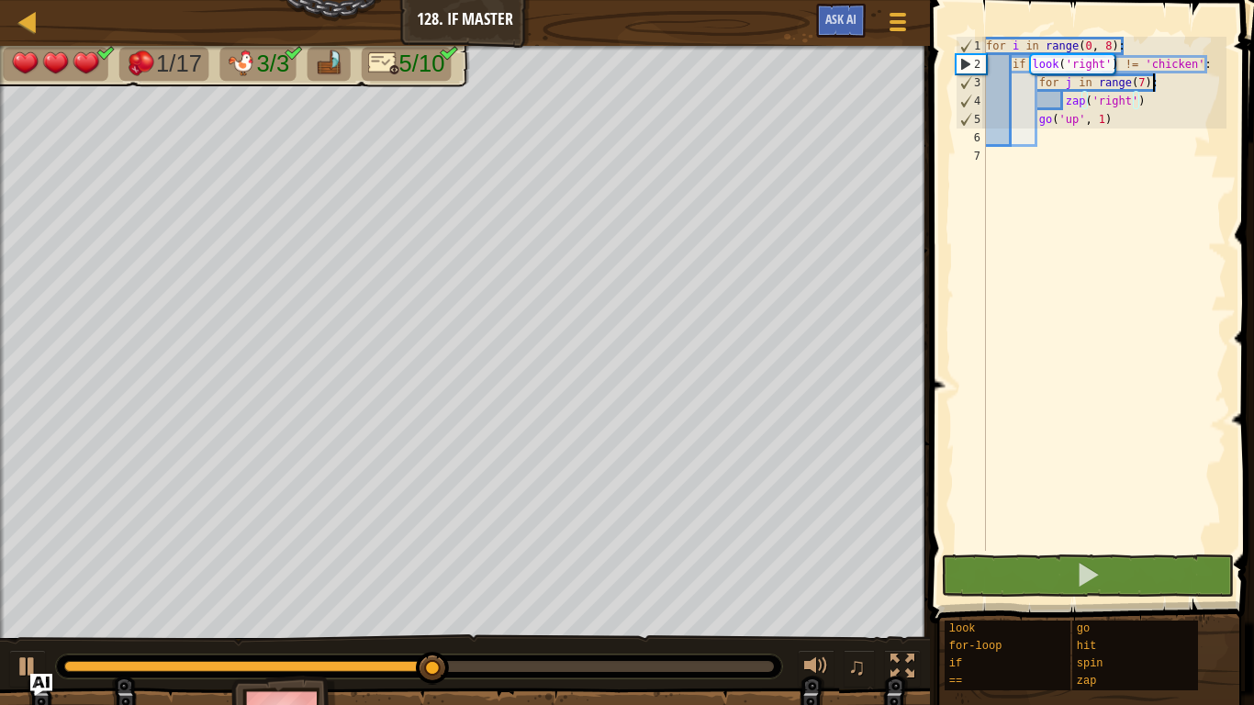
click at [1167, 73] on div "for i in range ( 0 , 8 ) : if look ( 'right' ) != 'chicken' : for j in range ( …" at bounding box center [1104, 312] width 244 height 551
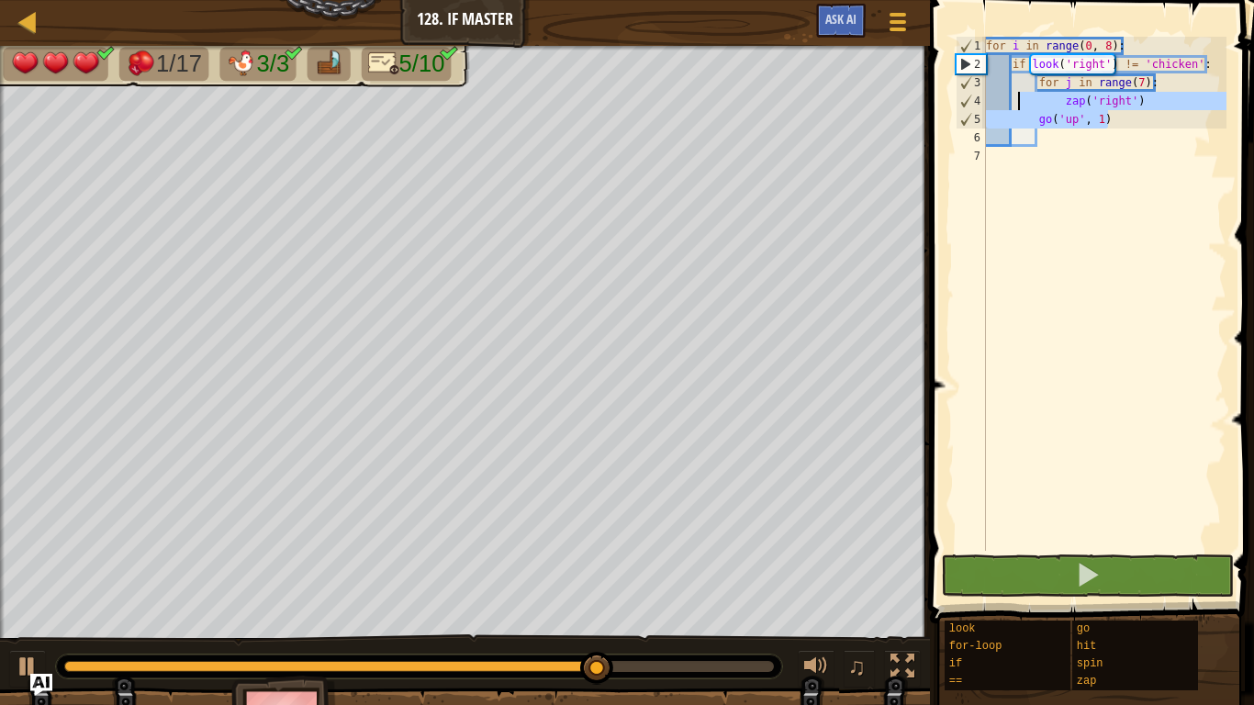
drag, startPoint x: 1143, startPoint y: 125, endPoint x: 1021, endPoint y: 94, distance: 126.0
click at [1021, 94] on div "for i in range ( 0 , 8 ) : if look ( 'right' ) != 'chicken' : for j in range ( …" at bounding box center [1104, 312] width 244 height 551
type textarea "zap('right') go('up', 1)"
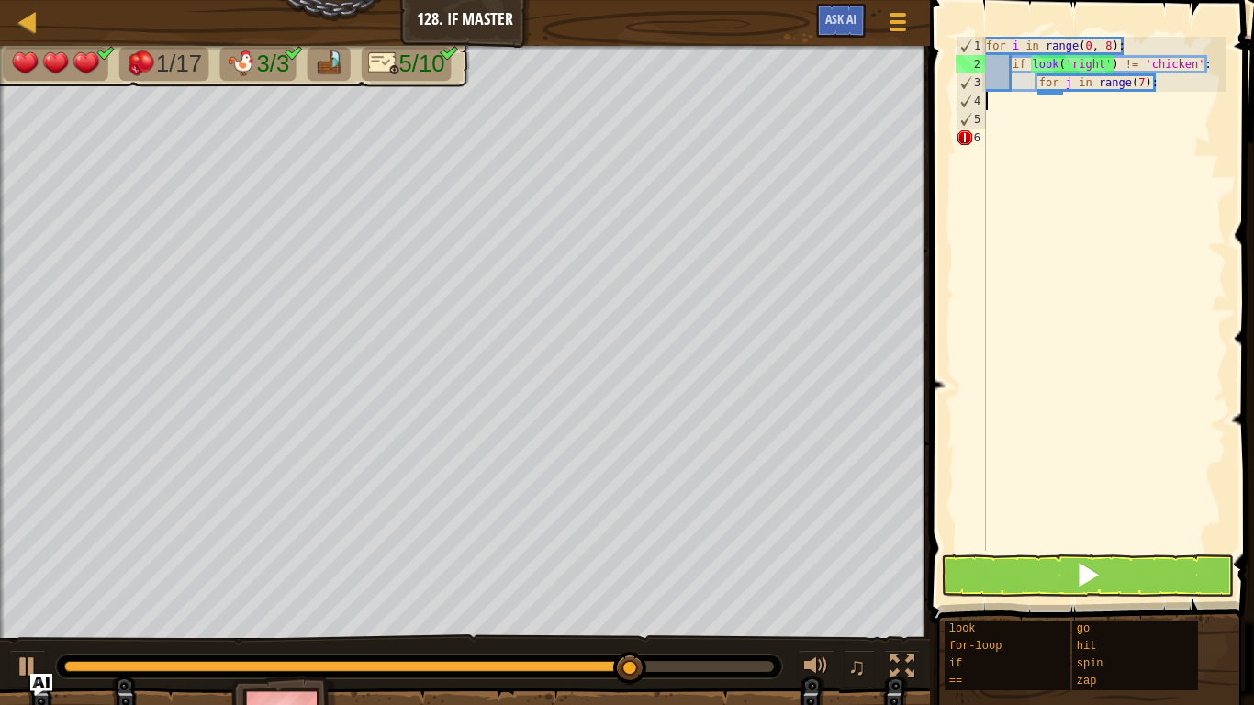
scroll to position [8, 0]
click at [1158, 79] on div "for i in range ( 0 , 8 ) : if look ( 'right' ) != 'chicken' : for j in range ( …" at bounding box center [1104, 312] width 244 height 551
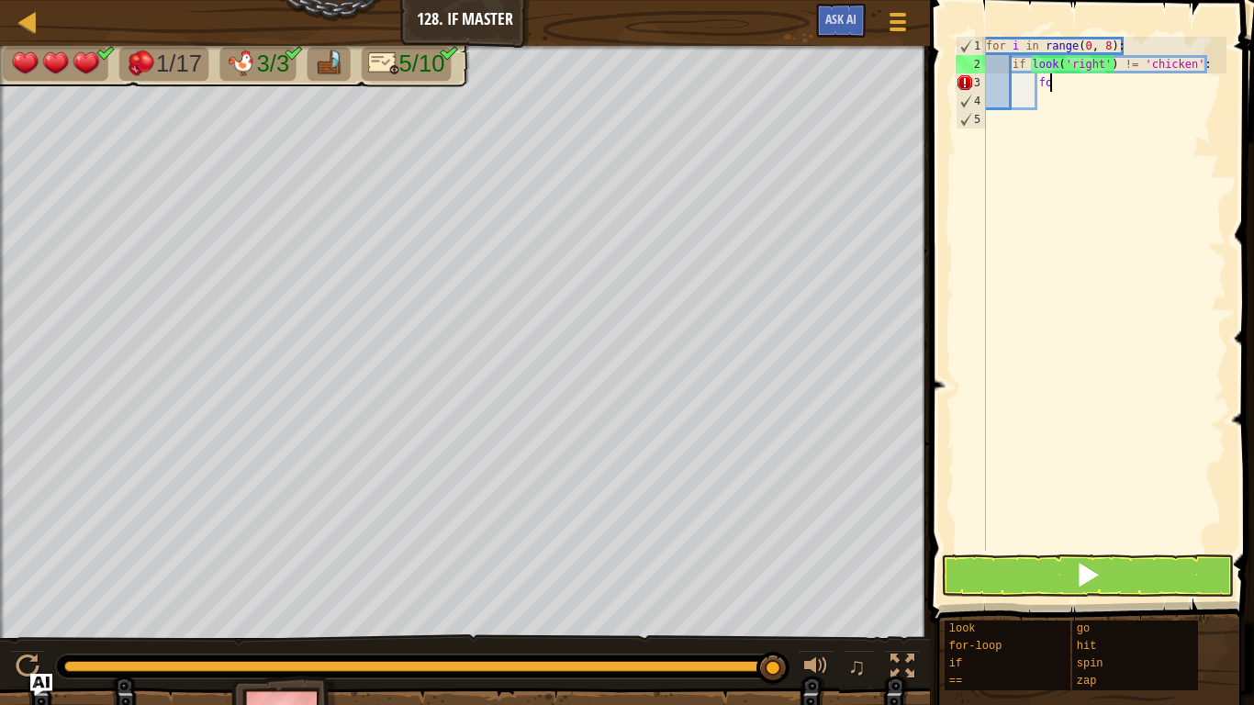
type textarea "f"
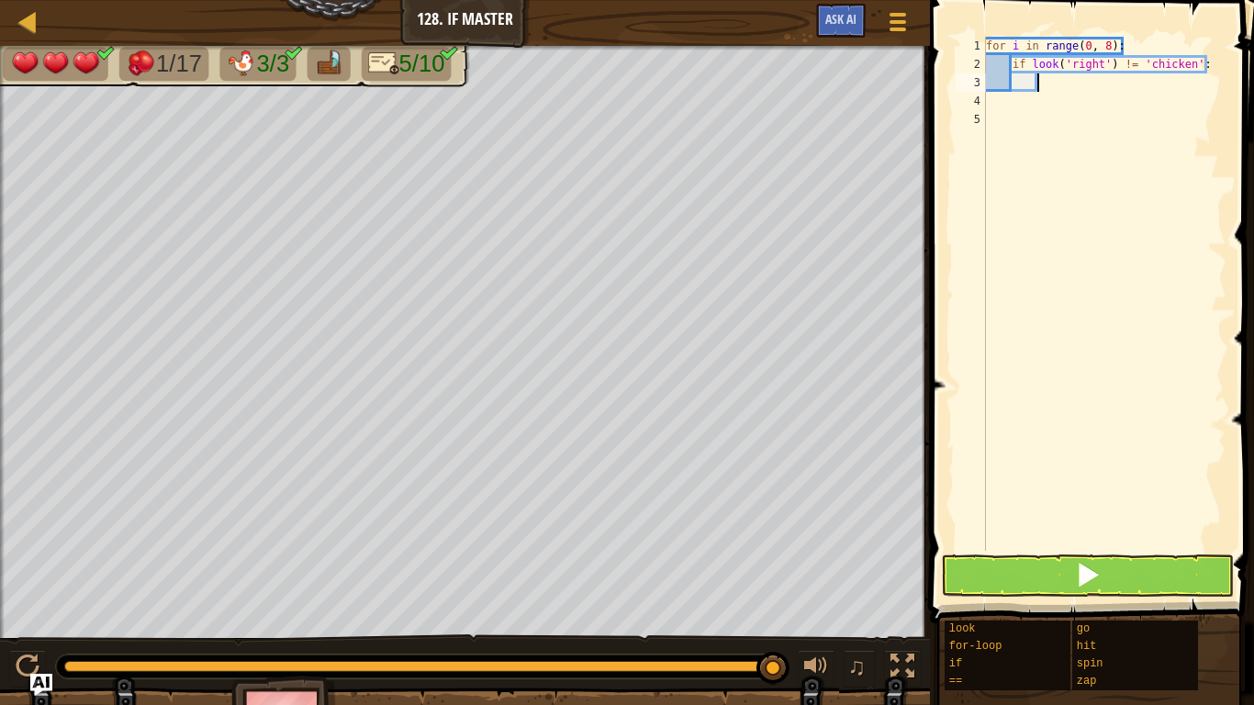
type textarea "i"
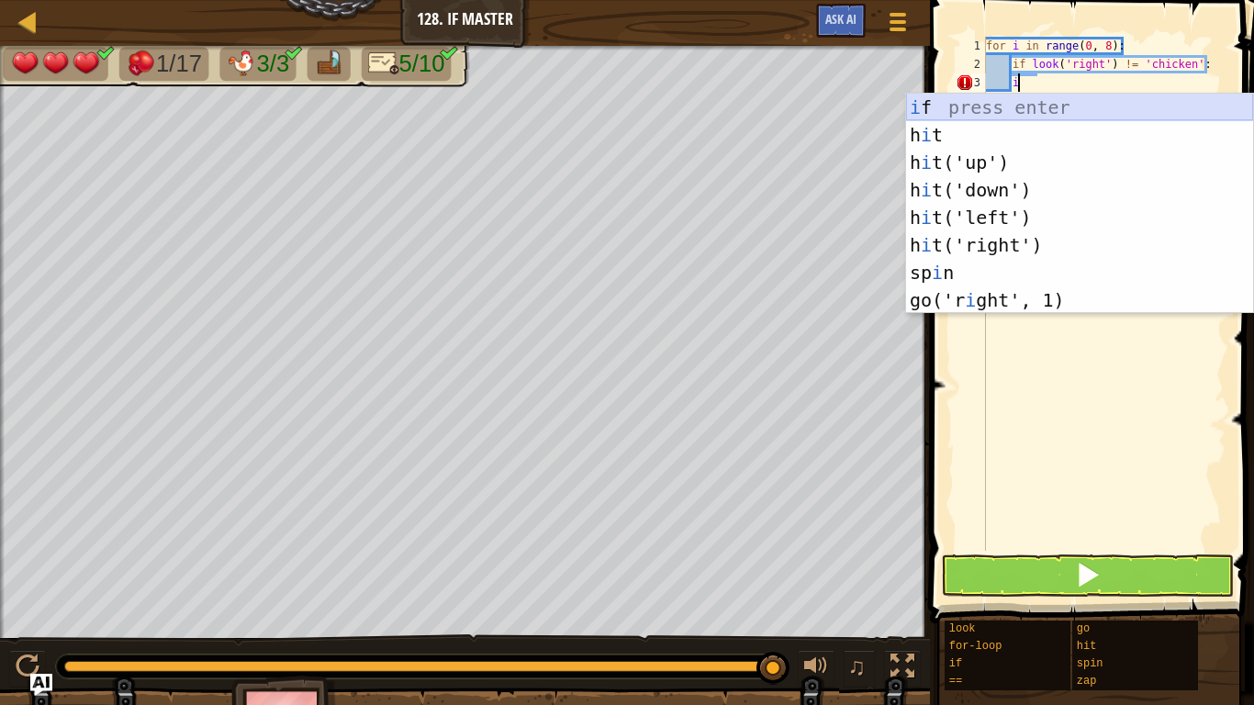
click at [1136, 102] on div "i f press enter h i t press enter h i t('up') press enter h i t('down') press e…" at bounding box center [1079, 231] width 347 height 275
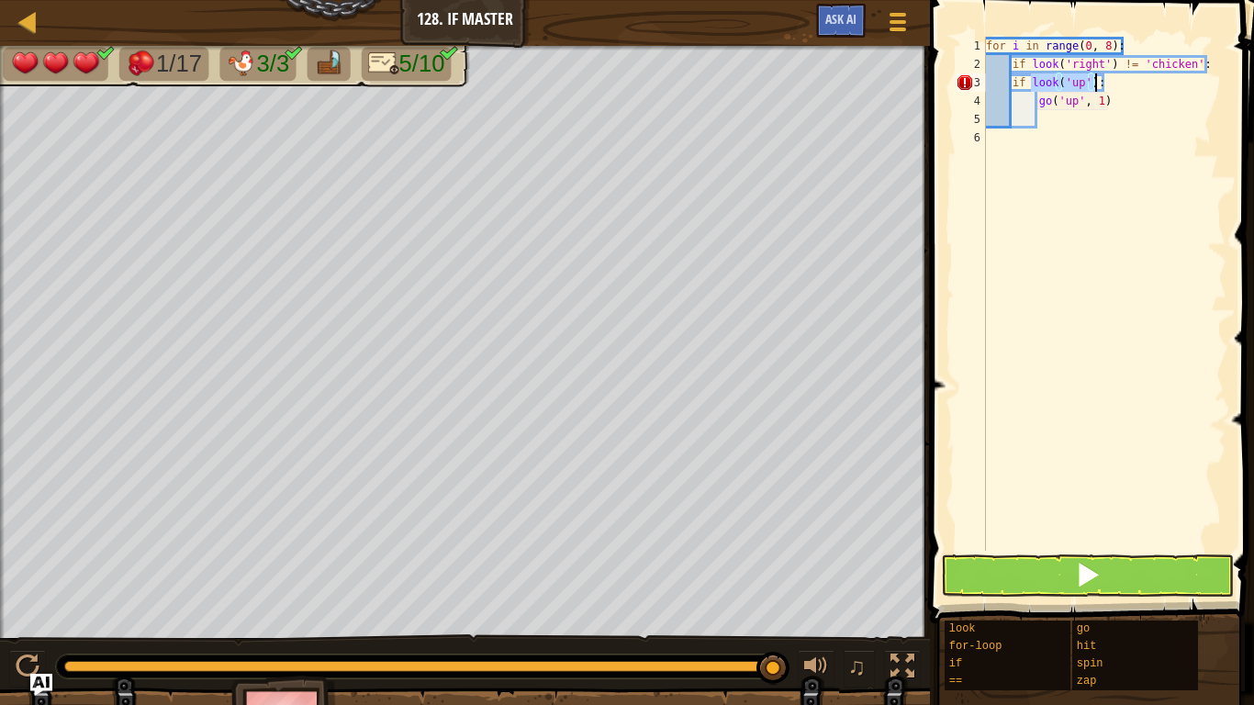
click at [1114, 102] on div "for i in range ( 0 , 8 ) : if look ( 'right' ) != 'chicken' : if look ( 'up' ) …" at bounding box center [1104, 312] width 244 height 551
type textarea "g"
click at [1079, 88] on div "for i in range ( 0 , 8 ) : if look ( 'right' ) != 'chicken' : if look ( 'up' ) :" at bounding box center [1104, 312] width 244 height 551
click at [1083, 88] on div "for i in range ( 0 , 8 ) : if look ( 'right' ) != 'chicken' : if look ( 'up' ) :" at bounding box center [1104, 312] width 244 height 551
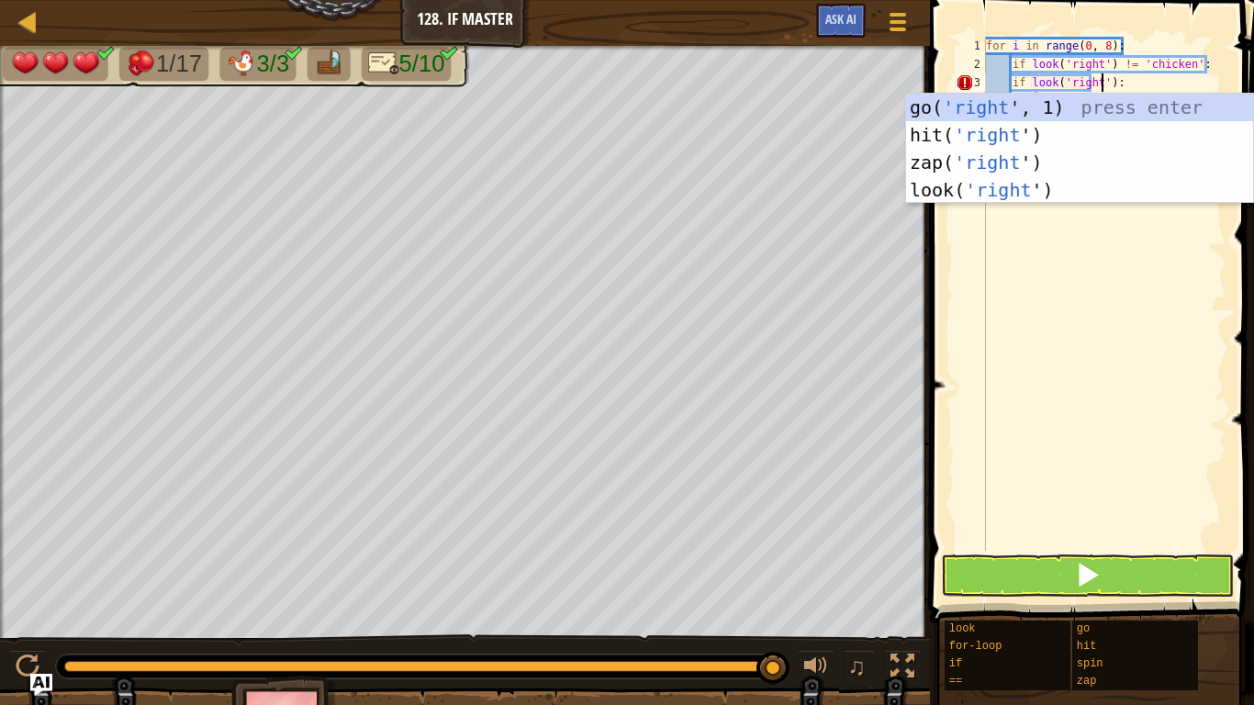
scroll to position [8, 17]
click at [1133, 80] on div "for i in range ( 0 , 8 ) : if look ( 'right' ) != 'chicken' : if look ( 'right'…" at bounding box center [1104, 312] width 244 height 551
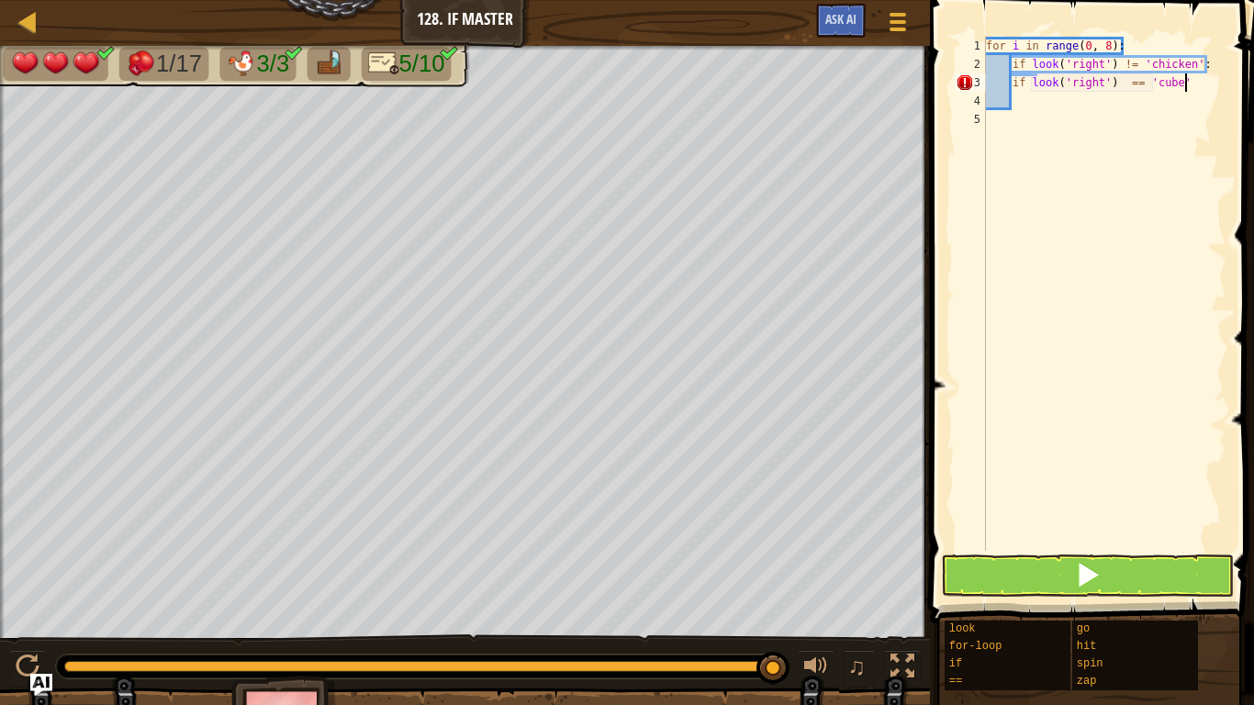
scroll to position [8, 28]
type textarea "if look('right') == 'cube':"
type textarea "z"
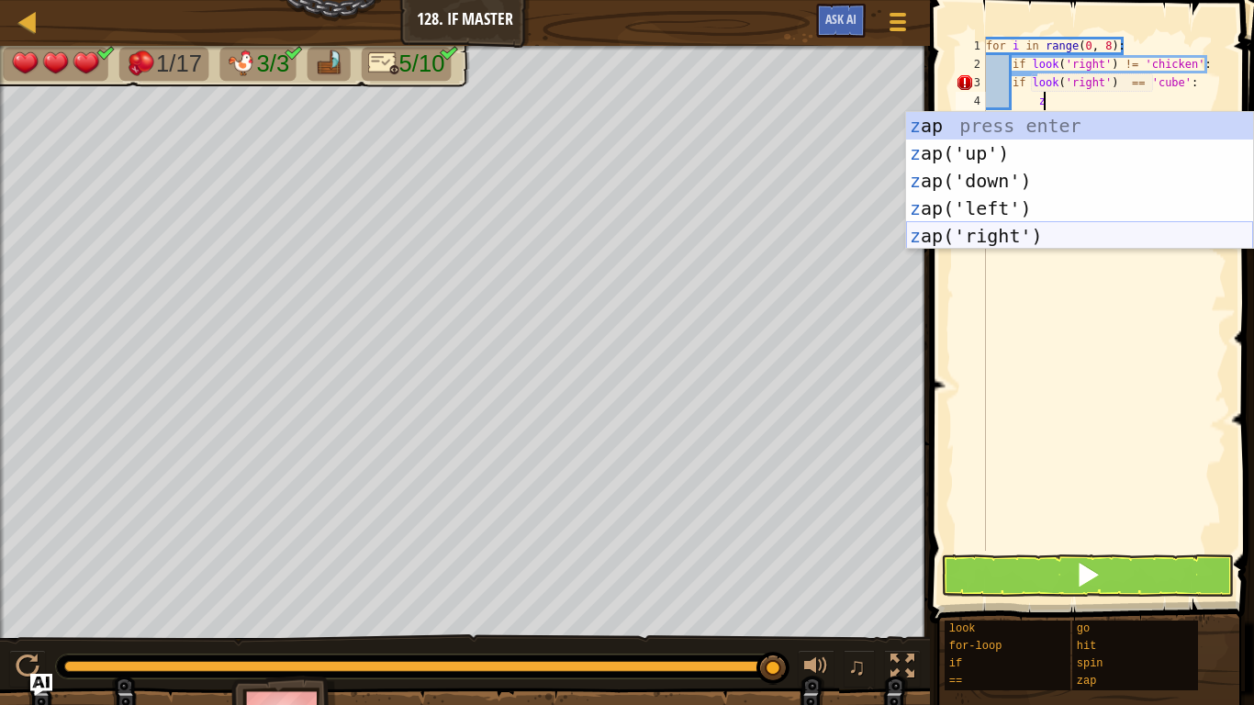
click at [1021, 232] on div "z ap press enter z ap('up') press enter z ap('down') press enter z ap('left') p…" at bounding box center [1079, 208] width 347 height 193
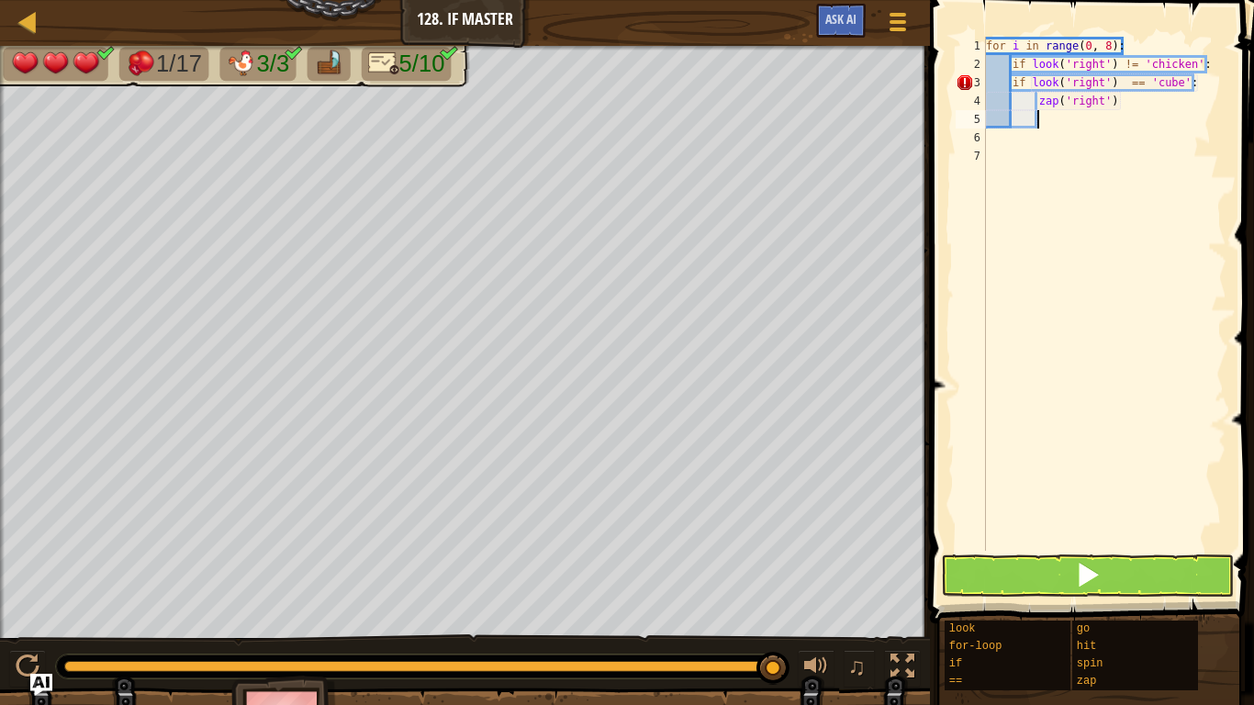
scroll to position [8, 6]
click at [1220, 61] on div "for i in range ( 0 , 8 ) : if look ( 'right' ) != 'chicken' : if look ( 'right'…" at bounding box center [1104, 312] width 244 height 551
type textarea "if look('right') != 'chicken':"
click at [1068, 105] on div "for i in range ( 0 , 8 ) : if look ( 'right' ) != 'chicken' : if look ( 'right'…" at bounding box center [1104, 312] width 244 height 551
type textarea "if look('right') == 'cube':"
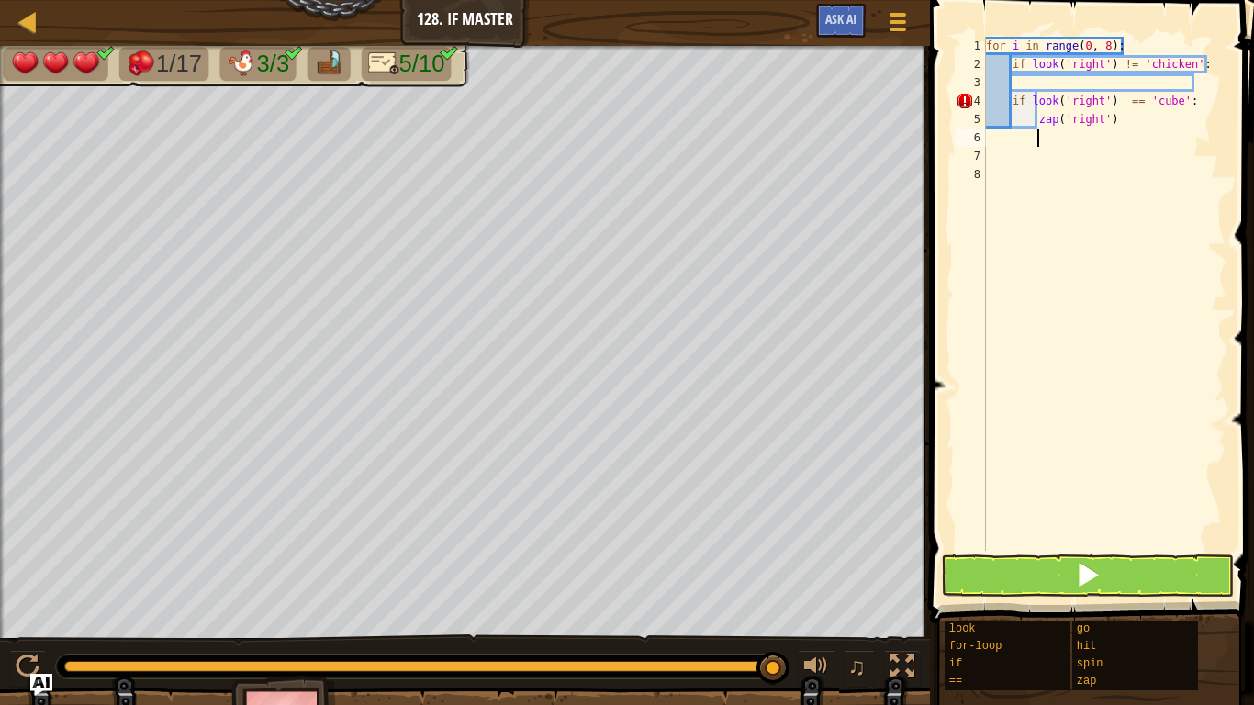
click at [1123, 138] on div "for i in range ( 0 , 8 ) : if look ( 'right' ) != 'chicken' : if look ( 'right'…" at bounding box center [1104, 312] width 244 height 551
click at [1128, 104] on div "for i in range ( 0 , 8 ) : if look ( 'right' ) != 'chicken' : if look ( 'right'…" at bounding box center [1104, 312] width 244 height 551
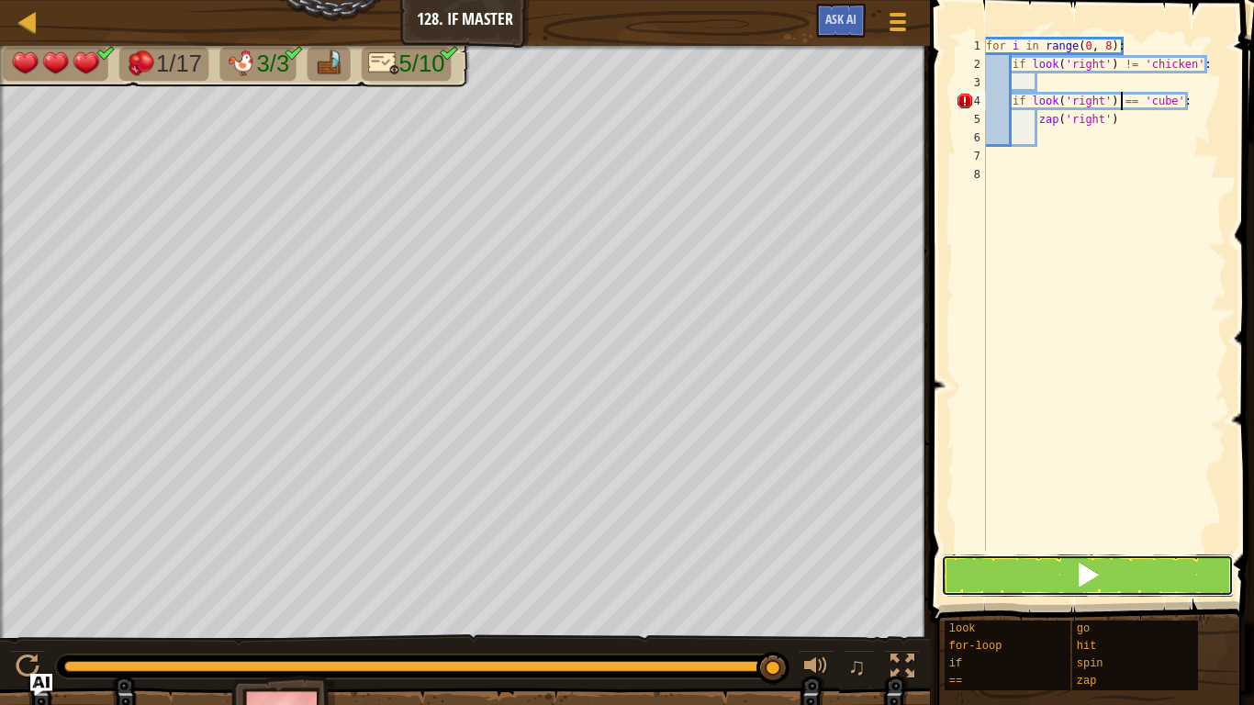
click at [1150, 574] on button at bounding box center [1087, 575] width 293 height 42
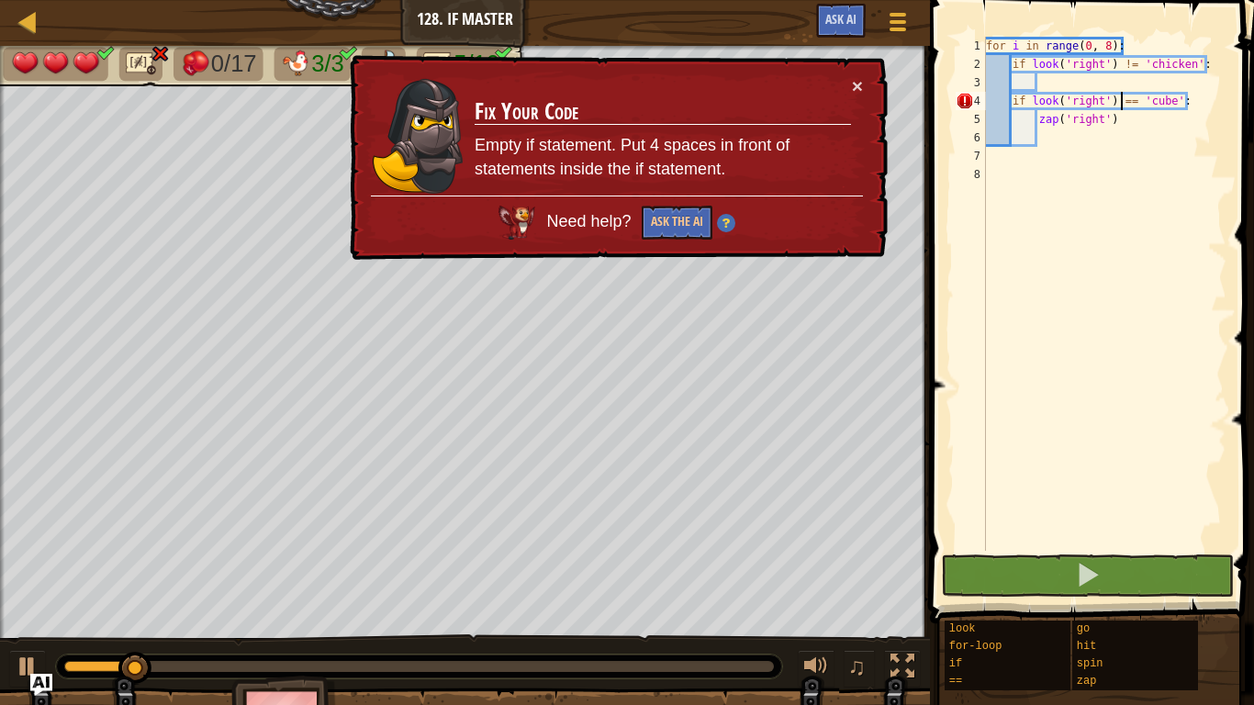
click at [1008, 104] on div "for i in range ( 0 , 8 ) : if look ( 'right' ) != 'chicken' : if look ( 'right'…" at bounding box center [1104, 312] width 244 height 551
click at [1009, 103] on div "for i in range ( 0 , 8 ) : if look ( 'right' ) != 'chicken' : if look ( 'right'…" at bounding box center [1104, 312] width 244 height 551
click at [1046, 127] on div "for i in range ( 0 , 8 ) : if look ( 'right' ) != 'chicken' : if look ( 'right'…" at bounding box center [1104, 312] width 244 height 551
click at [1041, 128] on div "for i in range ( 0 , 8 ) : if look ( 'right' ) != 'chicken' : if look ( 'right'…" at bounding box center [1104, 312] width 244 height 551
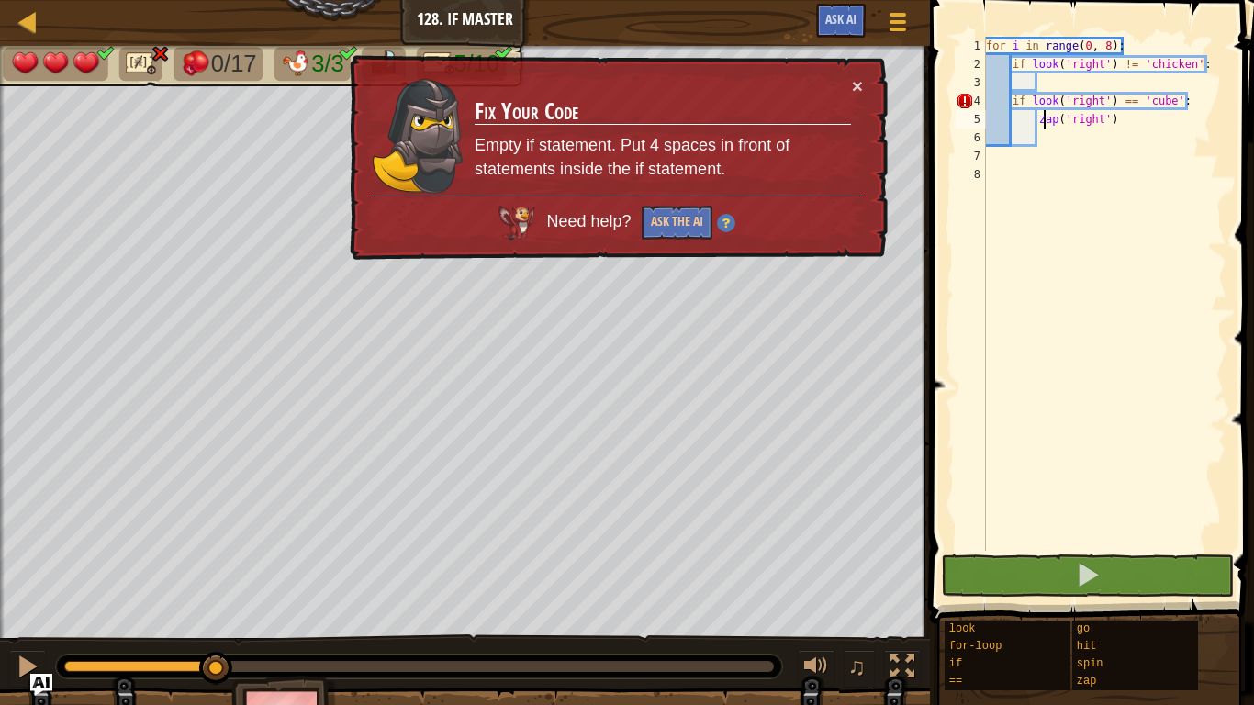
click at [1031, 125] on div "for i in range ( 0 , 8 ) : if look ( 'right' ) != 'chicken' : if look ( 'right'…" at bounding box center [1104, 312] width 244 height 551
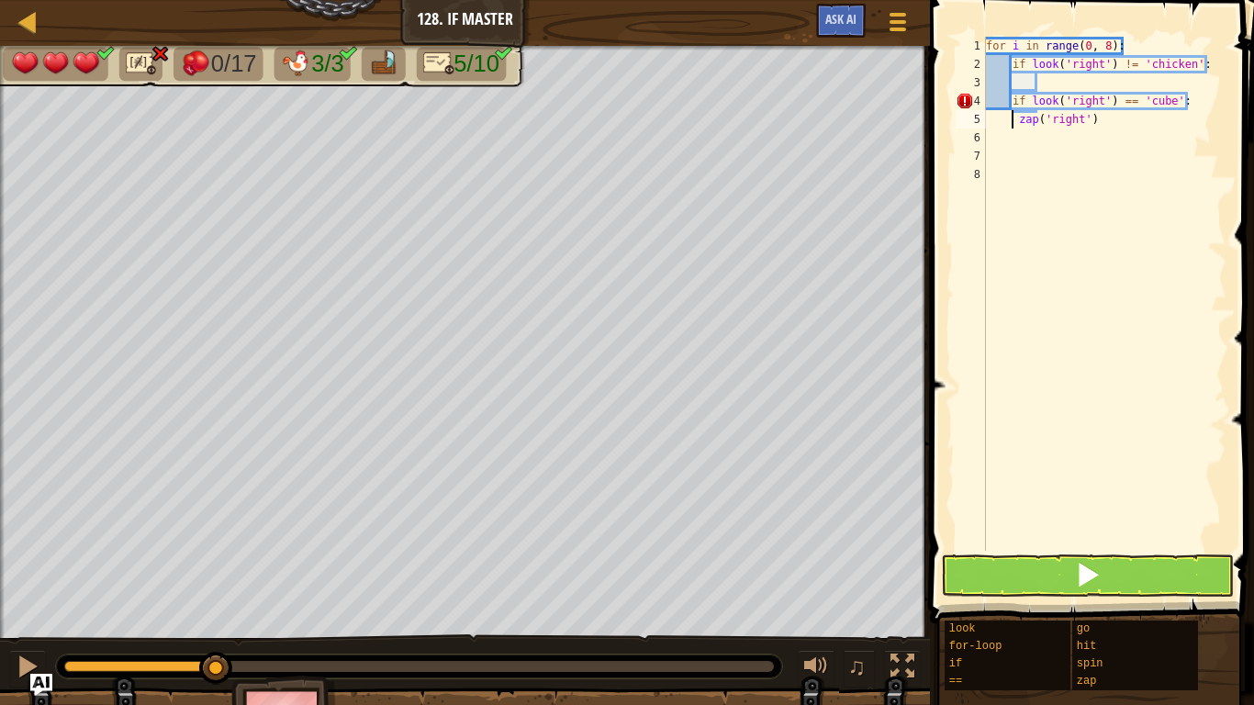
click at [1019, 120] on div "for i in range ( 0 , 8 ) : if look ( 'right' ) != 'chicken' : if look ( 'right'…" at bounding box center [1104, 312] width 244 height 551
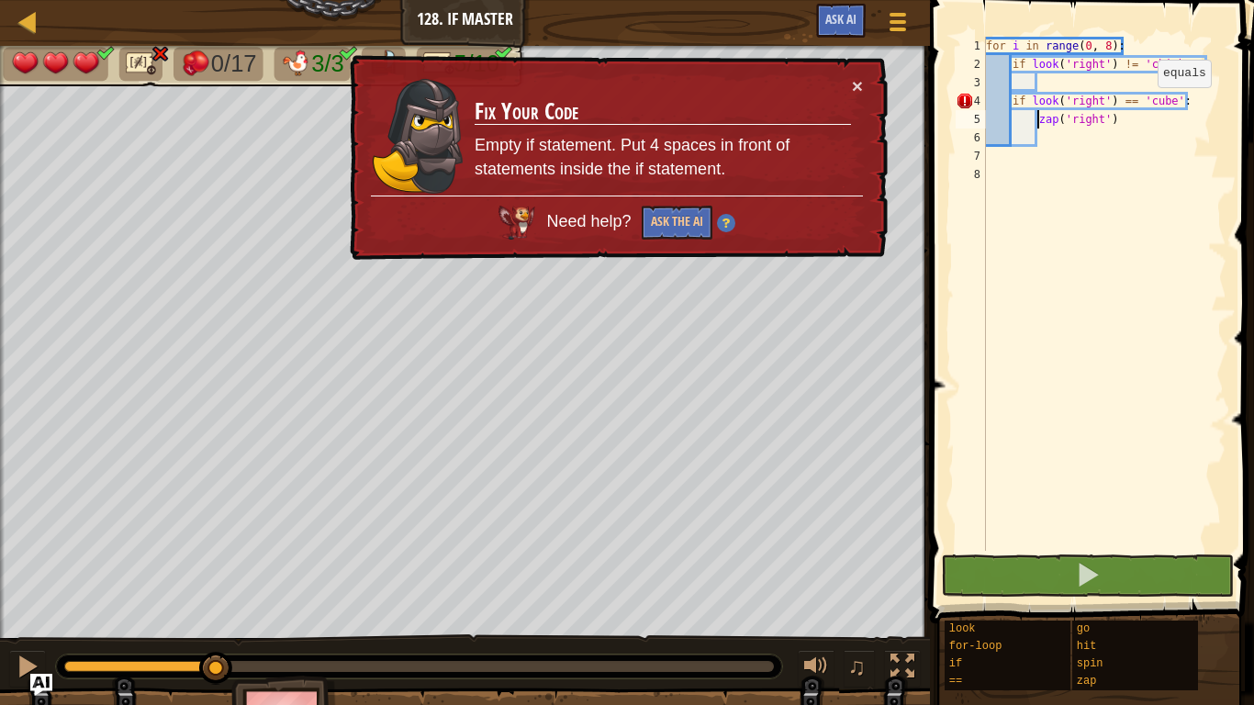
click at [1141, 106] on div "for i in range ( 0 , 8 ) : if look ( 'right' ) != 'chicken' : if look ( 'right'…" at bounding box center [1104, 312] width 244 height 551
click at [1139, 115] on div "for i in range ( 0 , 8 ) : if look ( 'right' ) != 'chicken' : if look ( 'right'…" at bounding box center [1104, 312] width 244 height 551
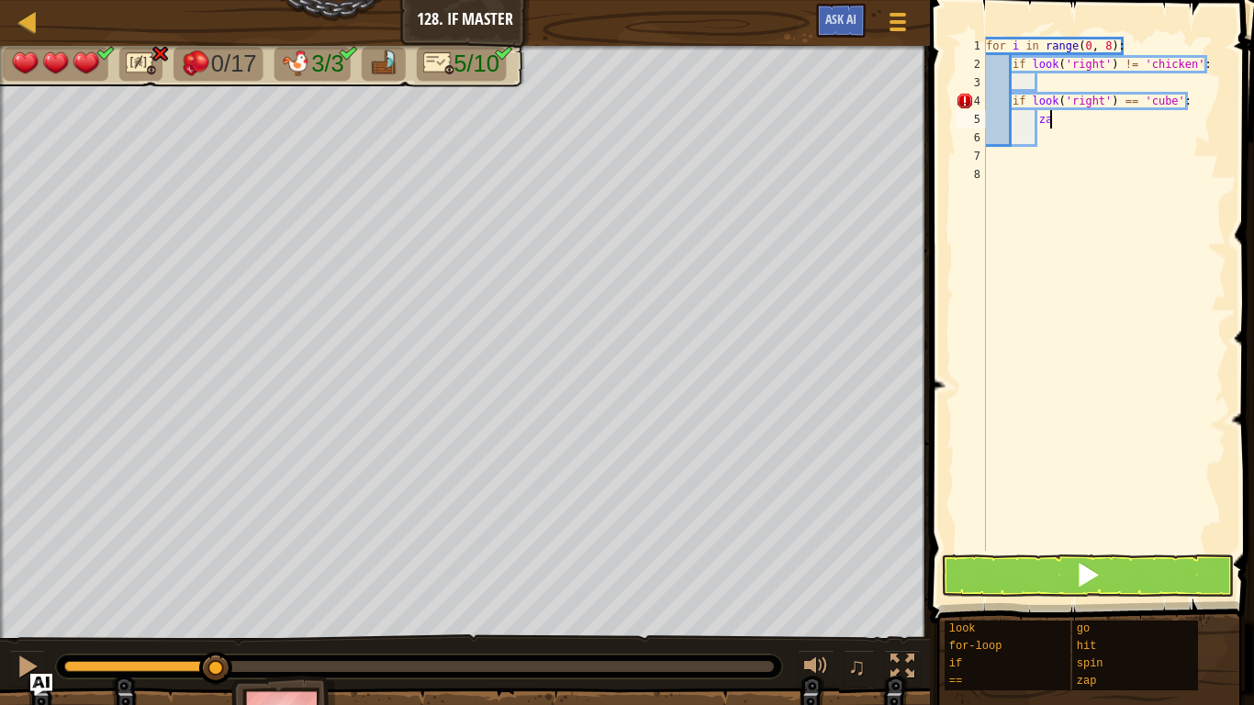
type textarea "z"
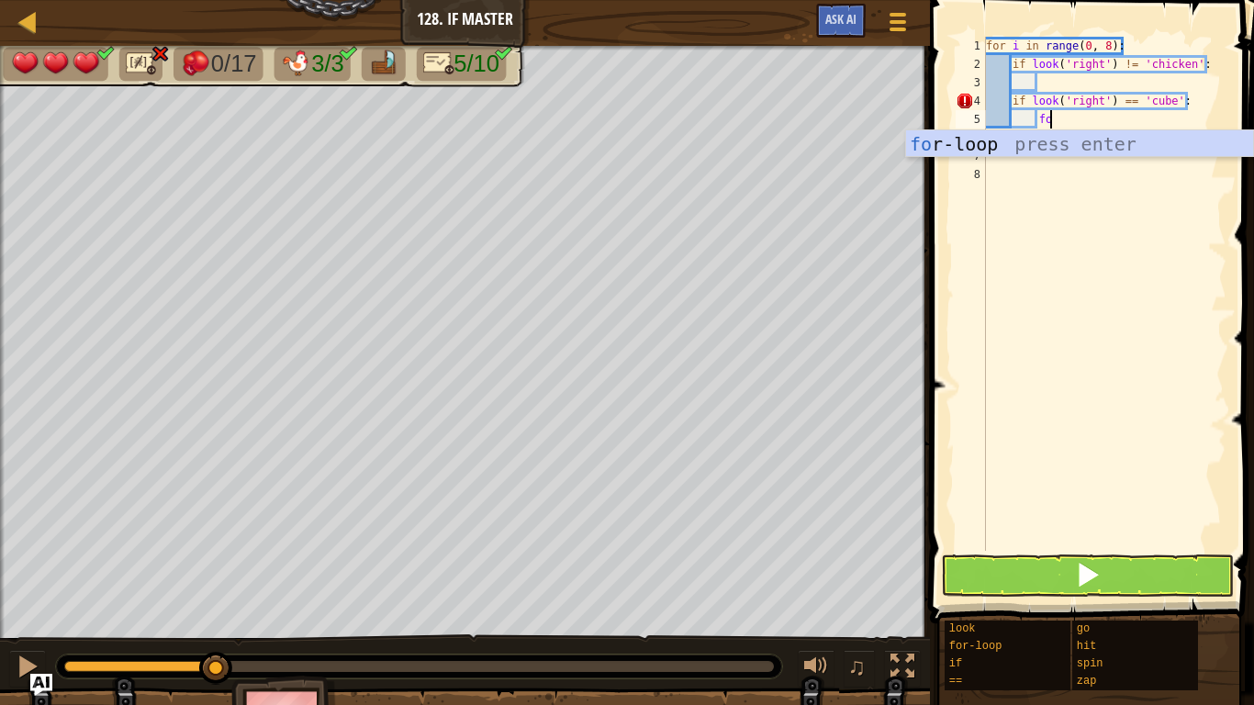
scroll to position [8, 8]
type textarea "f"
click at [1037, 150] on div "f or-loo p press enter" at bounding box center [1079, 171] width 347 height 83
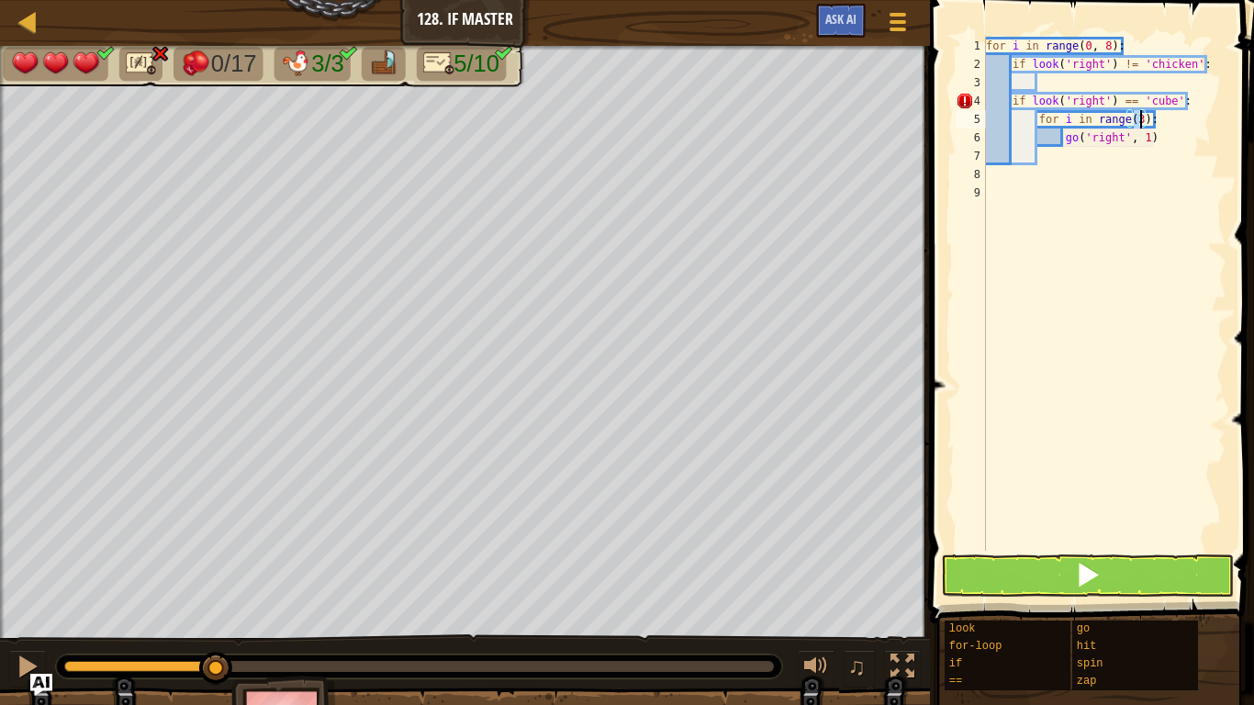
click at [1131, 126] on div "for i in range ( 0 , 8 ) : if look ( 'right' ) != 'chicken' : if look ( 'right'…" at bounding box center [1104, 294] width 244 height 514
click at [1139, 126] on div "for i in range ( 0 , 8 ) : if look ( 'right' ) != 'chicken' : if look ( 'right'…" at bounding box center [1104, 312] width 244 height 551
type textarea "for i in range(7):"
